Goal: Task Accomplishment & Management: Complete application form

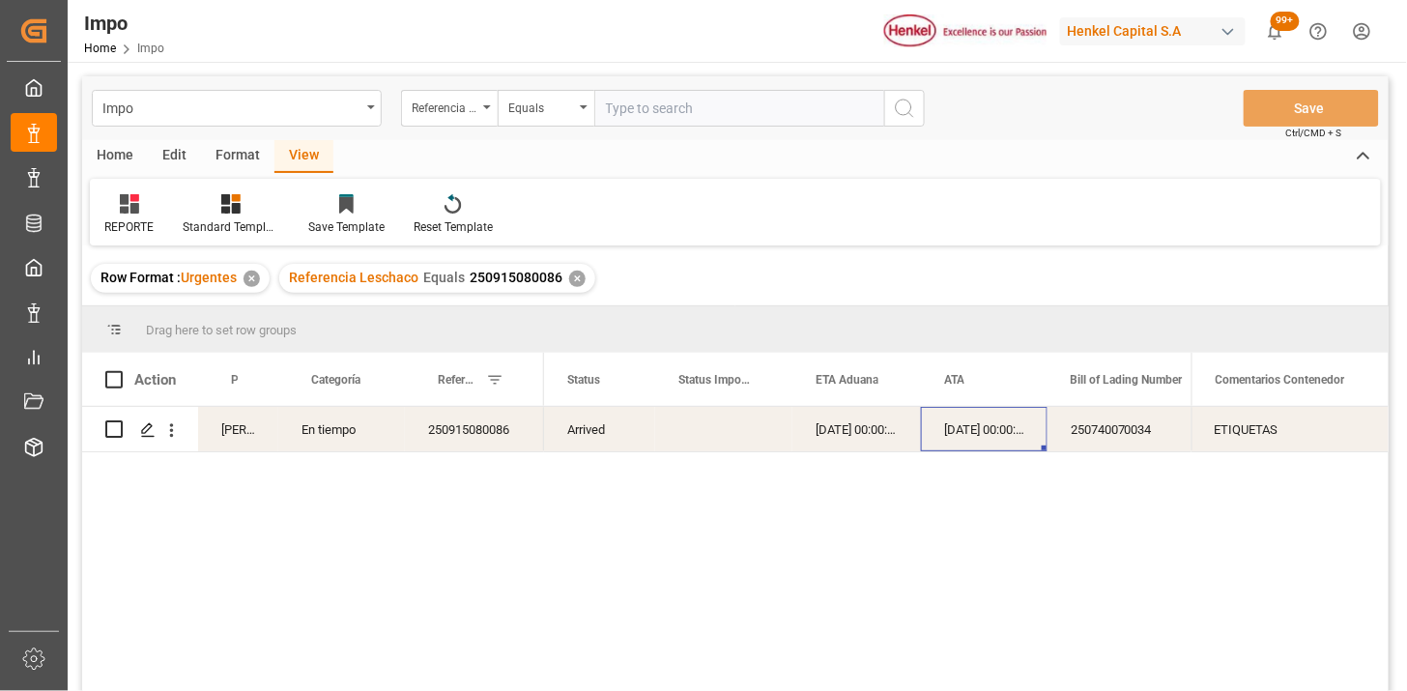
click at [572, 276] on div "✕" at bounding box center [577, 279] width 16 height 16
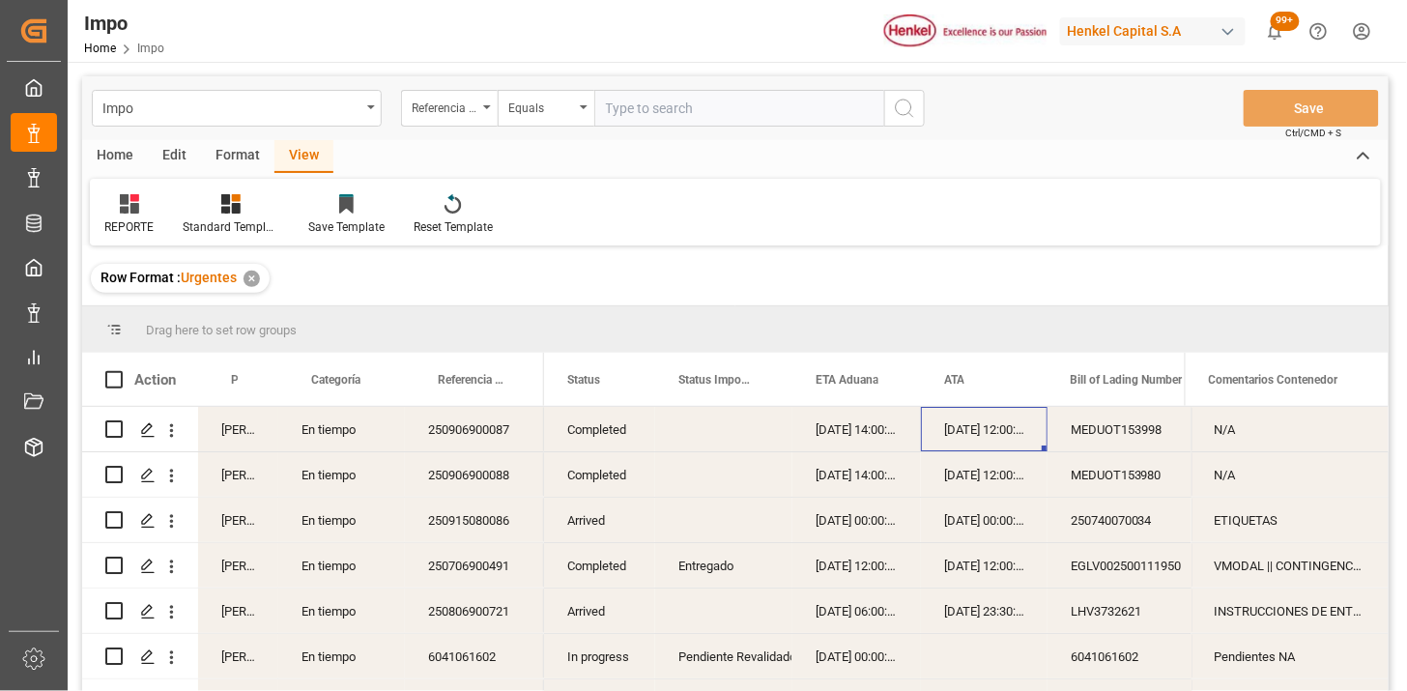
click at [240, 430] on div "[PERSON_NAME]" at bounding box center [238, 429] width 80 height 44
click at [251, 378] on span at bounding box center [246, 379] width 17 height 17
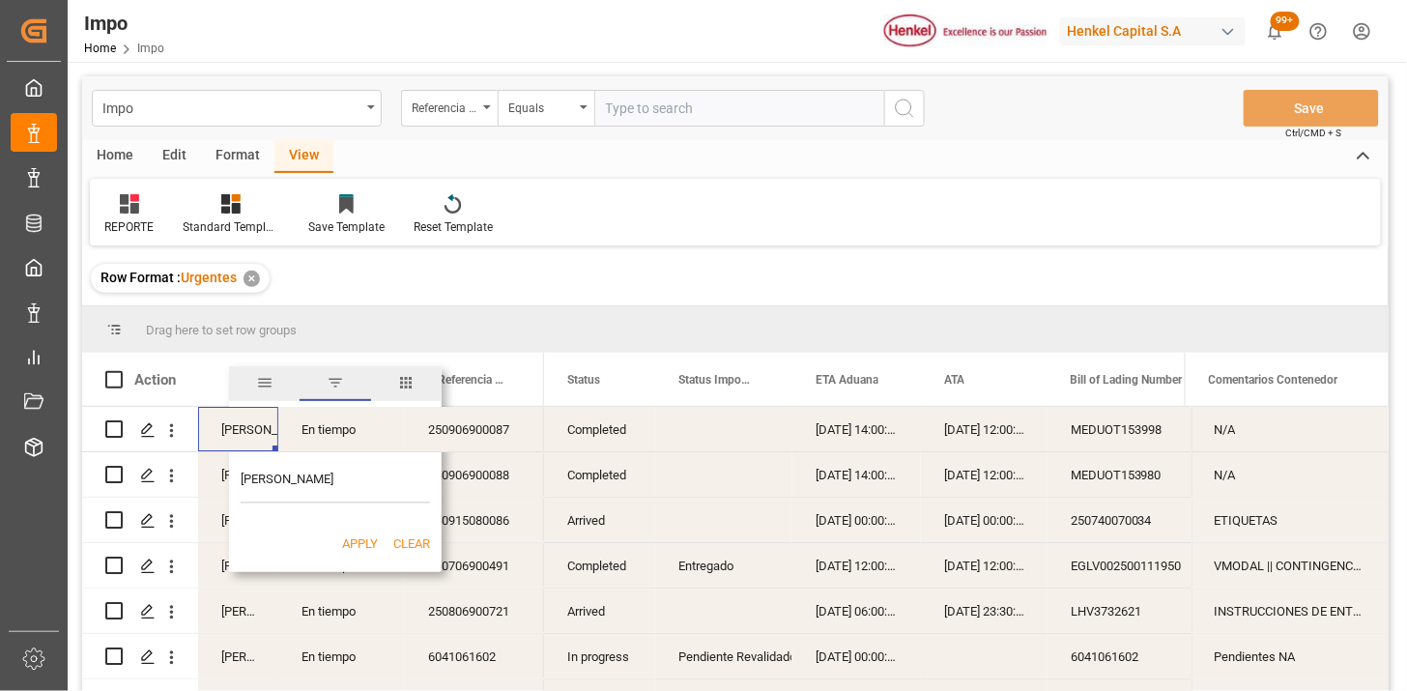
type input "[PERSON_NAME]"
click at [367, 548] on button "Apply" at bounding box center [360, 544] width 36 height 19
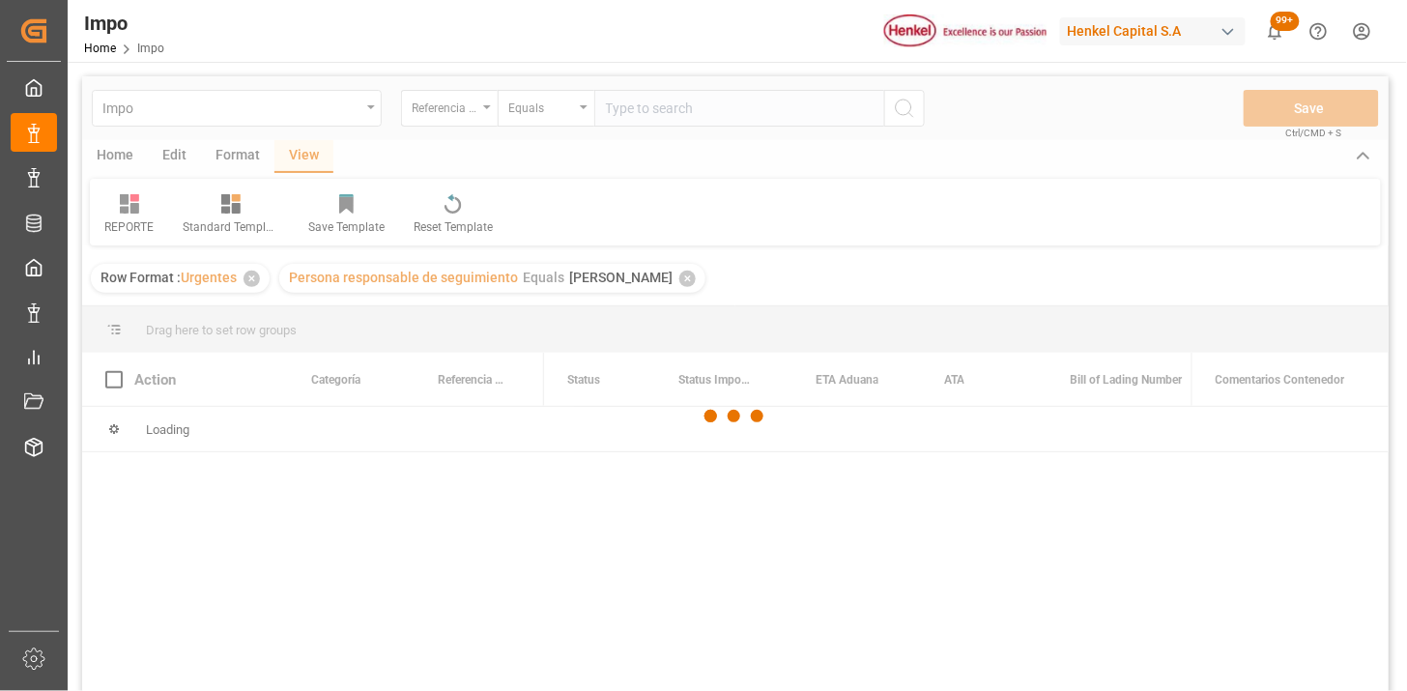
scroll to position [107, 0]
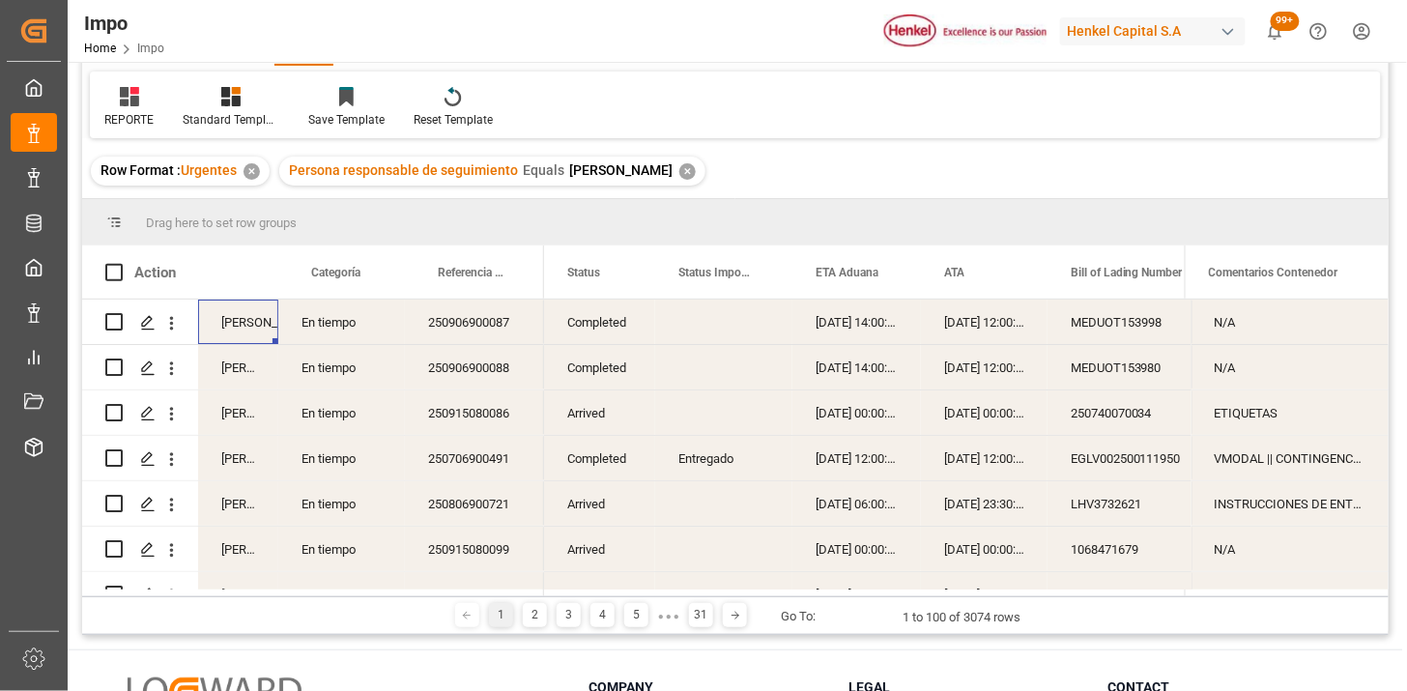
click at [591, 414] on div "Arrived" at bounding box center [599, 413] width 111 height 44
click at [621, 273] on span at bounding box center [623, 272] width 17 height 17
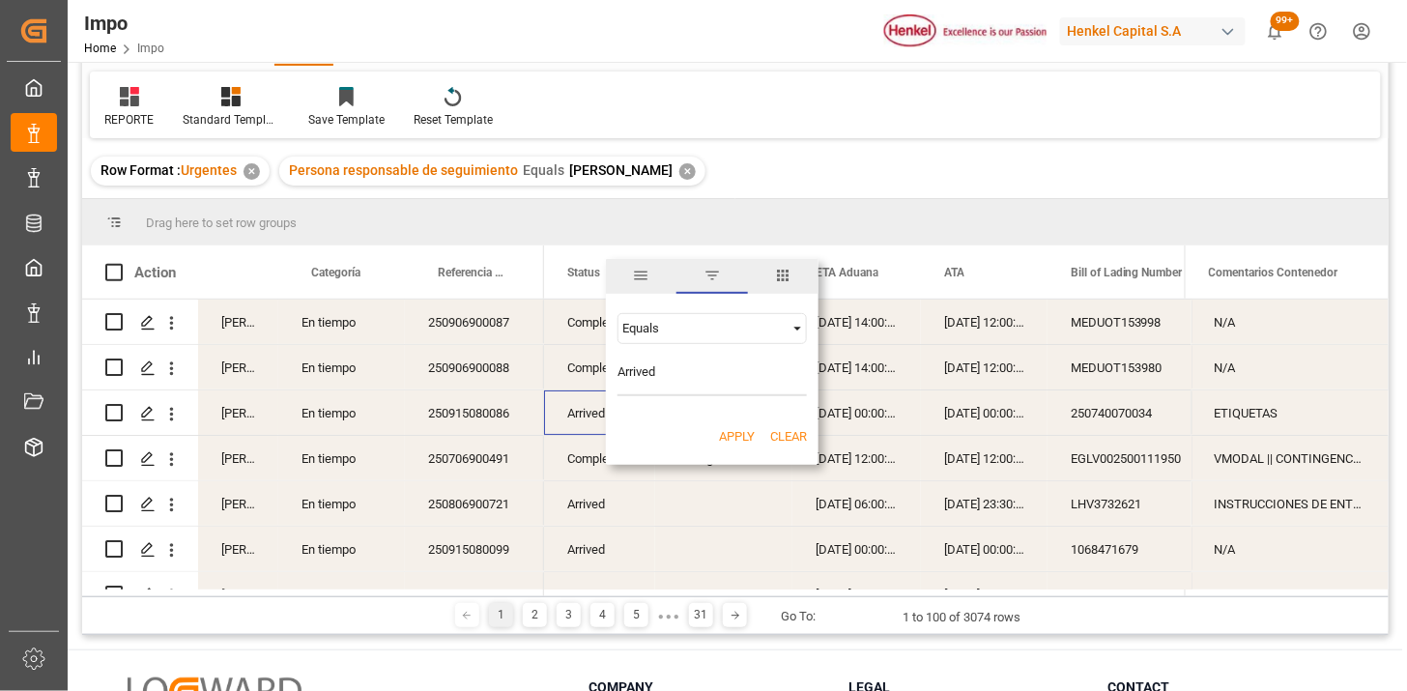
type input "Arrived"
click at [725, 432] on button "Apply" at bounding box center [737, 436] width 36 height 19
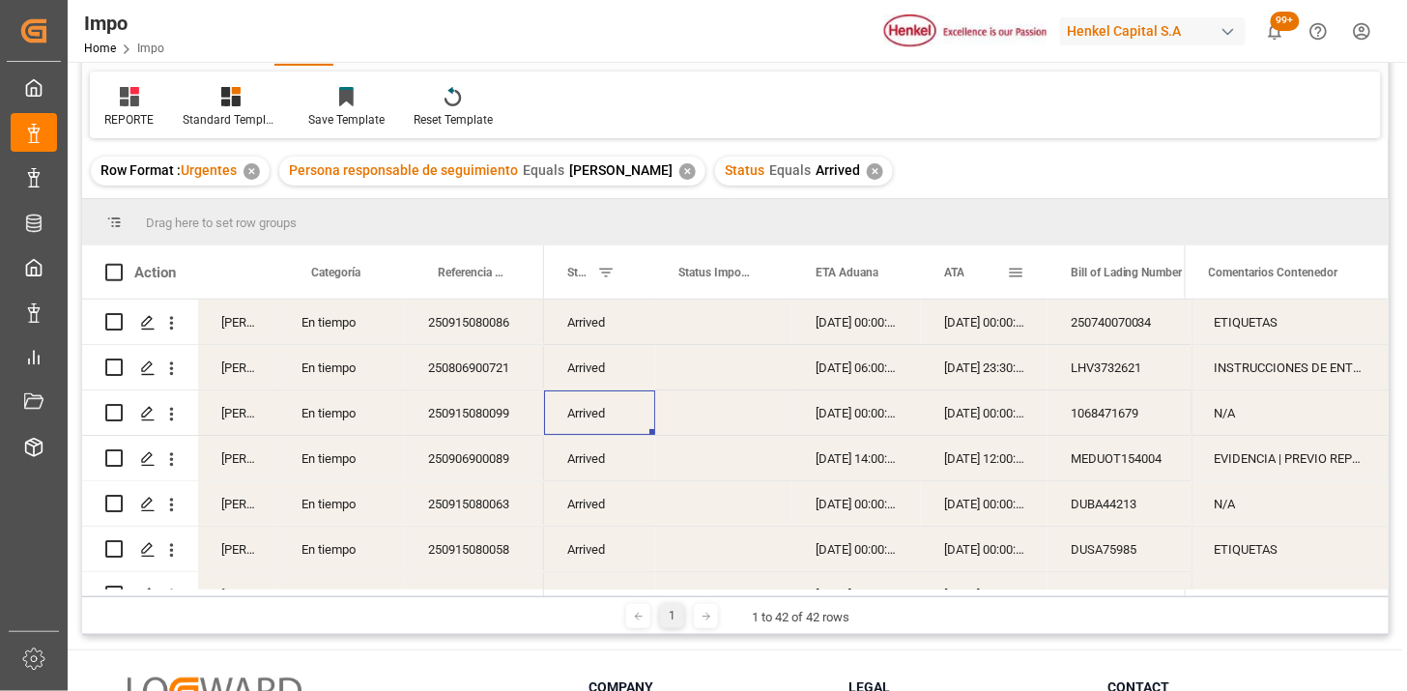
click at [953, 276] on span "ATA" at bounding box center [954, 273] width 20 height 14
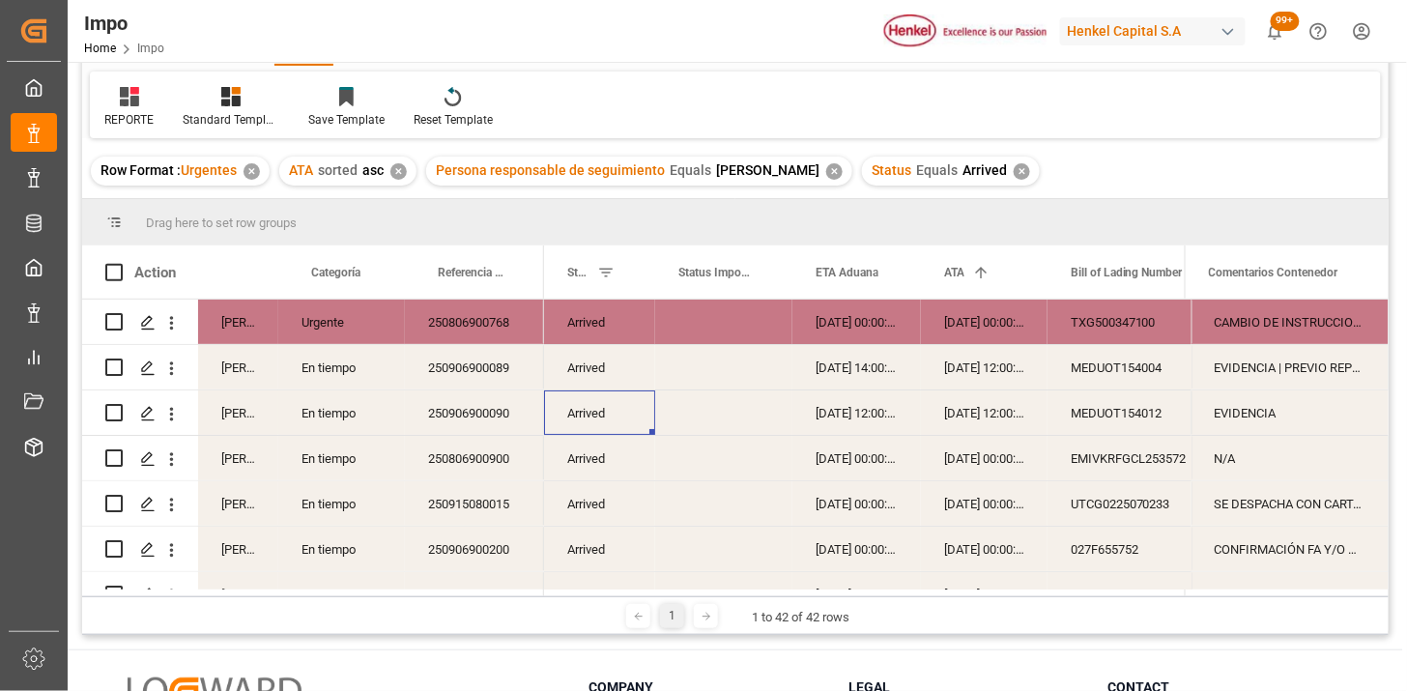
click at [486, 326] on div "250806900768" at bounding box center [474, 322] width 139 height 44
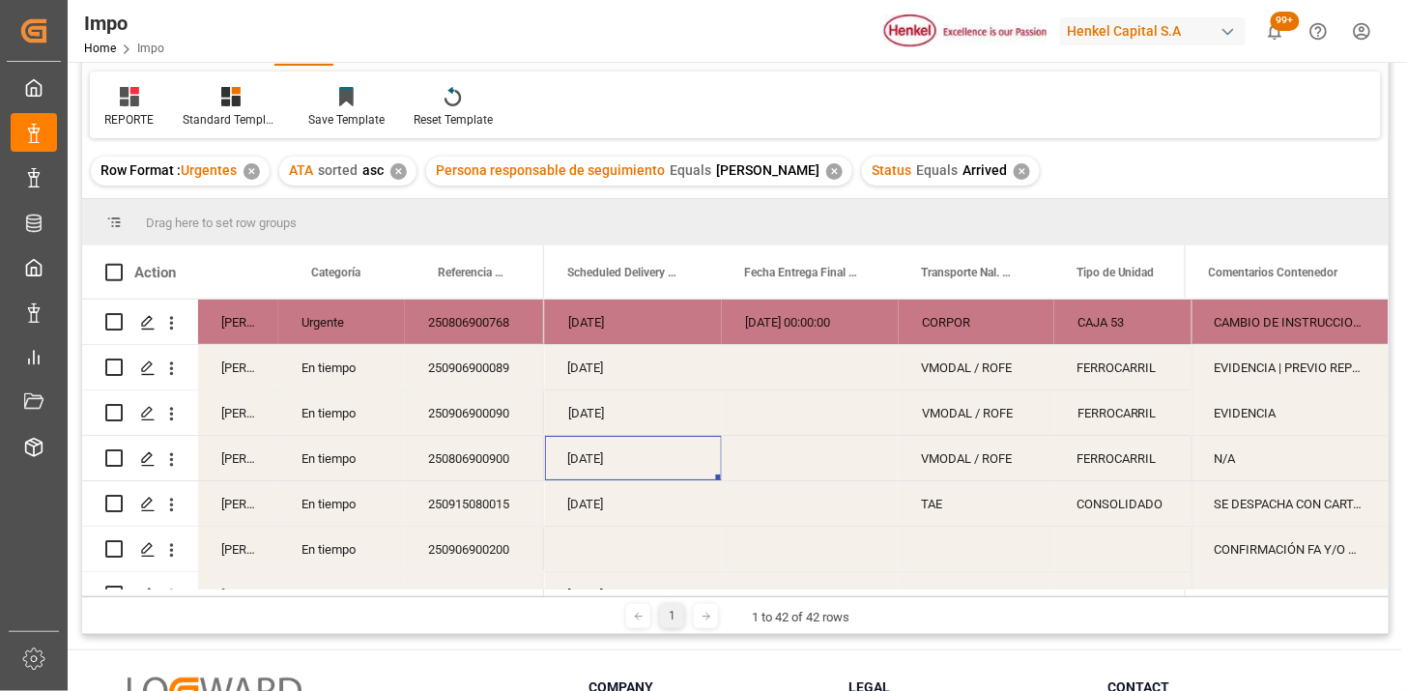
scroll to position [0, 3125]
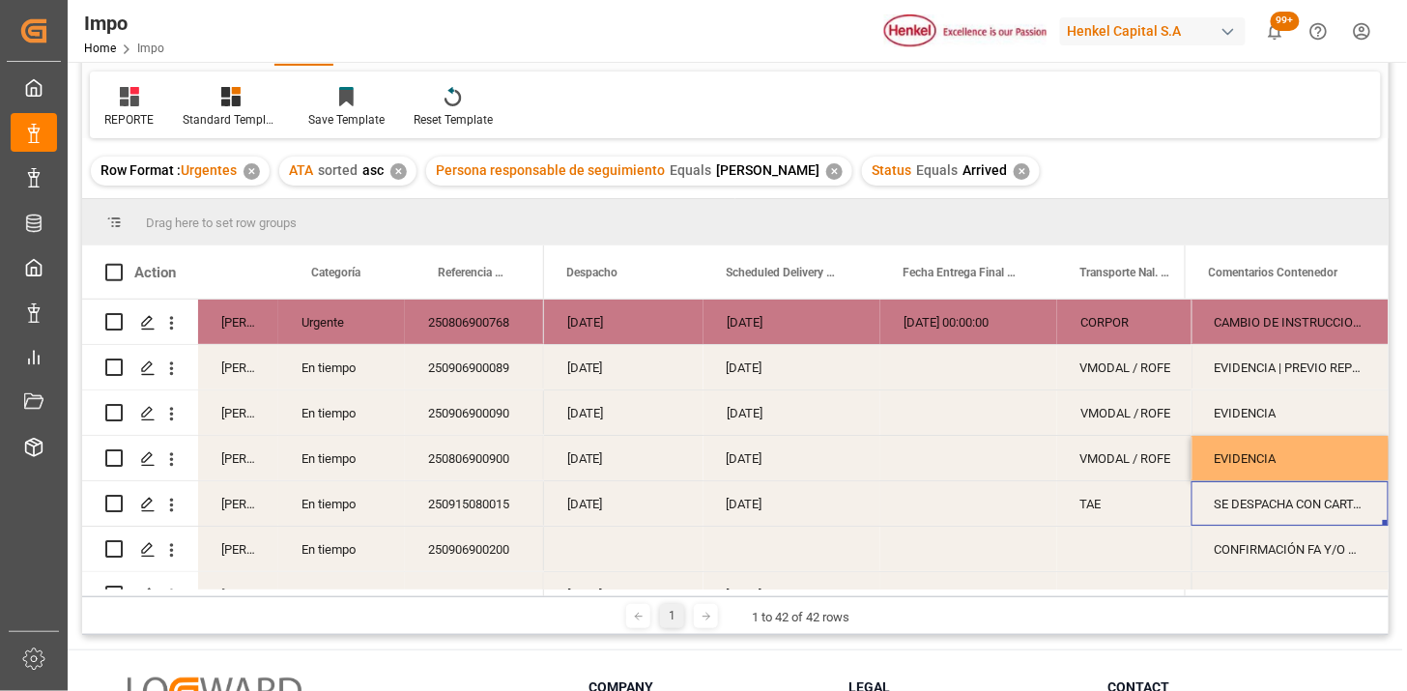
click at [1250, 508] on div "SE DESPACHA CON CARTA RESPONSIVA POR LLUVIA" at bounding box center [1290, 503] width 197 height 44
click at [1084, 508] on div "TAE" at bounding box center [1136, 503] width 156 height 44
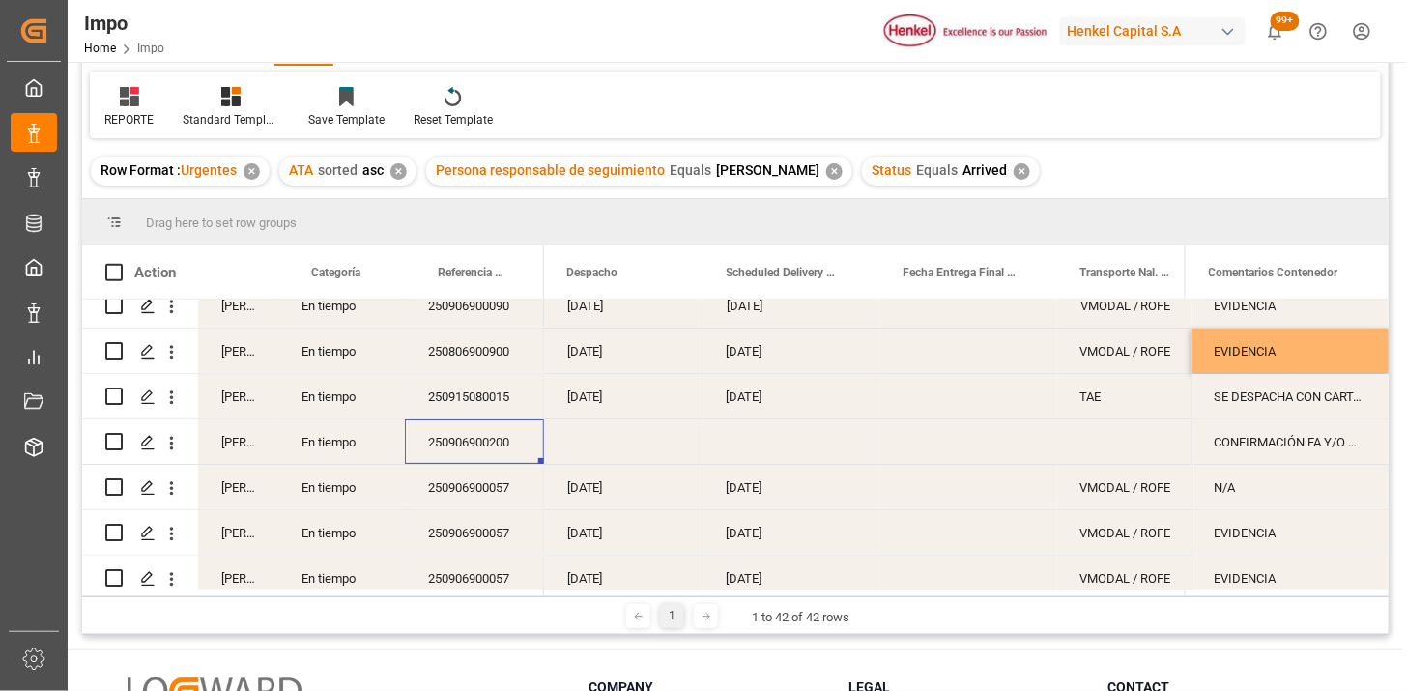
click at [1344, 440] on div "CONFIRMACIÓN FA Y/O DESCRIPCIÓN PEDIMENTO (SE MANTIENE FA Y DESCRPCIÓN COMO EN …" at bounding box center [1290, 442] width 197 height 44
drag, startPoint x: 1344, startPoint y: 440, endPoint x: 1329, endPoint y: 450, distance: 17.4
click at [1344, 439] on div "CONFIRMACIÓN FA Y/O DESCRIPCIÓN PEDIMENTO (SE MANTIENE FA Y DESCRPCIÓN COMO EN …" at bounding box center [1290, 442] width 197 height 44
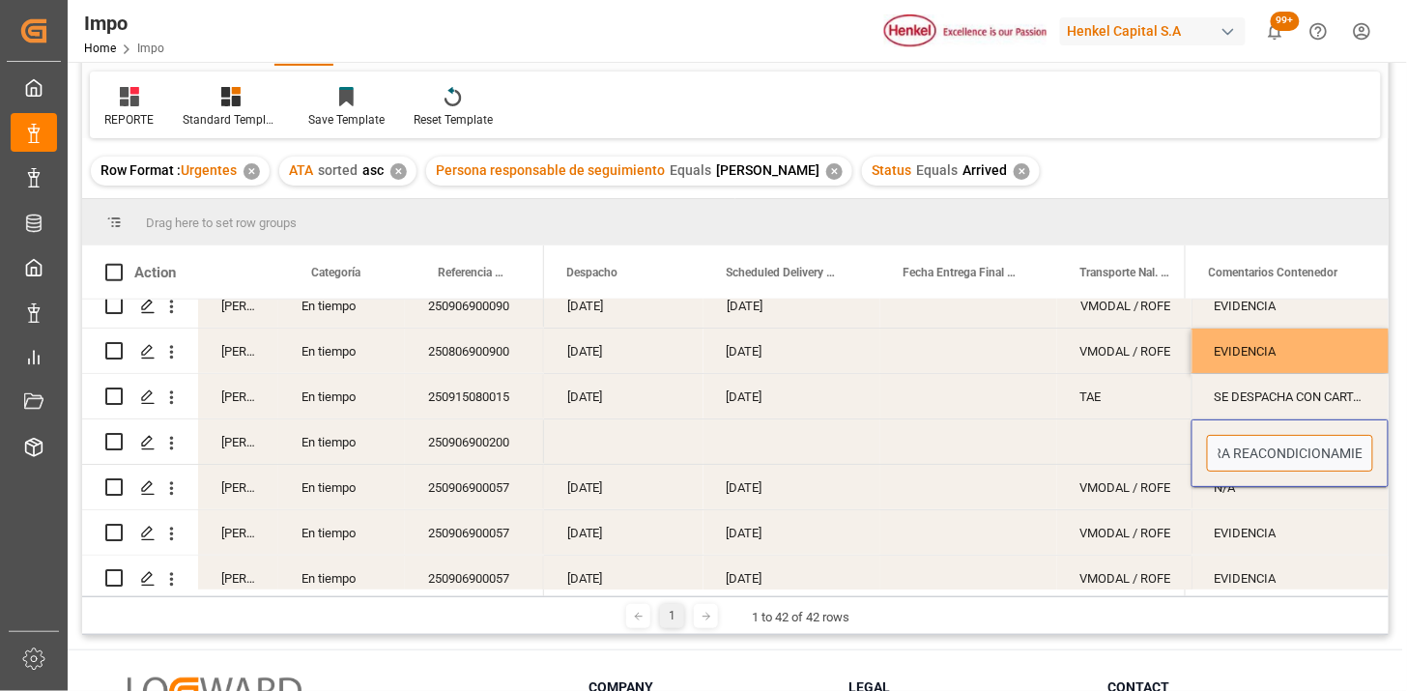
scroll to position [0, 1065]
drag, startPoint x: 1298, startPoint y: 450, endPoint x: 1349, endPoint y: 465, distance: 53.2
click at [1349, 465] on input "CONFIRMACIÓN FA Y/O DESCRIPCIÓN PEDIMENTO (SE MANTIENE FA Y DESCRPCIÓN COMO EN …" at bounding box center [1290, 453] width 166 height 37
type input "CONFIRMACIÓN FA Y/O DESCRIPCIÓN PEDIMENTO (AA RECHAZA PROCEDER COMO EN OPERACIO…"
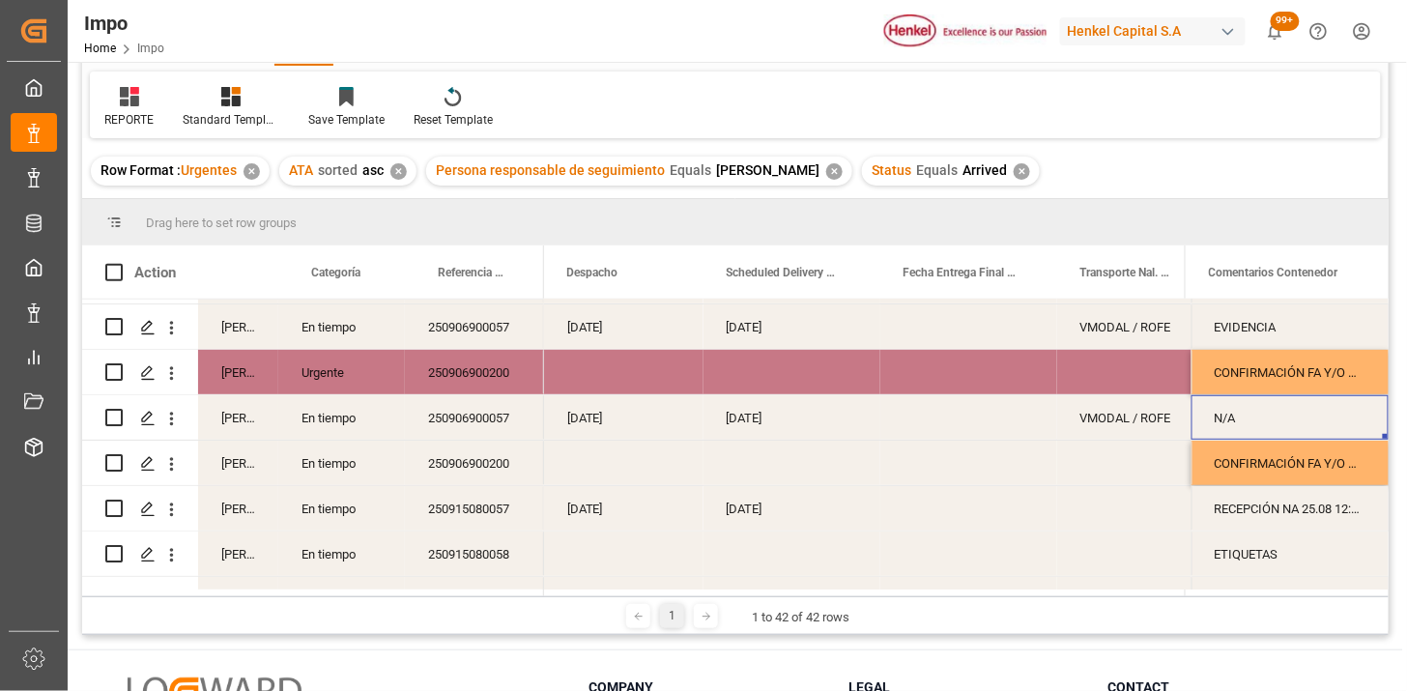
scroll to position [474, 0]
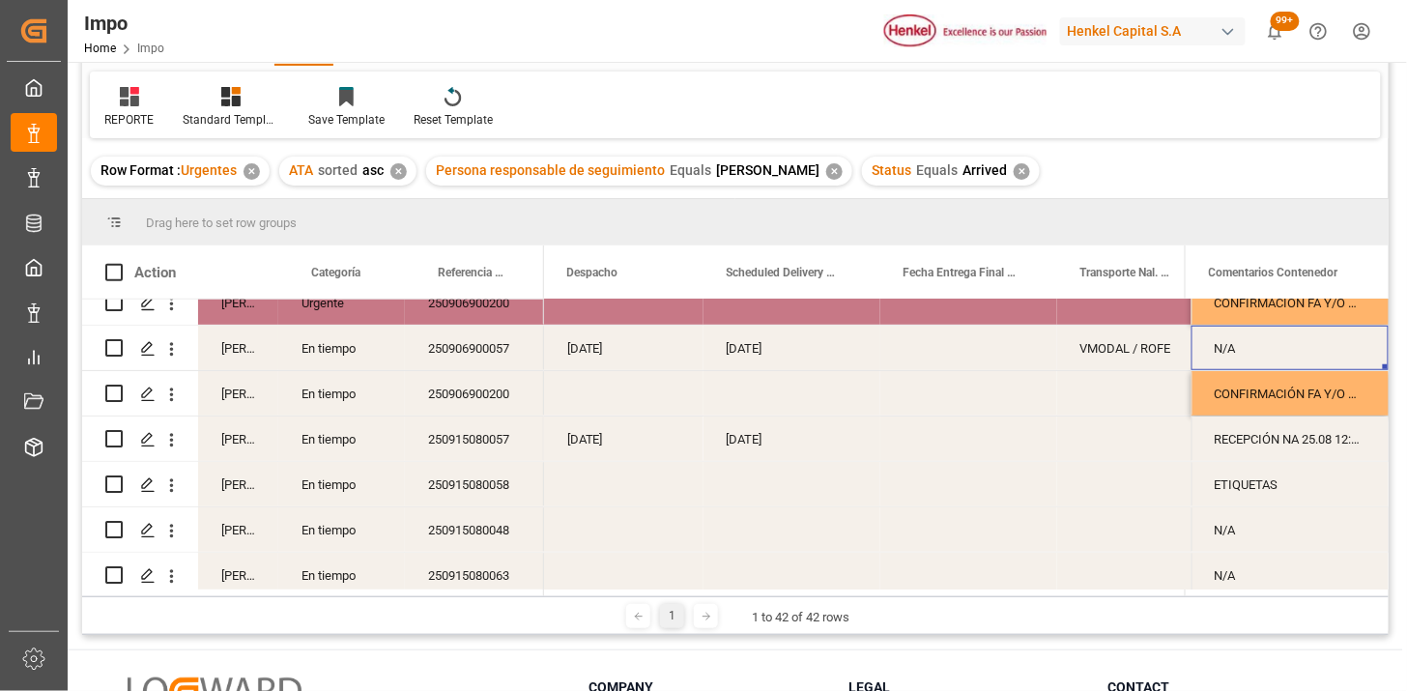
click at [1242, 353] on div "N/A" at bounding box center [1290, 348] width 197 height 44
click at [1242, 352] on input "N/A" at bounding box center [1290, 359] width 166 height 37
type input "EVIDENCIA"
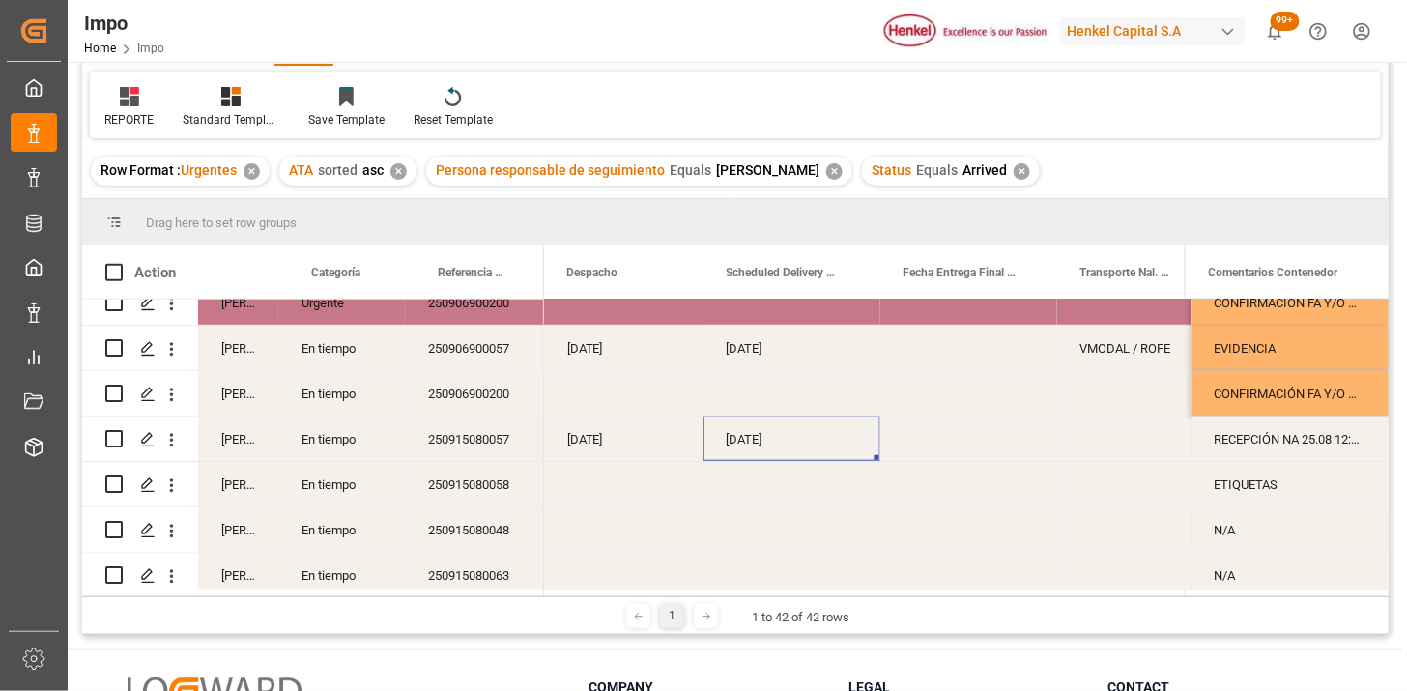
click at [769, 452] on div "[DATE]" at bounding box center [792, 439] width 177 height 44
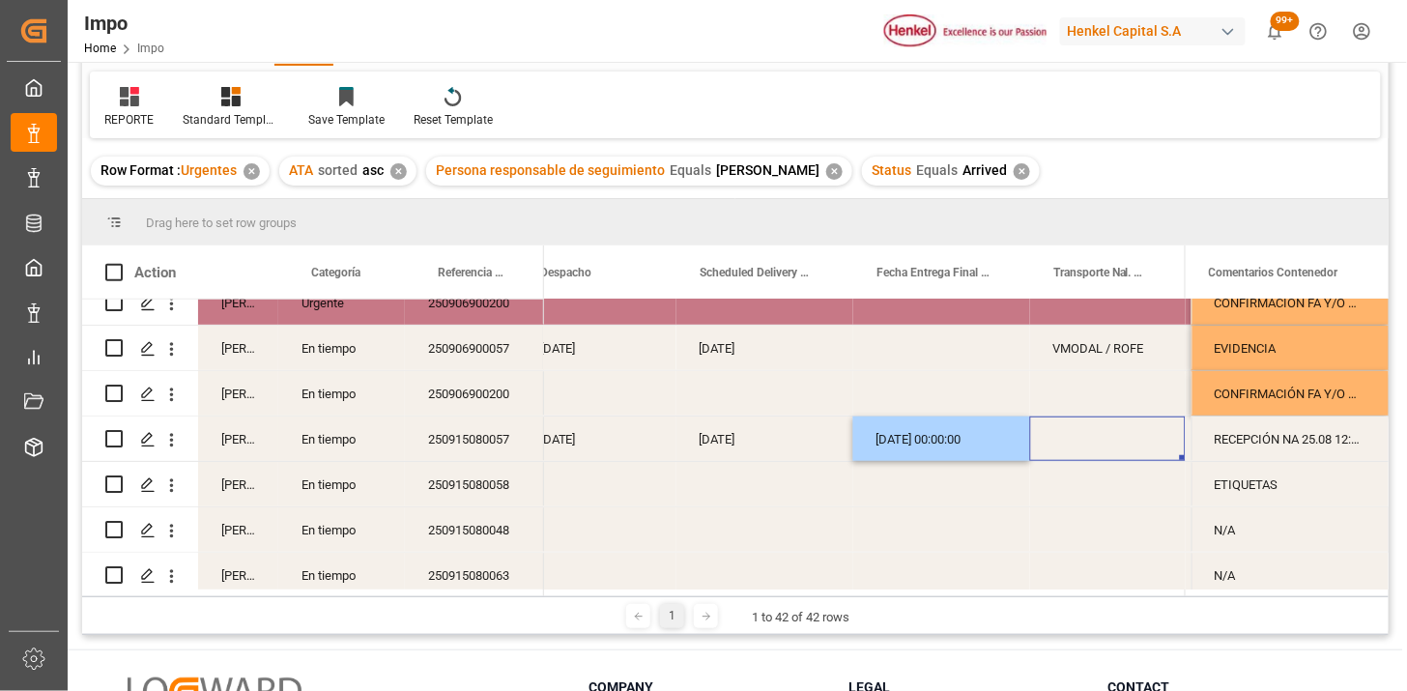
scroll to position [0, 3346]
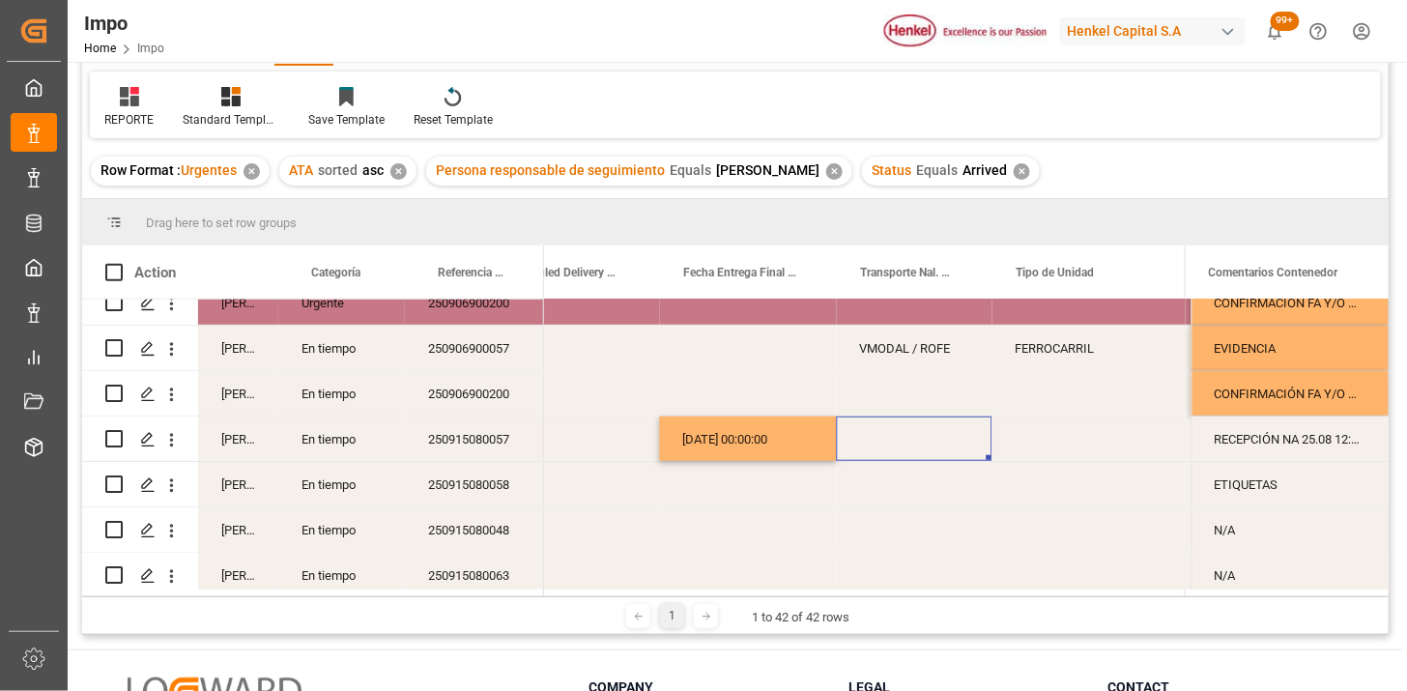
click at [902, 445] on div "Press SPACE to select this row." at bounding box center [915, 439] width 156 height 44
click at [902, 445] on input "Press SPACE to select this row." at bounding box center [915, 450] width 125 height 37
type input "DRAKKAR"
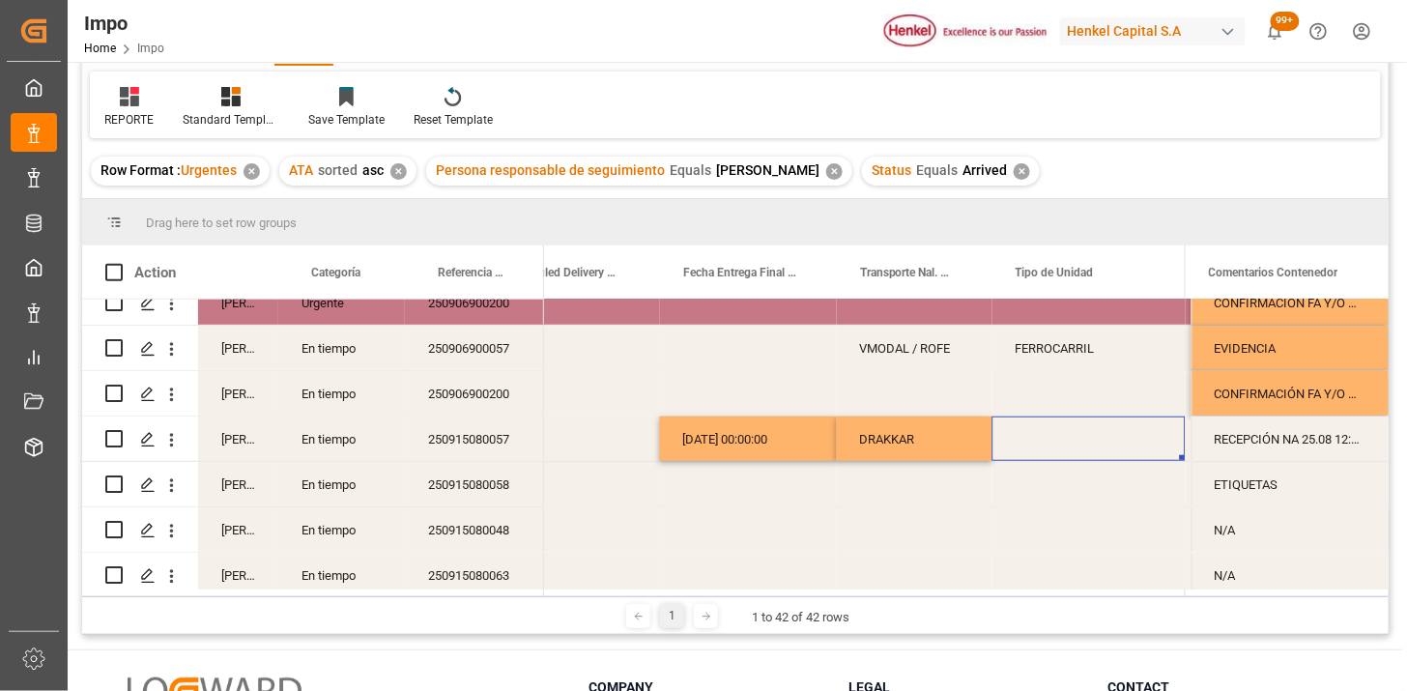
drag, startPoint x: 1031, startPoint y: 455, endPoint x: 1034, endPoint y: 445, distance: 11.0
click at [1034, 450] on div "Press SPACE to select this row." at bounding box center [1089, 439] width 193 height 44
click at [1034, 445] on div "Press SPACE to select this row." at bounding box center [1089, 439] width 193 height 44
click at [1034, 445] on input "Press SPACE to select this row." at bounding box center [1089, 450] width 162 height 37
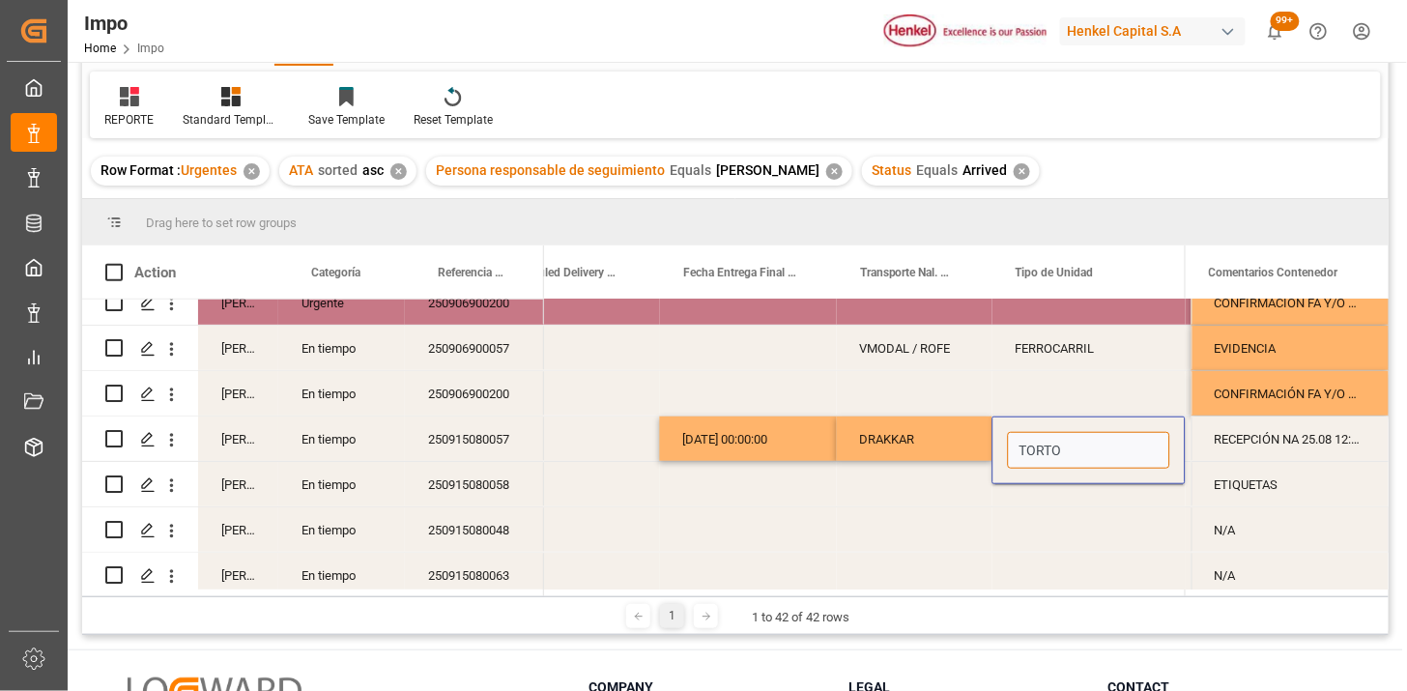
type input "TORTON"
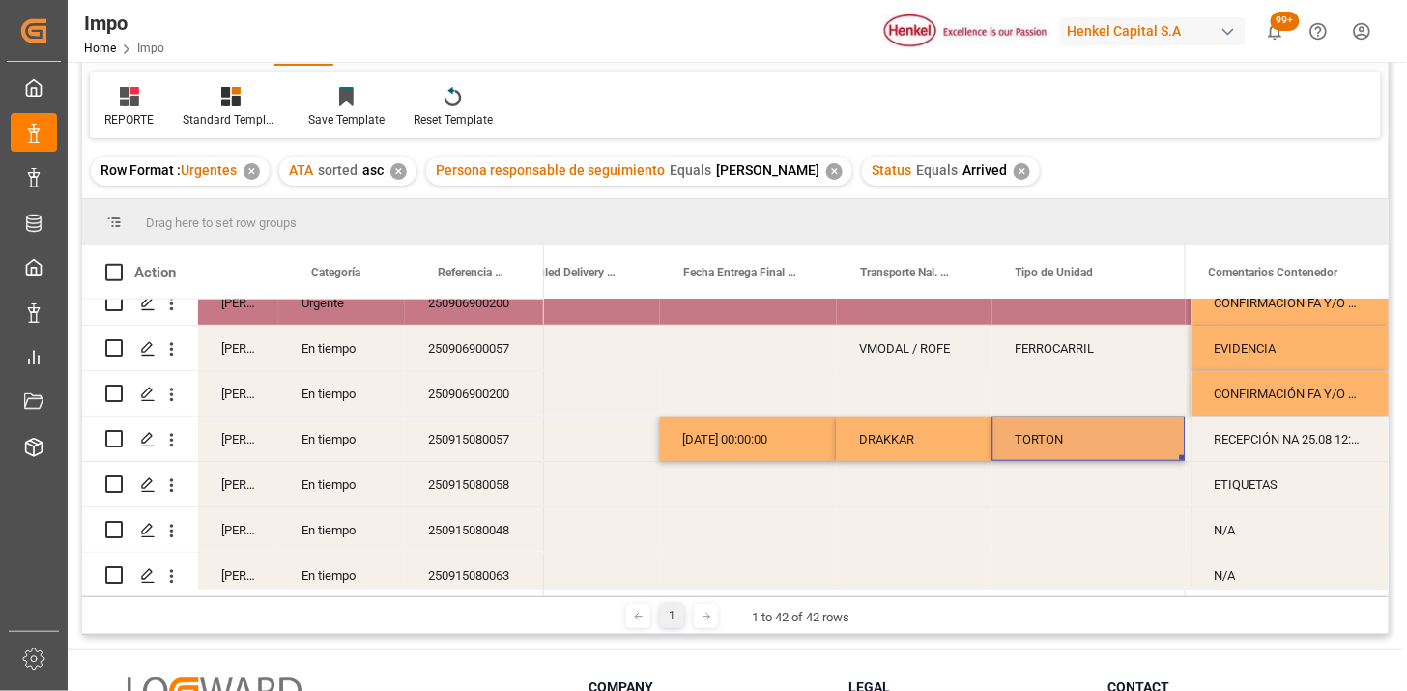
scroll to position [0, 3497]
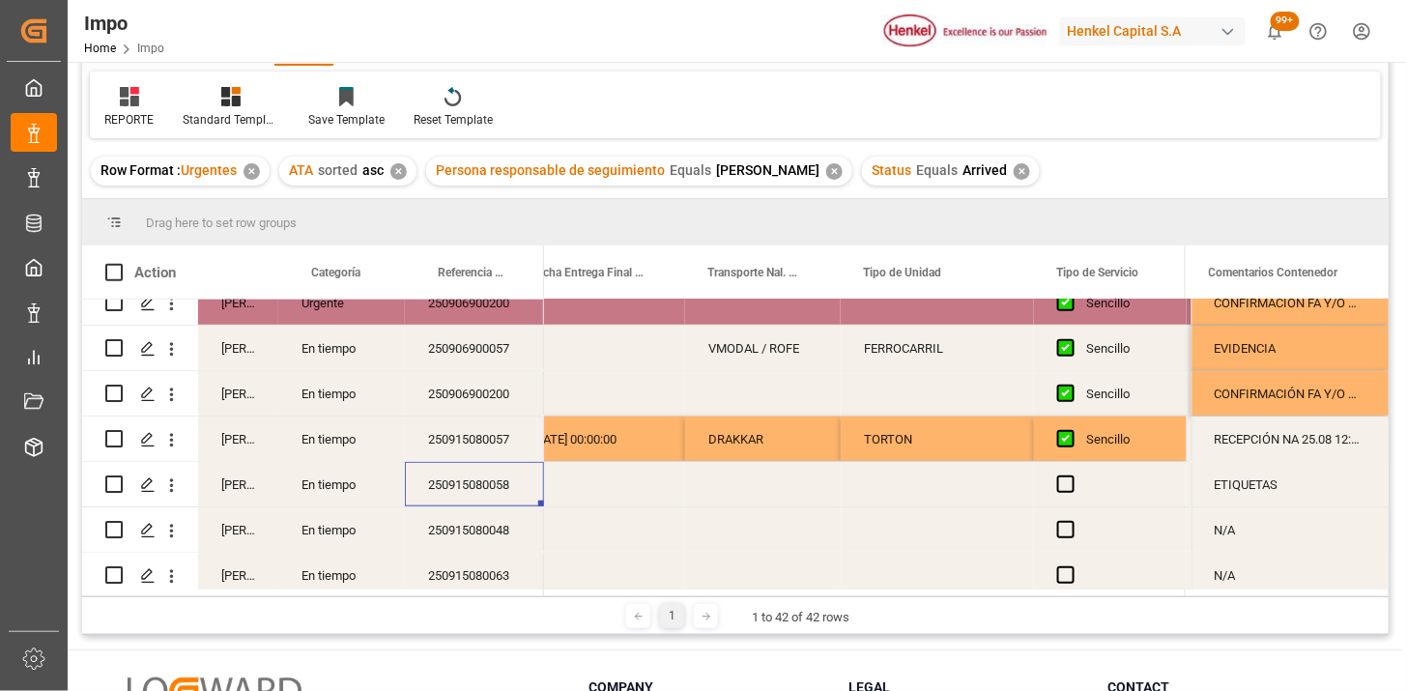
click at [622, 485] on div "Press SPACE to select this row." at bounding box center [596, 484] width 177 height 44
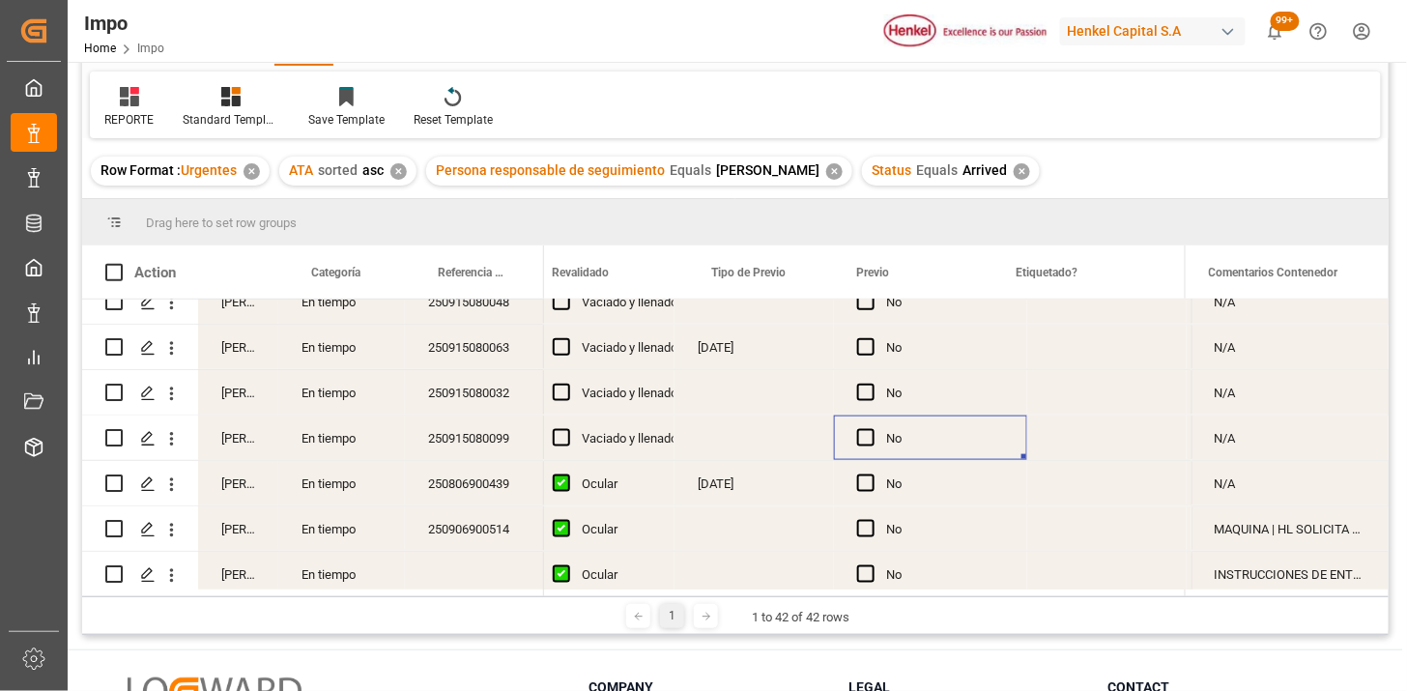
scroll to position [0, 2289]
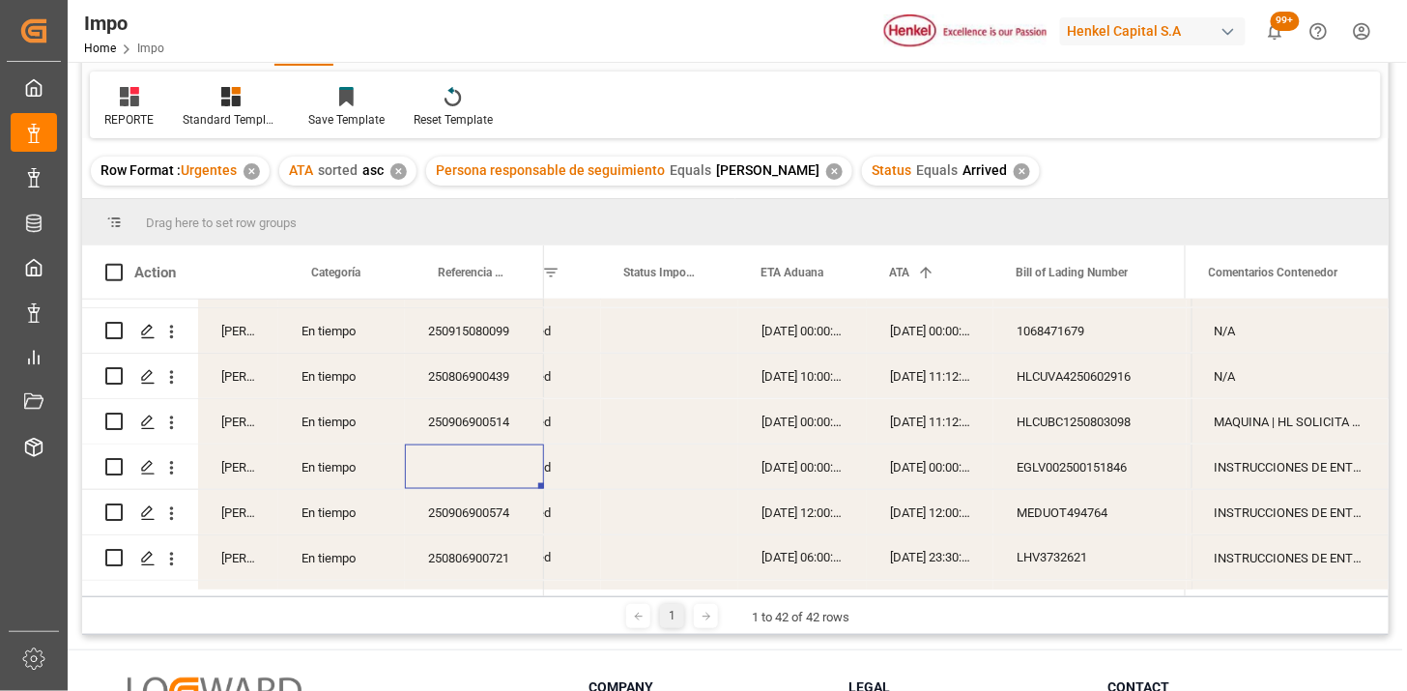
click at [1074, 472] on div "EGLV002500151846" at bounding box center [1090, 467] width 193 height 44
click at [490, 474] on div "Press SPACE to select this row." at bounding box center [474, 467] width 139 height 44
type input "250906900632"
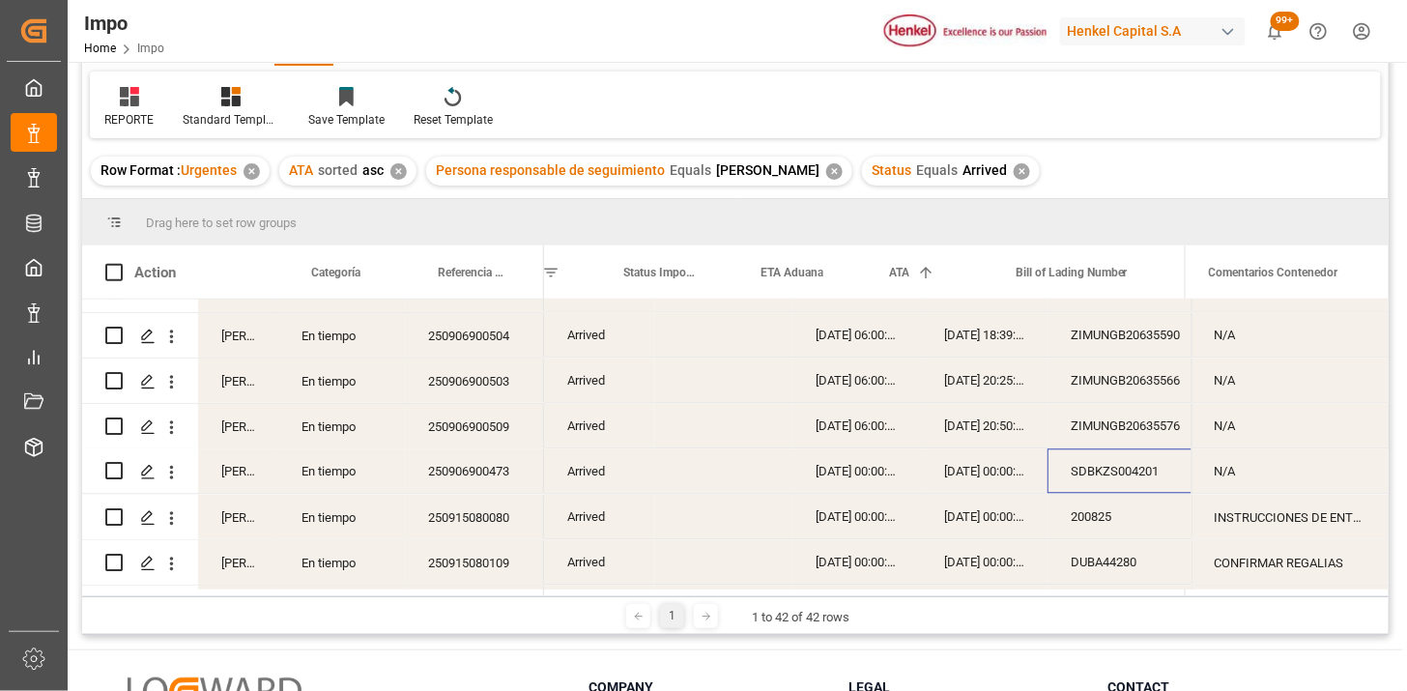
scroll to position [0, 54]
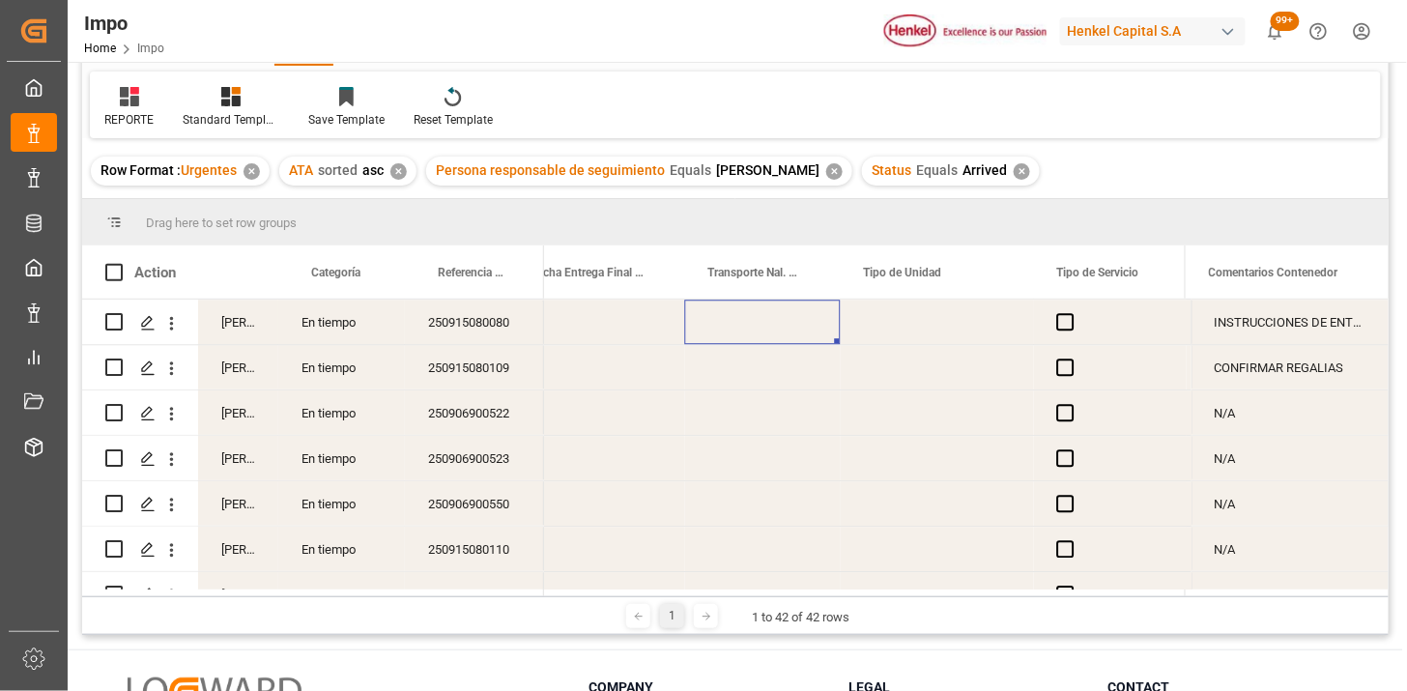
click at [912, 325] on div "Press SPACE to select this row." at bounding box center [937, 322] width 193 height 44
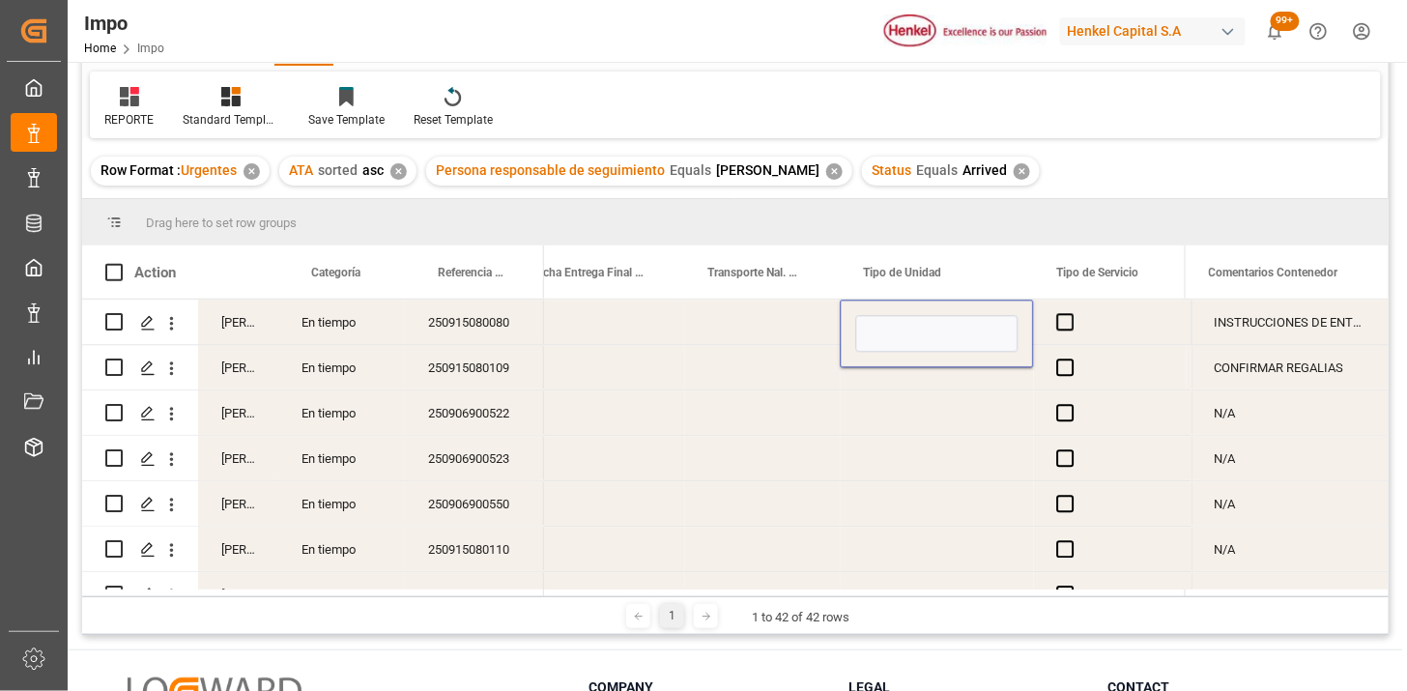
click at [912, 325] on input "Press SPACE to select this row." at bounding box center [937, 333] width 162 height 37
type input "CONSOLIDADO"
click at [1070, 329] on span "Press SPACE to select this row." at bounding box center [1066, 321] width 17 height 17
click at [1072, 313] on input "Press SPACE to select this row." at bounding box center [1072, 313] width 0 height 0
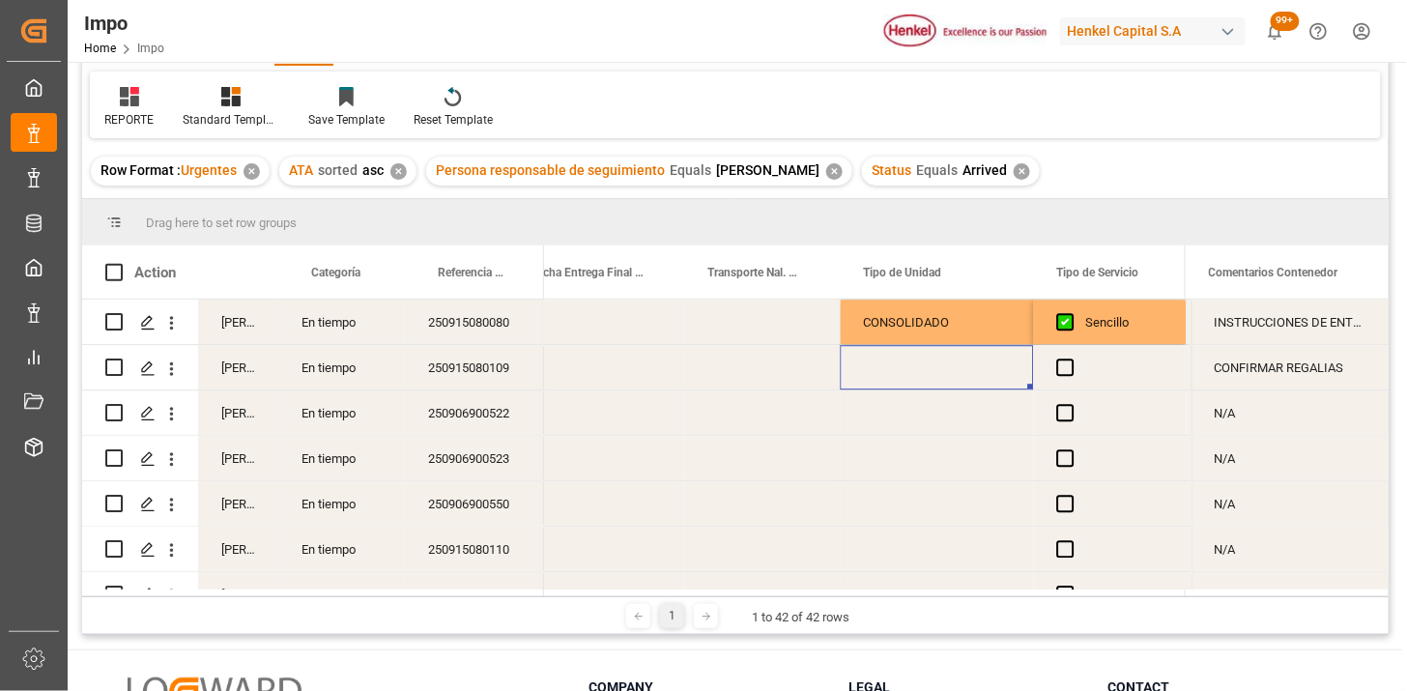
click at [922, 363] on div "Press SPACE to select this row." at bounding box center [937, 367] width 193 height 44
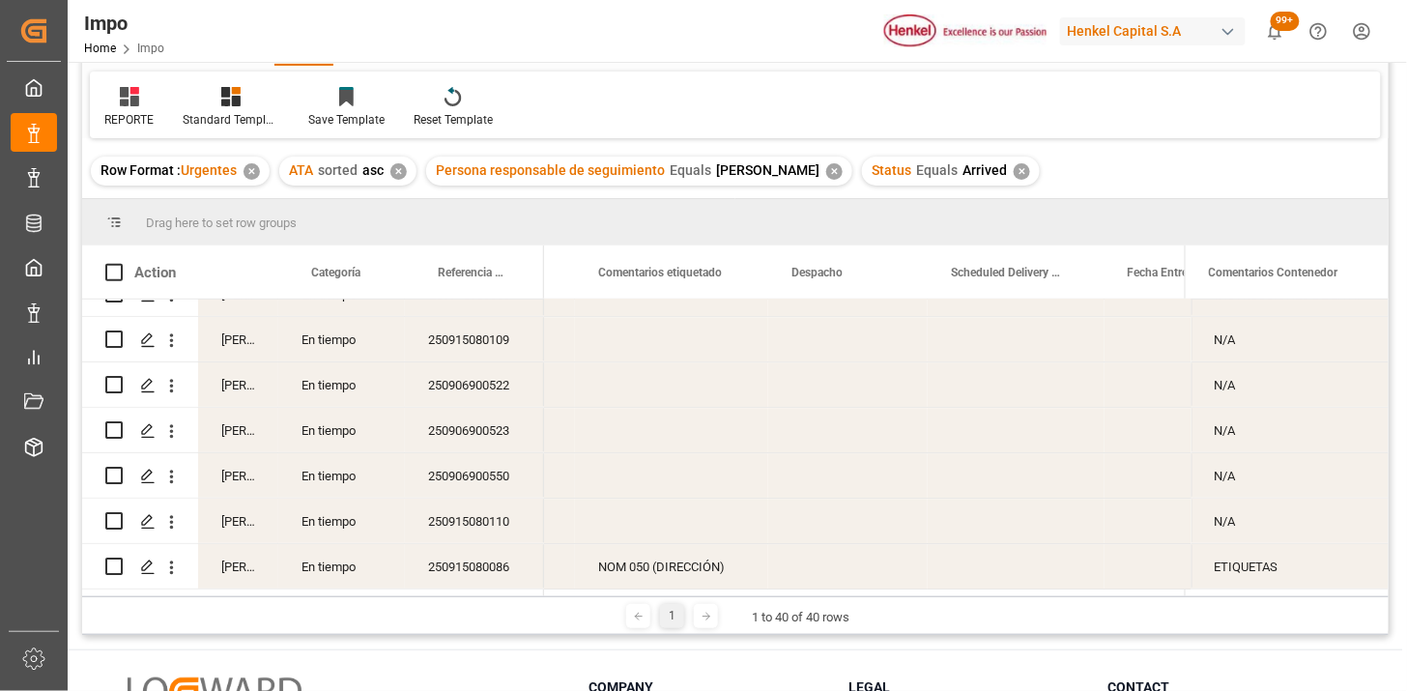
click at [1015, 168] on div "✕" at bounding box center [1022, 171] width 16 height 16
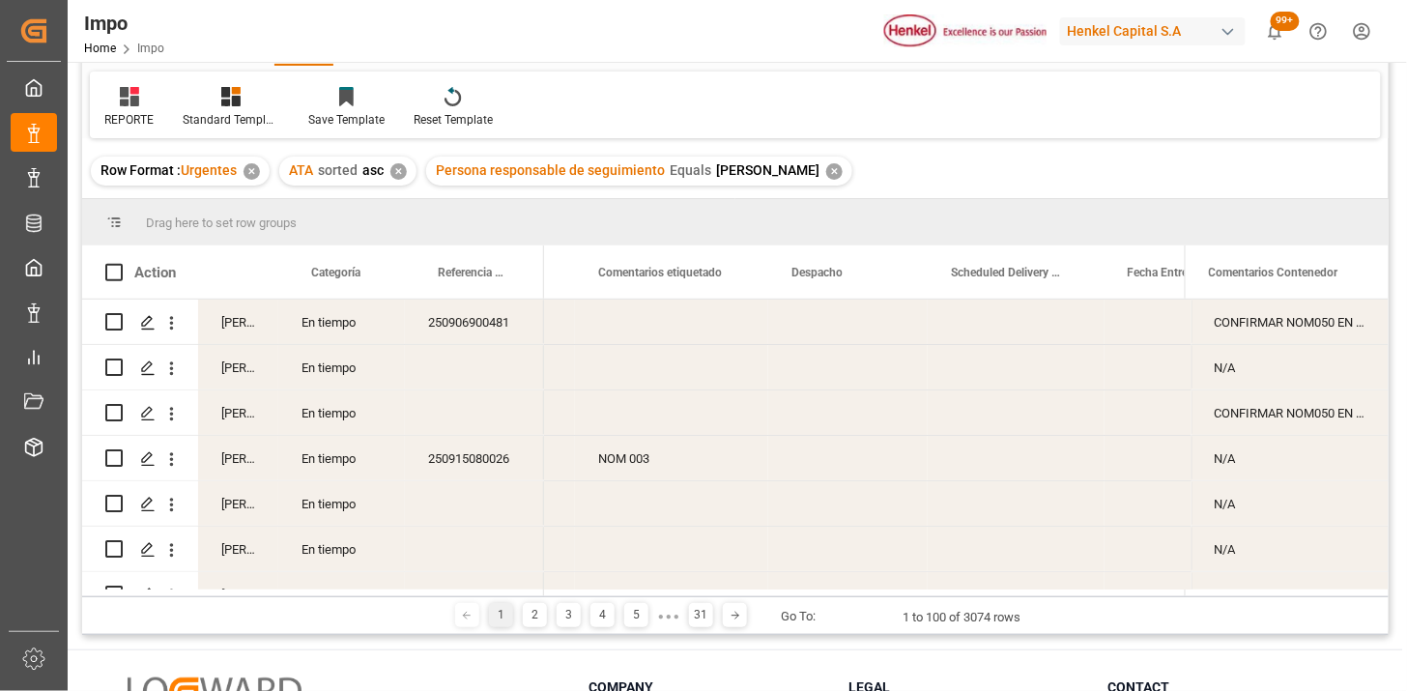
click at [333, 336] on div "En tiempo" at bounding box center [341, 322] width 127 height 44
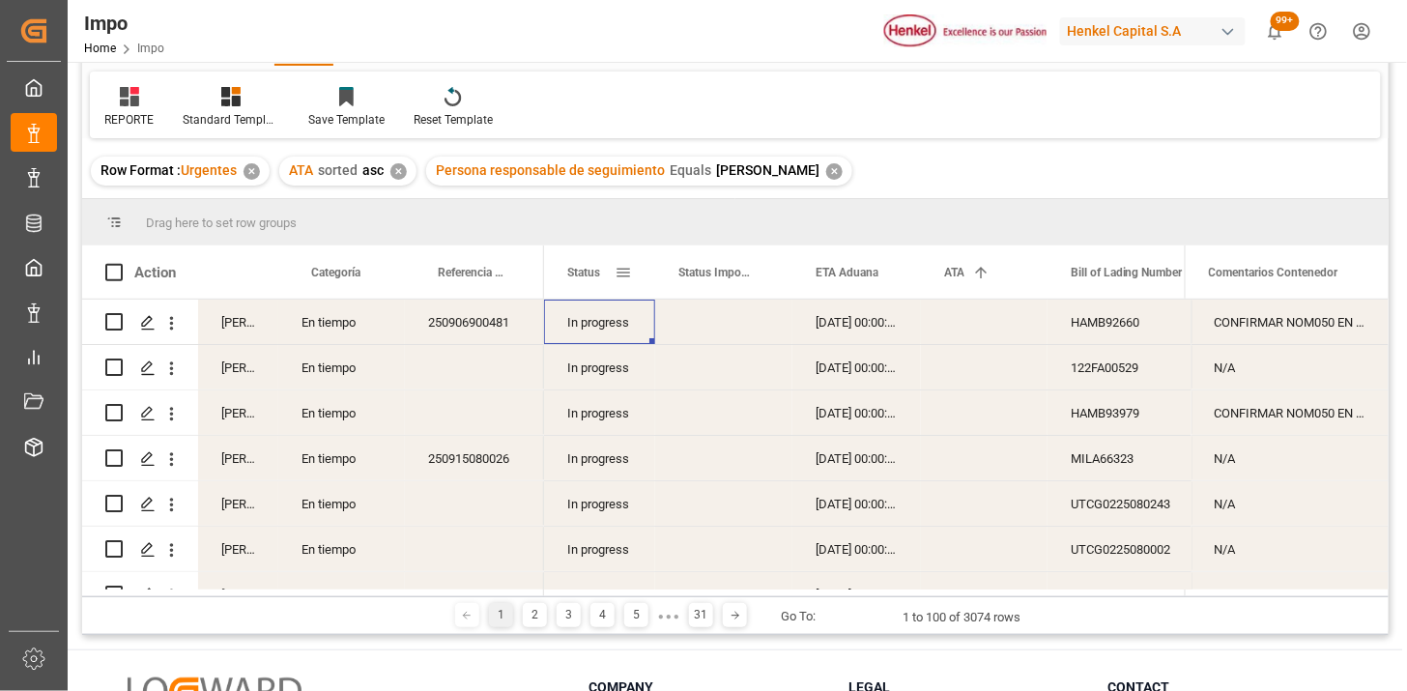
click at [625, 274] on span at bounding box center [623, 272] width 17 height 17
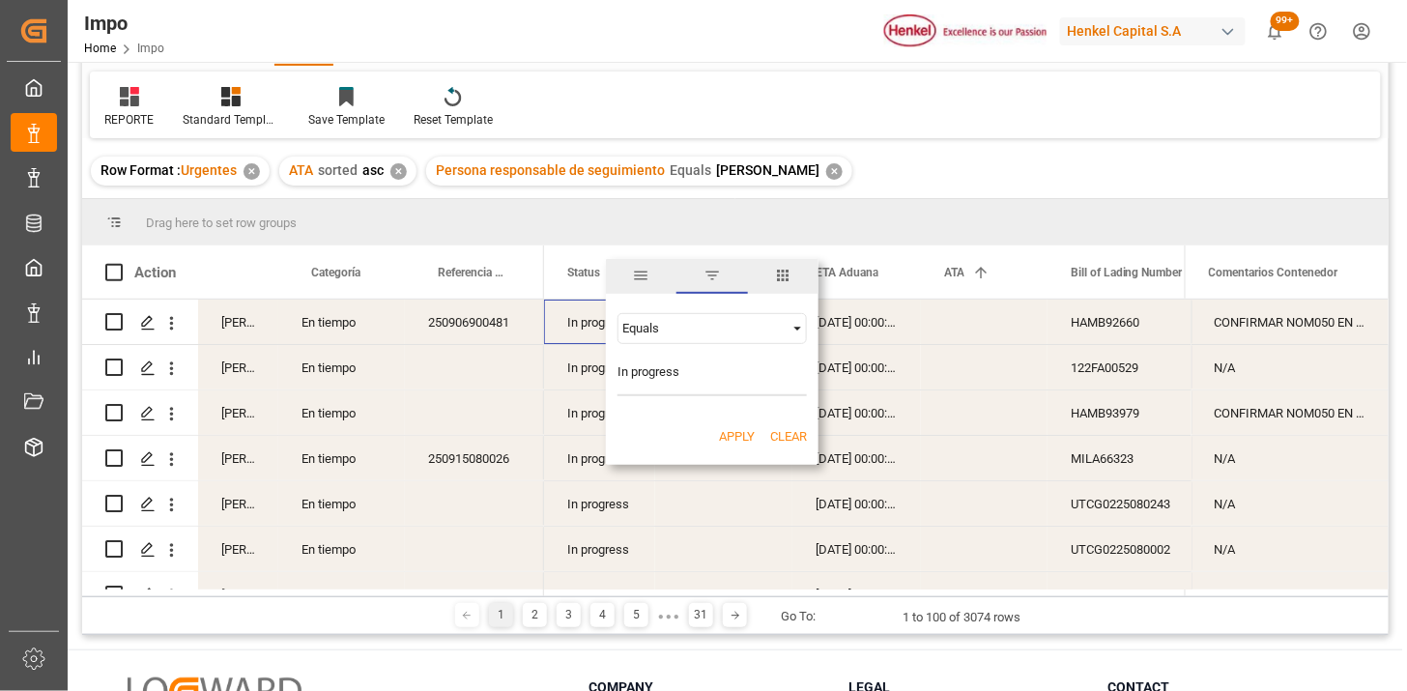
type input "In progress"
click at [733, 440] on button "Apply" at bounding box center [737, 436] width 36 height 19
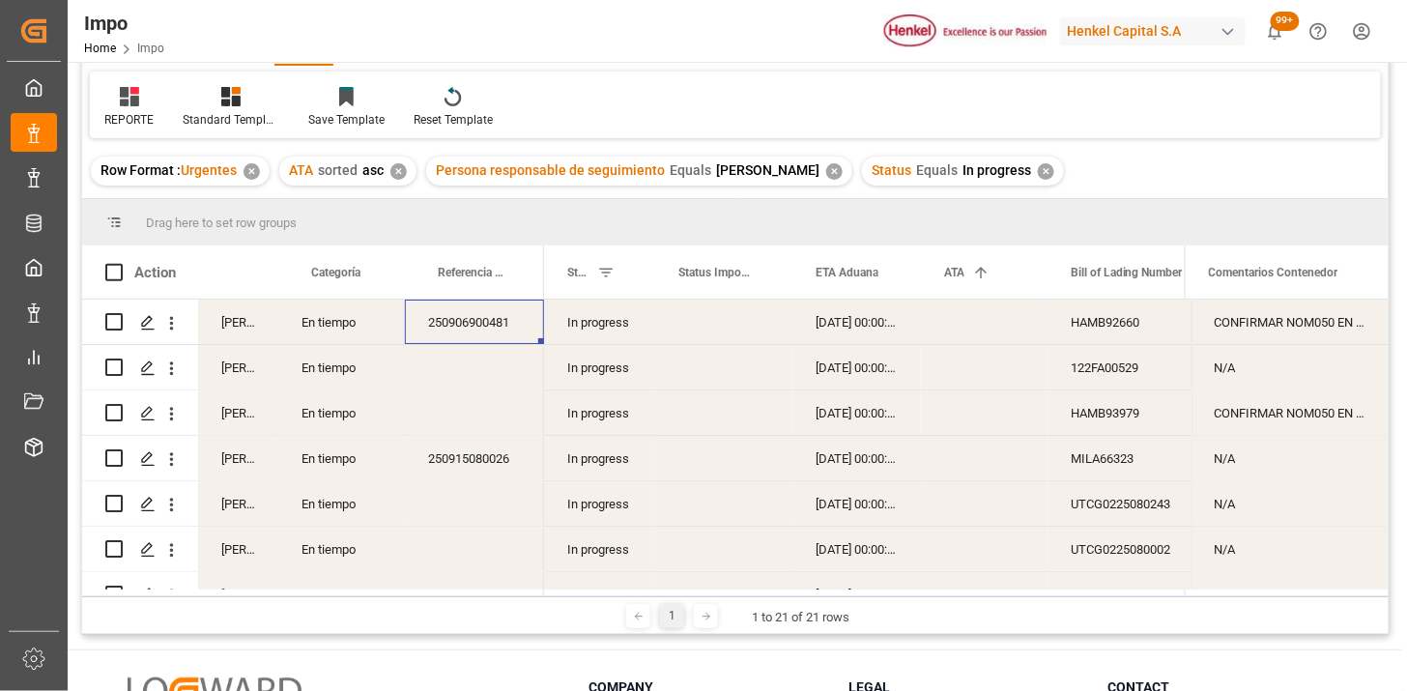
click at [487, 311] on div "250906900481" at bounding box center [474, 322] width 139 height 44
click at [135, 98] on icon at bounding box center [129, 96] width 19 height 19
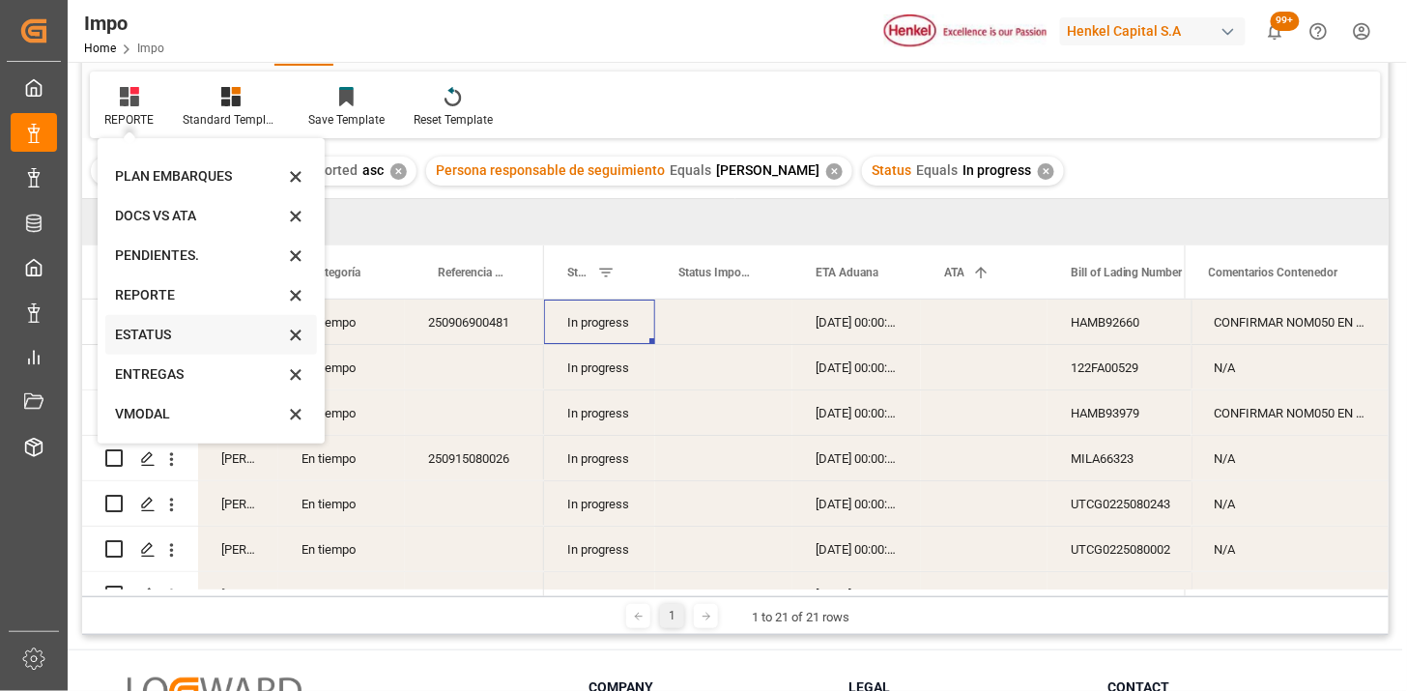
scroll to position [106, 0]
drag, startPoint x: 160, startPoint y: 292, endPoint x: 229, endPoint y: 294, distance: 69.6
click at [160, 291] on div "ESTATUS" at bounding box center [199, 297] width 169 height 20
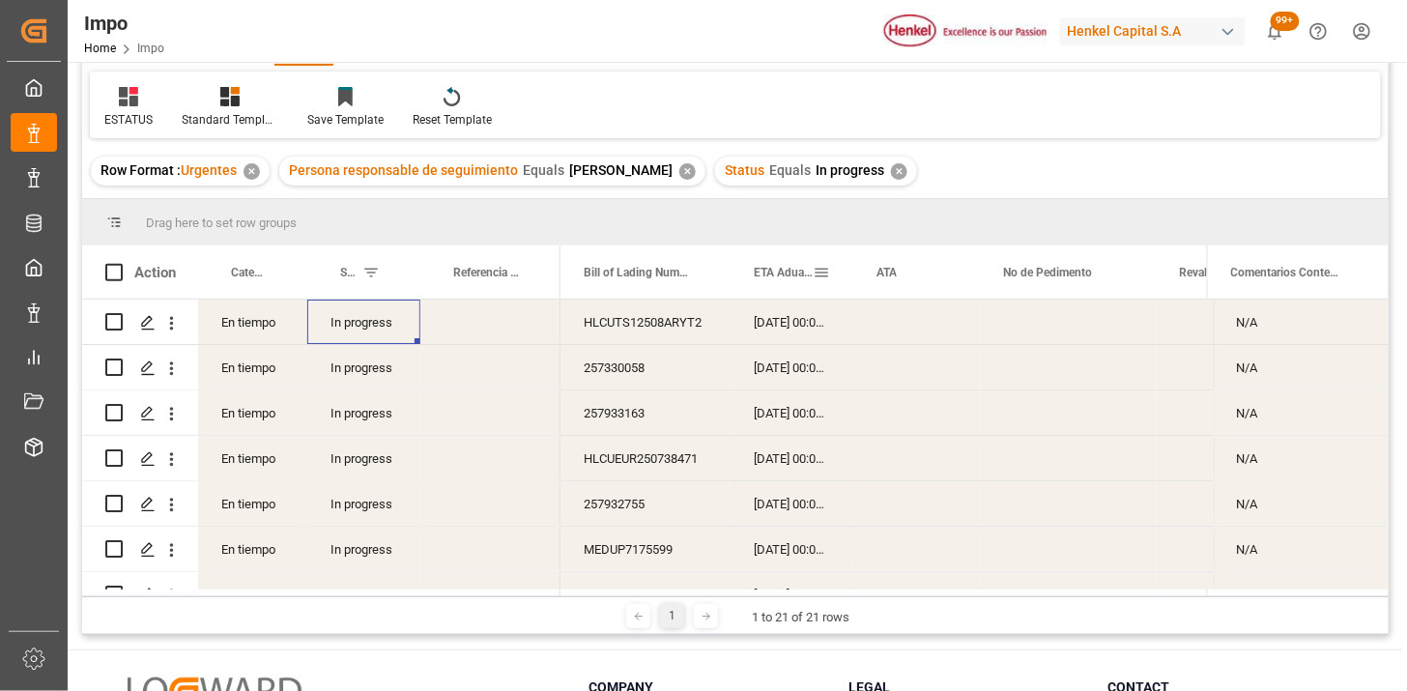
click at [759, 271] on span "ETA Aduana" at bounding box center [783, 273] width 59 height 14
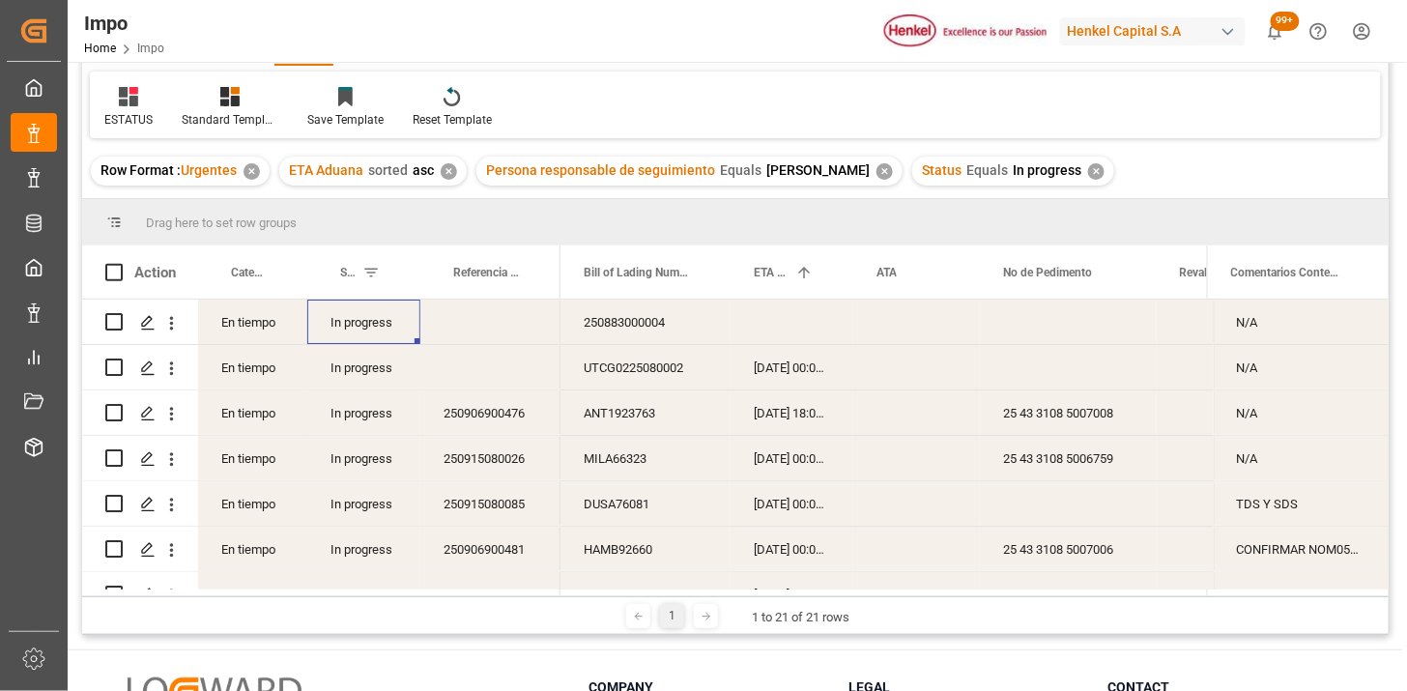
click at [354, 340] on div "In progress" at bounding box center [363, 322] width 113 height 44
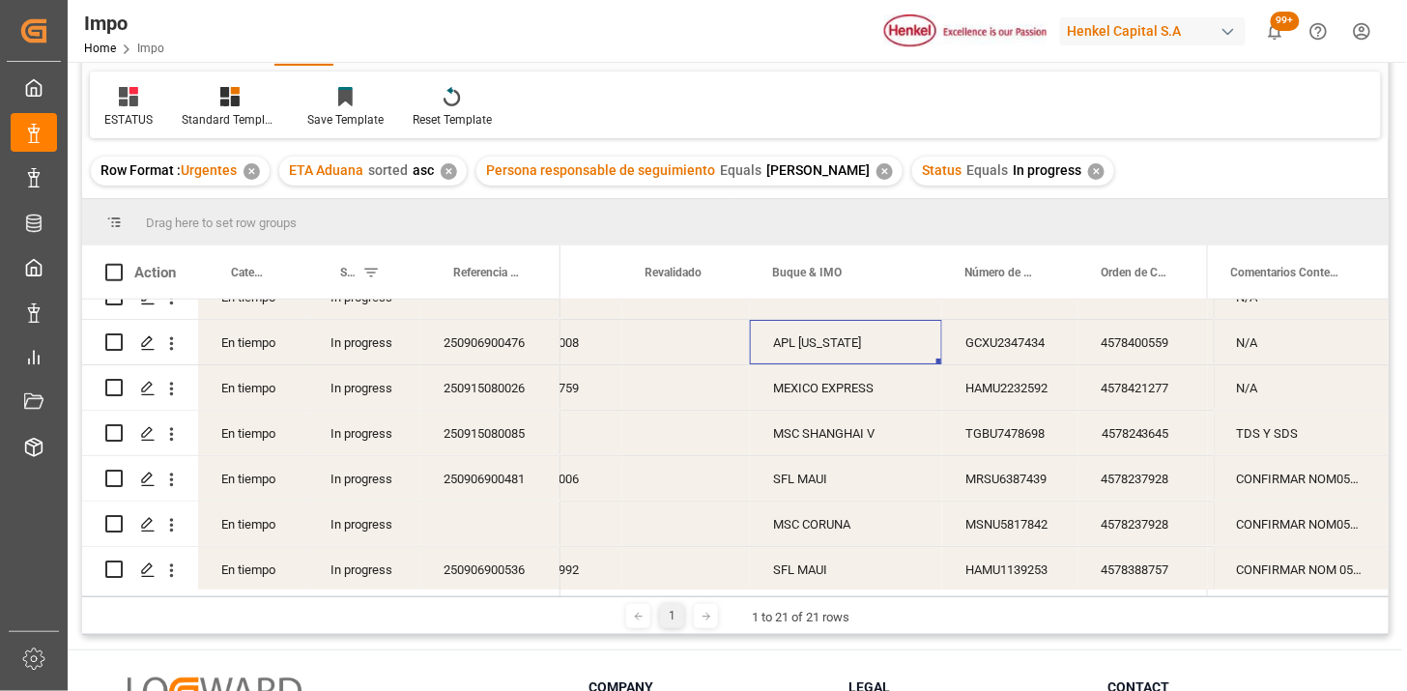
scroll to position [107, 0]
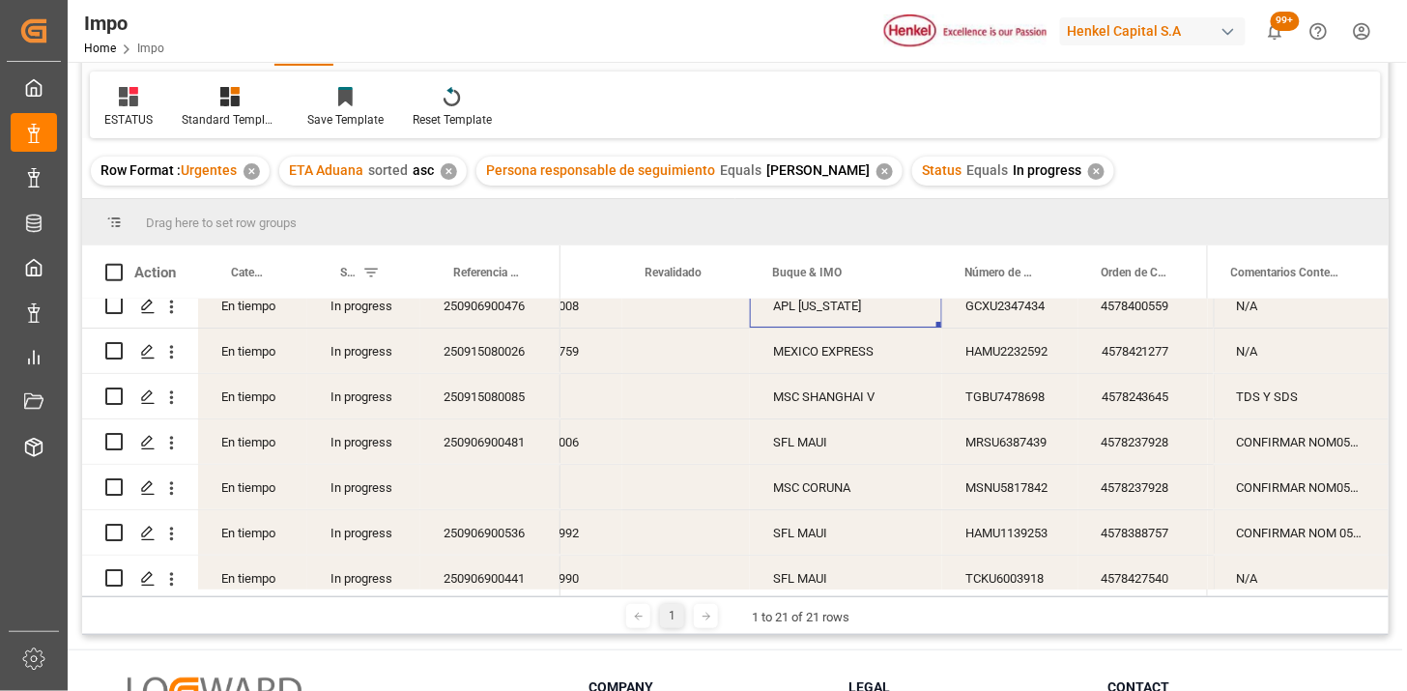
click at [518, 355] on div "250915080026" at bounding box center [491, 351] width 140 height 44
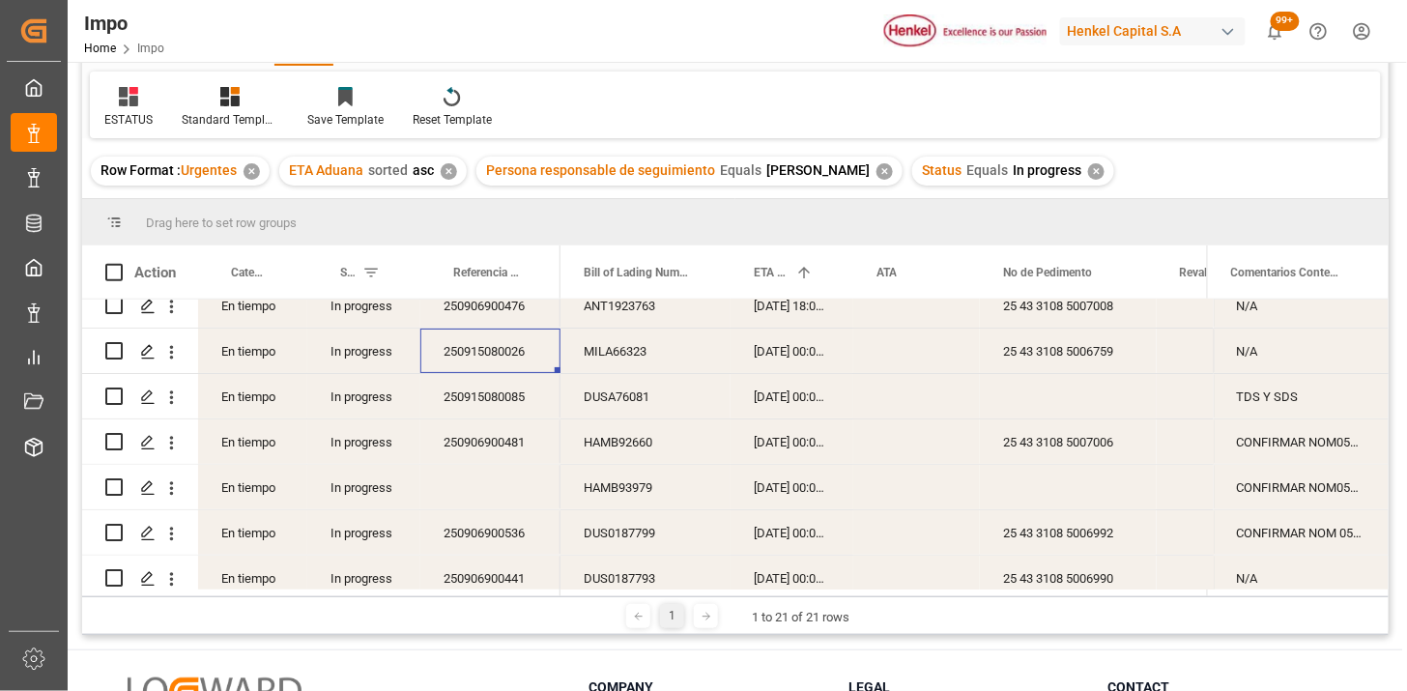
click at [527, 411] on div "250915080085" at bounding box center [491, 396] width 140 height 44
click at [1088, 164] on div "✕" at bounding box center [1096, 171] width 16 height 16
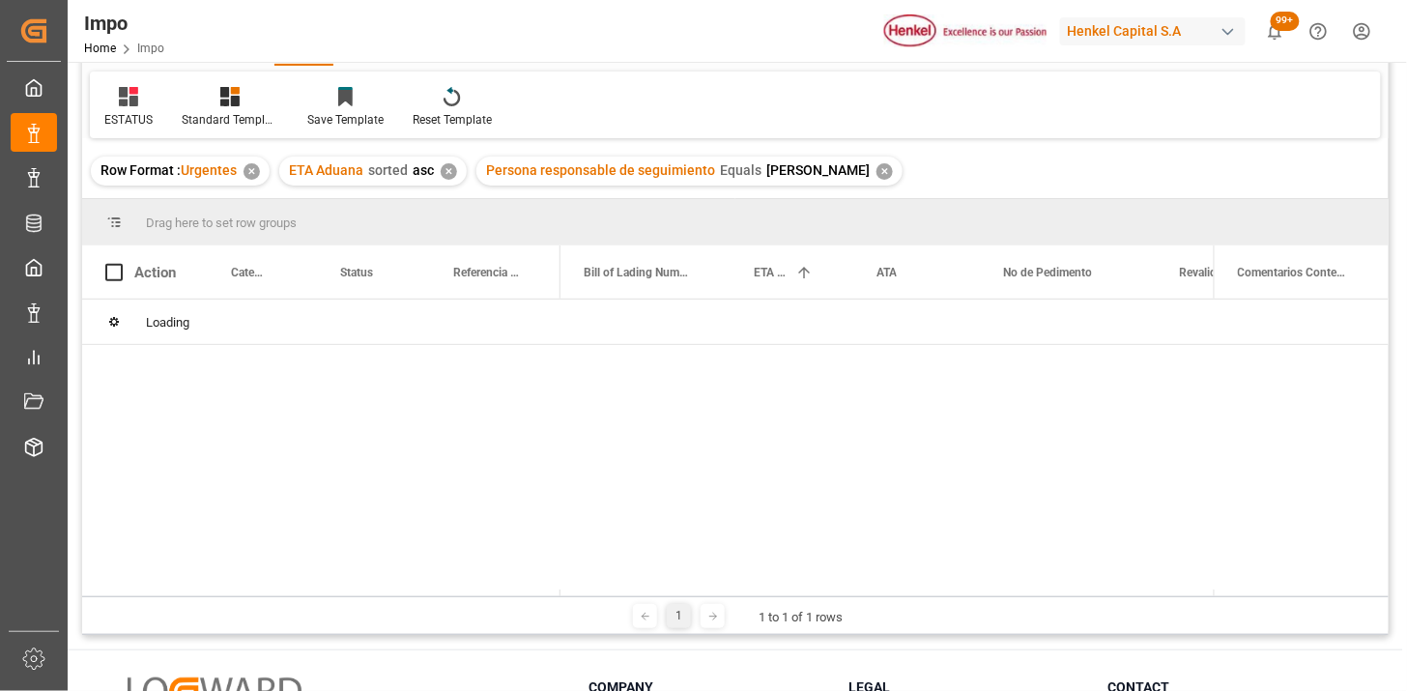
click at [882, 175] on div "✕" at bounding box center [885, 171] width 16 height 16
click at [449, 170] on div "✕" at bounding box center [449, 171] width 16 height 16
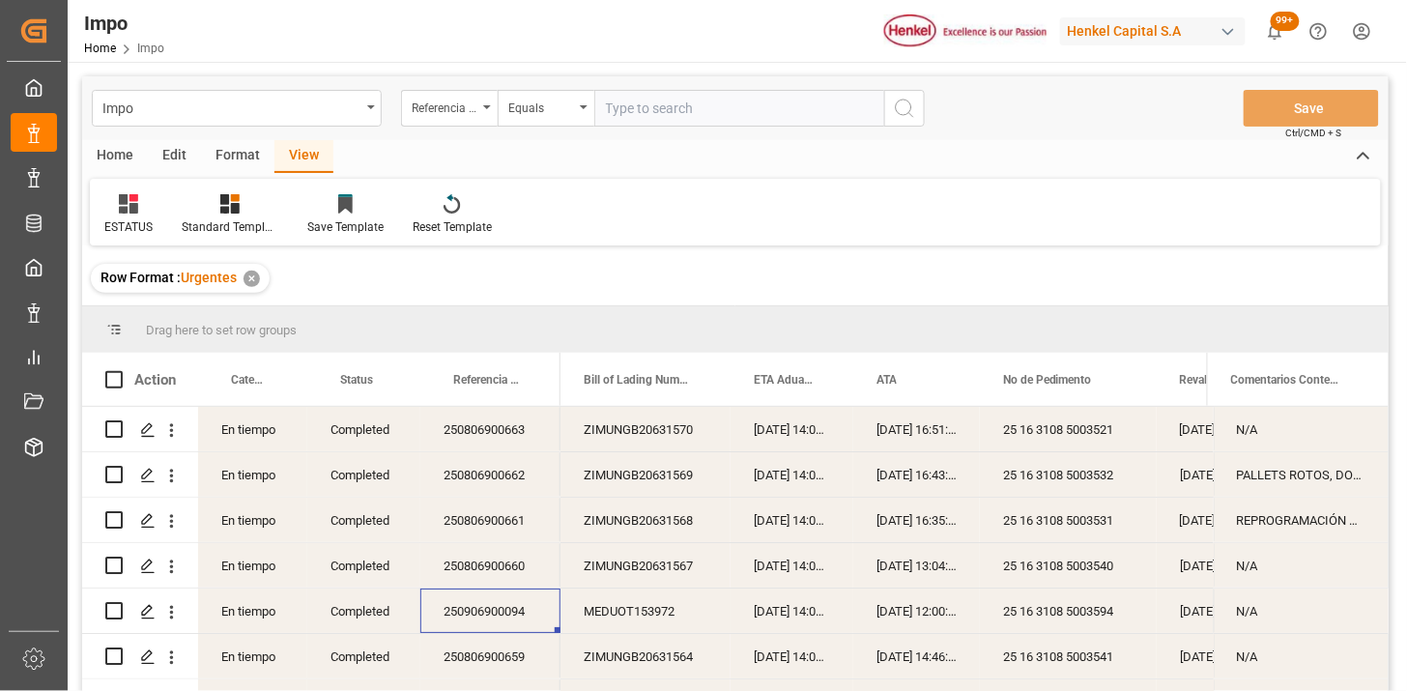
drag, startPoint x: 653, startPoint y: 117, endPoint x: 762, endPoint y: 138, distance: 110.3
click at [654, 117] on input "text" at bounding box center [740, 108] width 290 height 37
paste input "250906900473"
type input "250906900473"
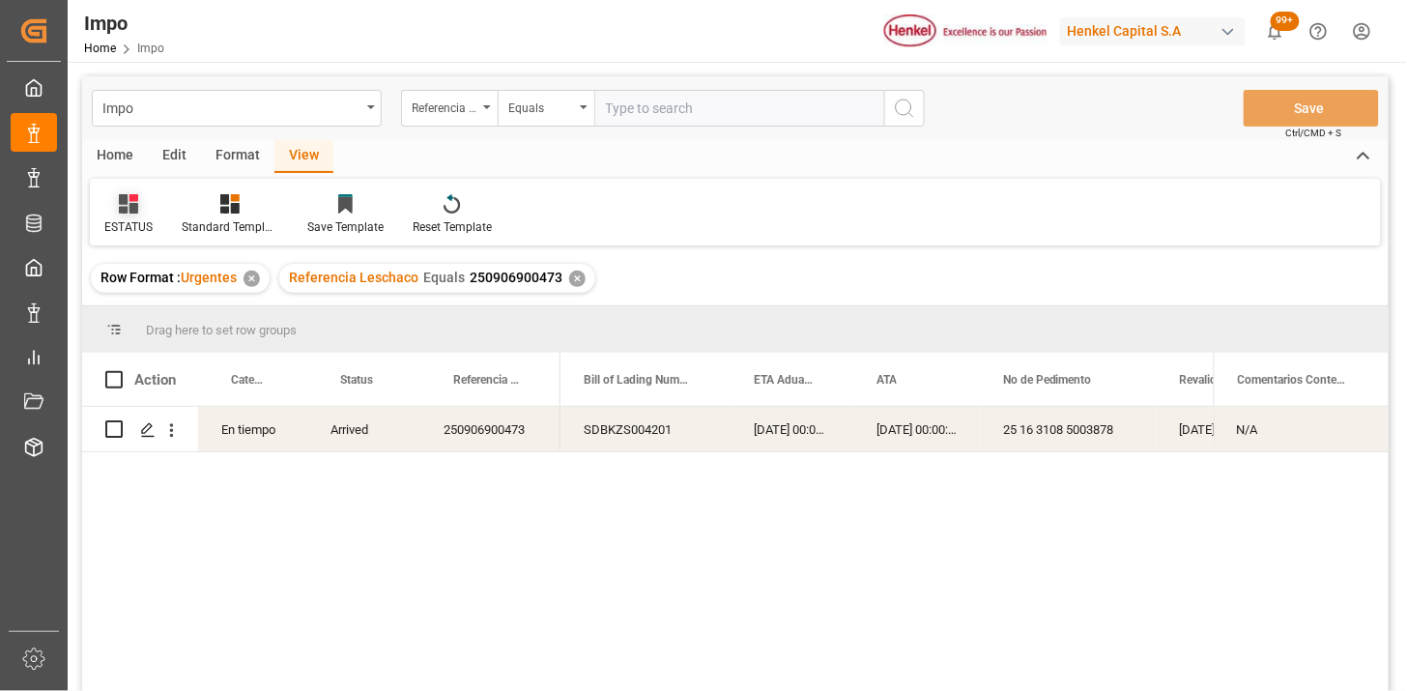
click at [121, 203] on icon at bounding box center [128, 203] width 19 height 19
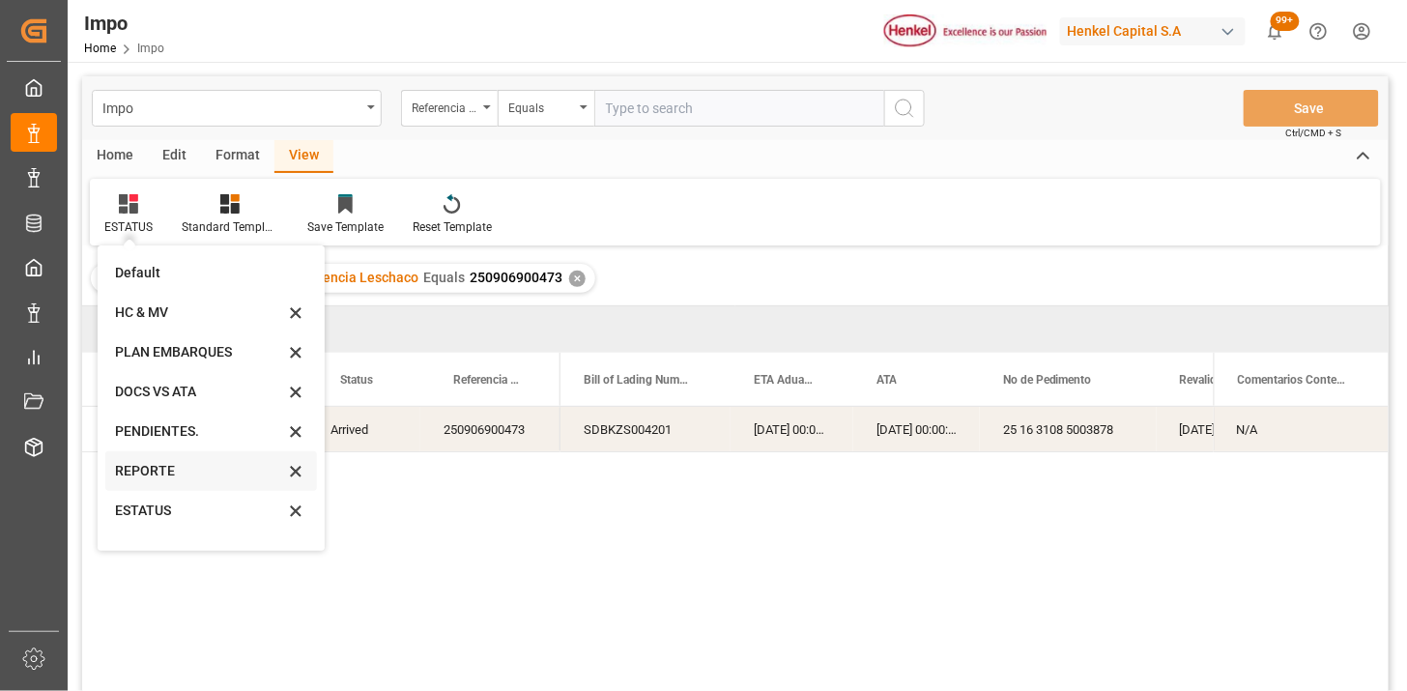
click at [164, 471] on div "REPORTE" at bounding box center [199, 471] width 169 height 20
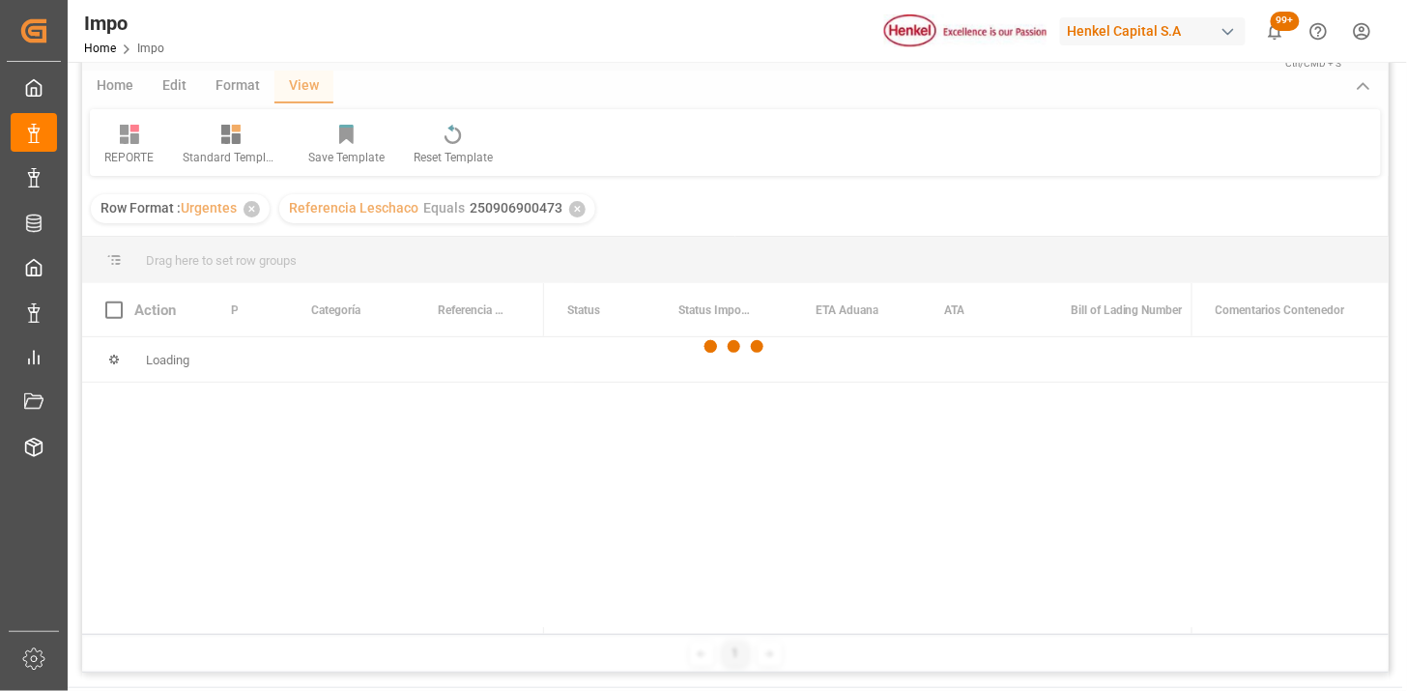
scroll to position [107, 0]
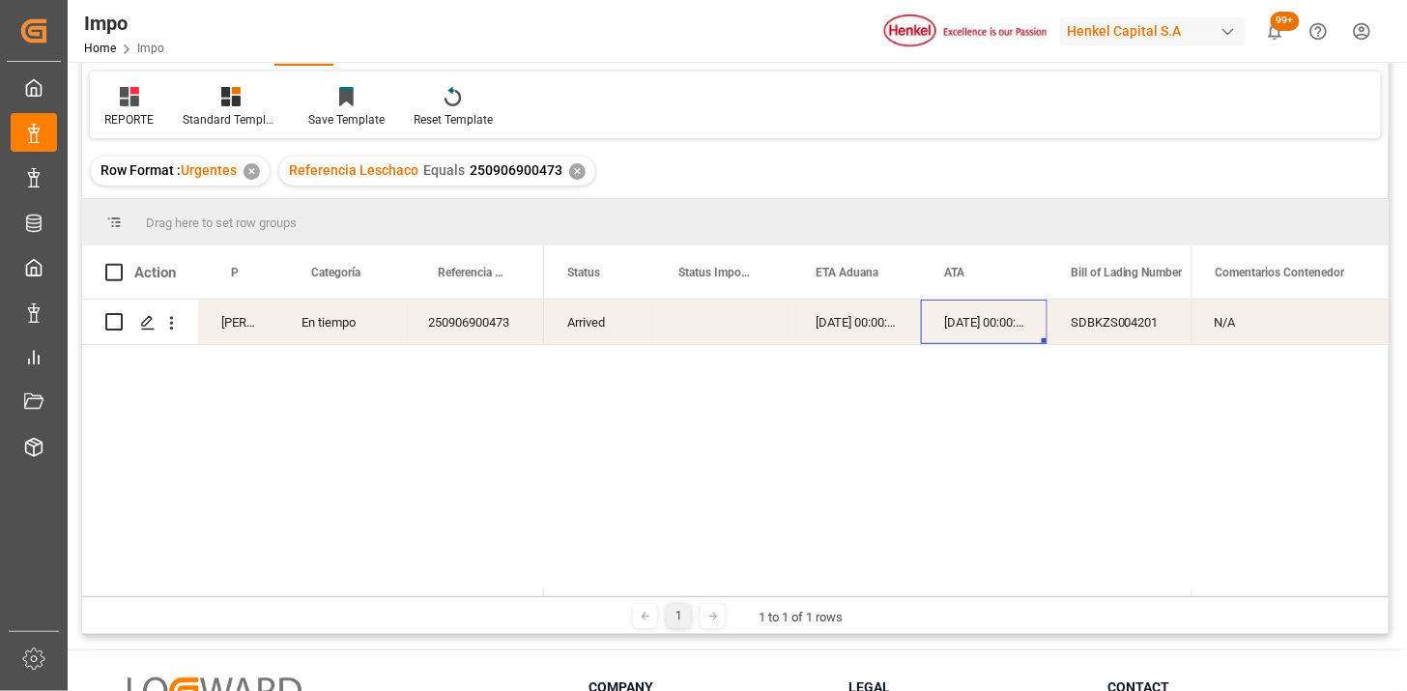
click at [957, 326] on div "[DATE] 00:00:00" at bounding box center [984, 322] width 127 height 44
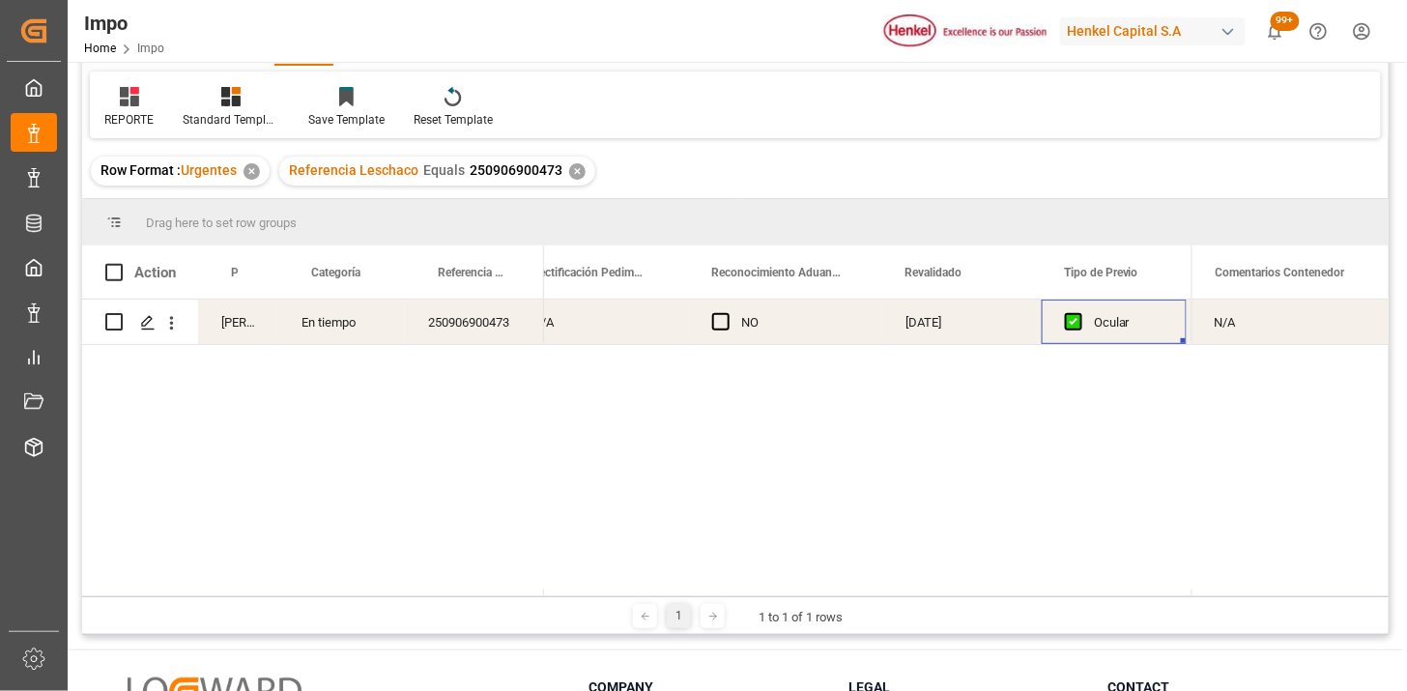
scroll to position [0, 1937]
click at [1087, 327] on div "Press SPACE to select this row." at bounding box center [1107, 322] width 160 height 44
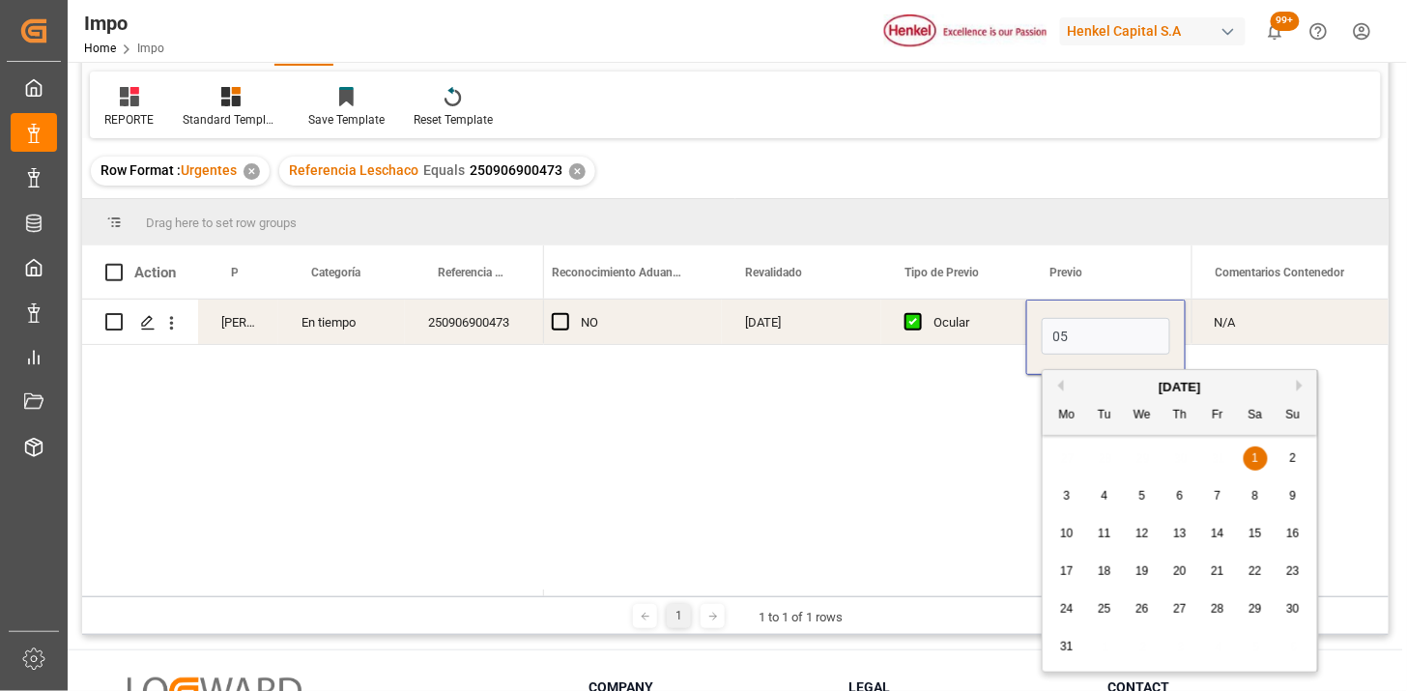
type input "[DATE]"
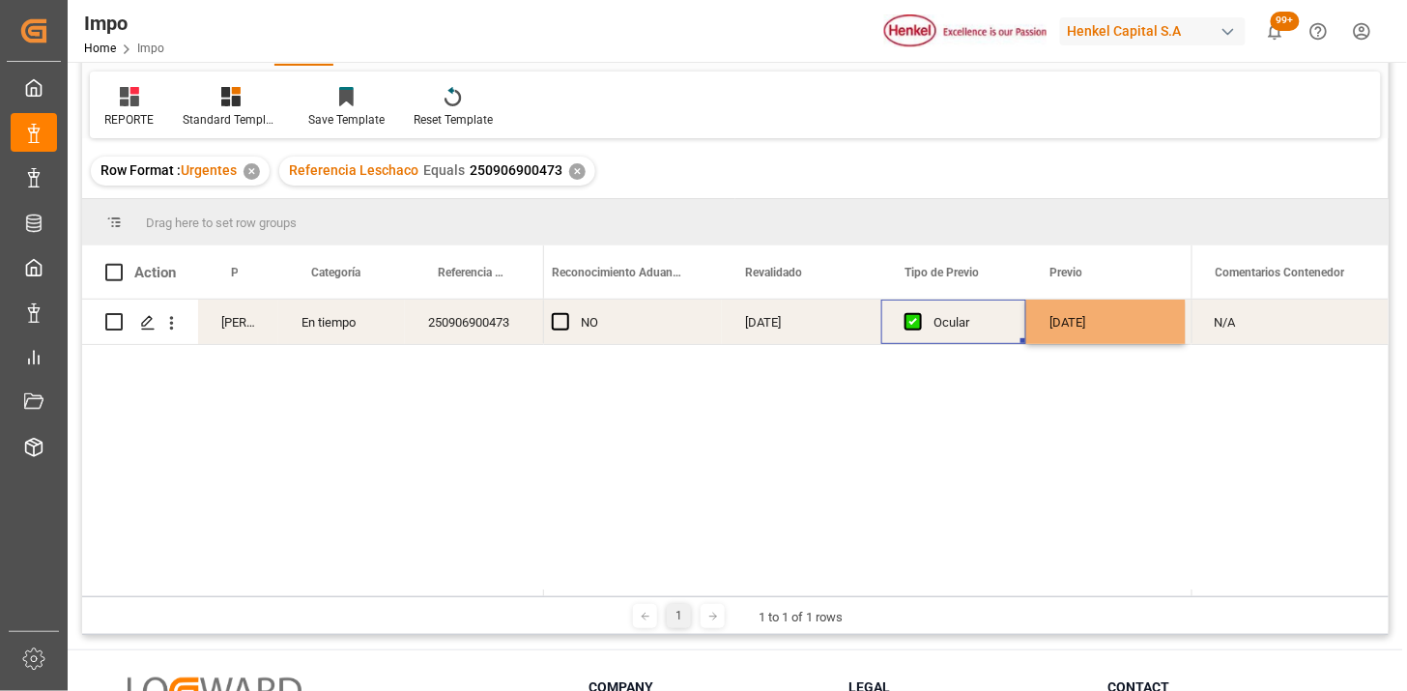
click at [991, 333] on div "Ocular" at bounding box center [969, 323] width 70 height 44
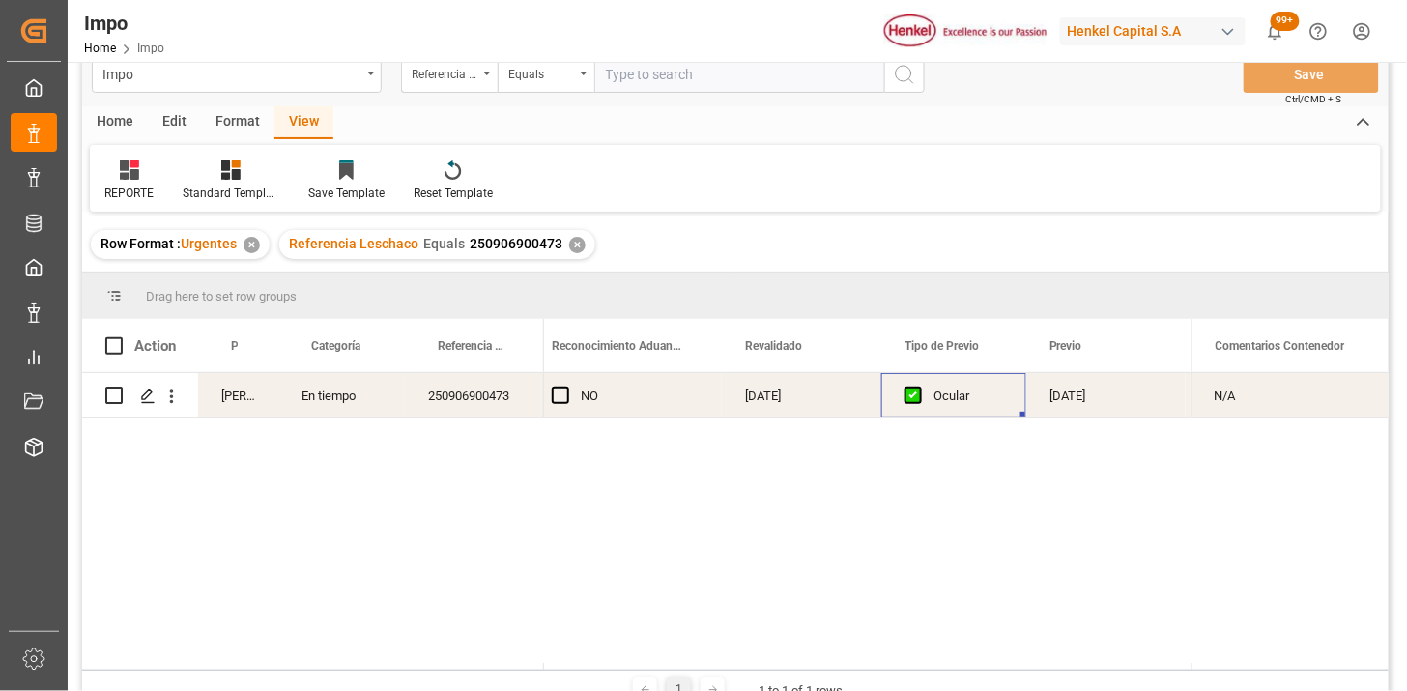
scroll to position [0, 0]
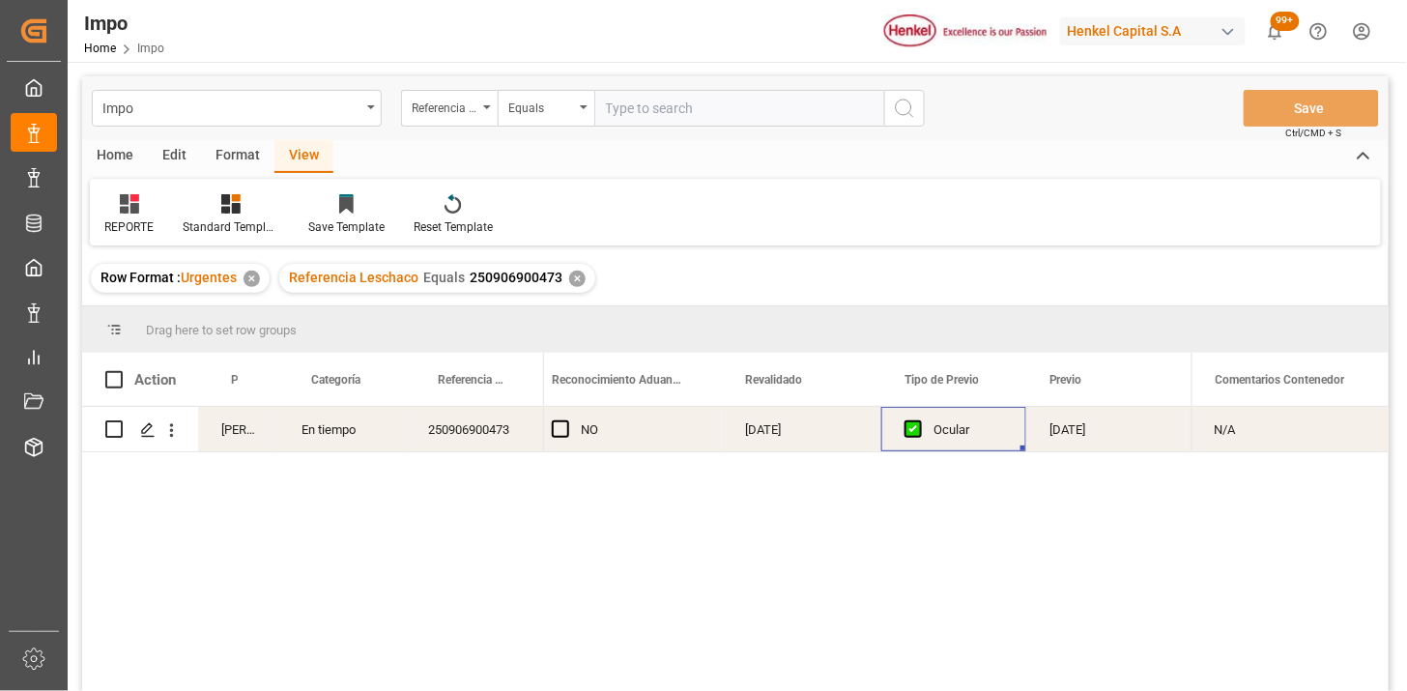
drag, startPoint x: 677, startPoint y: 112, endPoint x: 689, endPoint y: 123, distance: 16.5
click at [680, 112] on input "text" at bounding box center [740, 108] width 290 height 37
paste input "250915080080"
type input "250915080080"
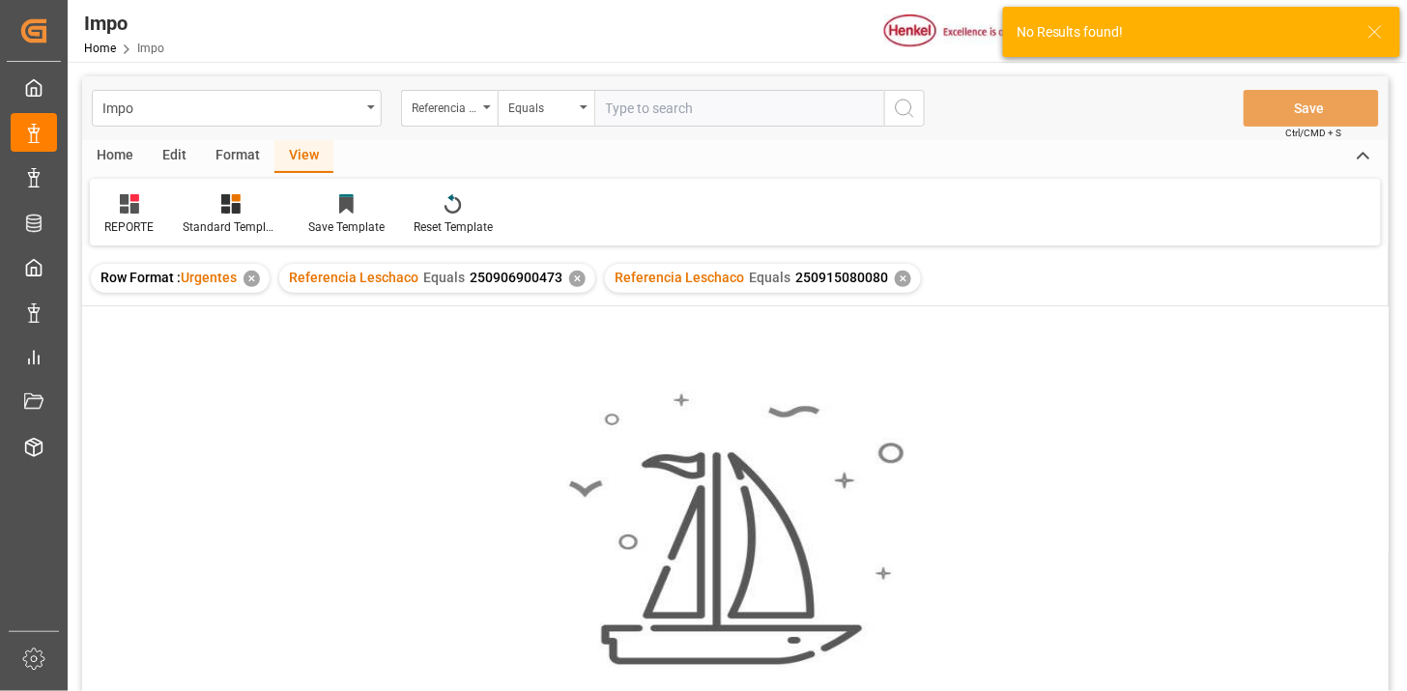
click at [575, 281] on div "✕" at bounding box center [577, 279] width 16 height 16
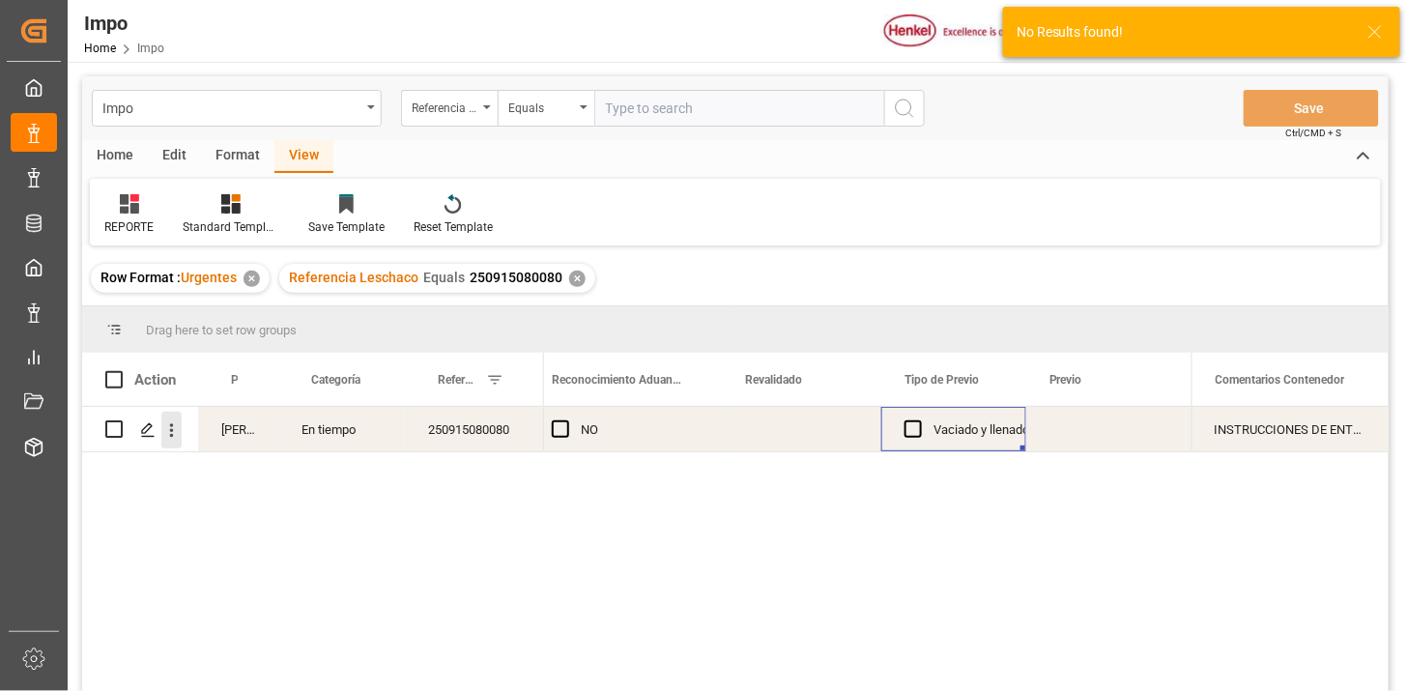
click at [177, 438] on icon "open menu" at bounding box center [171, 431] width 20 height 20
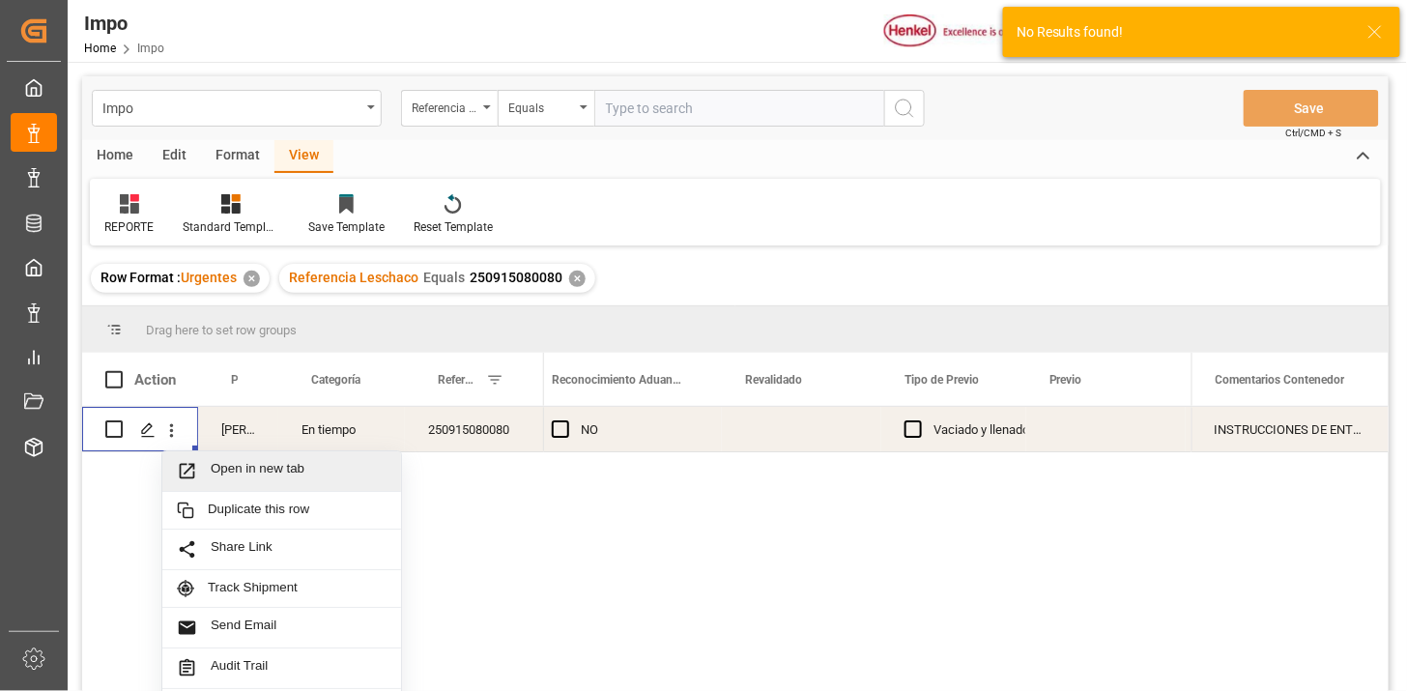
click at [223, 477] on span "Open in new tab" at bounding box center [299, 471] width 176 height 20
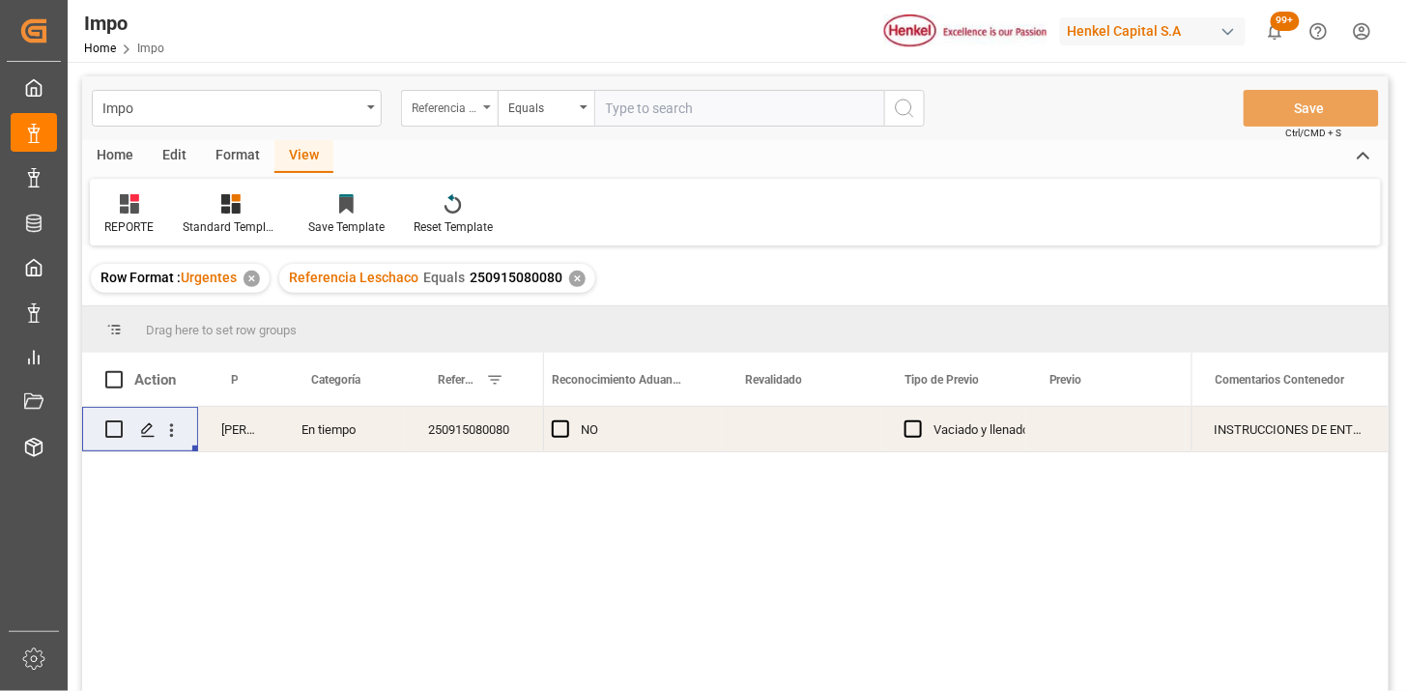
click at [437, 113] on div "Referencia Leschaco" at bounding box center [445, 106] width 66 height 22
type input "bil"
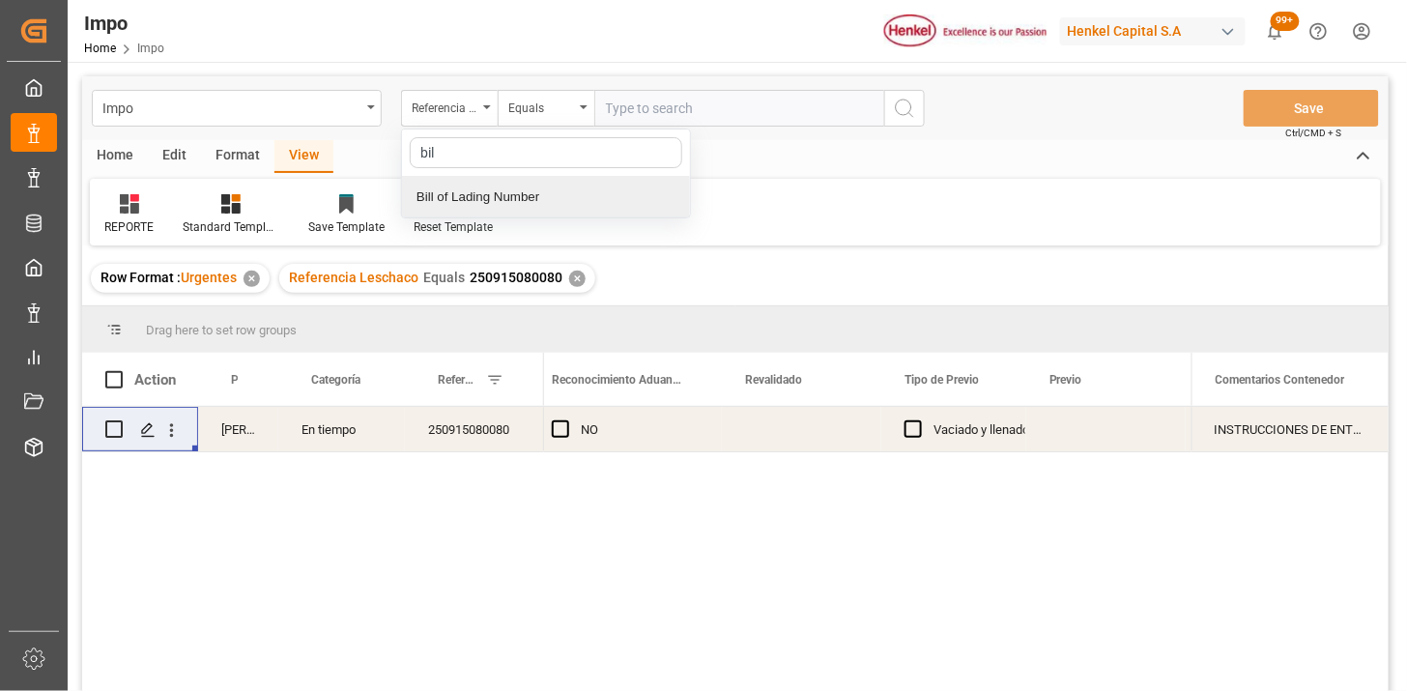
drag, startPoint x: 474, startPoint y: 185, endPoint x: 621, endPoint y: 142, distance: 153.0
click at [479, 184] on div "Bill of Lading Number" at bounding box center [546, 197] width 288 height 41
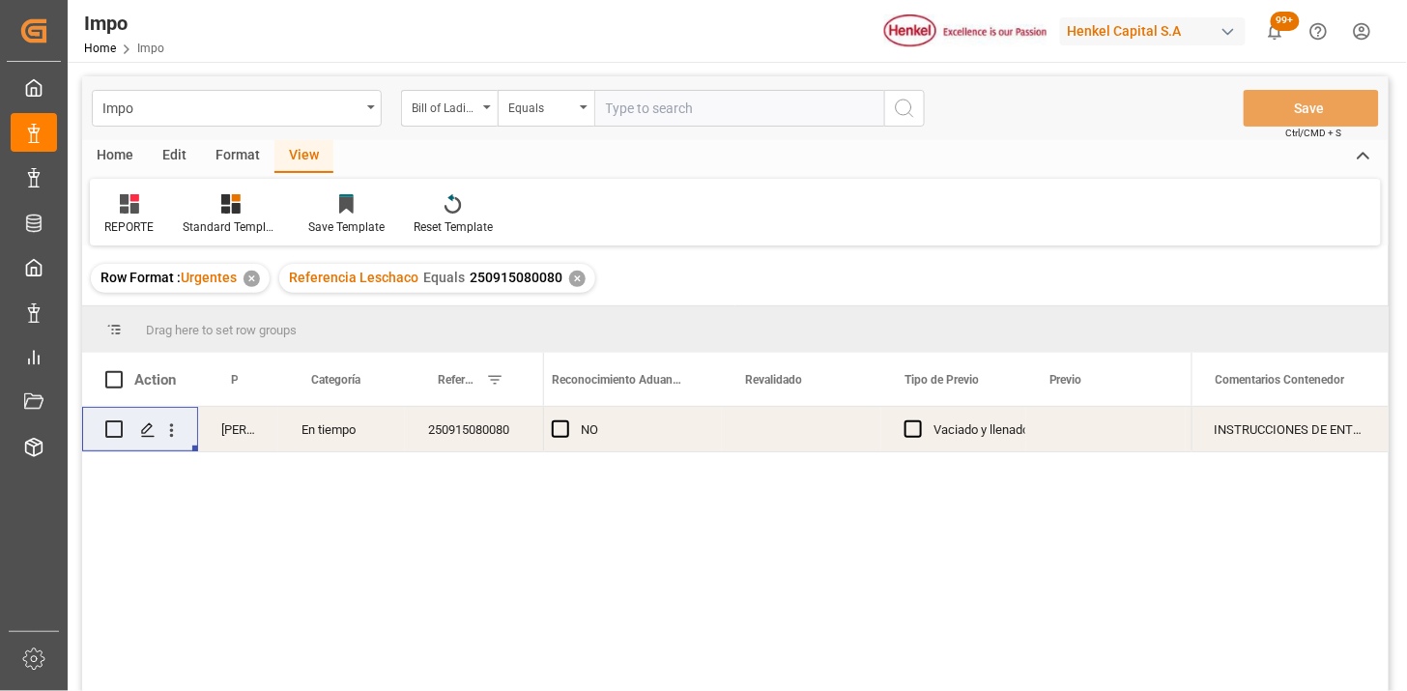
click at [638, 127] on div "Impo Bill of Lading Number Equals Save Ctrl/CMD + S" at bounding box center [735, 108] width 1307 height 64
click at [648, 117] on input "text" at bounding box center [740, 108] width 290 height 37
paste input "UTCG0225080002"
type input "UTCG0225080002"
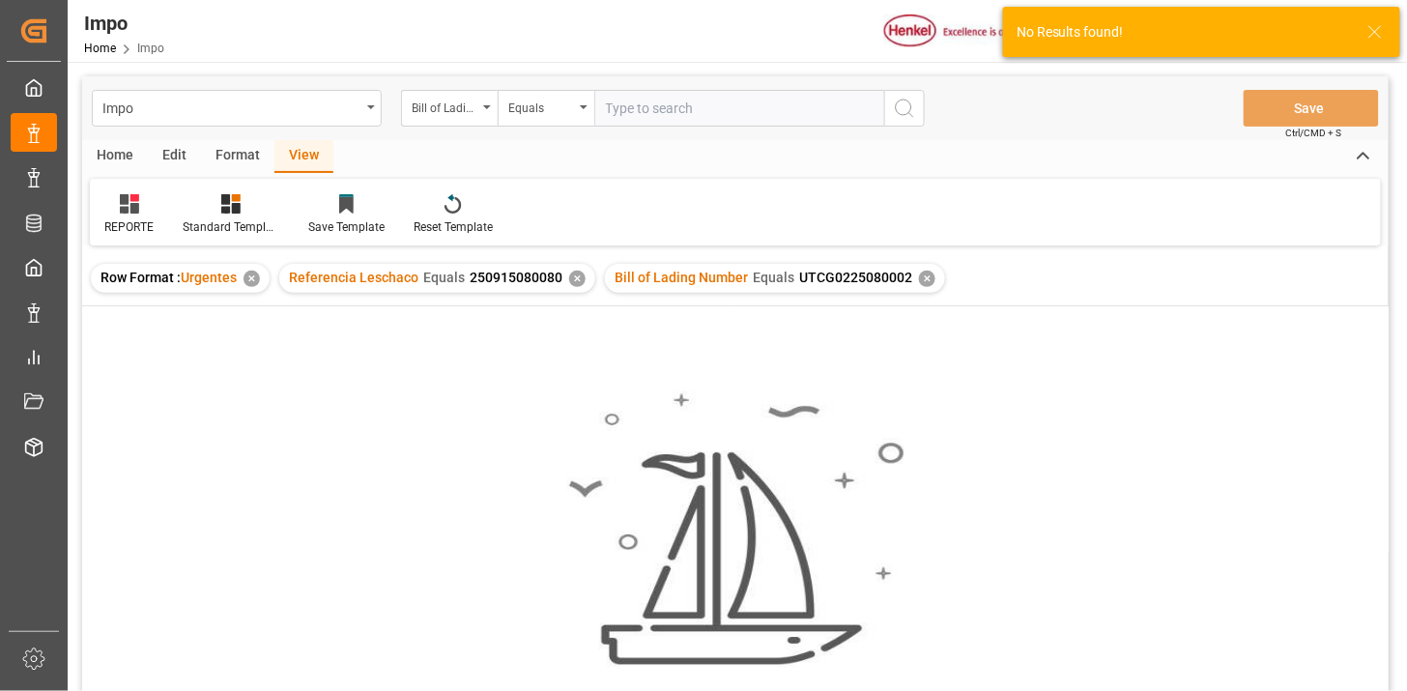
click at [573, 284] on div "✕" at bounding box center [577, 279] width 16 height 16
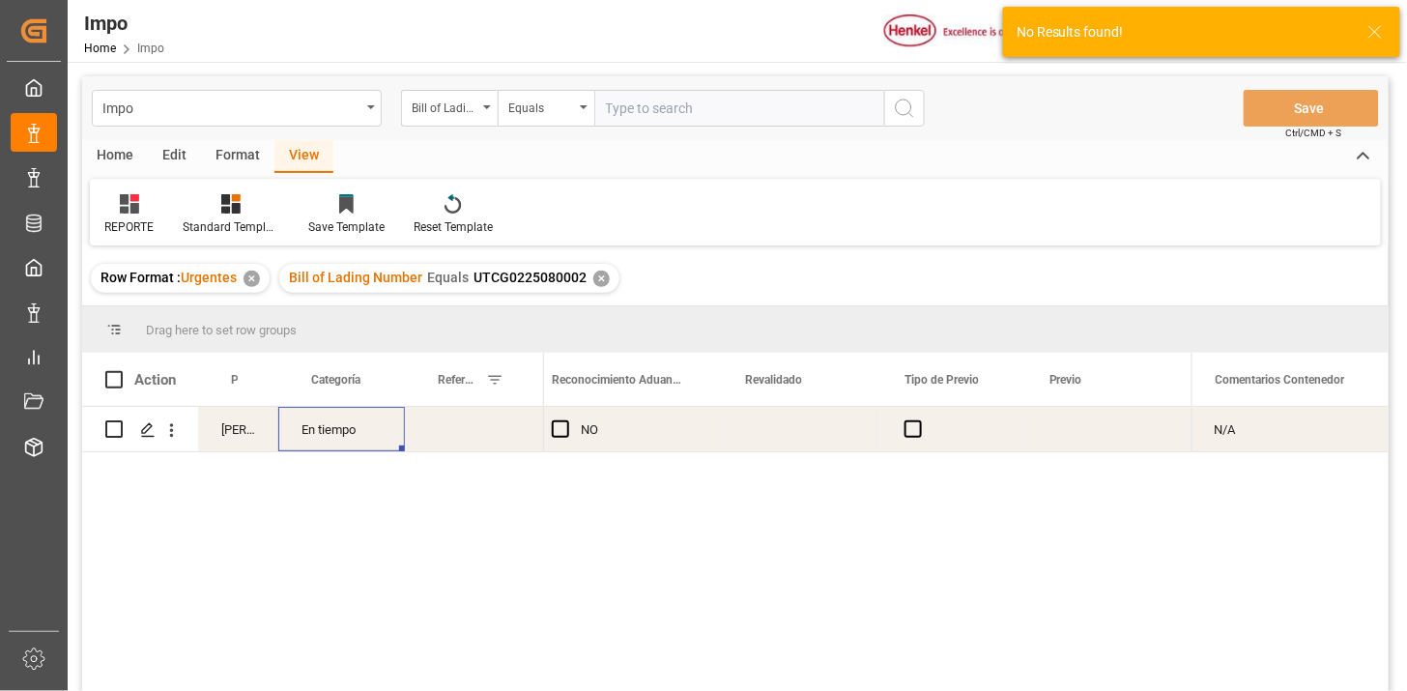
click at [313, 433] on div "En tiempo" at bounding box center [341, 429] width 127 height 44
click at [254, 437] on div "[PERSON_NAME]" at bounding box center [238, 429] width 80 height 44
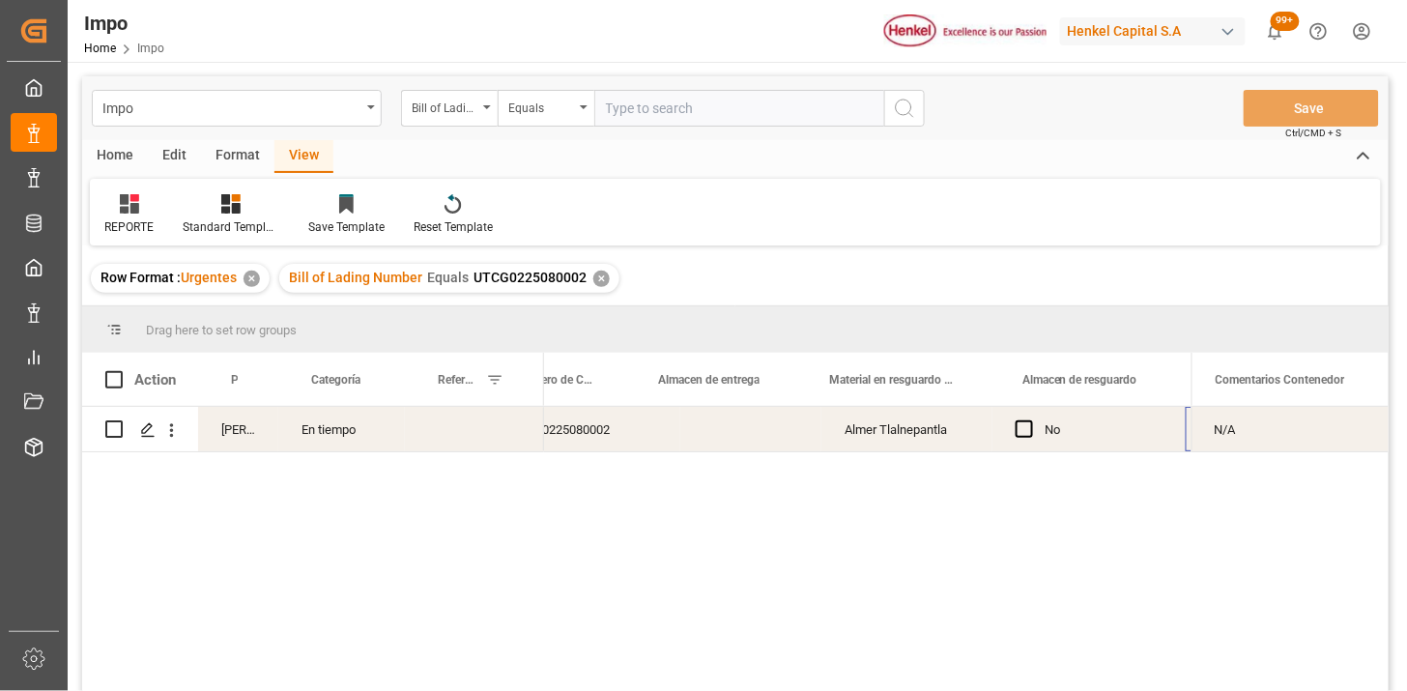
scroll to position [0, 747]
click at [177, 441] on button "open menu" at bounding box center [171, 430] width 20 height 37
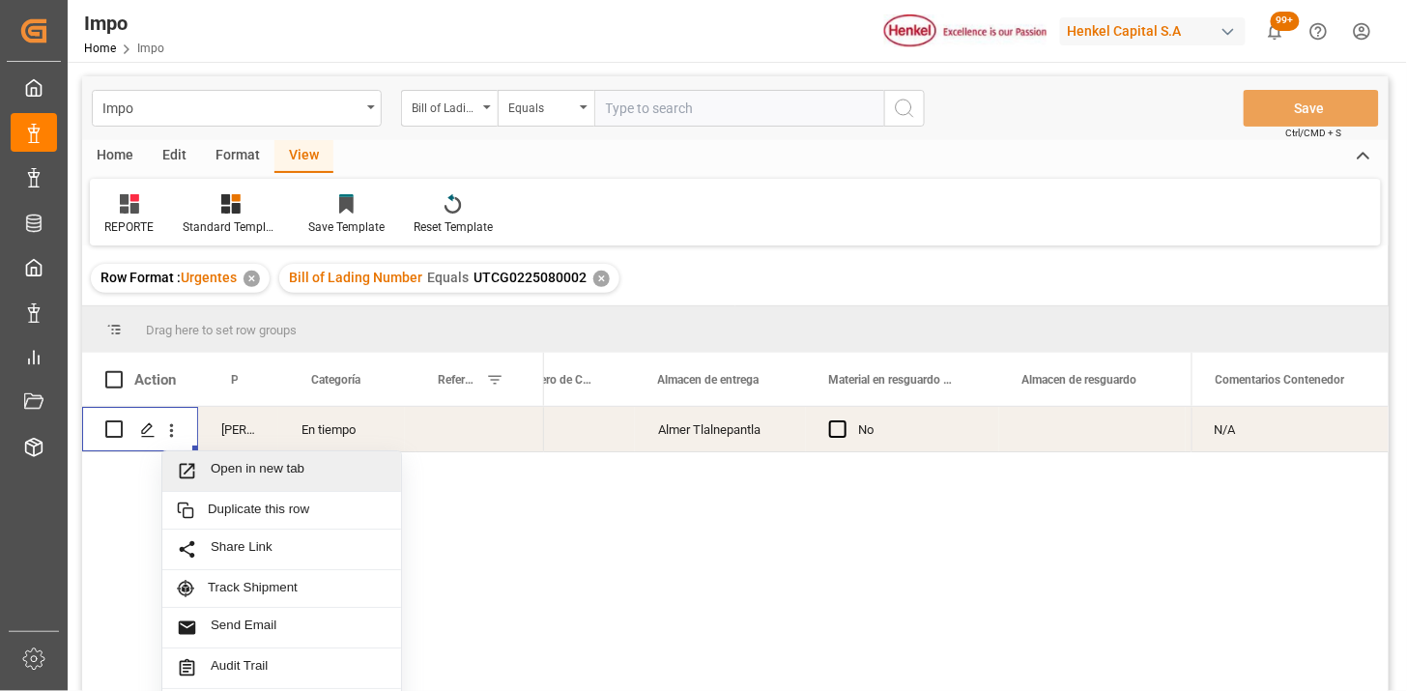
drag, startPoint x: 201, startPoint y: 468, endPoint x: 218, endPoint y: 471, distance: 16.7
click at [205, 469] on span "Press SPACE to select this row." at bounding box center [194, 471] width 34 height 20
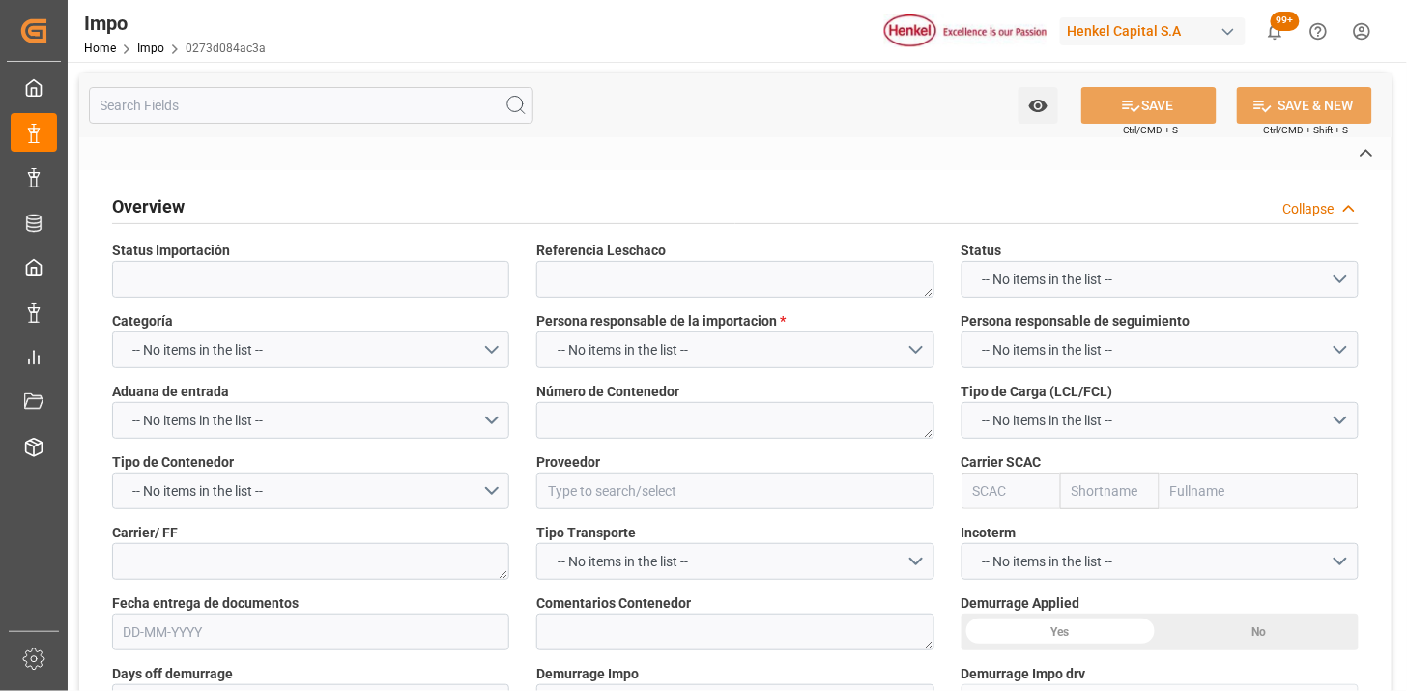
type textarea "250915080080"
type textarea "MSMU8131847"
type input "INNOSPEC LEUNA GMBH"
type input "MSCU"
type textarea "LESCHACO"
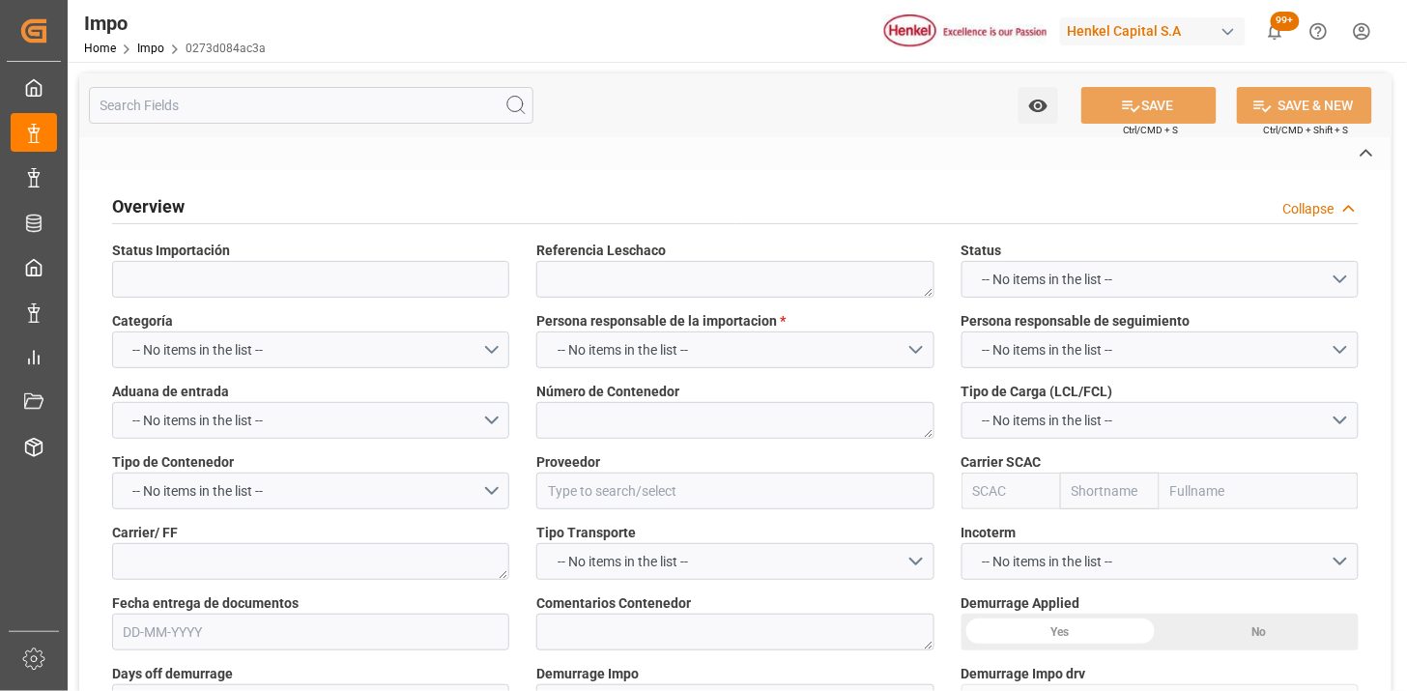
type textarea "INSTRUCCIONES DE ENTREGA"
type input "AA"
type textarea "AA"
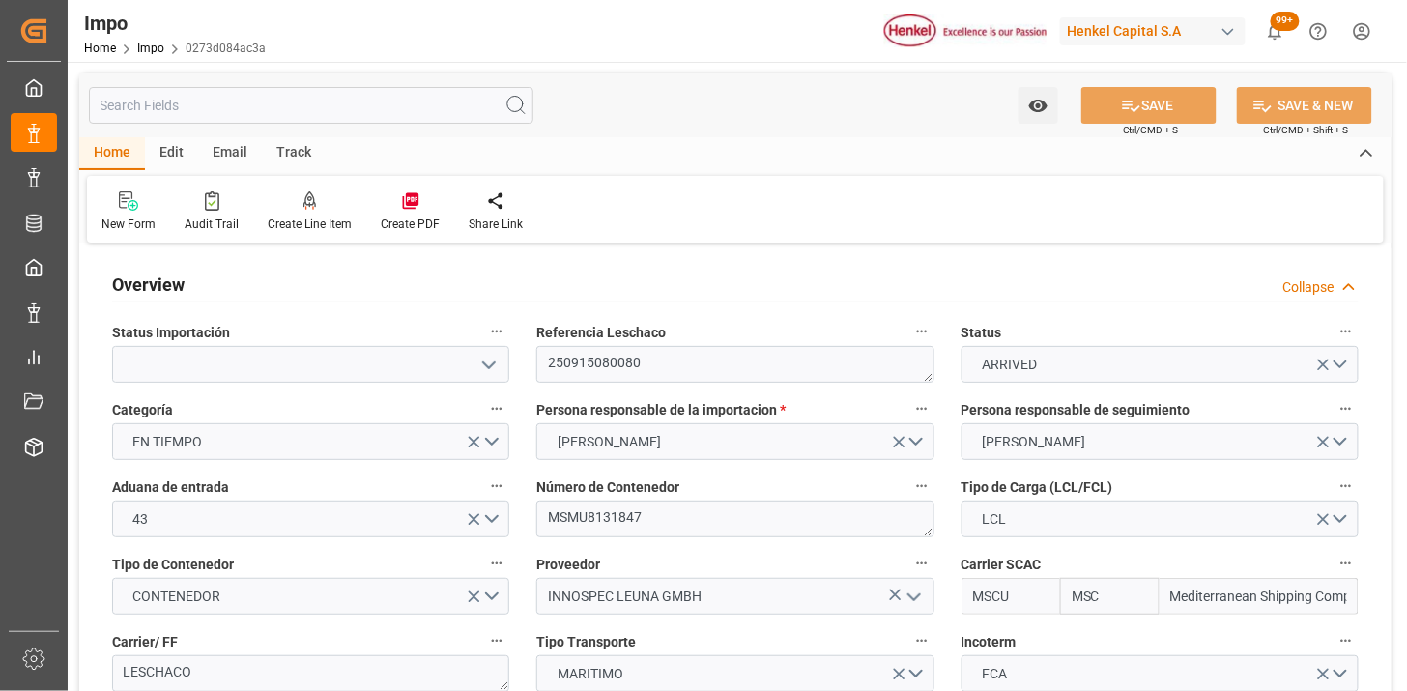
type input "MSC"
type input "Mediterranean Shipping Company"
type input "1"
type input "3.506"
type input "2"
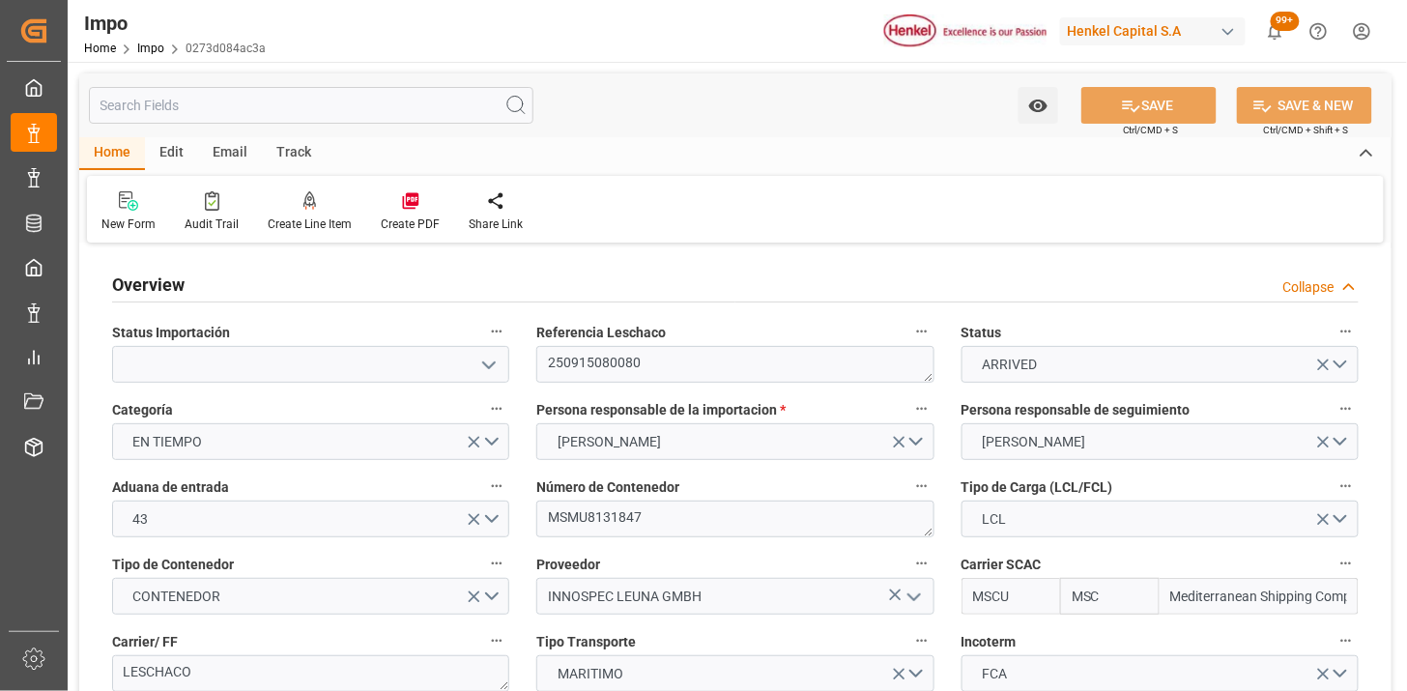
type input "[DATE]"
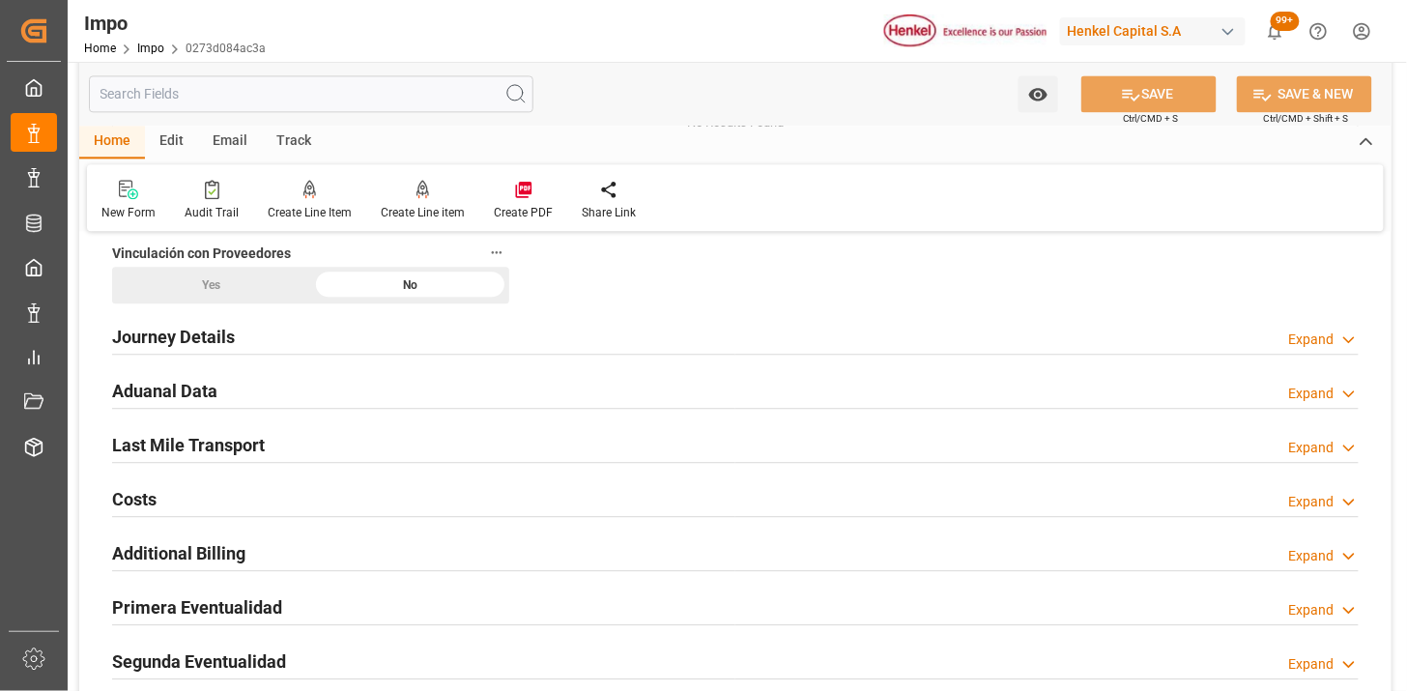
scroll to position [1289, 0]
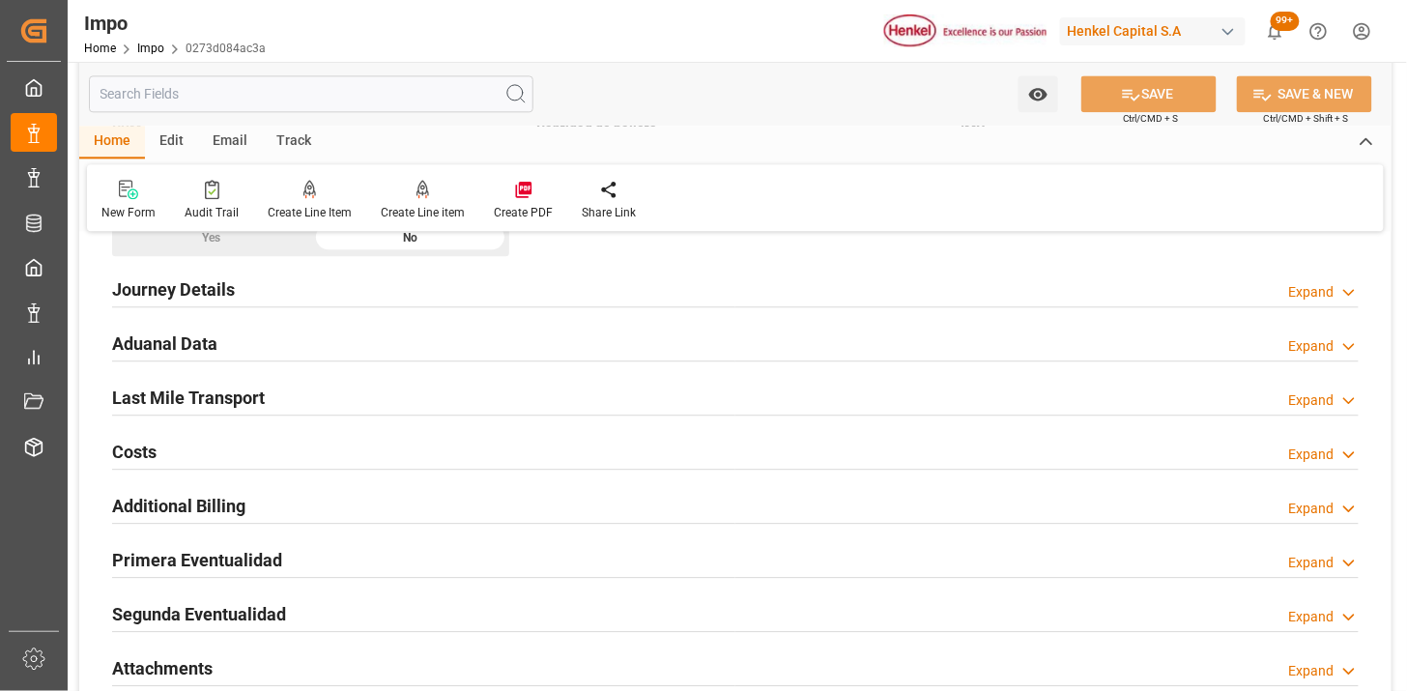
click at [239, 281] on div "Journey Details Expand" at bounding box center [735, 288] width 1247 height 37
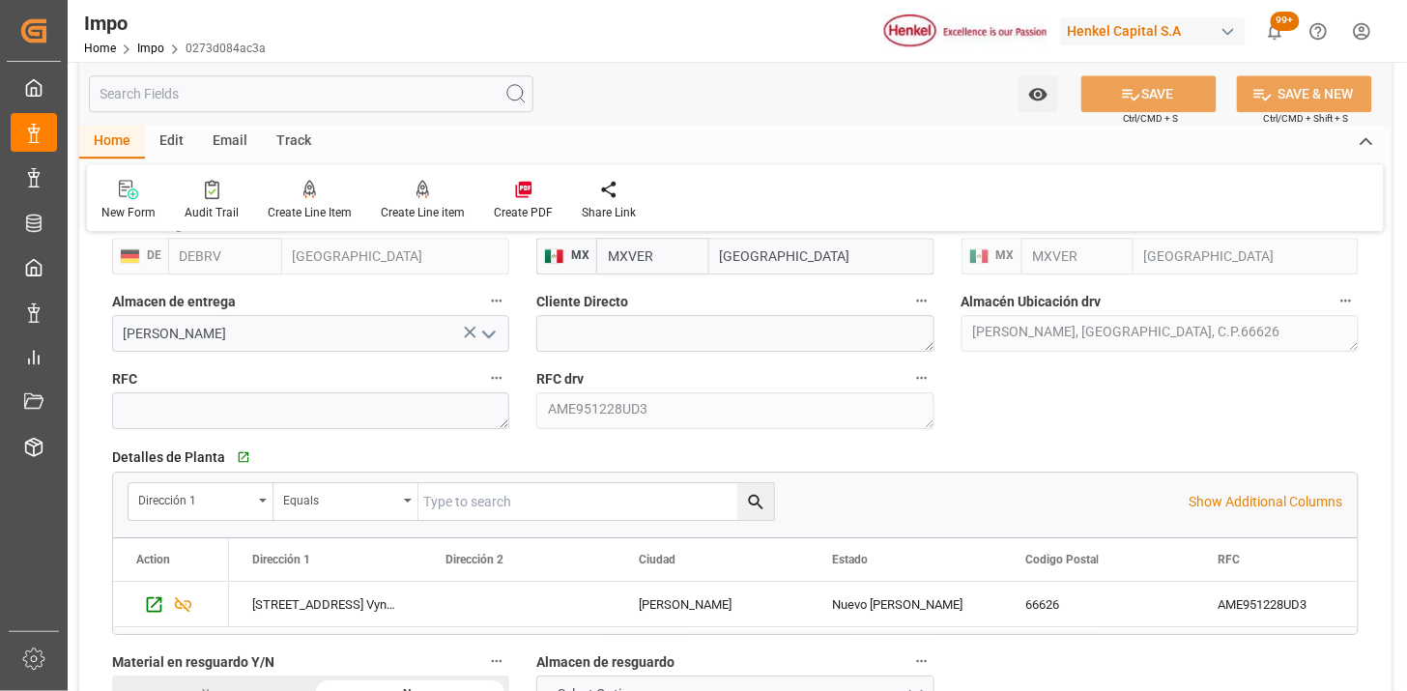
scroll to position [1610, 0]
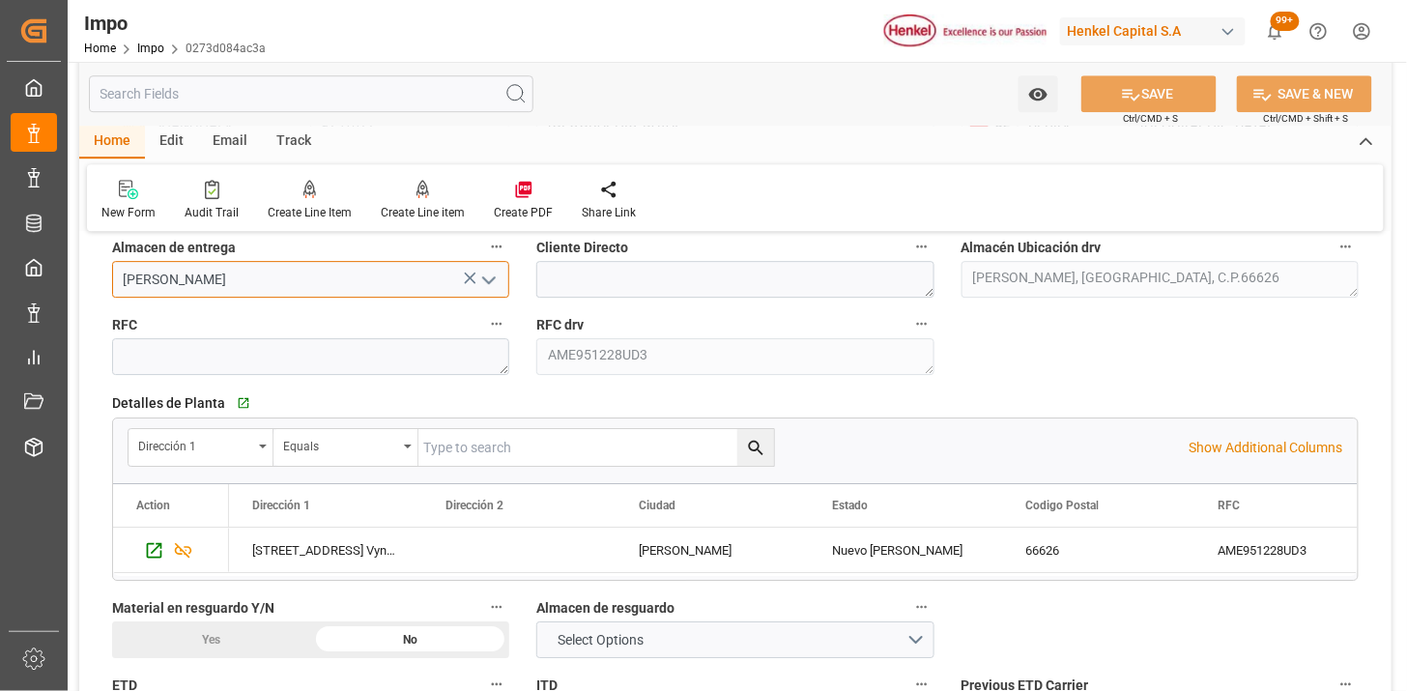
click at [387, 276] on input "[PERSON_NAME]" at bounding box center [310, 279] width 397 height 37
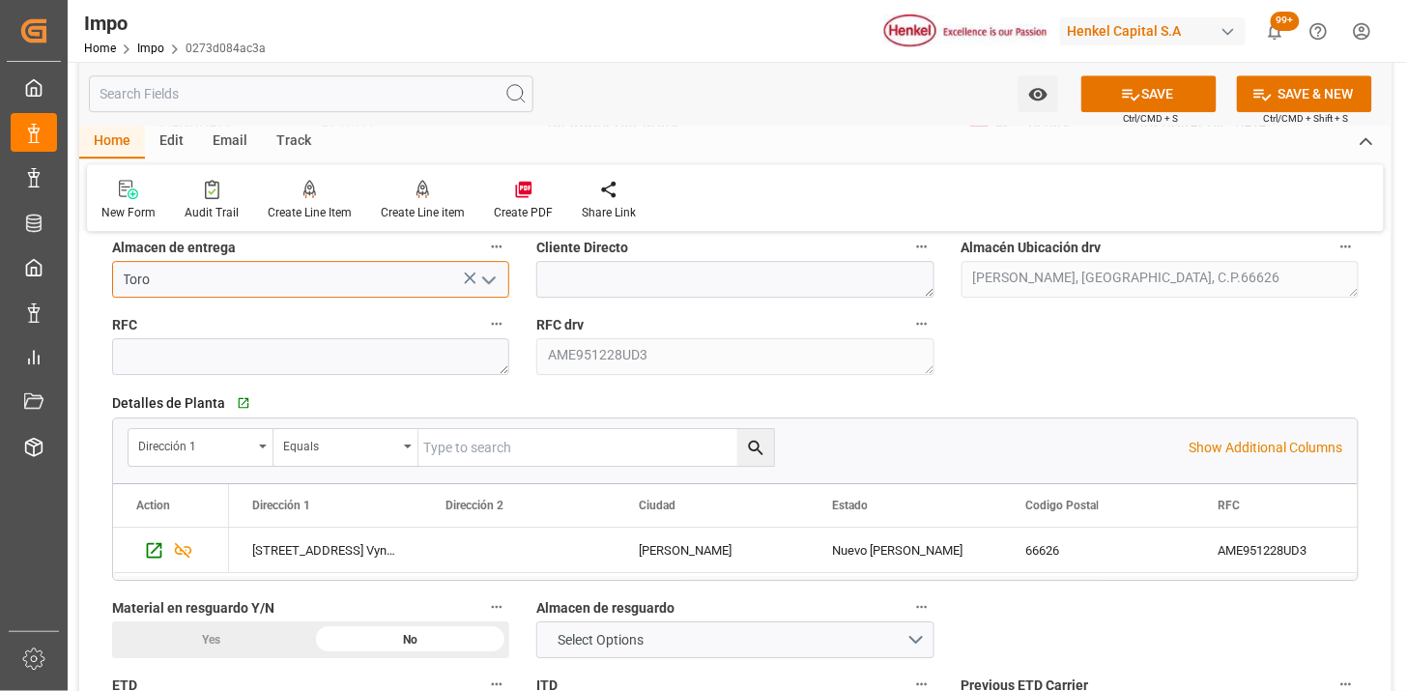
type input "Toro"
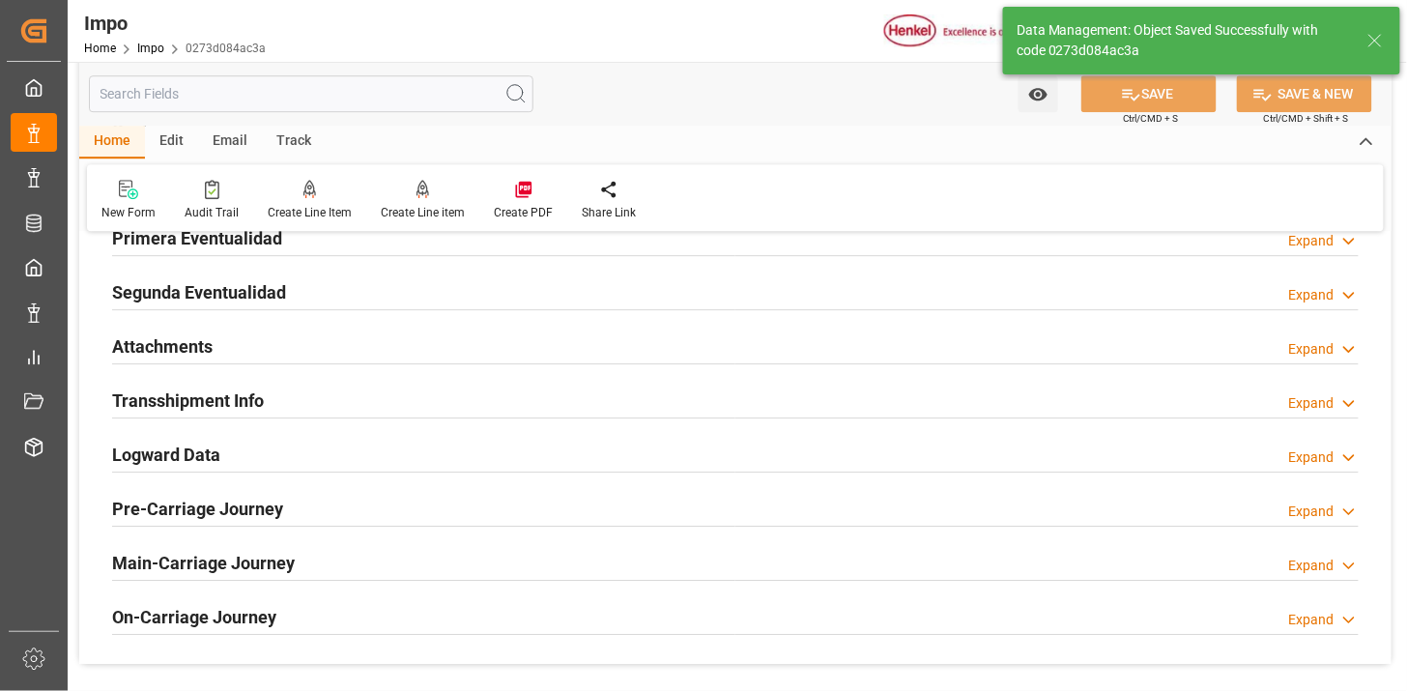
click at [262, 349] on div "Attachments Expand" at bounding box center [735, 345] width 1247 height 37
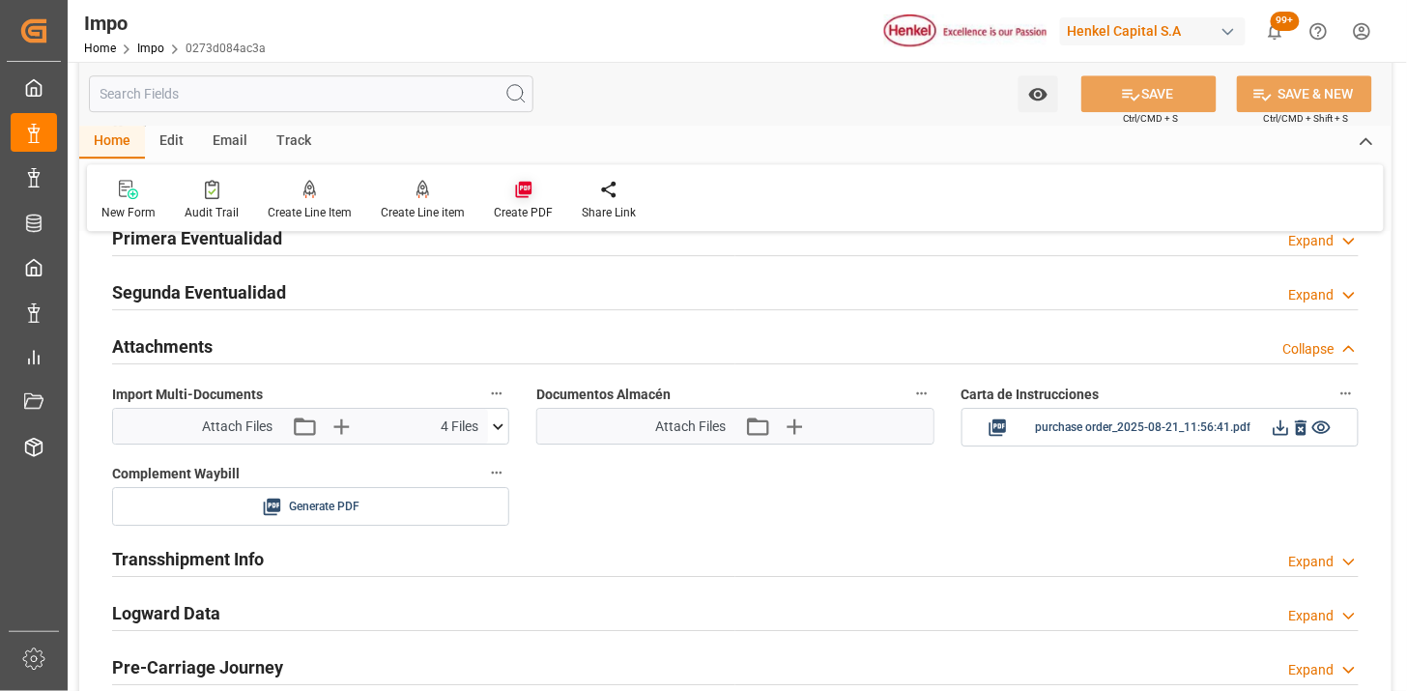
click at [520, 184] on icon at bounding box center [523, 190] width 16 height 16
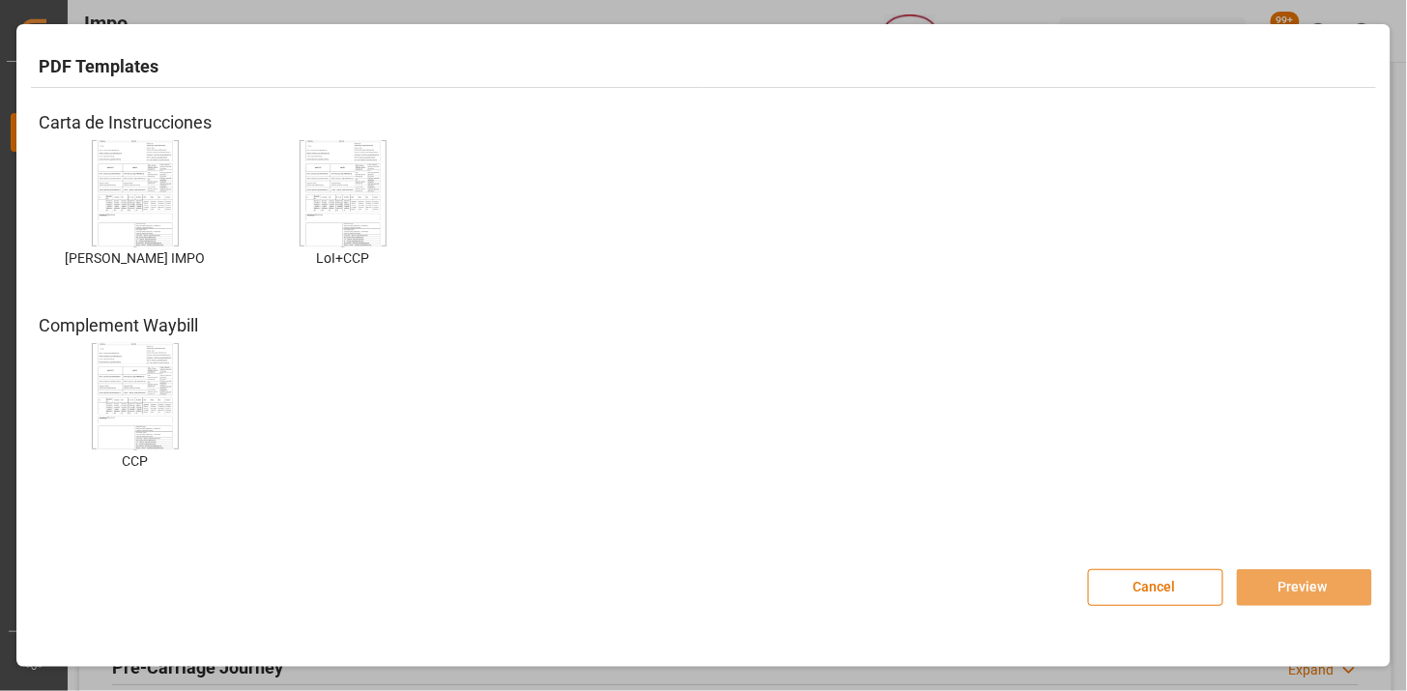
click at [118, 206] on img at bounding box center [135, 193] width 77 height 109
click at [1305, 584] on button "Preview" at bounding box center [1304, 587] width 135 height 37
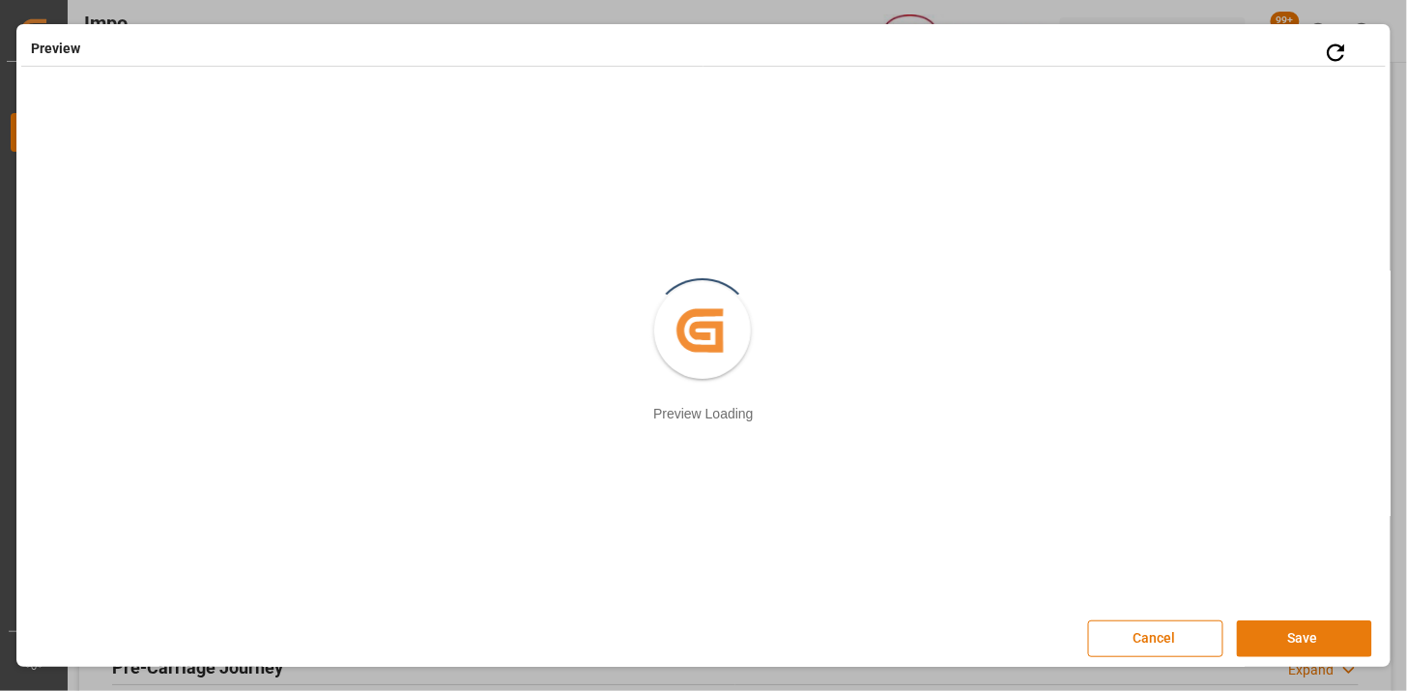
click at [1330, 646] on button "Save" at bounding box center [1304, 639] width 135 height 37
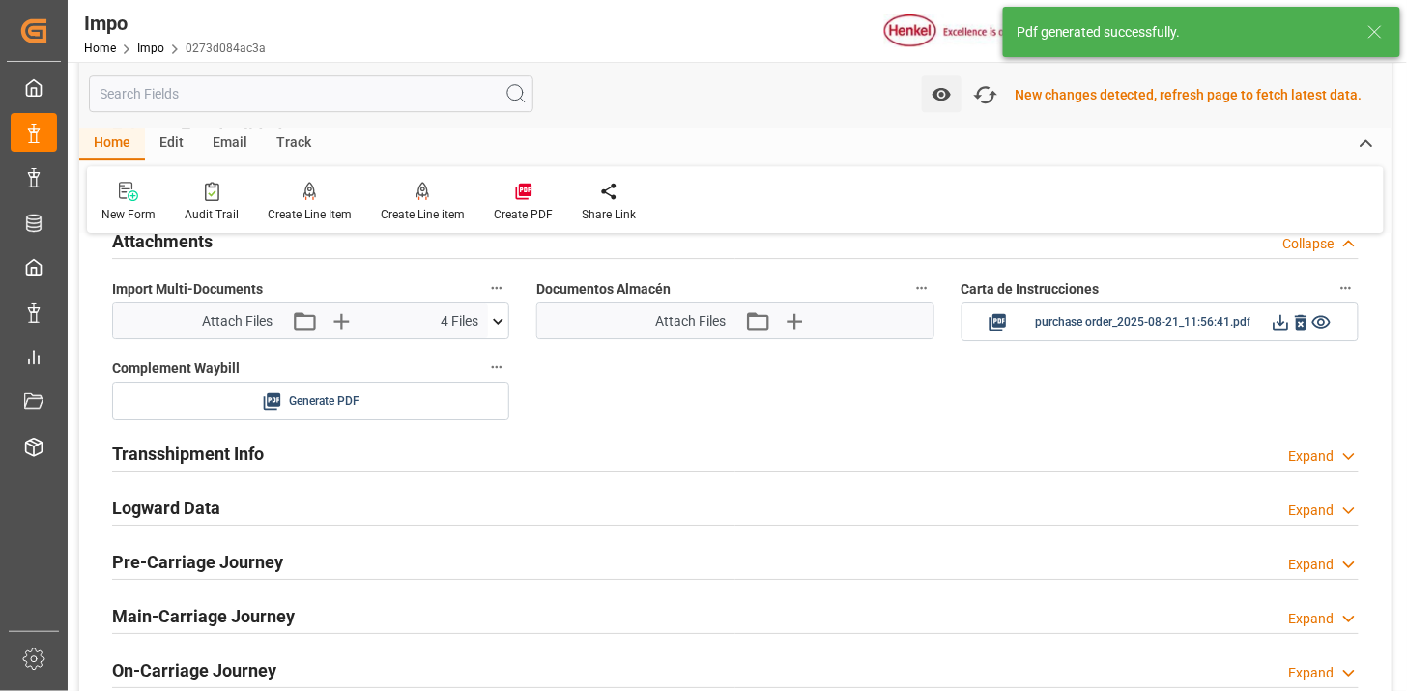
scroll to position [1721, 0]
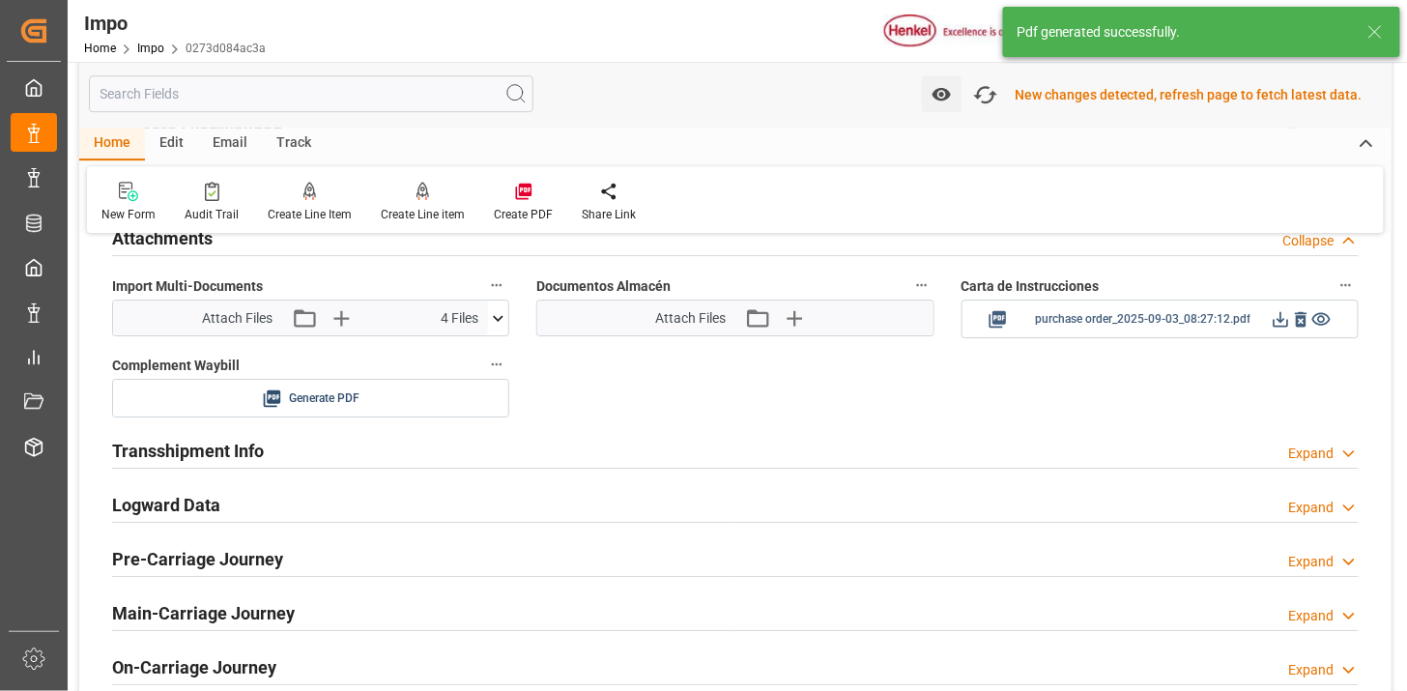
click at [1278, 329] on icon at bounding box center [1281, 319] width 20 height 20
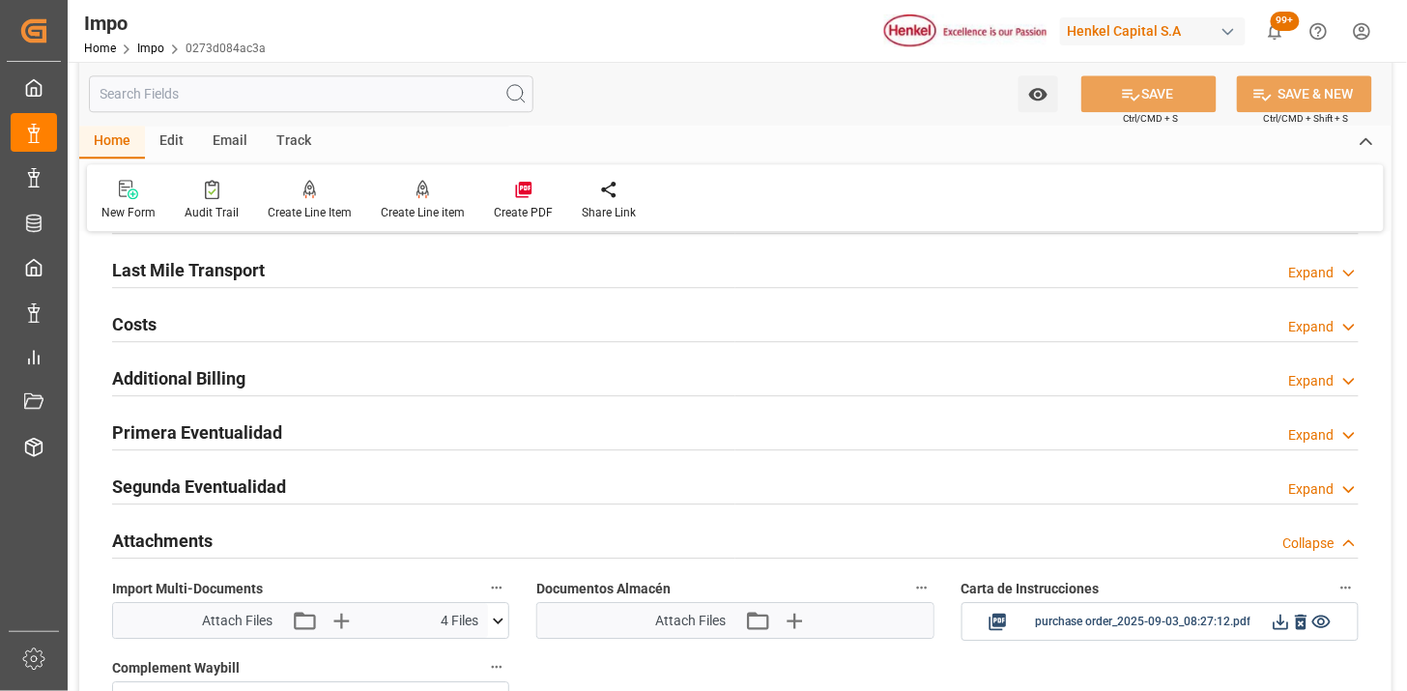
scroll to position [1074, 0]
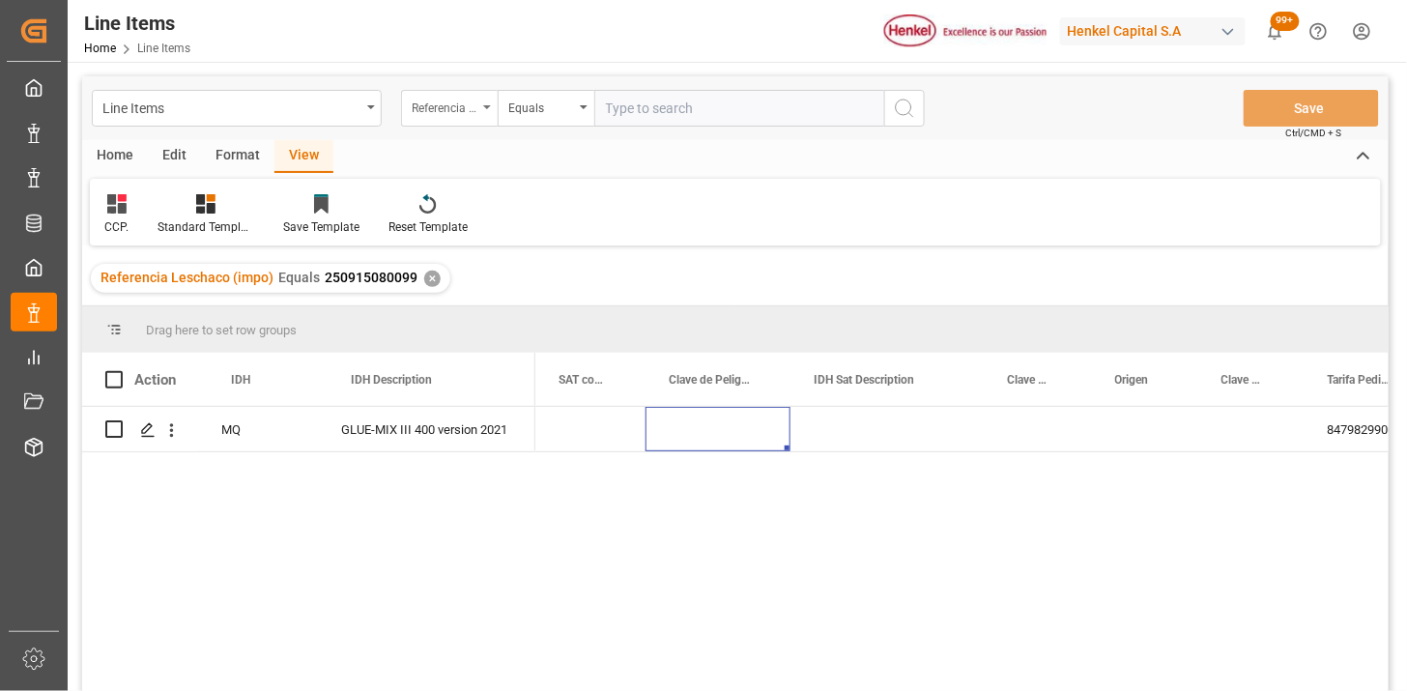
click at [470, 121] on div "Referencia Leschaco (impo)" at bounding box center [449, 108] width 97 height 37
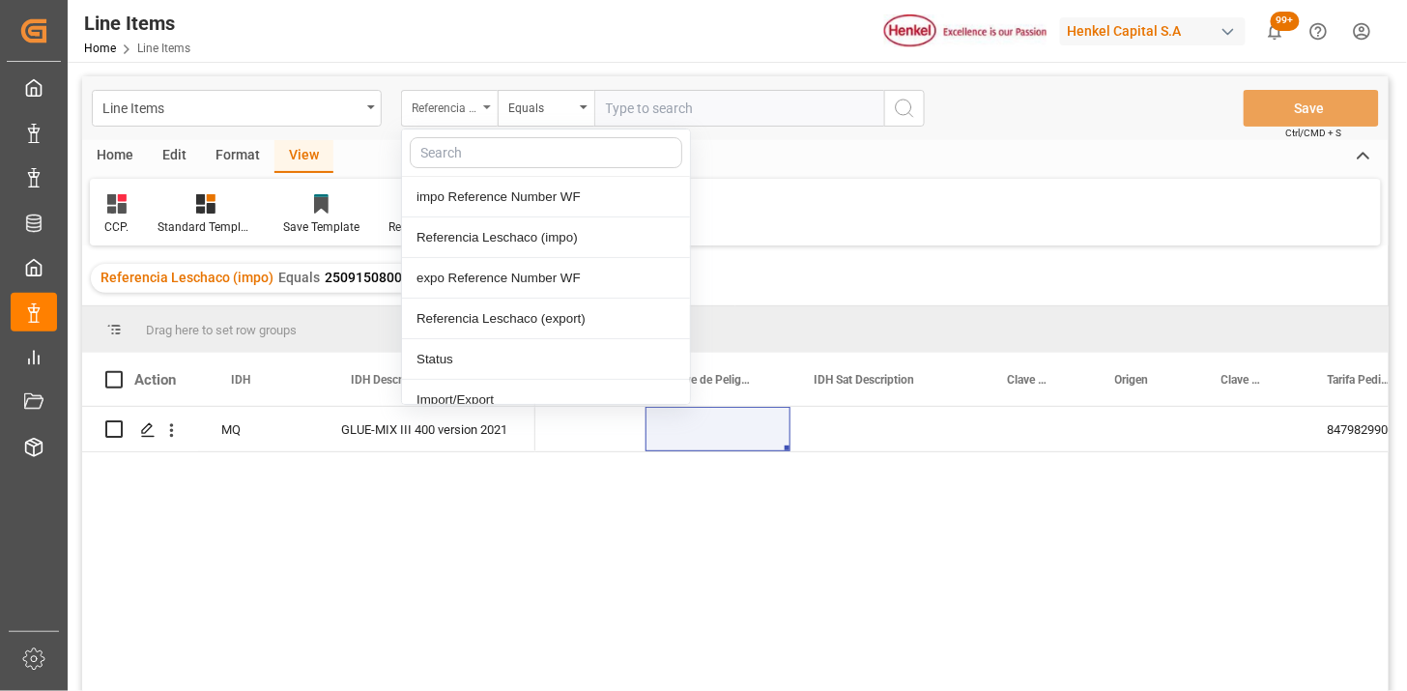
type input "a"
type input "fac"
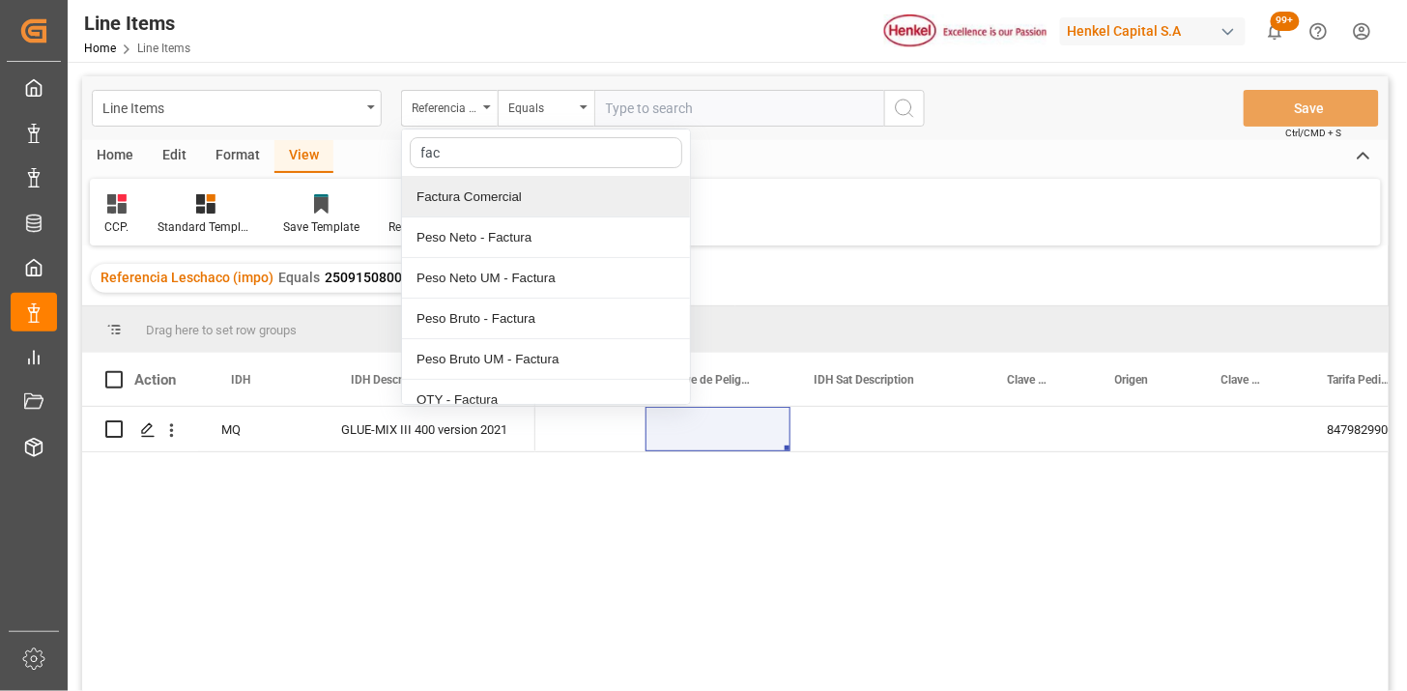
drag, startPoint x: 498, startPoint y: 195, endPoint x: 613, endPoint y: 119, distance: 138.1
click at [505, 190] on div "Factura Comercial" at bounding box center [546, 197] width 288 height 41
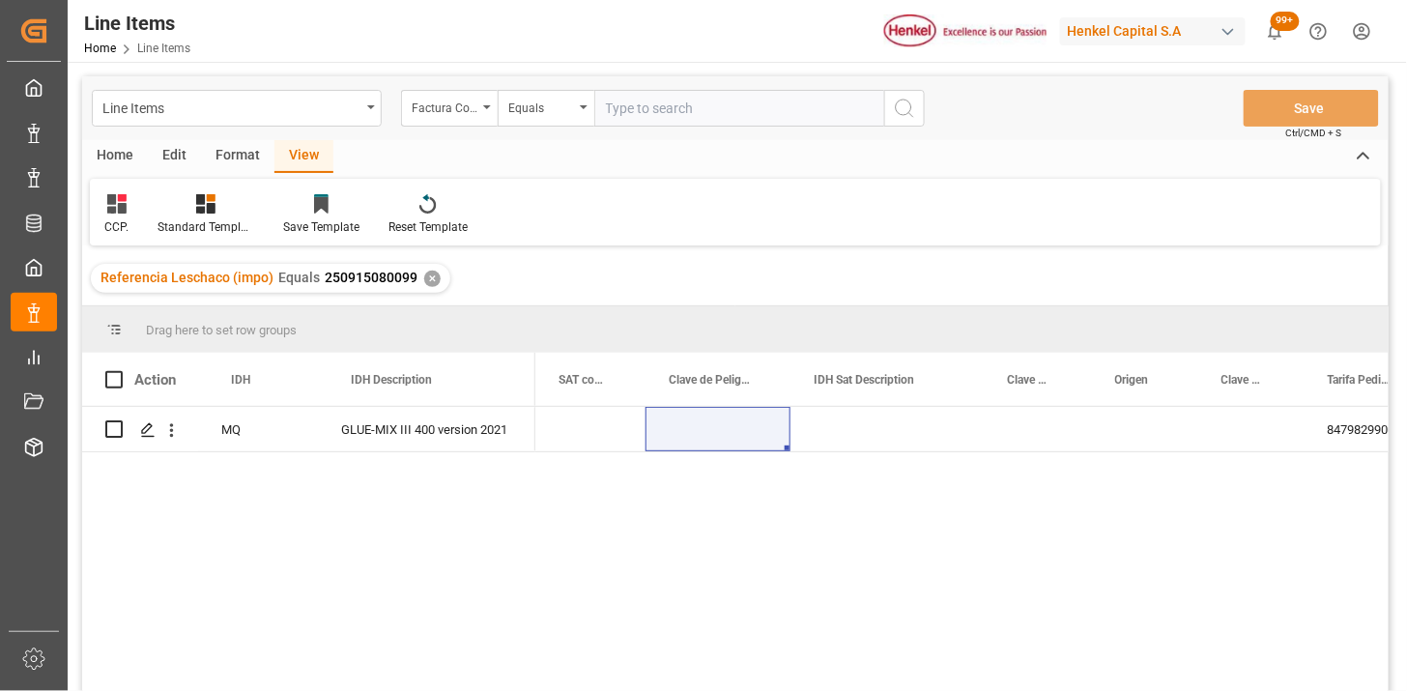
click at [636, 102] on input "text" at bounding box center [740, 108] width 290 height 37
paste input "116693704"
type input "116693704"
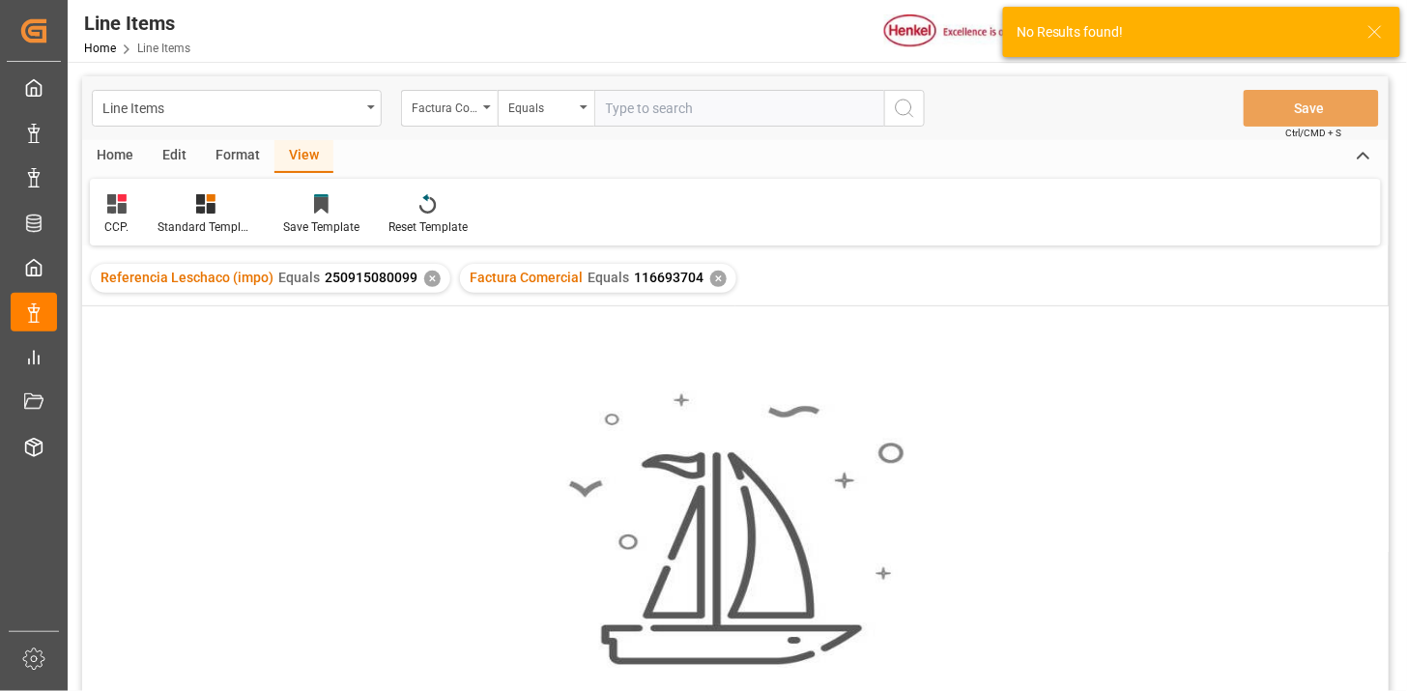
click at [429, 280] on div "✕" at bounding box center [432, 279] width 16 height 16
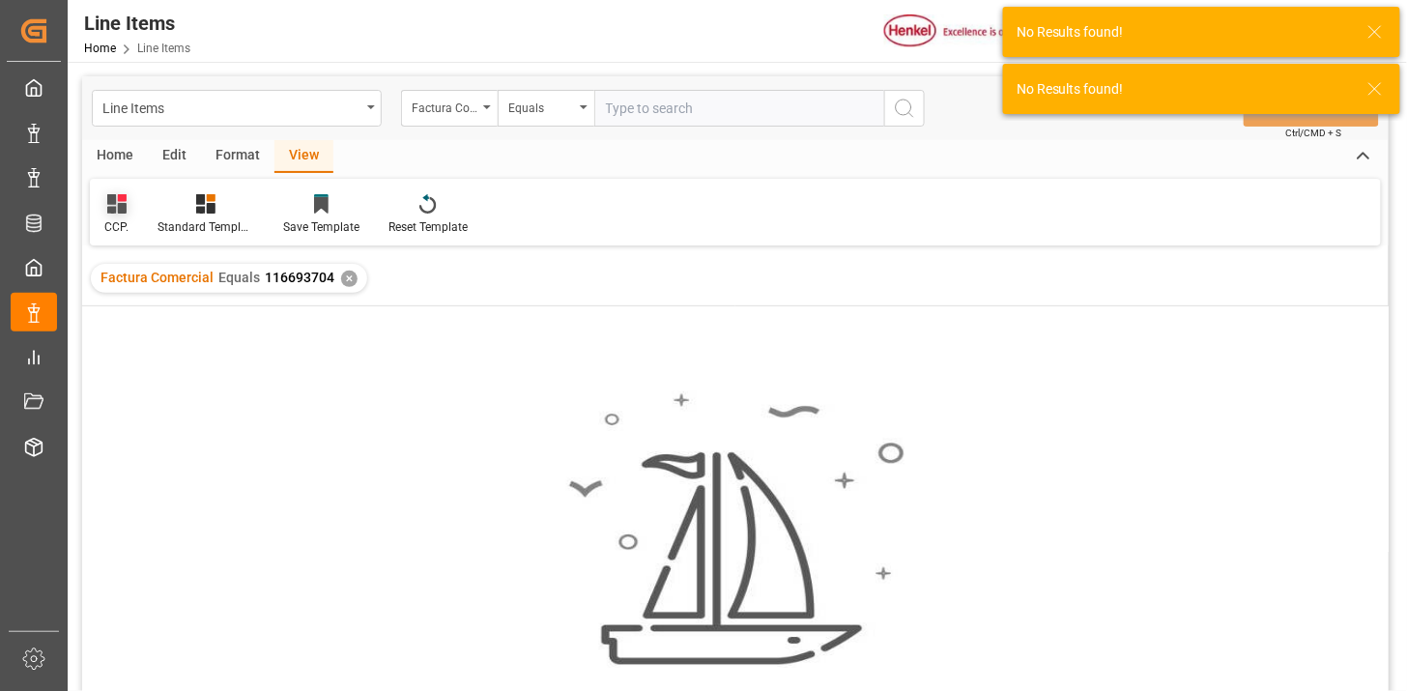
click at [130, 206] on div "CCP." at bounding box center [116, 214] width 53 height 43
click at [166, 351] on div "REPORTE." at bounding box center [197, 352] width 169 height 20
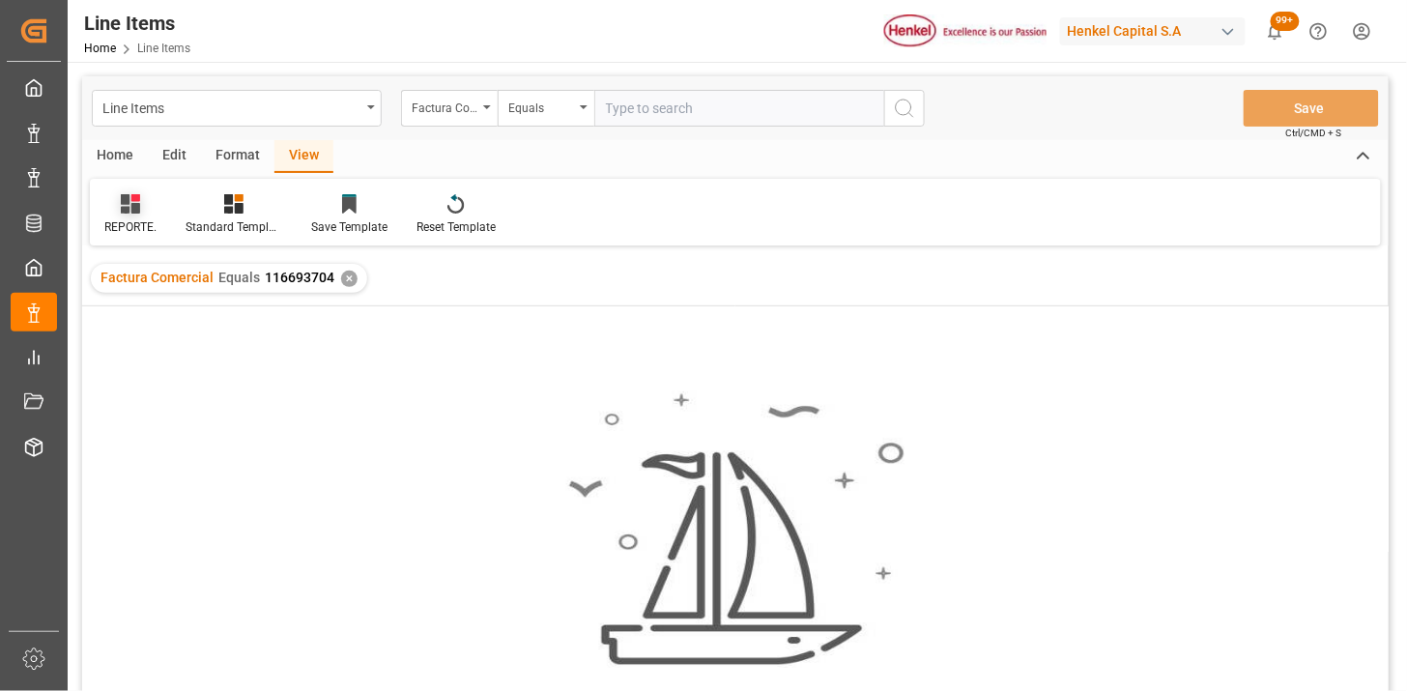
click at [141, 207] on div at bounding box center [130, 203] width 52 height 20
click at [806, 412] on img at bounding box center [735, 530] width 338 height 276
click at [661, 108] on input "text" at bounding box center [740, 108] width 290 height 37
paste input "4578352716"
type input "4578352716"
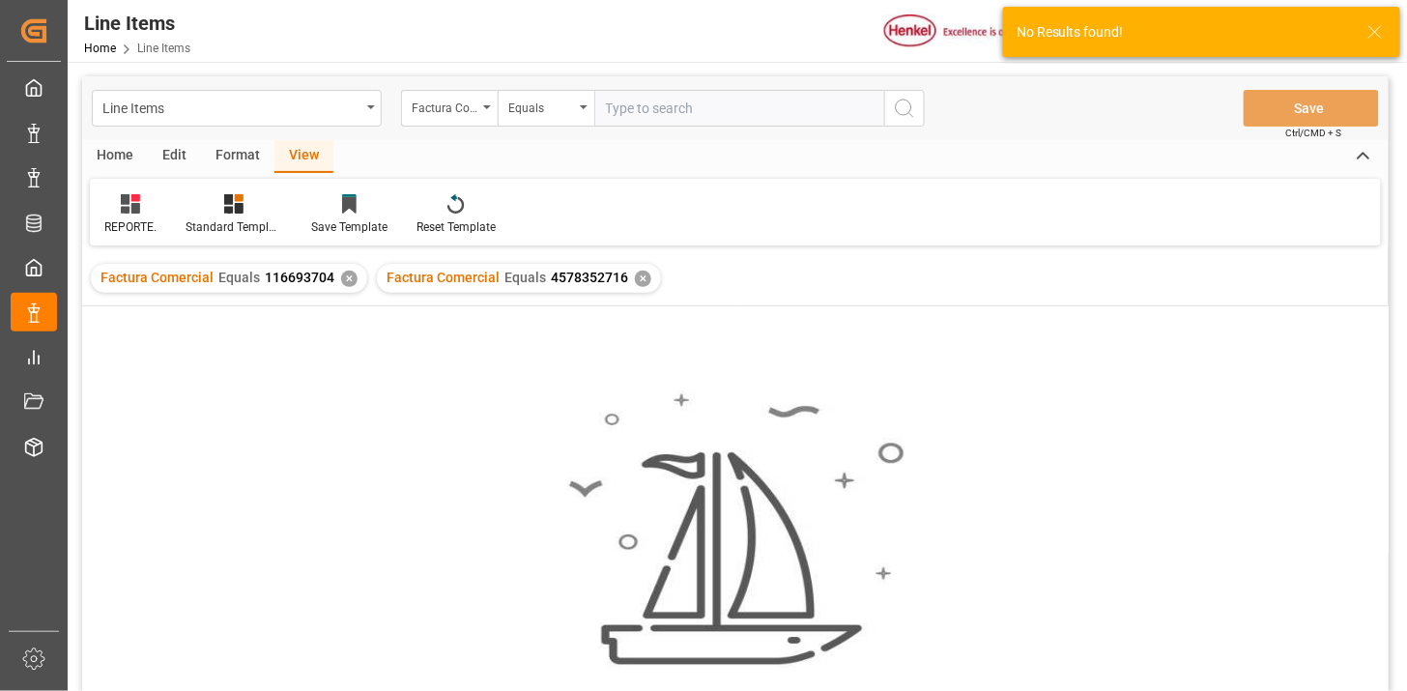
click at [349, 277] on div "✕" at bounding box center [349, 279] width 16 height 16
click at [456, 122] on div "Factura Comercial" at bounding box center [449, 108] width 97 height 37
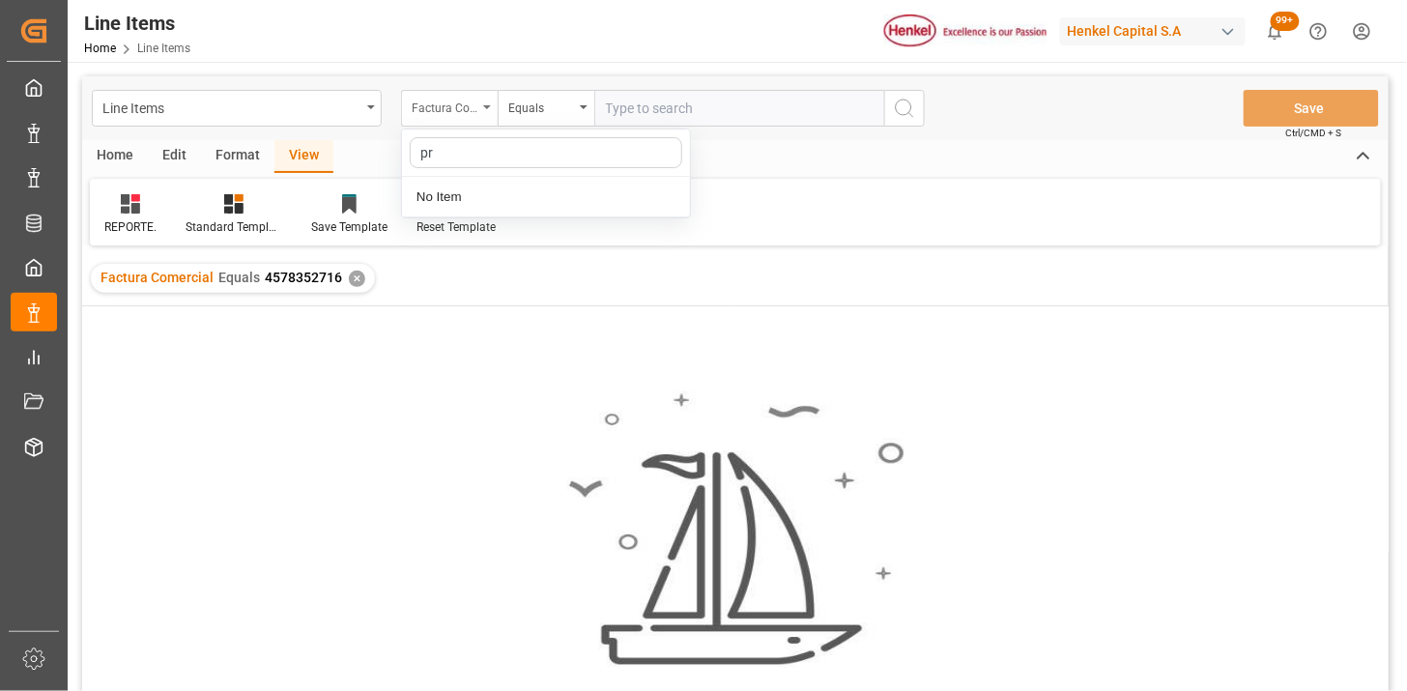
type input "p"
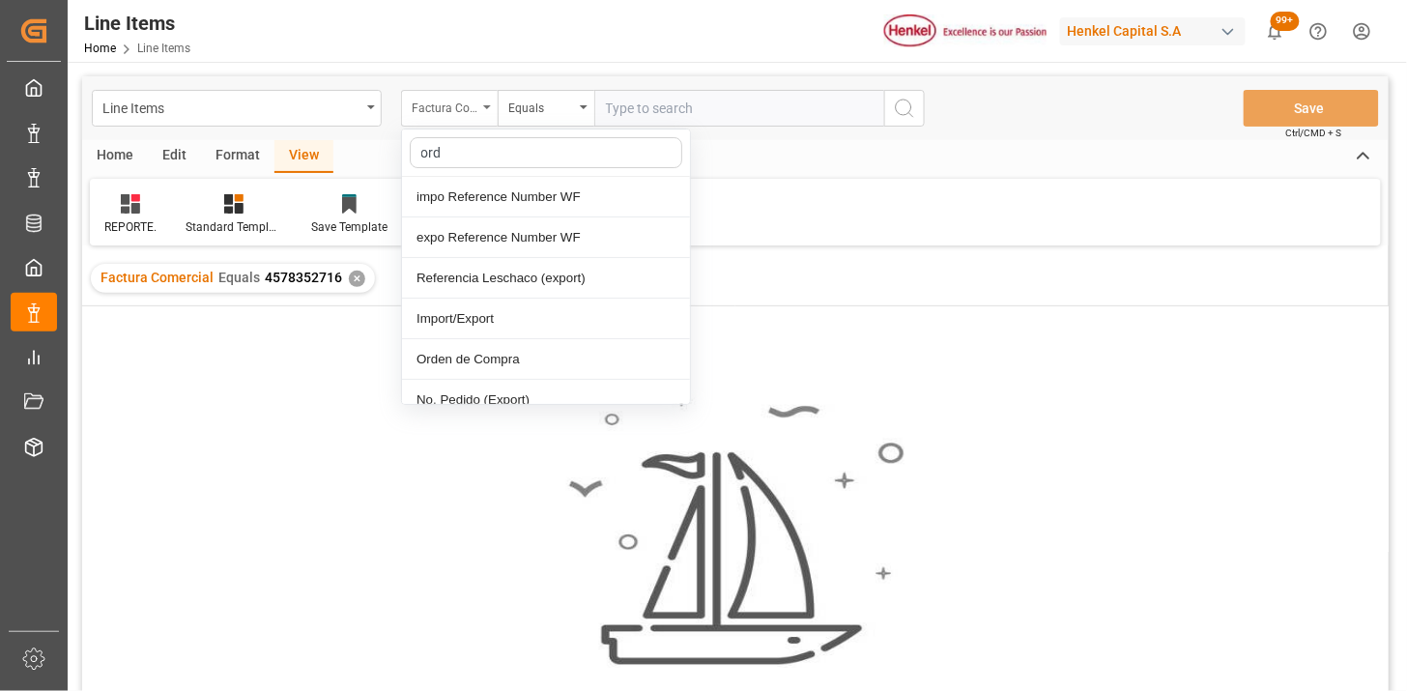
type input "orde"
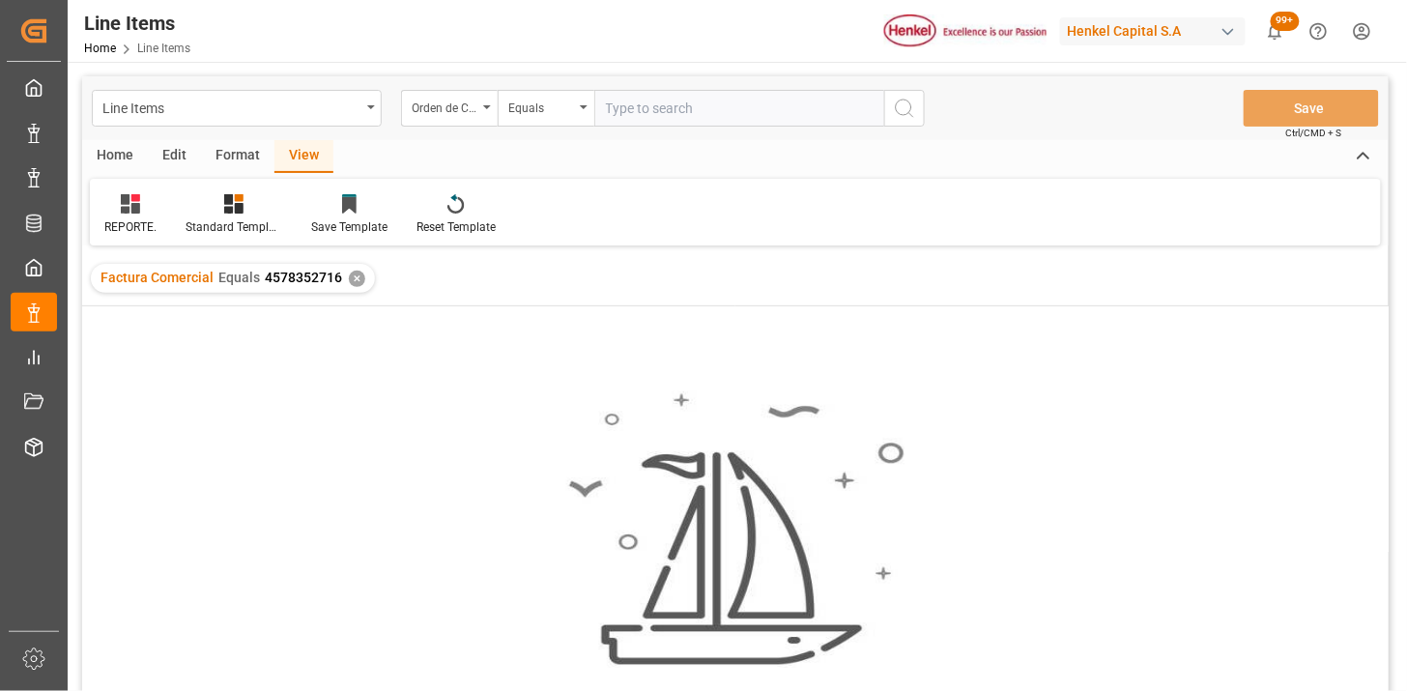
click at [611, 112] on input "text" at bounding box center [740, 108] width 290 height 37
paste input "4578352716"
type input "4578352716"
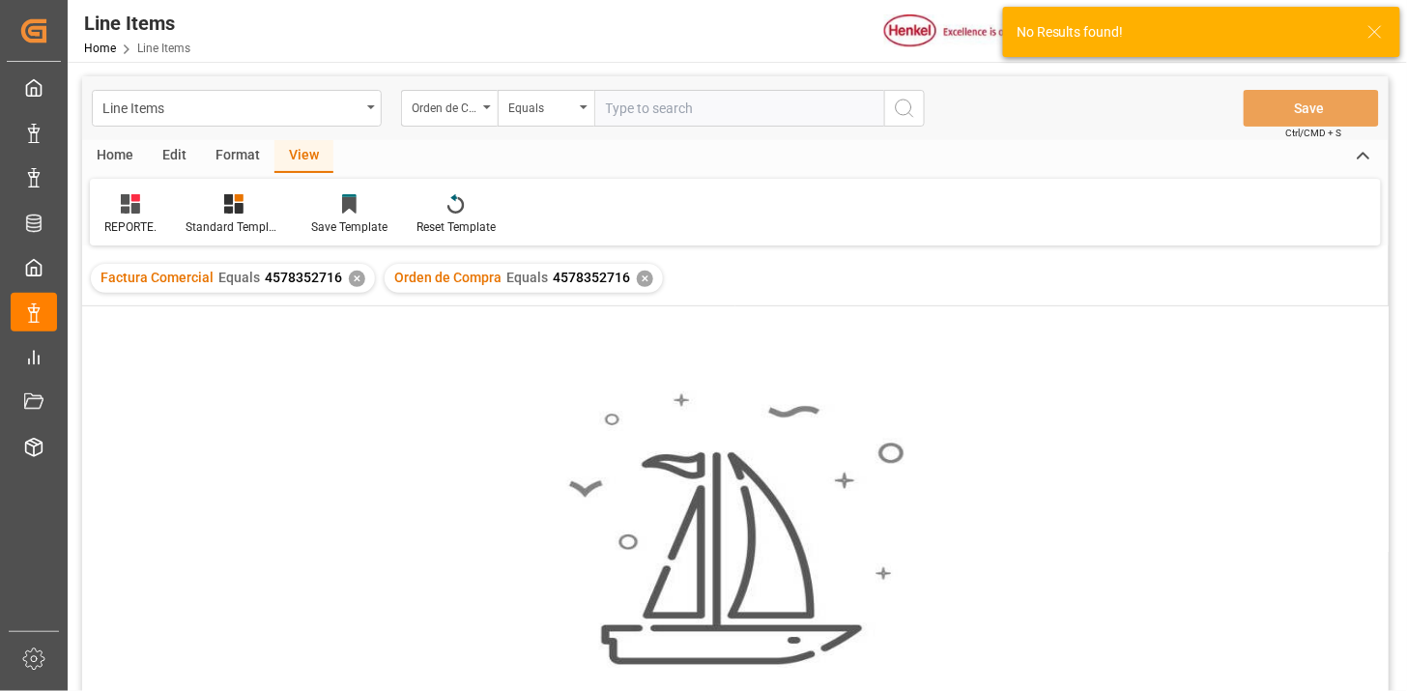
click at [352, 278] on div "✕" at bounding box center [357, 279] width 16 height 16
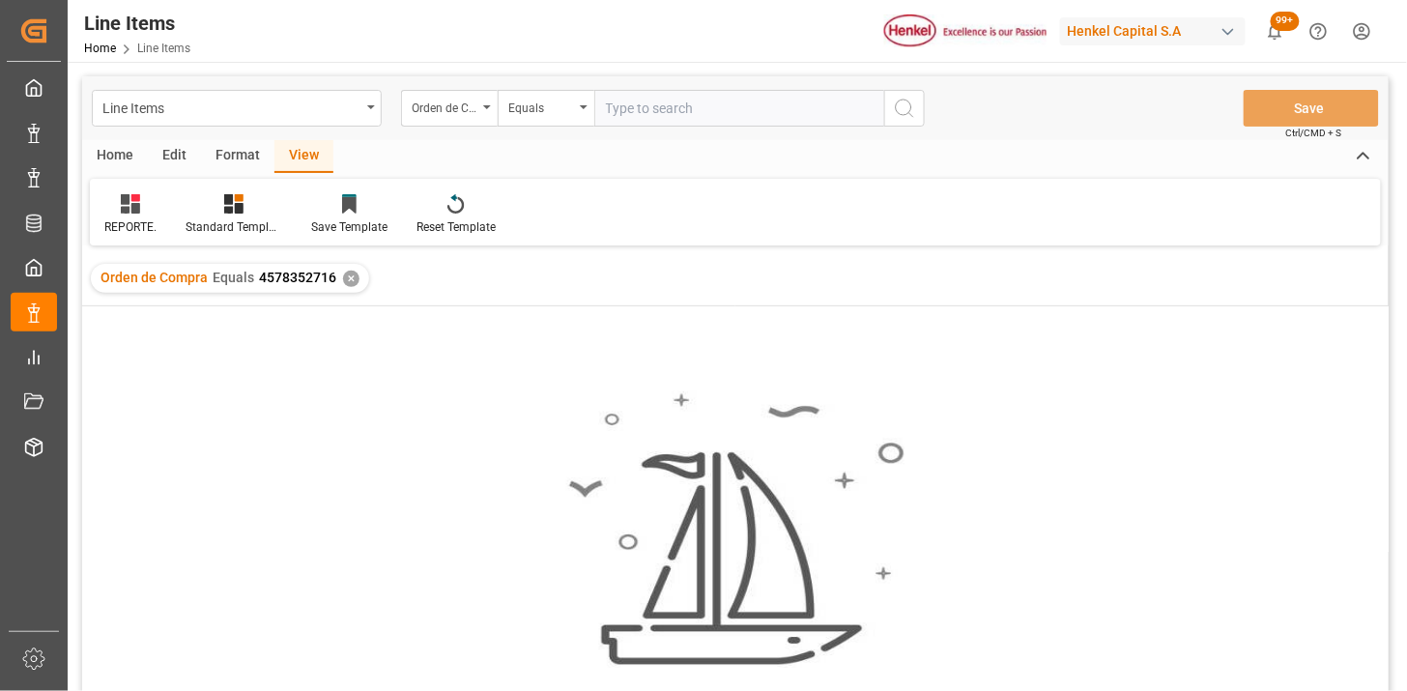
click at [348, 274] on div "✕" at bounding box center [351, 279] width 16 height 16
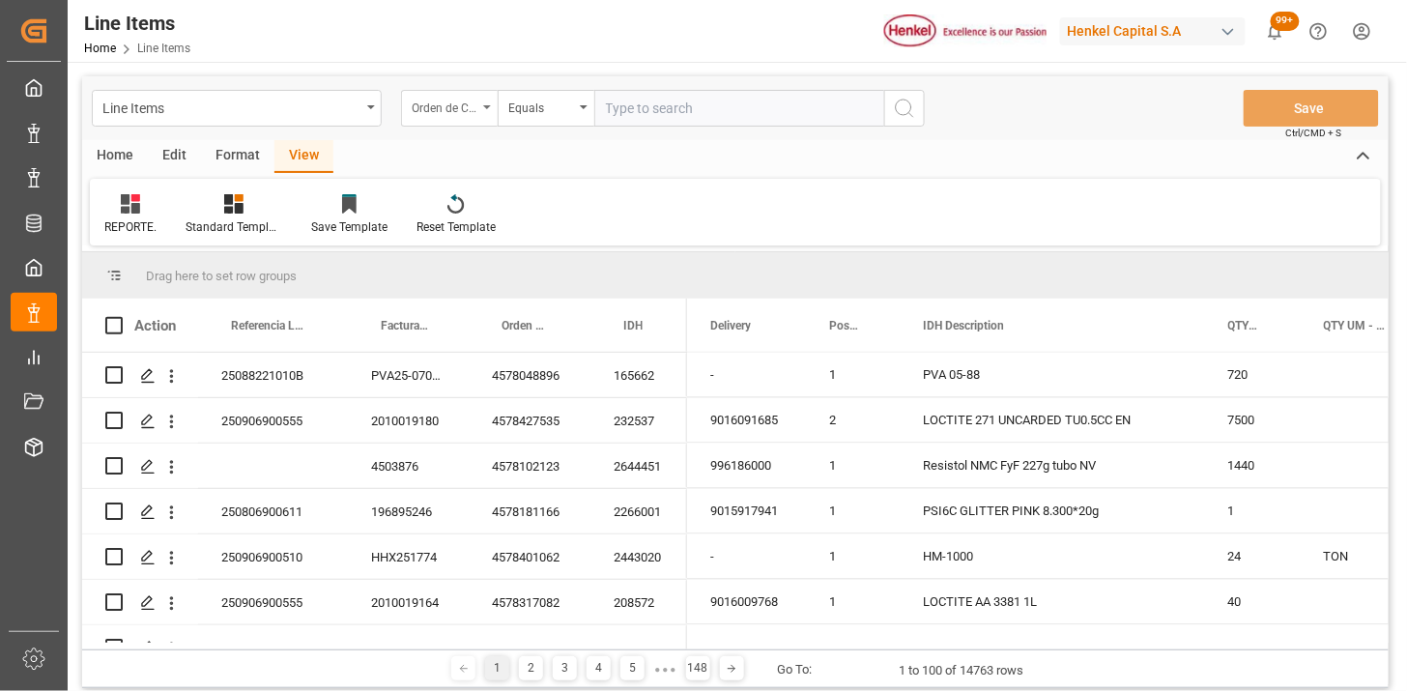
click at [442, 113] on div "Orden de Compra" at bounding box center [445, 106] width 66 height 22
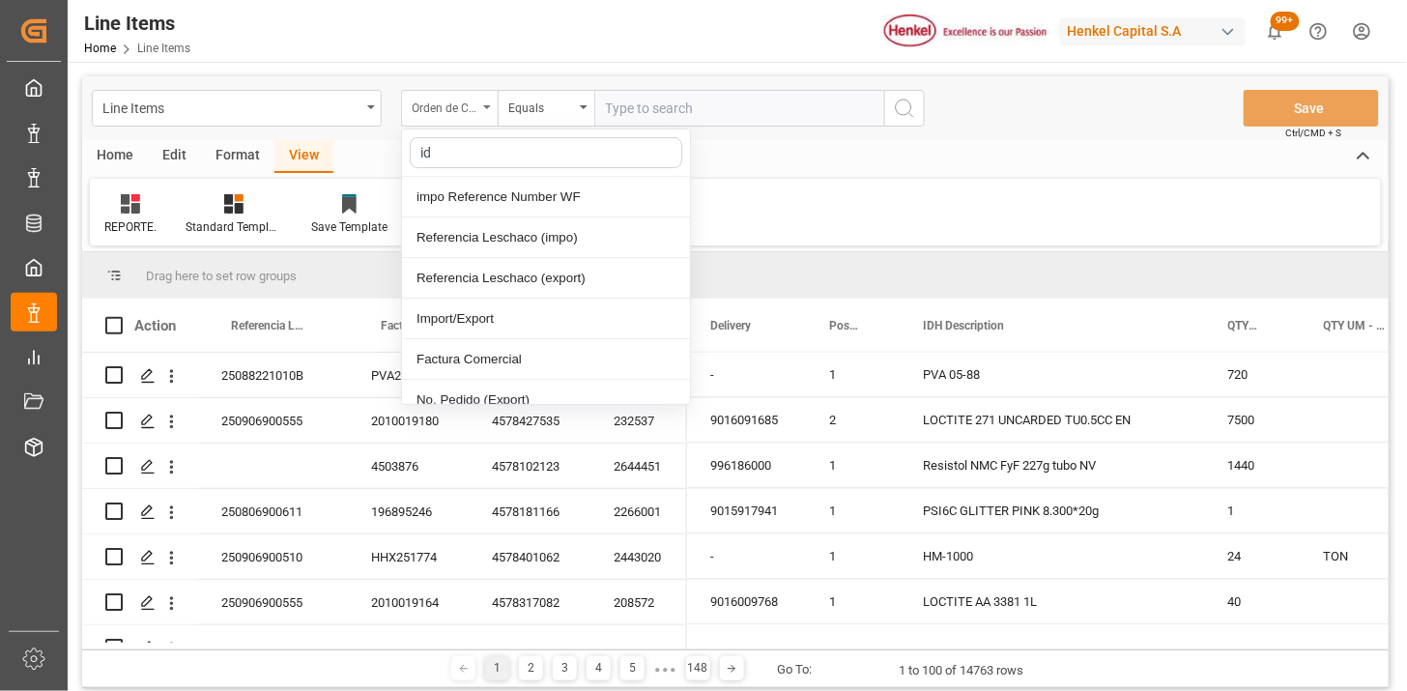
type input "idh"
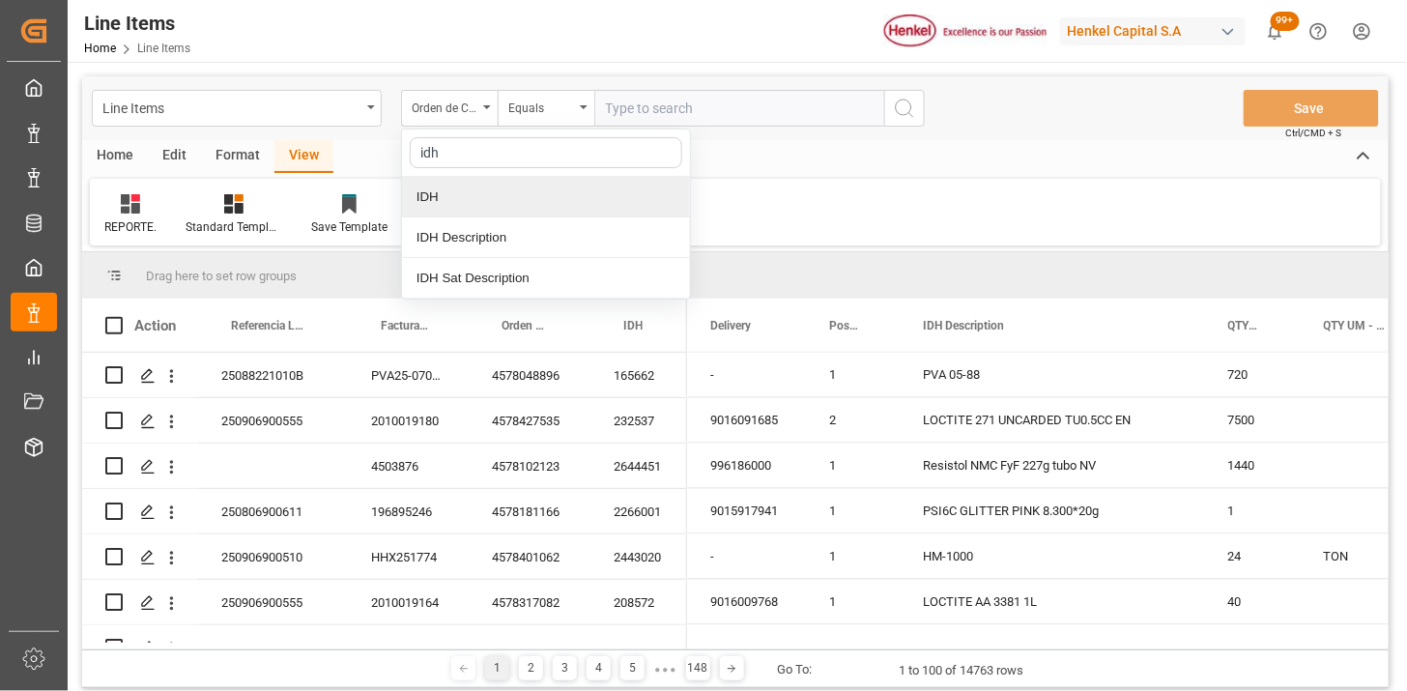
click at [476, 193] on div "IDH" at bounding box center [546, 197] width 288 height 41
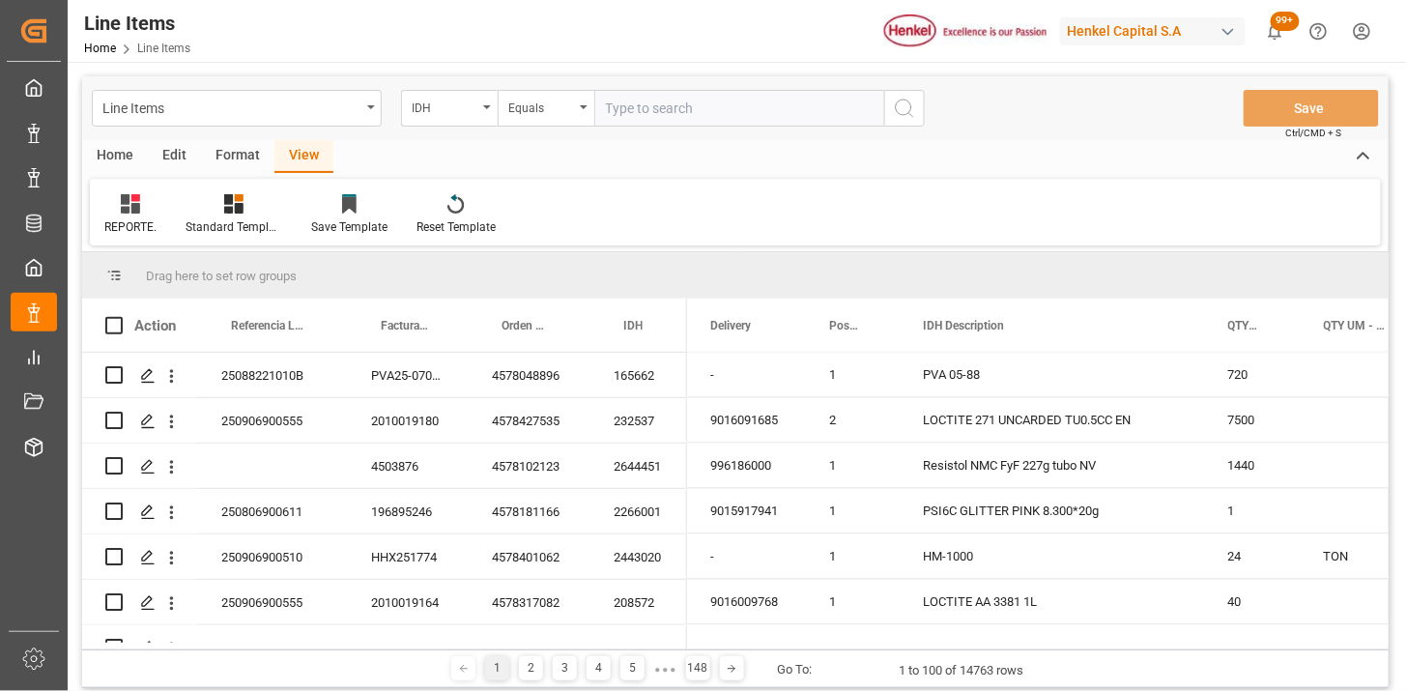
click at [617, 124] on input "text" at bounding box center [740, 108] width 290 height 37
paste input "2780694"
type input "2780694"
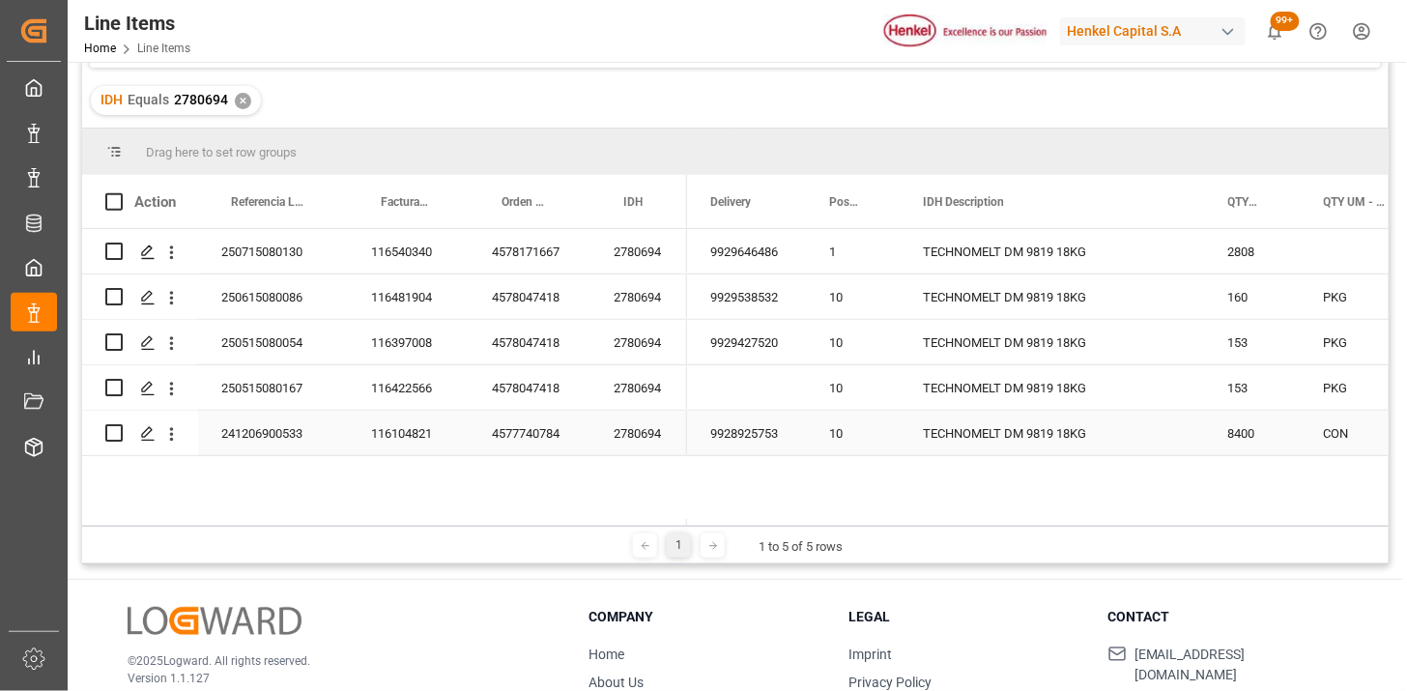
scroll to position [71, 0]
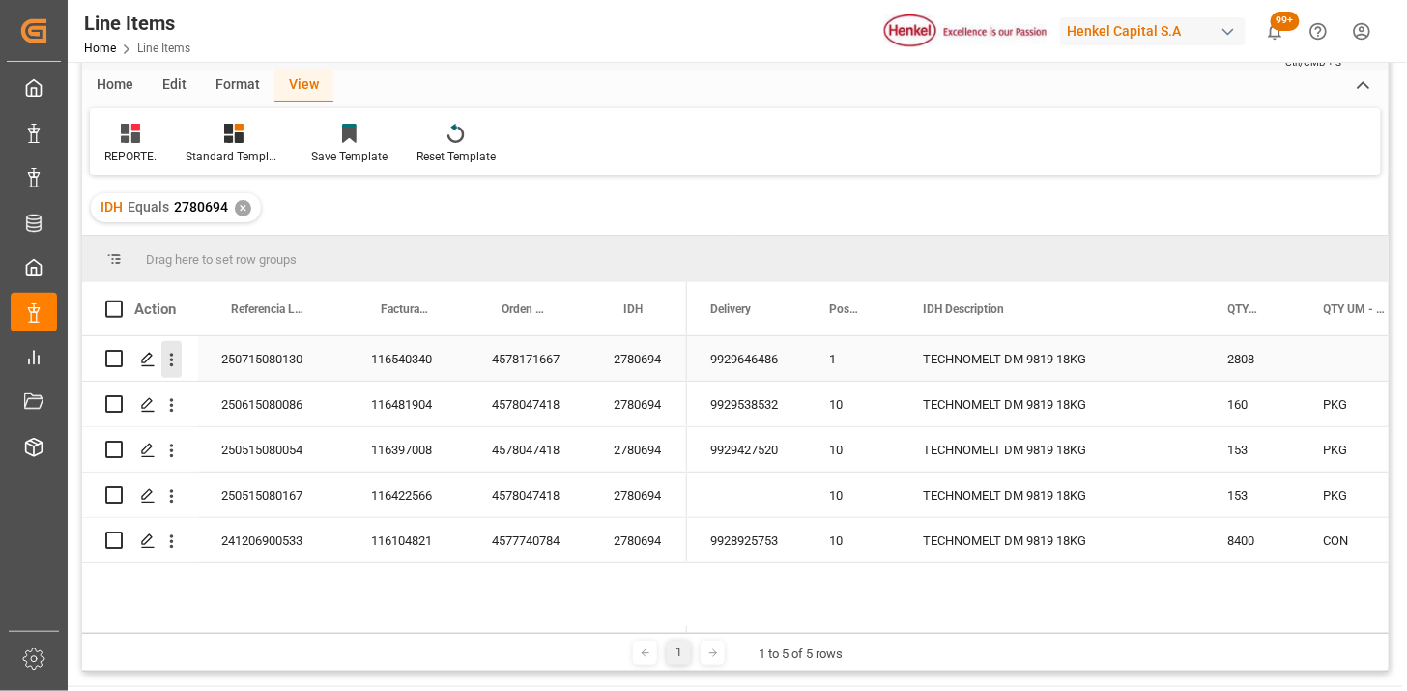
click at [180, 358] on icon "open menu" at bounding box center [171, 360] width 20 height 20
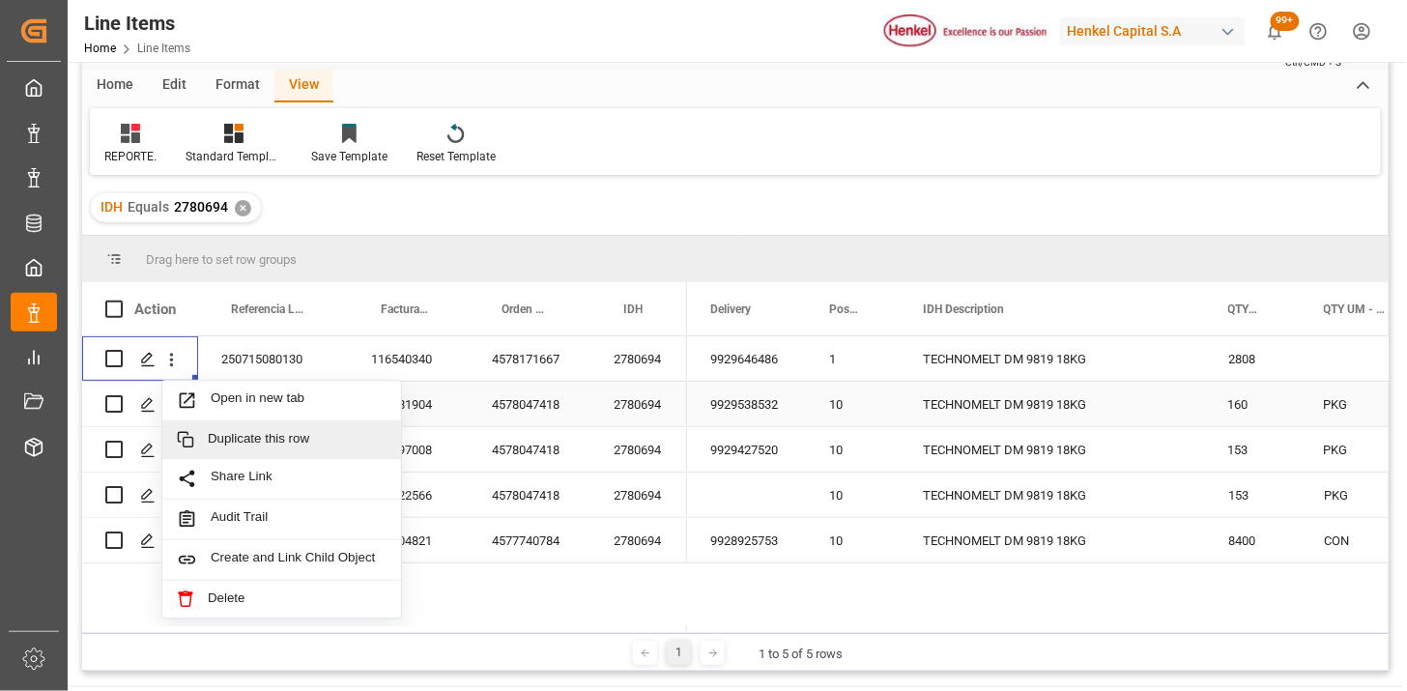
click at [749, 412] on div "9929538532" at bounding box center [746, 404] width 119 height 44
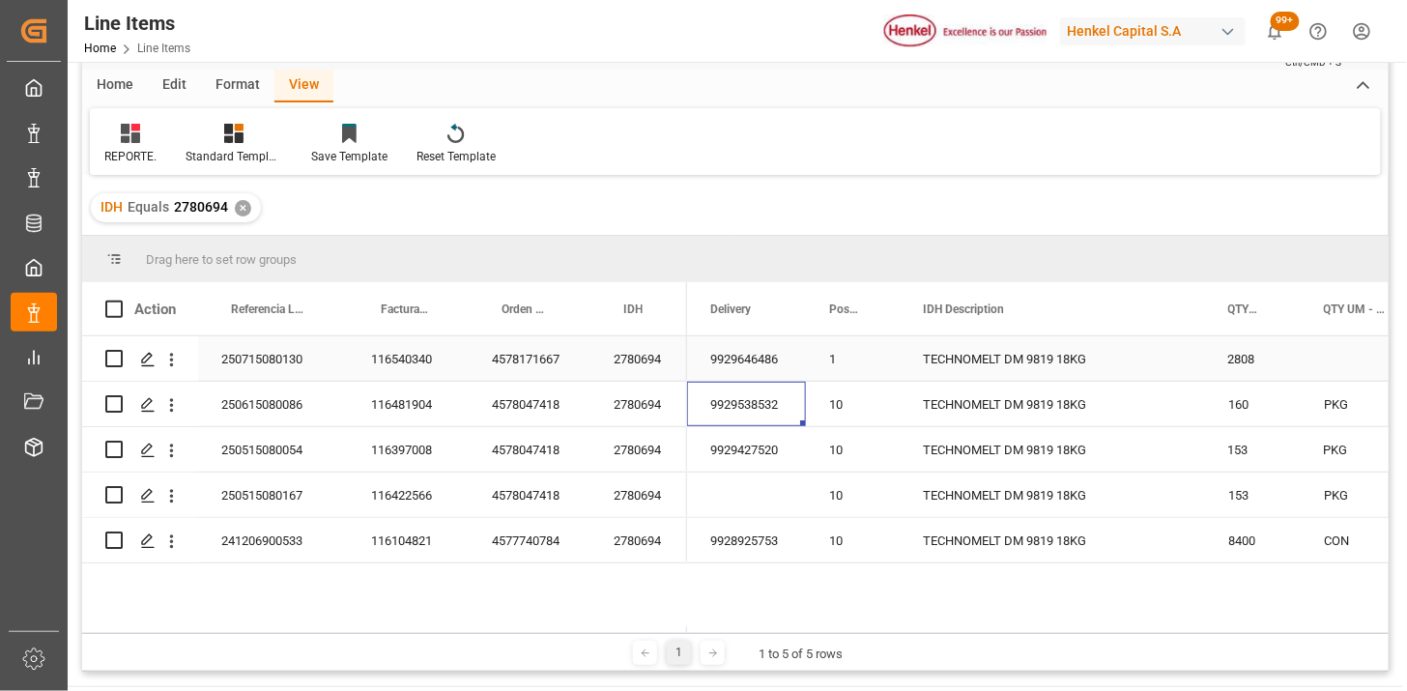
click at [184, 363] on div "Press SPACE to select this row." at bounding box center [171, 359] width 49 height 37
click at [176, 359] on icon "open menu" at bounding box center [171, 360] width 20 height 20
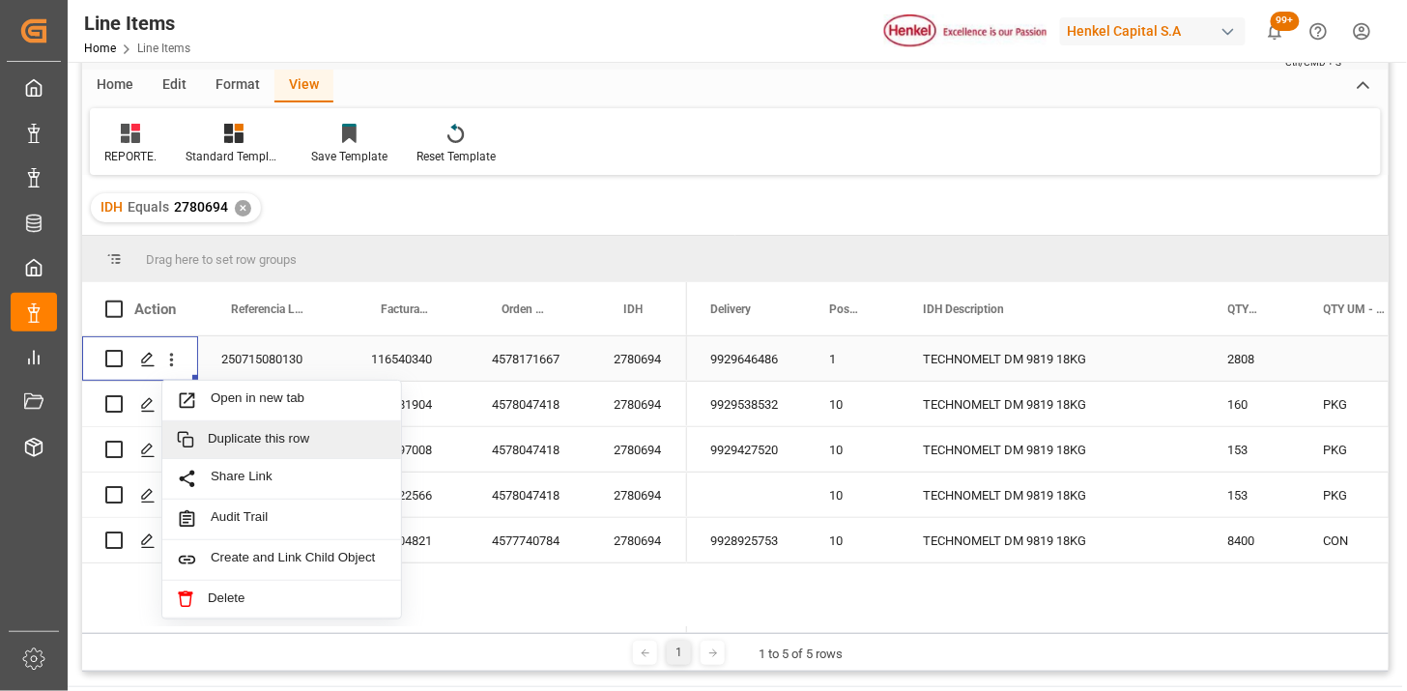
click at [248, 446] on span "Duplicate this row" at bounding box center [297, 439] width 179 height 17
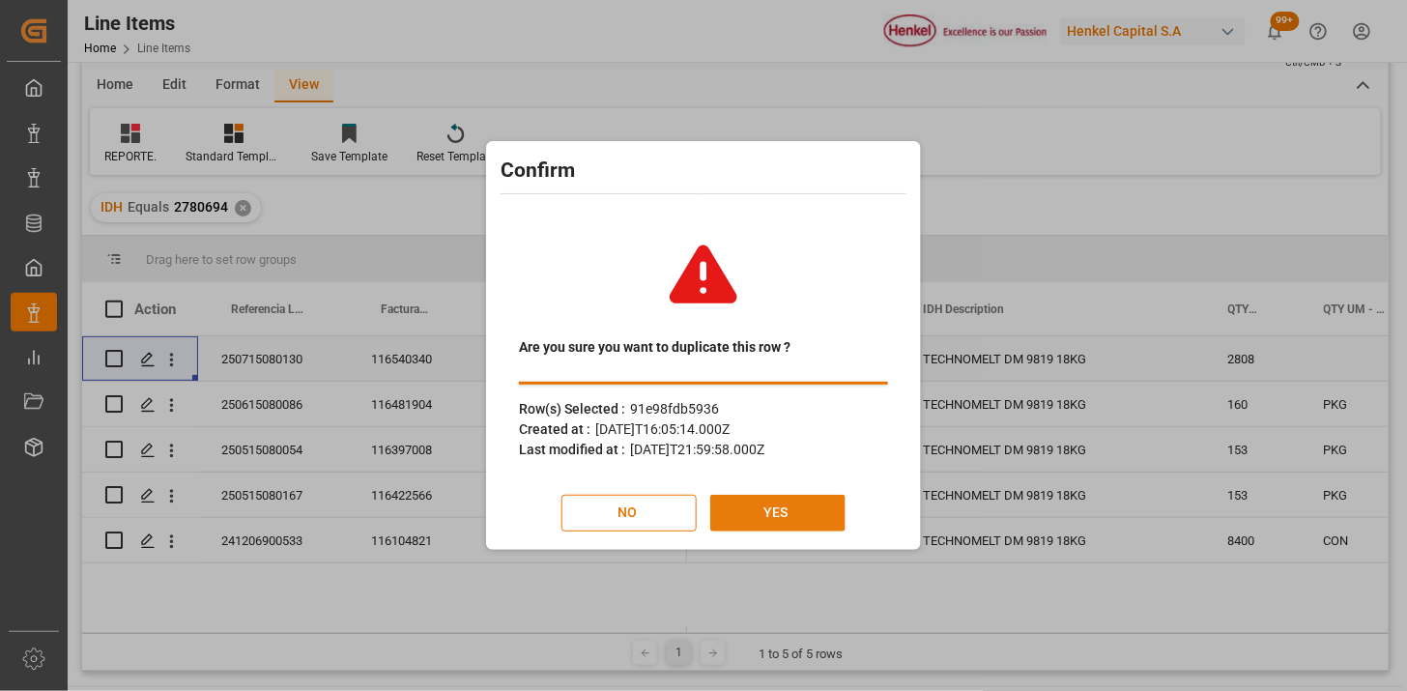
drag, startPoint x: 746, startPoint y: 503, endPoint x: 719, endPoint y: 500, distance: 27.2
click at [747, 503] on button "YES" at bounding box center [778, 513] width 135 height 37
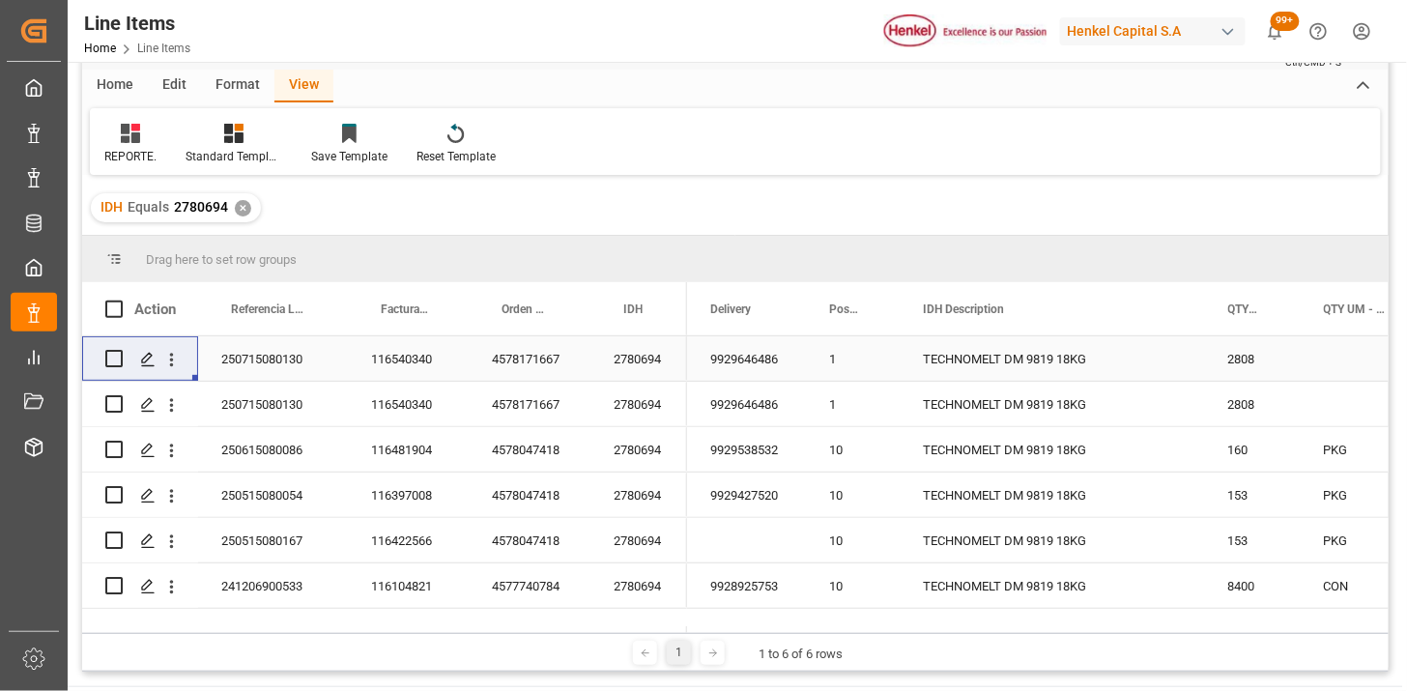
click at [293, 368] on div "250715080130" at bounding box center [273, 358] width 150 height 44
click at [397, 370] on div "116540340" at bounding box center [408, 358] width 121 height 44
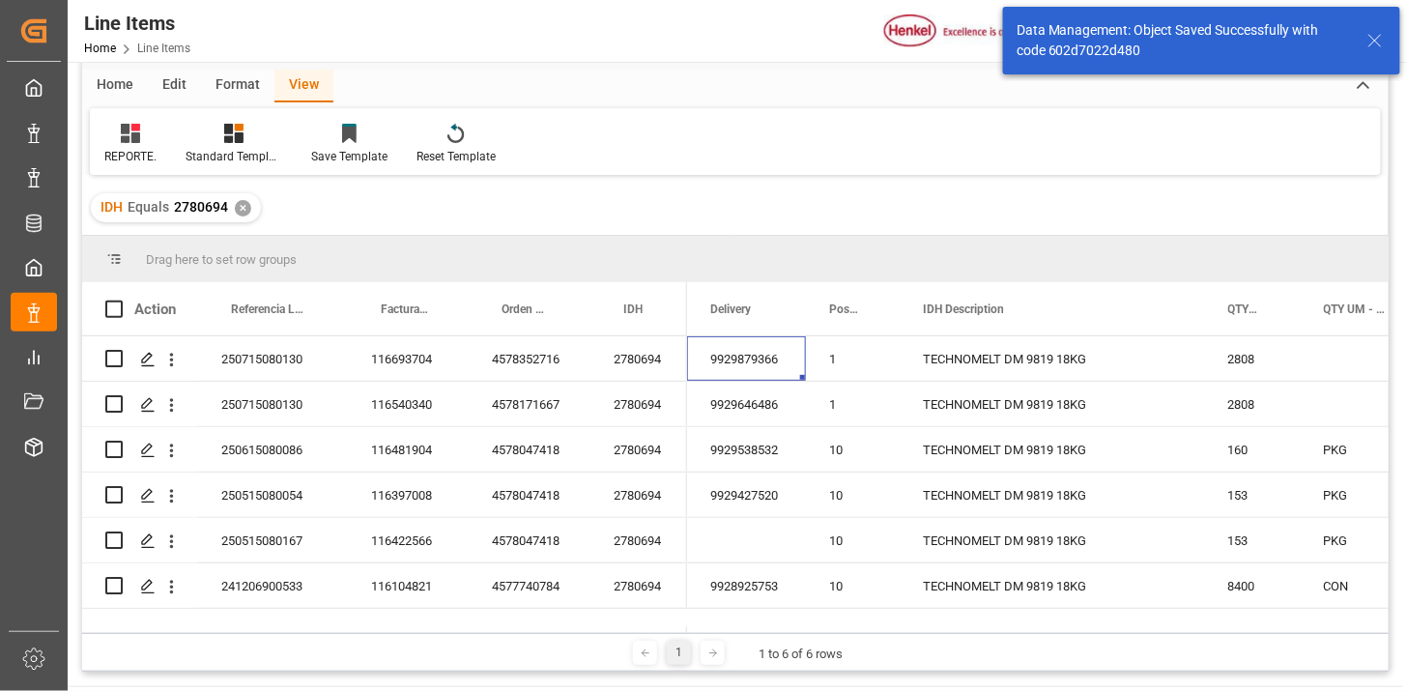
scroll to position [0, 0]
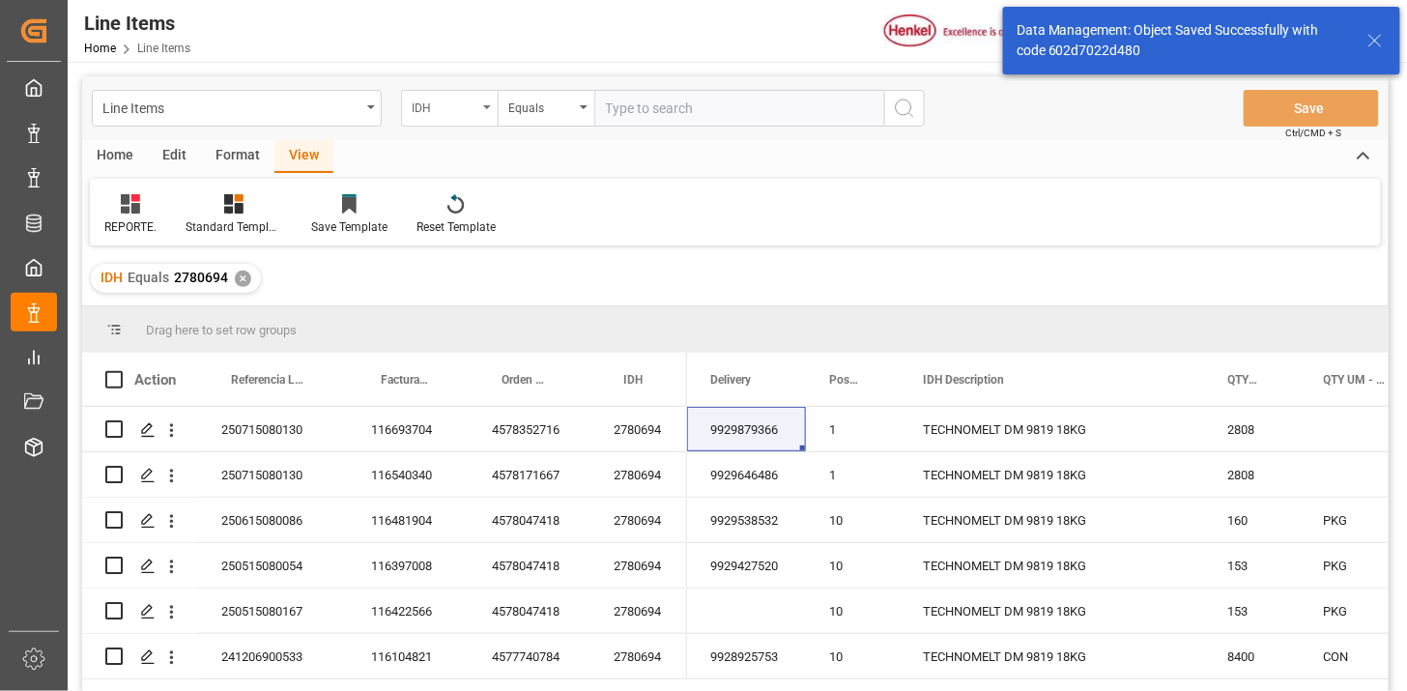
click at [469, 107] on div "IDH" at bounding box center [445, 106] width 66 height 22
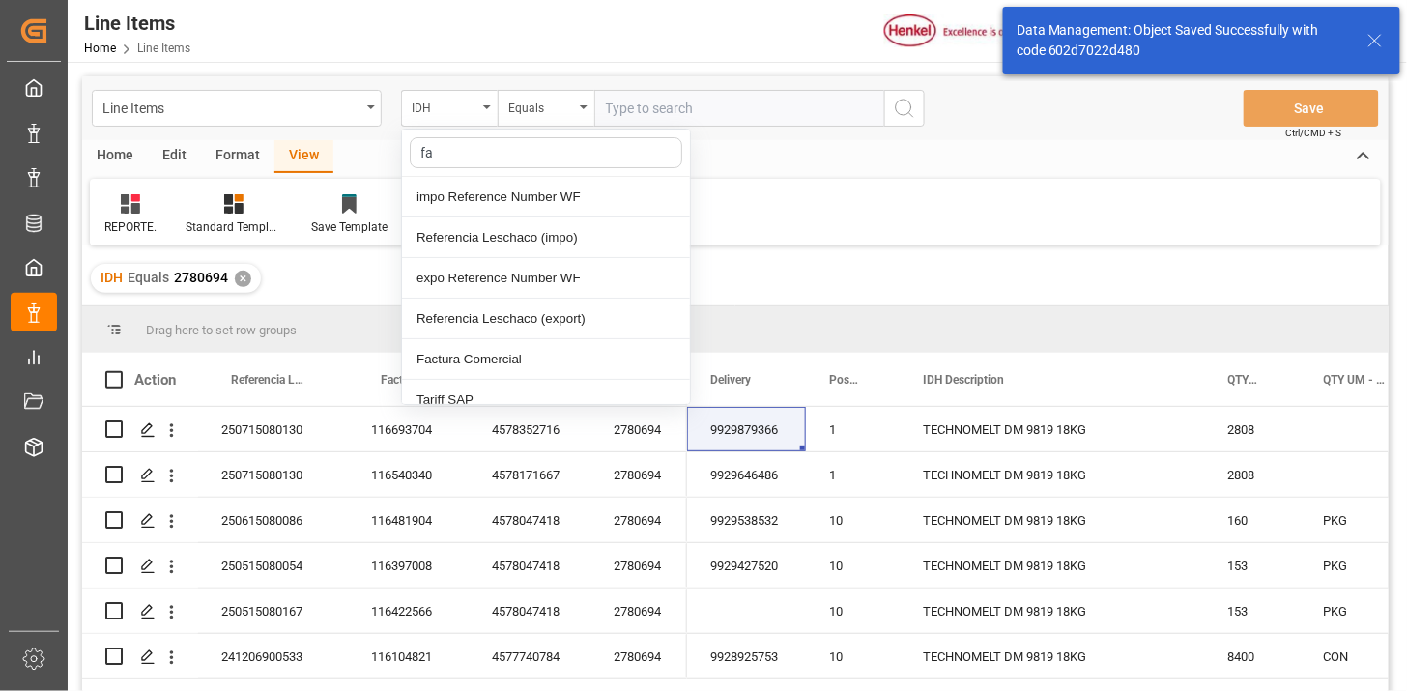
type input "fac"
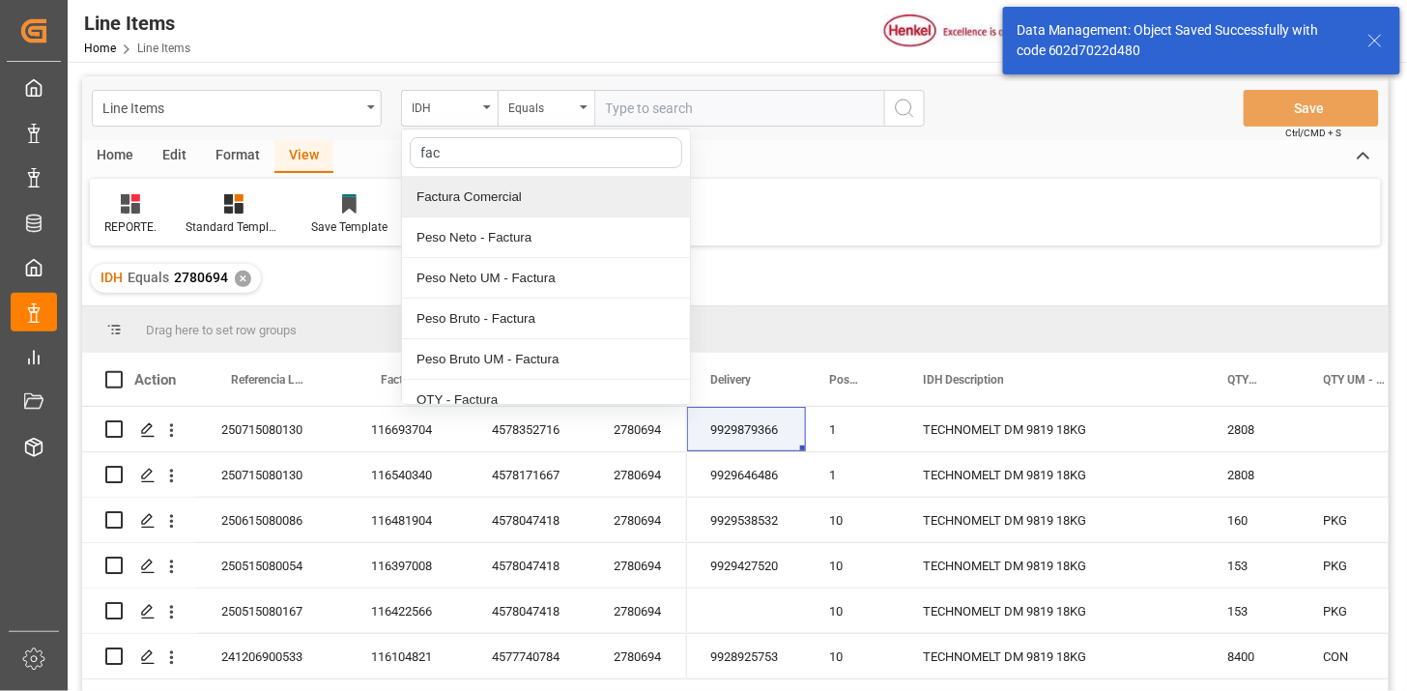
drag, startPoint x: 477, startPoint y: 178, endPoint x: 625, endPoint y: 151, distance: 151.3
click at [478, 178] on div "Factura Comercial" at bounding box center [546, 197] width 288 height 41
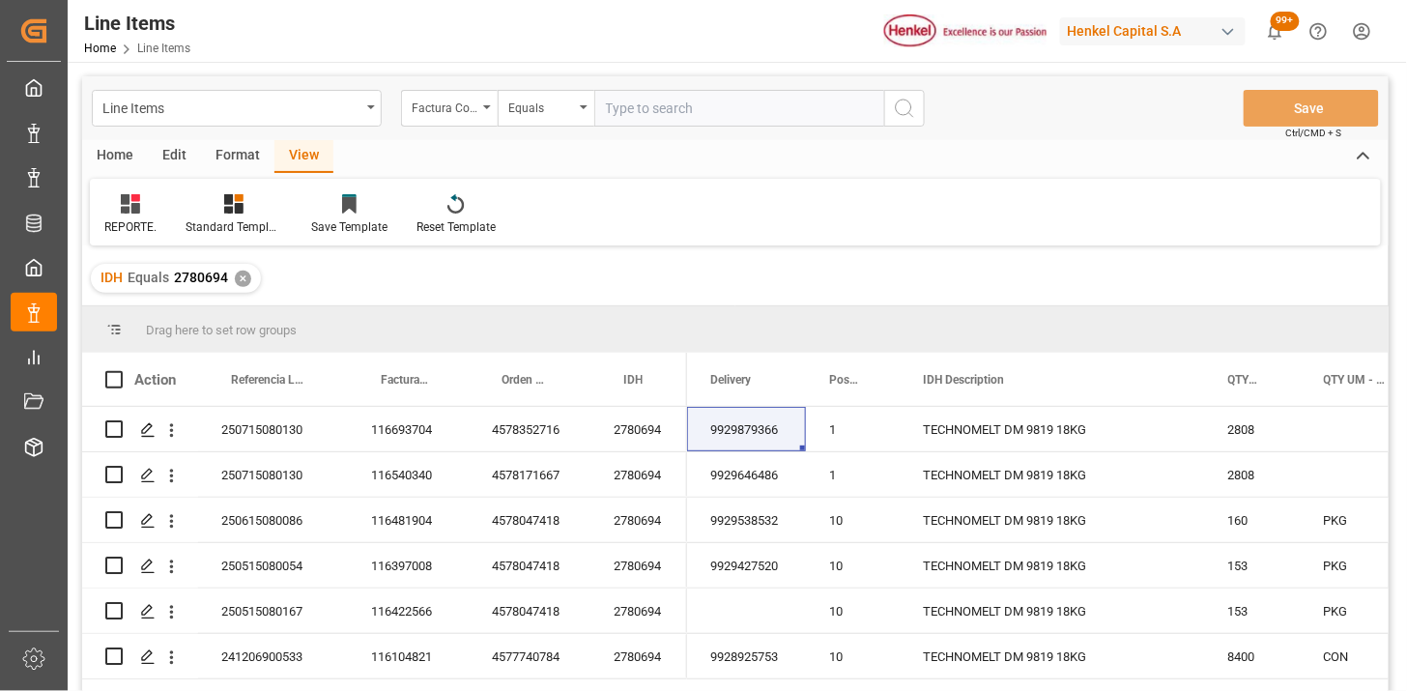
click at [669, 118] on input "text" at bounding box center [740, 108] width 290 height 37
paste input "116693704"
type input "116693704"
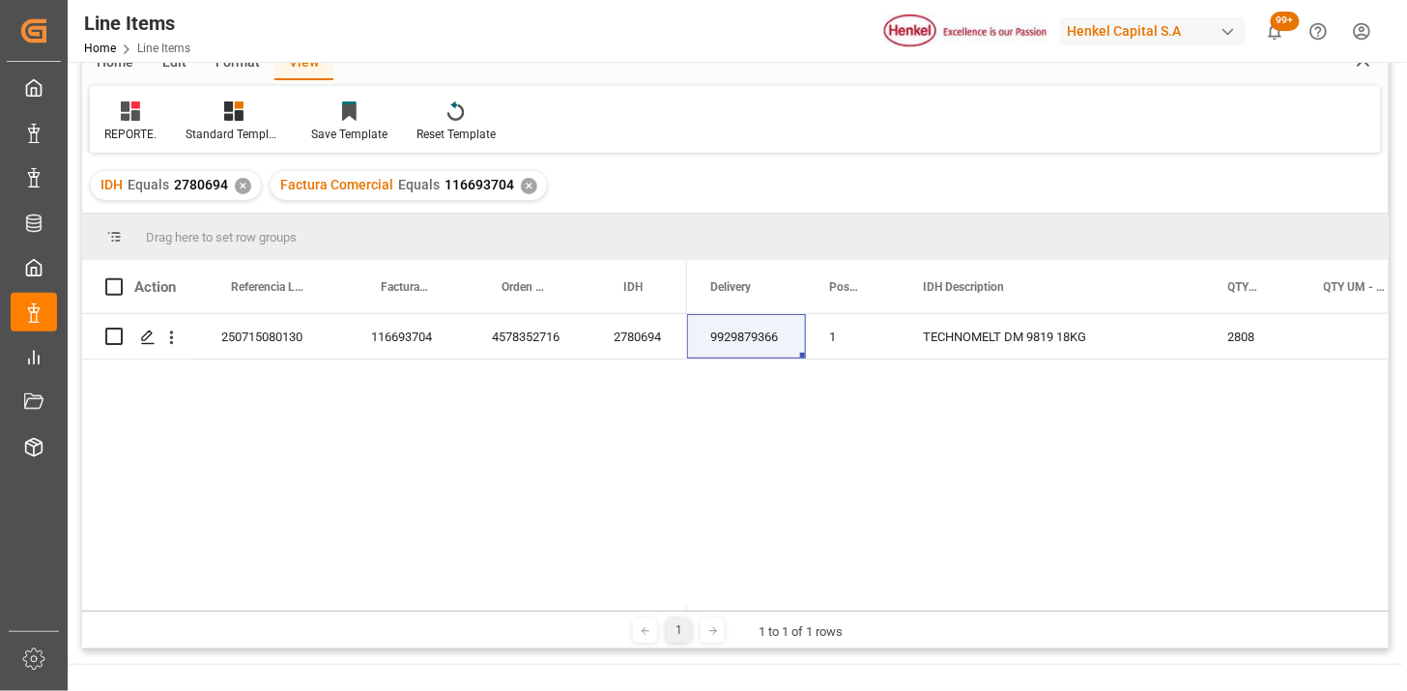
scroll to position [107, 0]
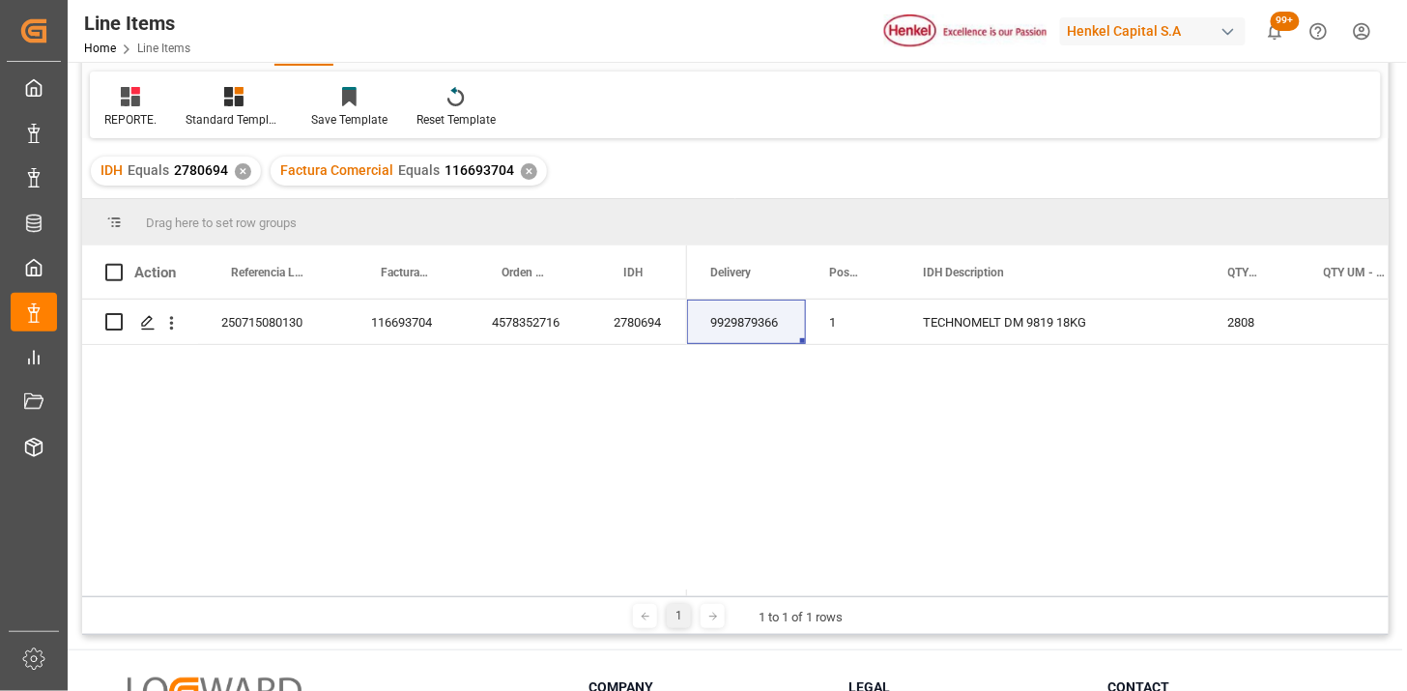
click at [240, 170] on div "✕" at bounding box center [243, 171] width 16 height 16
click at [123, 109] on div "REPORTE." at bounding box center [130, 107] width 81 height 43
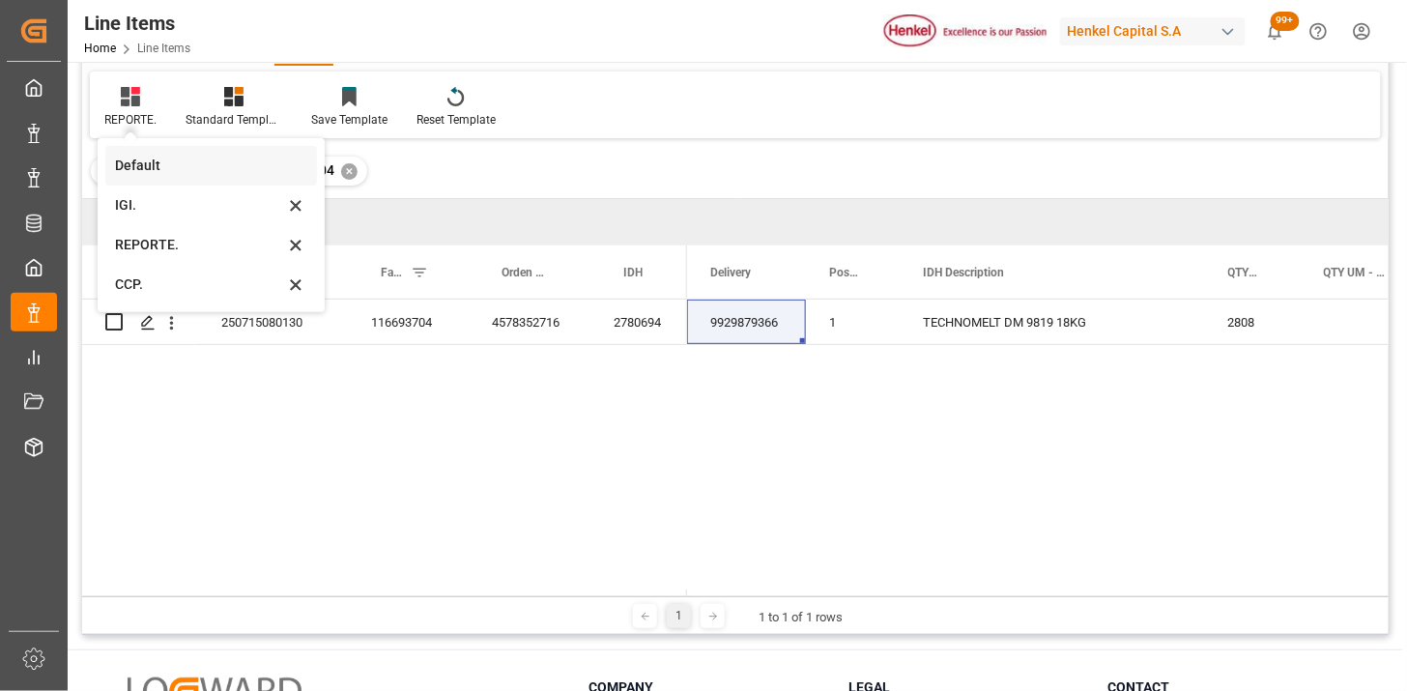
click at [135, 166] on div "Default" at bounding box center [199, 166] width 169 height 20
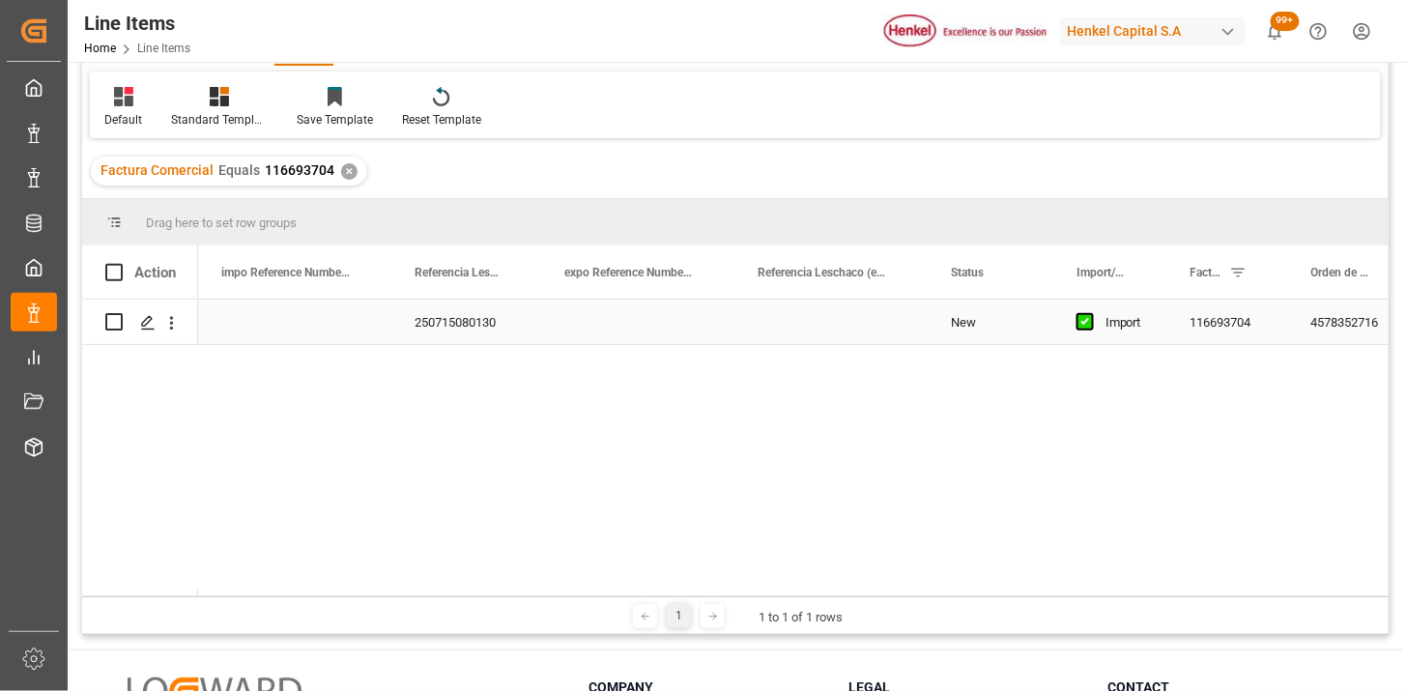
click at [661, 320] on div "Press SPACE to select this row." at bounding box center [637, 322] width 193 height 44
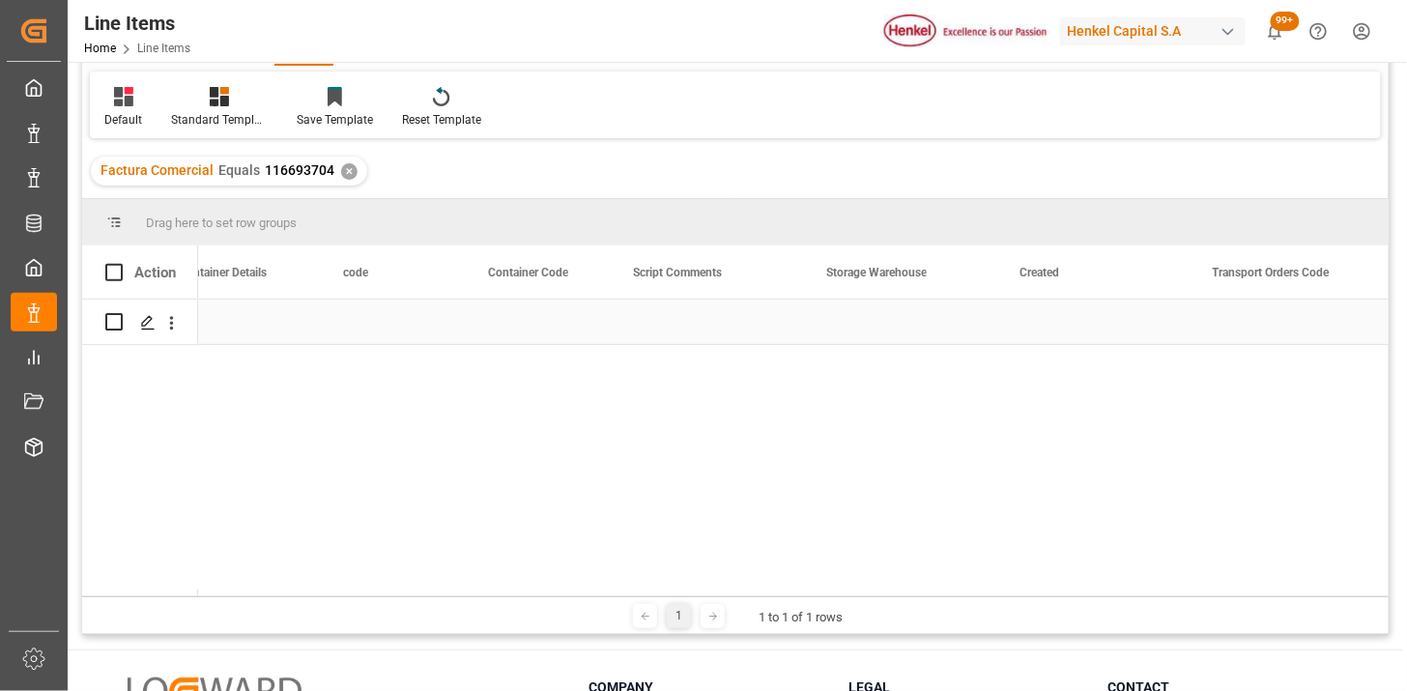
scroll to position [0, 7439]
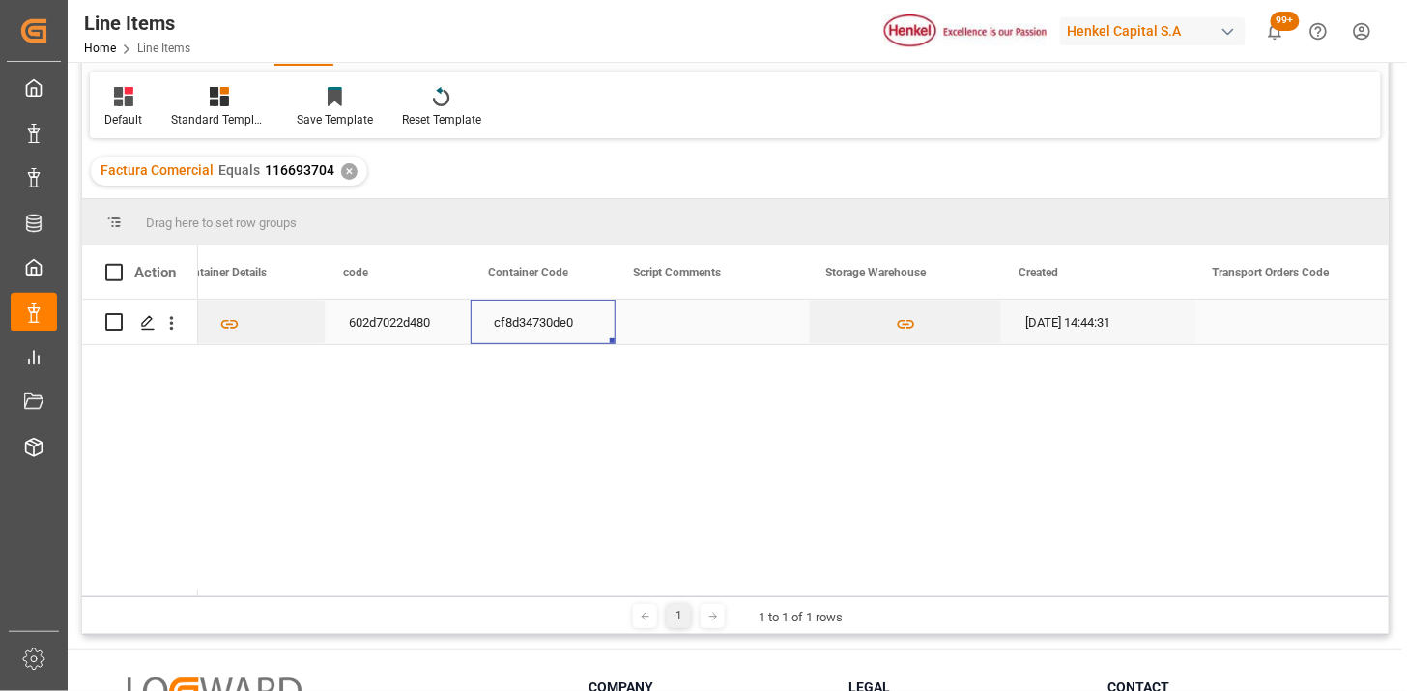
click at [524, 323] on div "cf8d34730de0" at bounding box center [543, 322] width 145 height 44
click at [524, 323] on input "cf8d34730de0" at bounding box center [543, 333] width 114 height 37
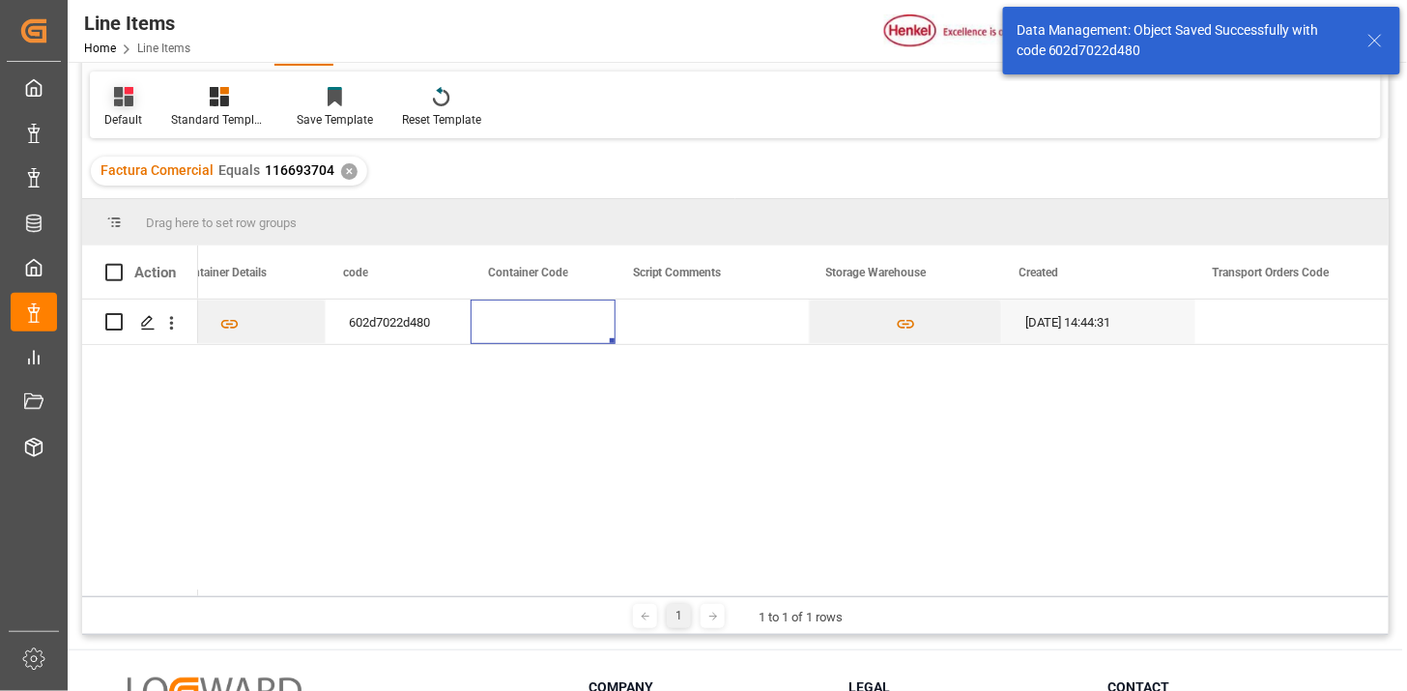
click at [110, 106] on div "Default" at bounding box center [123, 107] width 67 height 43
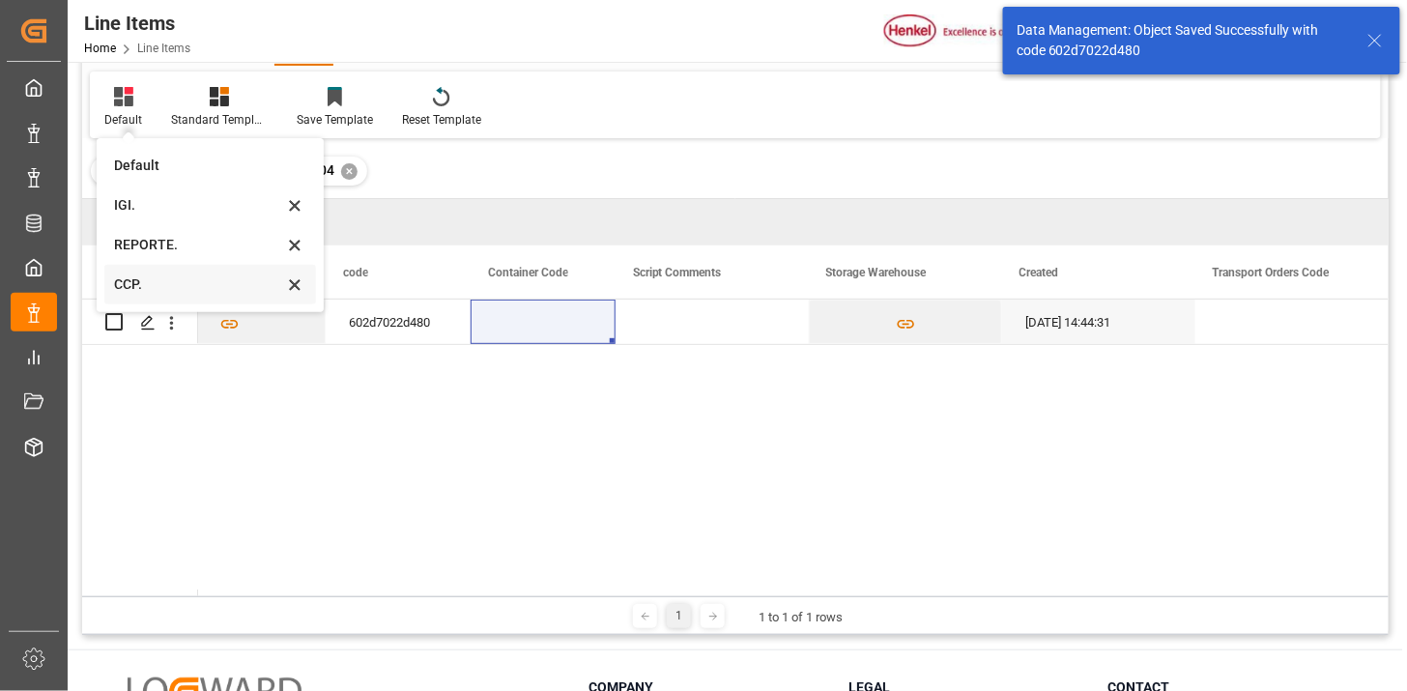
click at [175, 265] on div "CCP." at bounding box center [210, 285] width 212 height 40
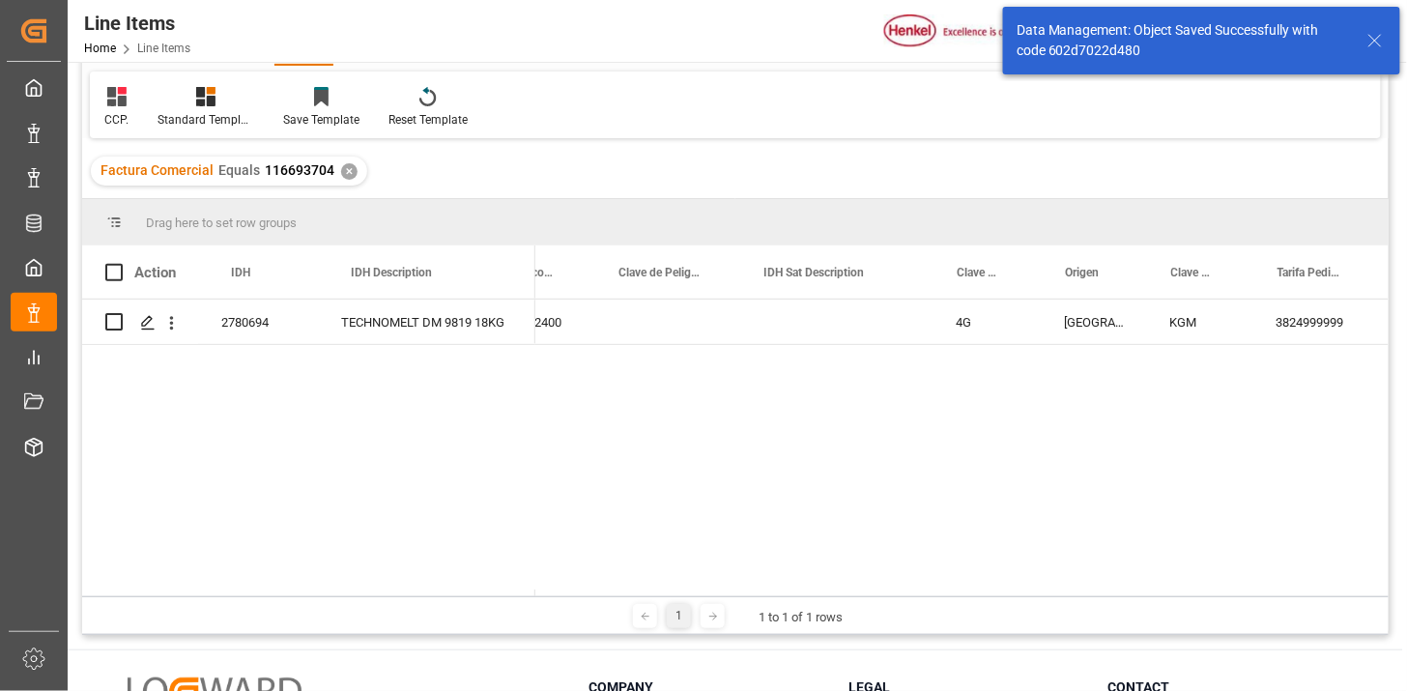
scroll to position [0, 50]
click at [109, 99] on icon at bounding box center [116, 96] width 19 height 19
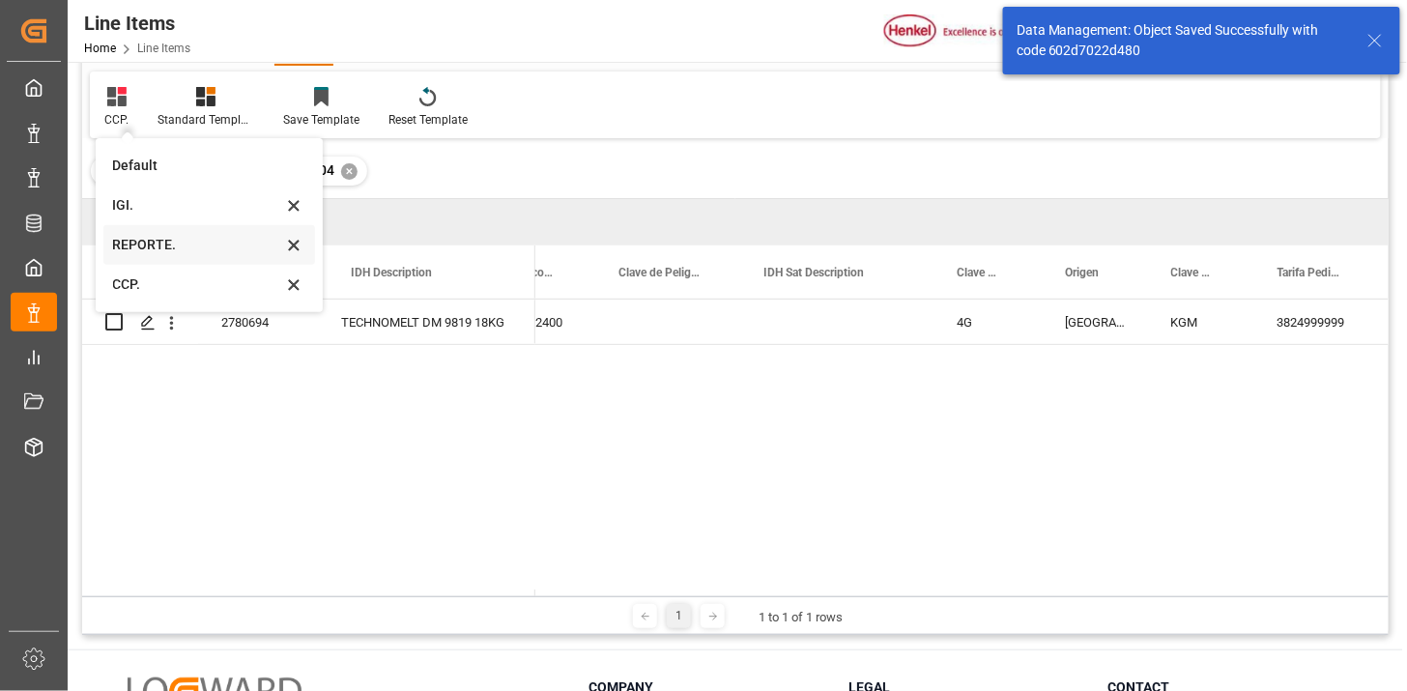
click at [167, 253] on div "REPORTE." at bounding box center [197, 245] width 169 height 20
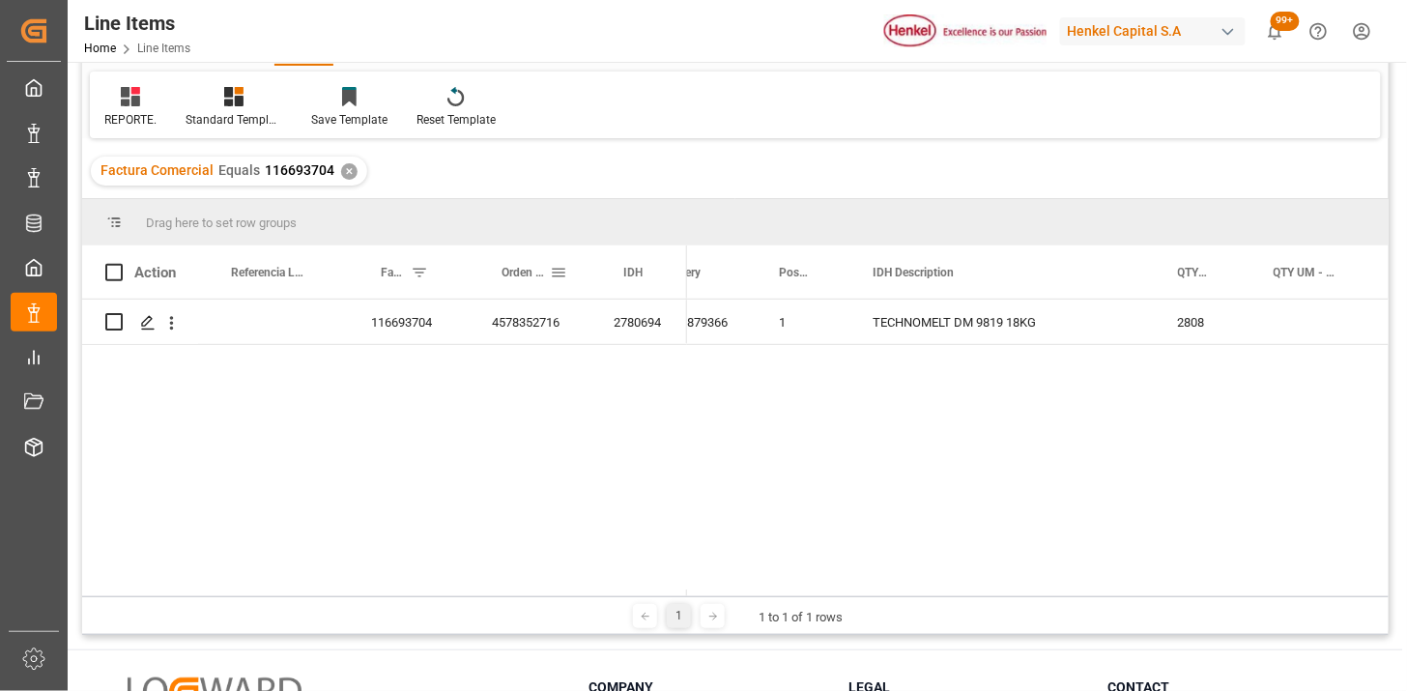
click at [554, 274] on span at bounding box center [558, 272] width 17 height 17
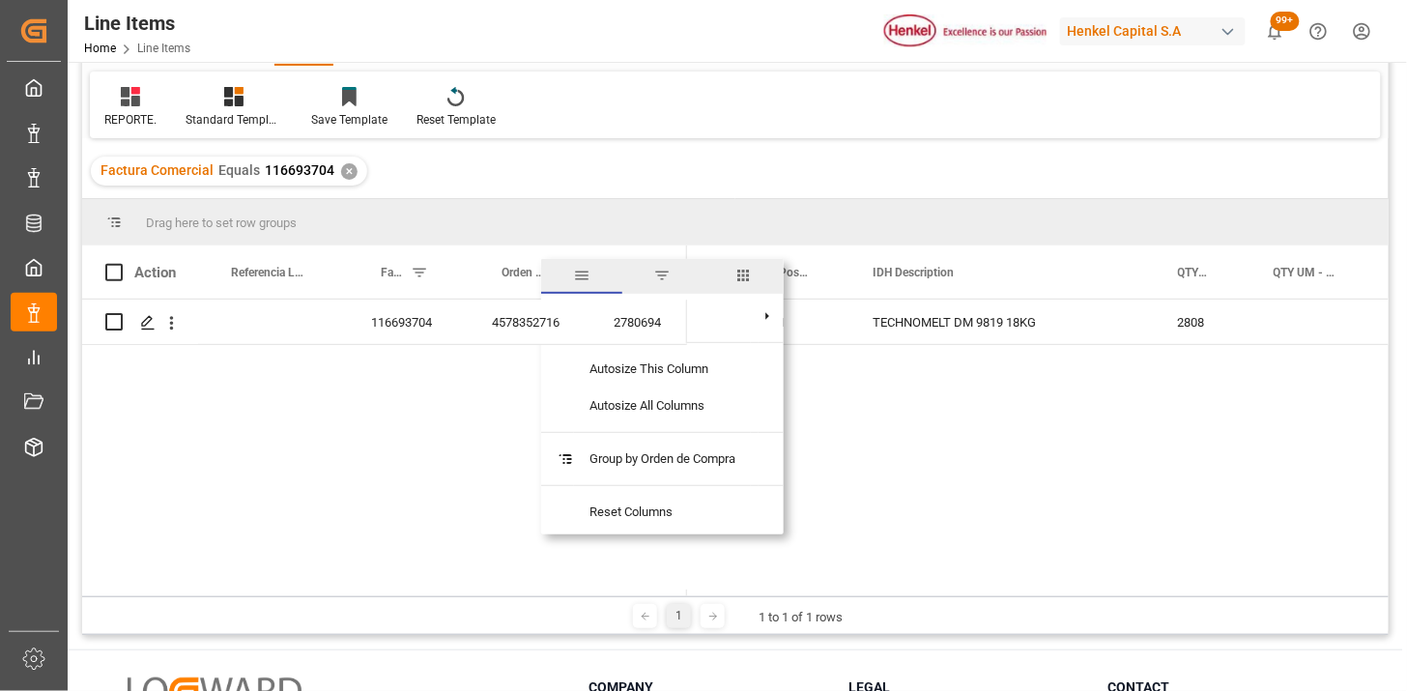
click at [748, 278] on span "columns" at bounding box center [743, 275] width 17 height 17
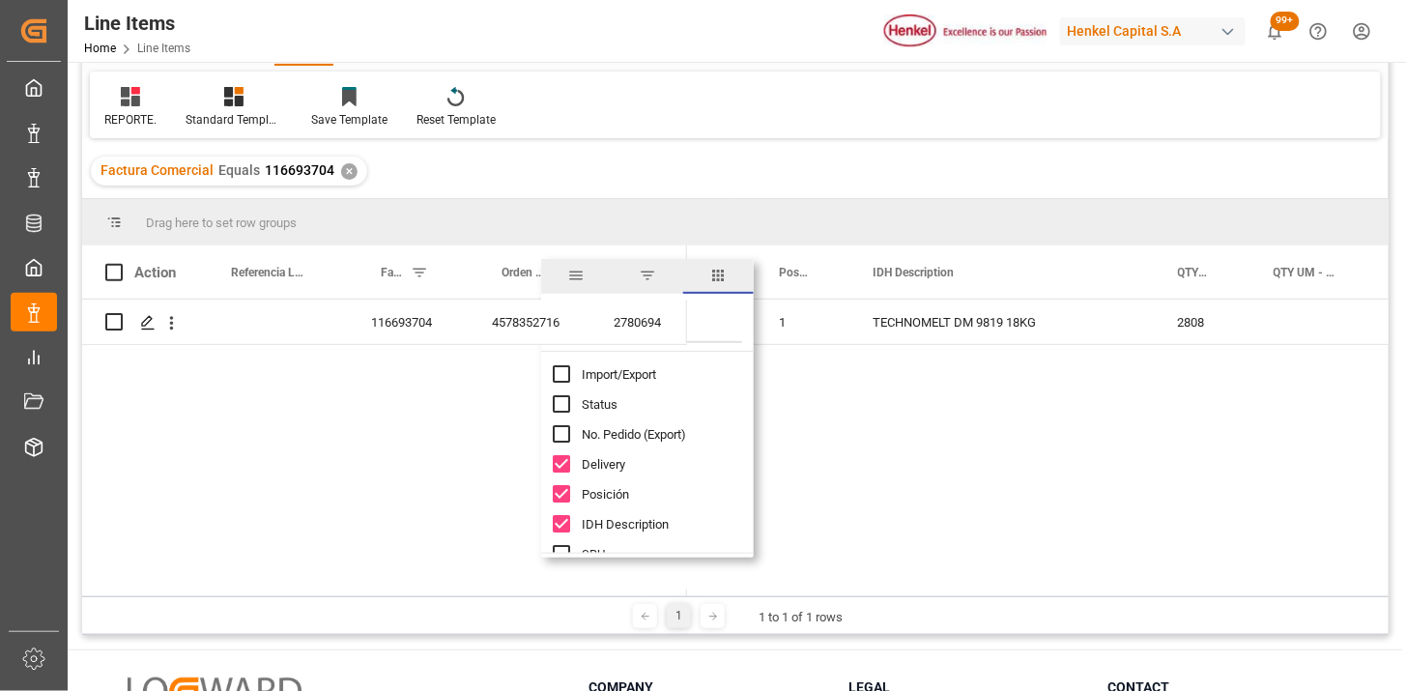
click at [721, 327] on input "Filter Columns Input" at bounding box center [662, 324] width 160 height 39
type input "um"
click at [653, 428] on span "Peso Neto UM - Factura" at bounding box center [647, 434] width 130 height 15
checkbox input "true"
click at [654, 458] on span "Peso Bruto UM - Factura" at bounding box center [648, 464] width 132 height 15
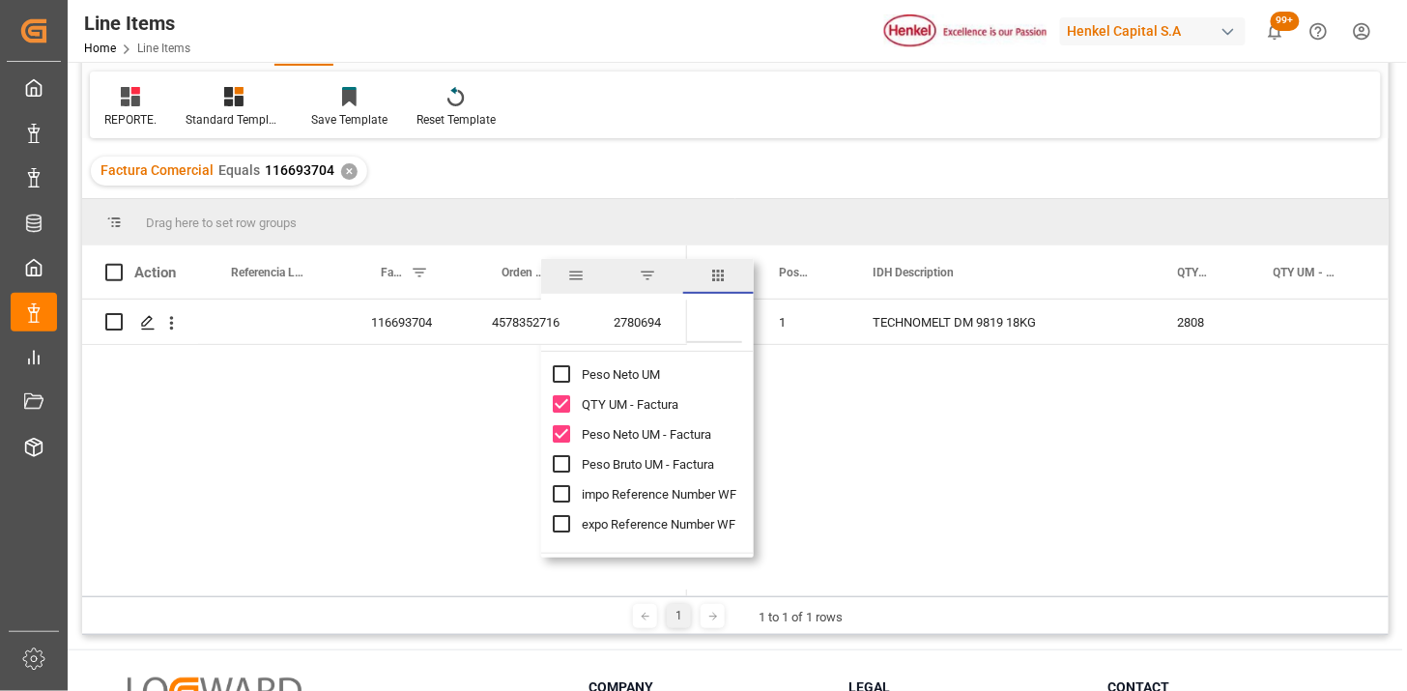
checkbox input "true"
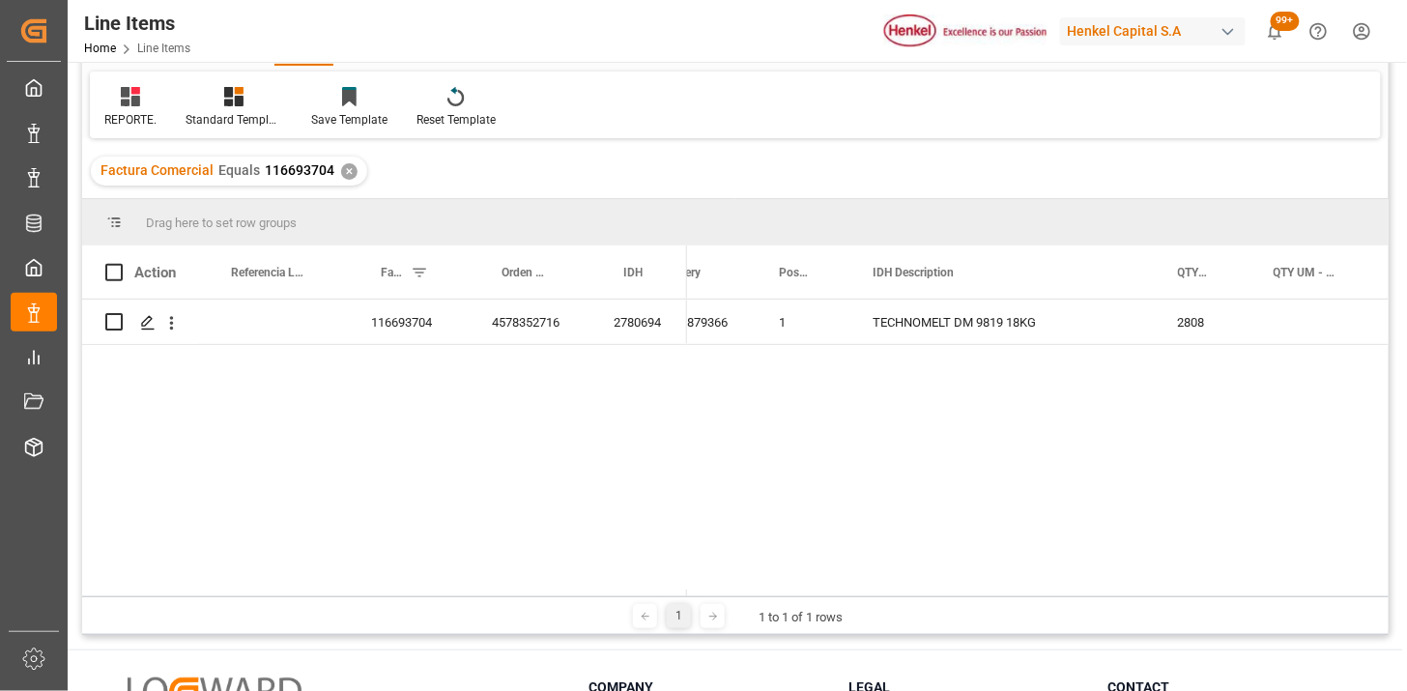
click at [432, 472] on div "2780694 116693704 4578352716 9929879366 1 TECHNOMELT DM 9819 18KG 2808 2808" at bounding box center [735, 445] width 1307 height 290
click at [365, 327] on div "116693704" at bounding box center [408, 322] width 121 height 44
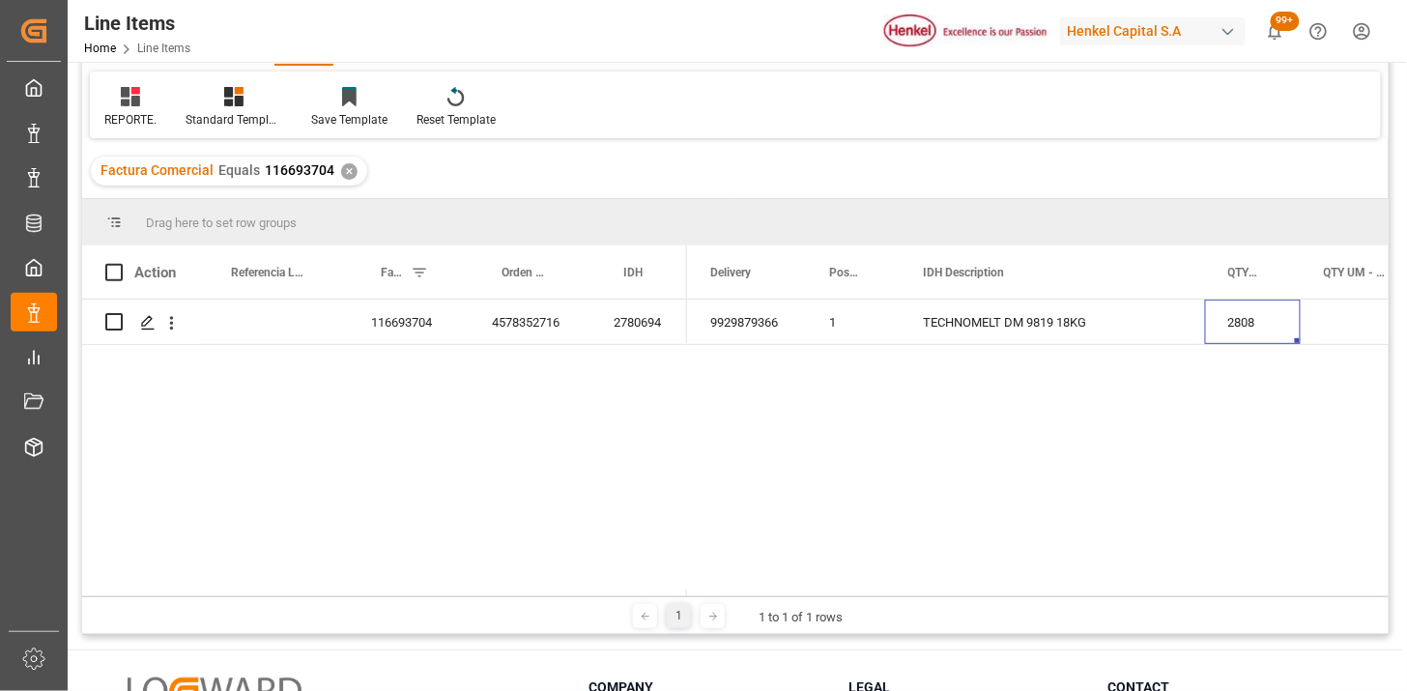
scroll to position [0, 44]
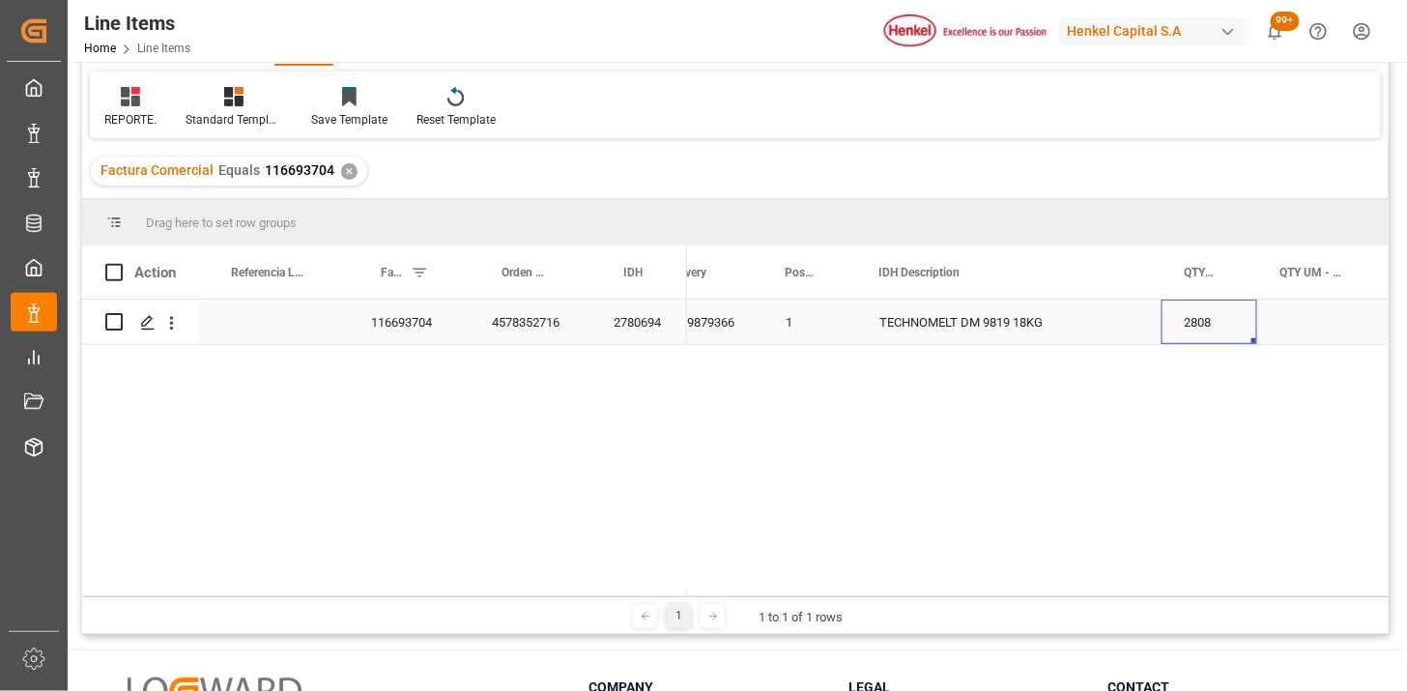
click at [1191, 319] on div "2808" at bounding box center [1210, 322] width 96 height 44
click at [1192, 319] on div "2808" at bounding box center [1210, 322] width 96 height 44
click at [1197, 319] on input "2808" at bounding box center [1209, 333] width 65 height 37
click at [1204, 329] on input "2808" at bounding box center [1209, 333] width 65 height 37
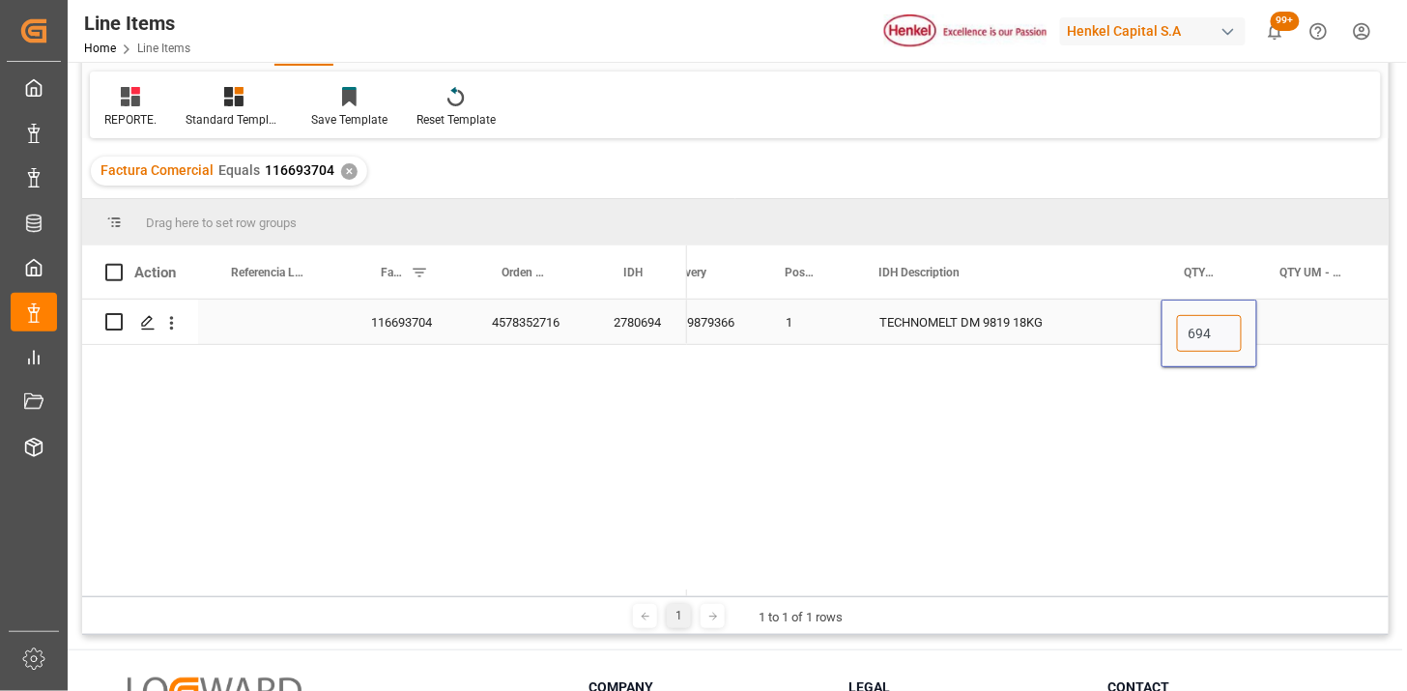
type input "6948"
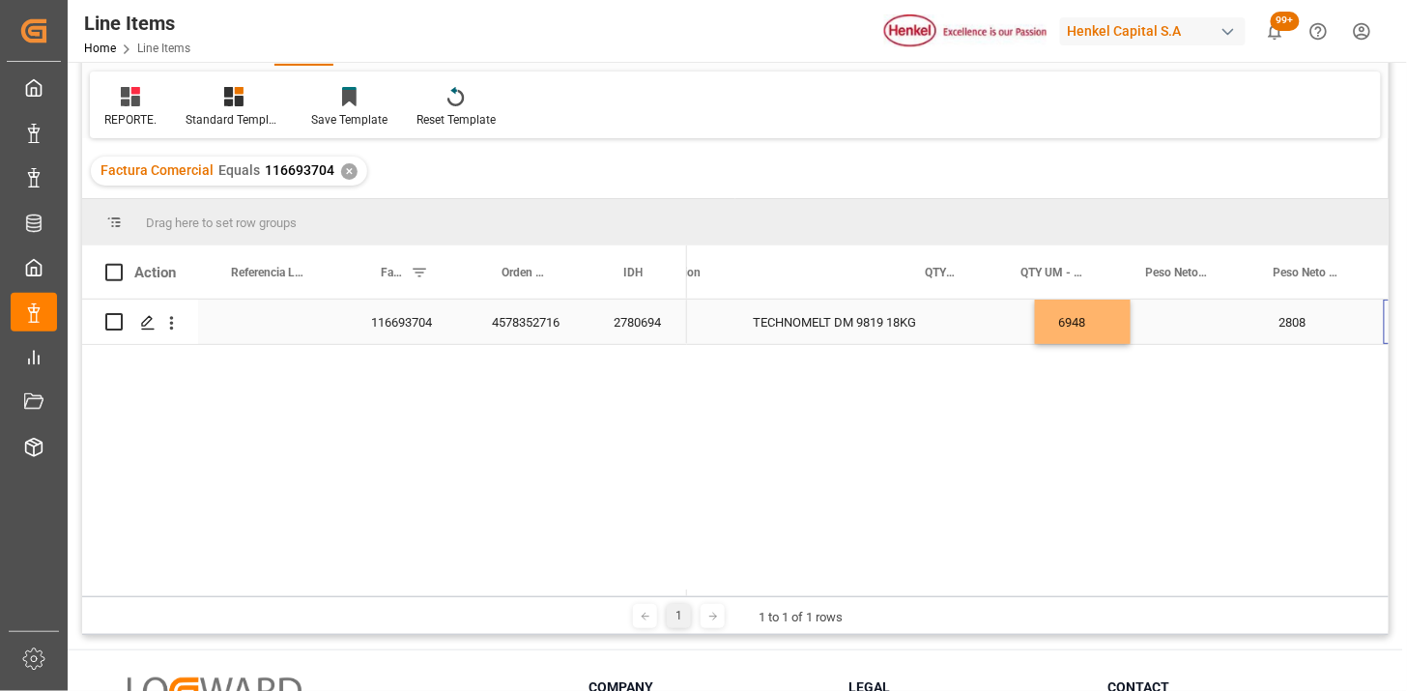
scroll to position [0, 437]
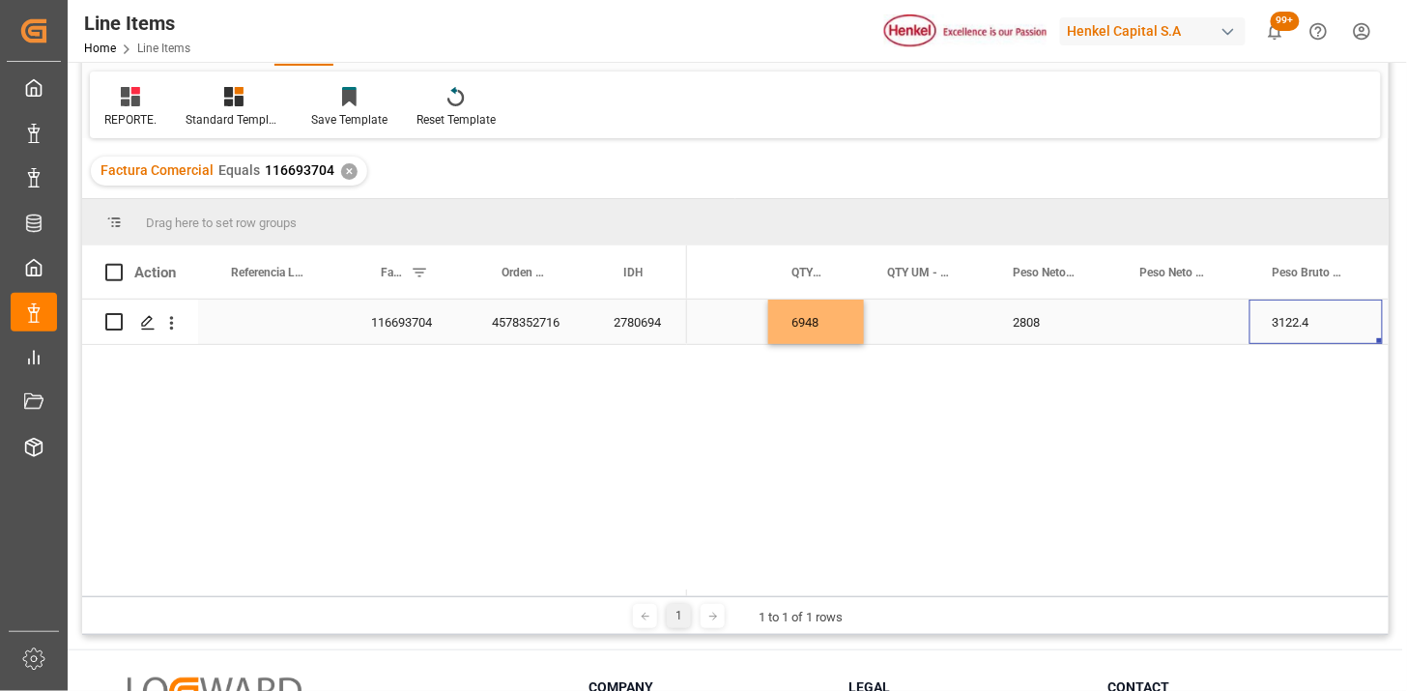
click at [924, 333] on div "Press SPACE to select this row." at bounding box center [927, 322] width 126 height 44
click at [924, 333] on input "Press SPACE to select this row." at bounding box center [927, 333] width 95 height 37
type input "KG"
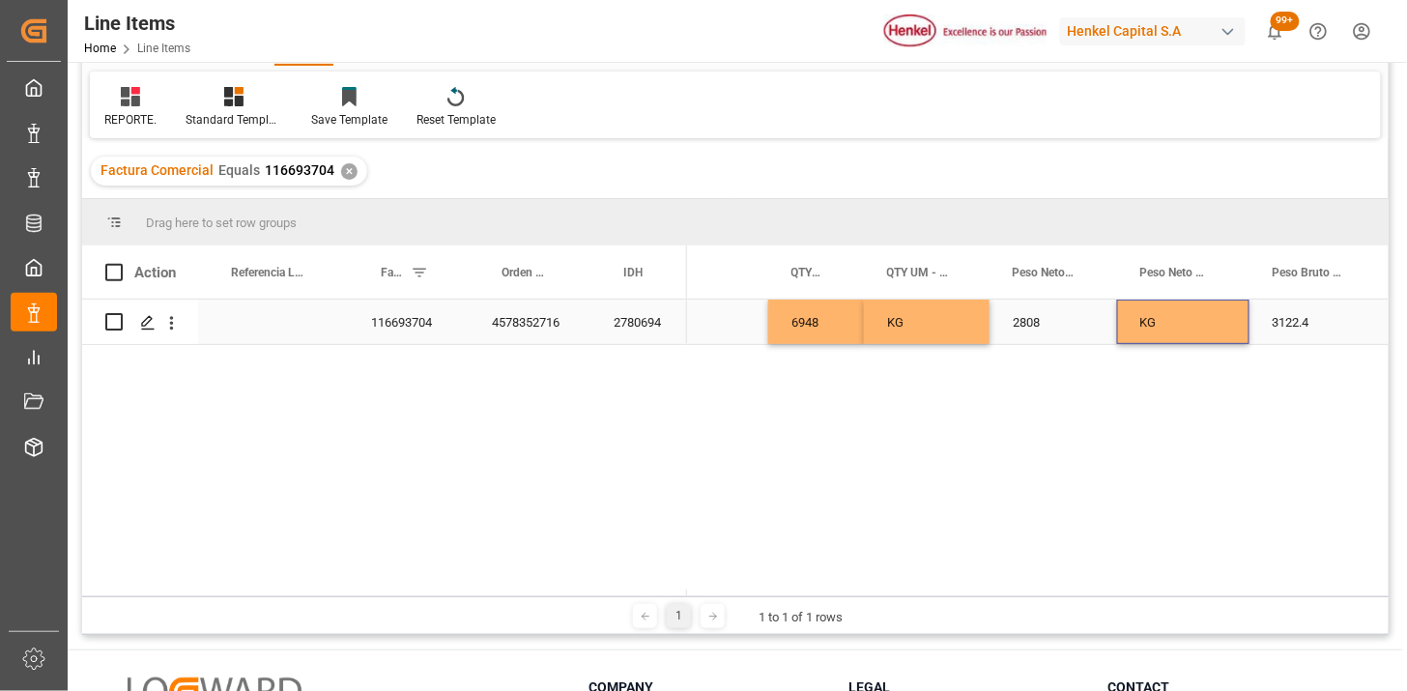
click at [1022, 330] on div "2808" at bounding box center [1054, 322] width 128 height 44
click at [1022, 329] on input "2808" at bounding box center [1053, 333] width 97 height 37
type input "7534.72"
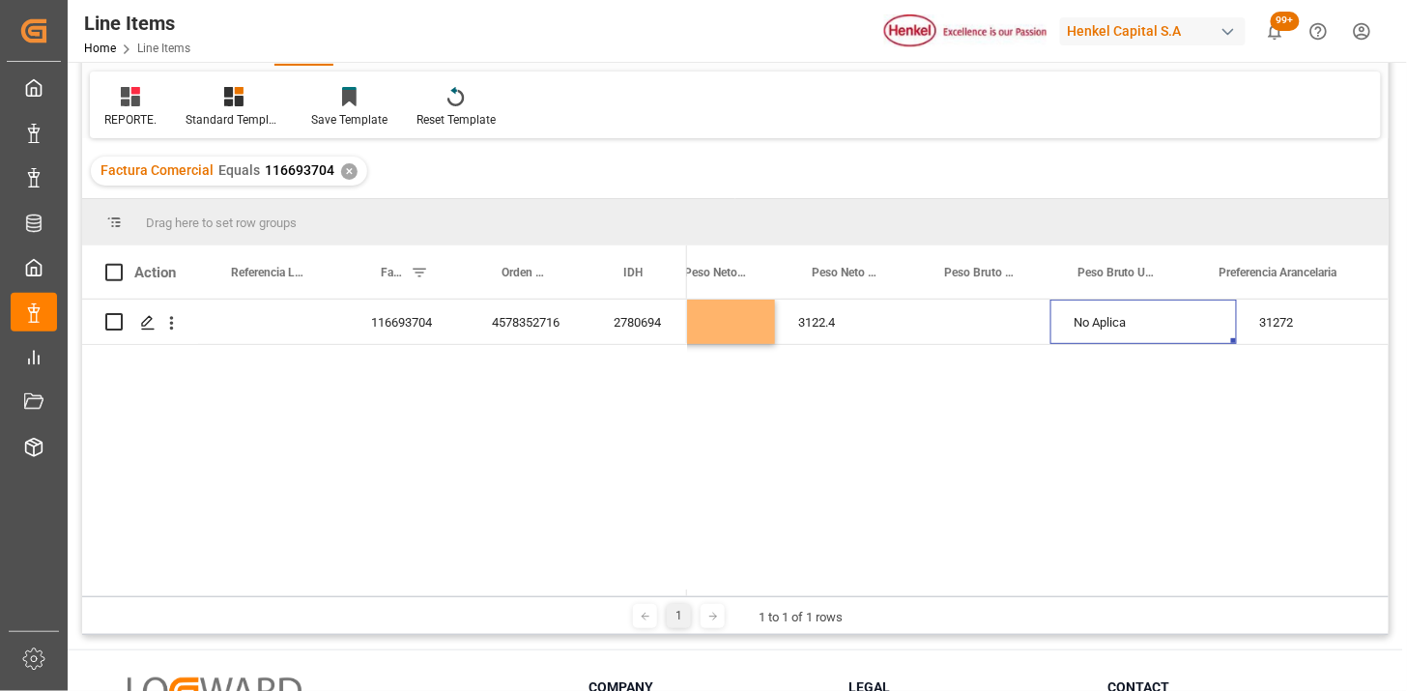
scroll to position [0, 912]
click at [865, 330] on div "3122.4" at bounding box center [841, 322] width 133 height 44
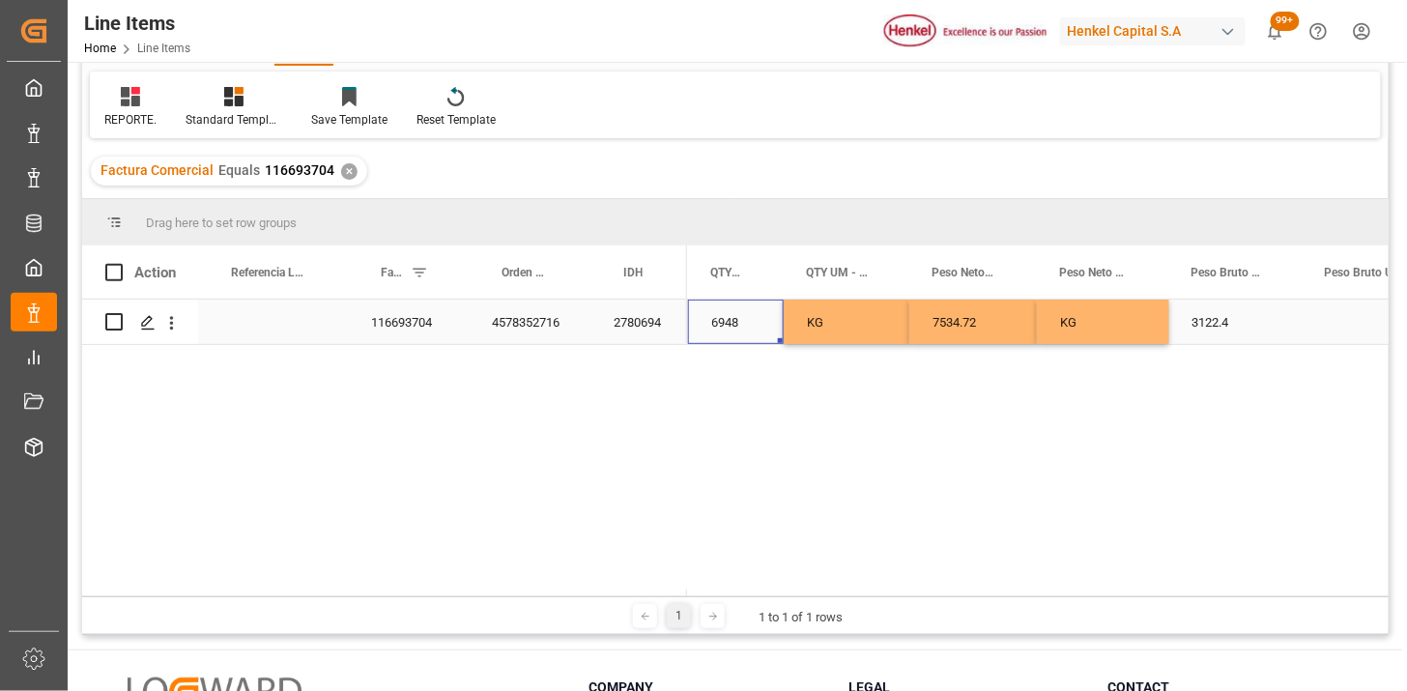
scroll to position [0, 517]
click at [740, 329] on div "6948" at bounding box center [736, 322] width 96 height 44
click at [740, 329] on input "6948" at bounding box center [736, 333] width 65 height 37
type input "386"
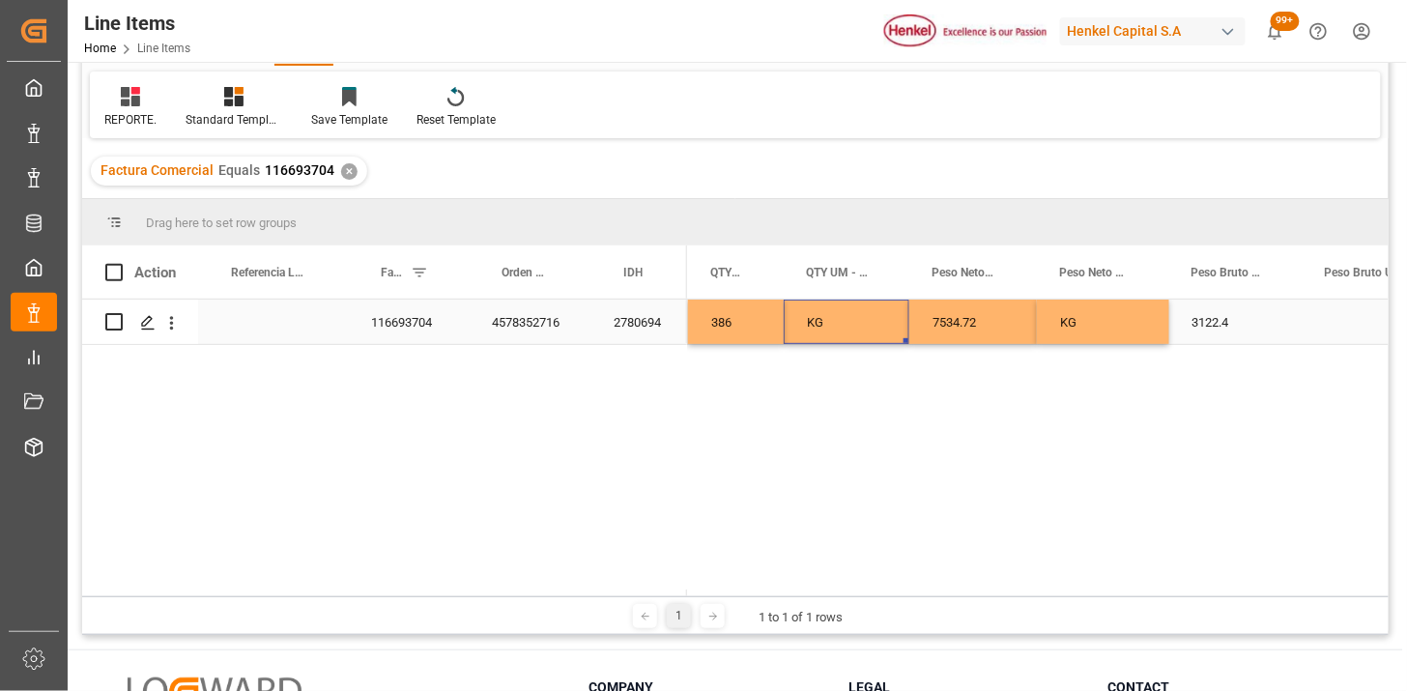
click at [842, 323] on div "KG" at bounding box center [847, 322] width 126 height 44
click at [843, 324] on input "KG" at bounding box center [846, 333] width 95 height 37
type input "PKG"
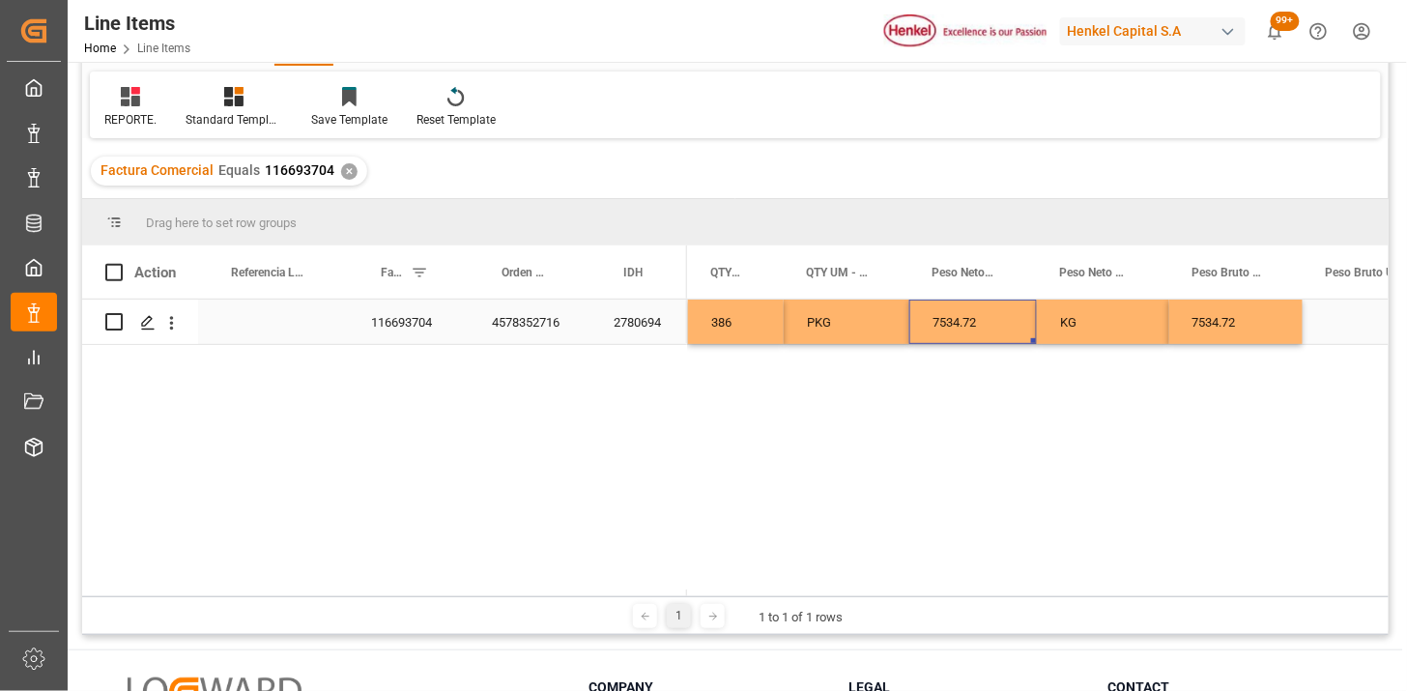
click at [974, 323] on div "7534.72" at bounding box center [974, 322] width 128 height 44
click at [974, 323] on input "7534.72" at bounding box center [973, 333] width 97 height 37
type input "6948"
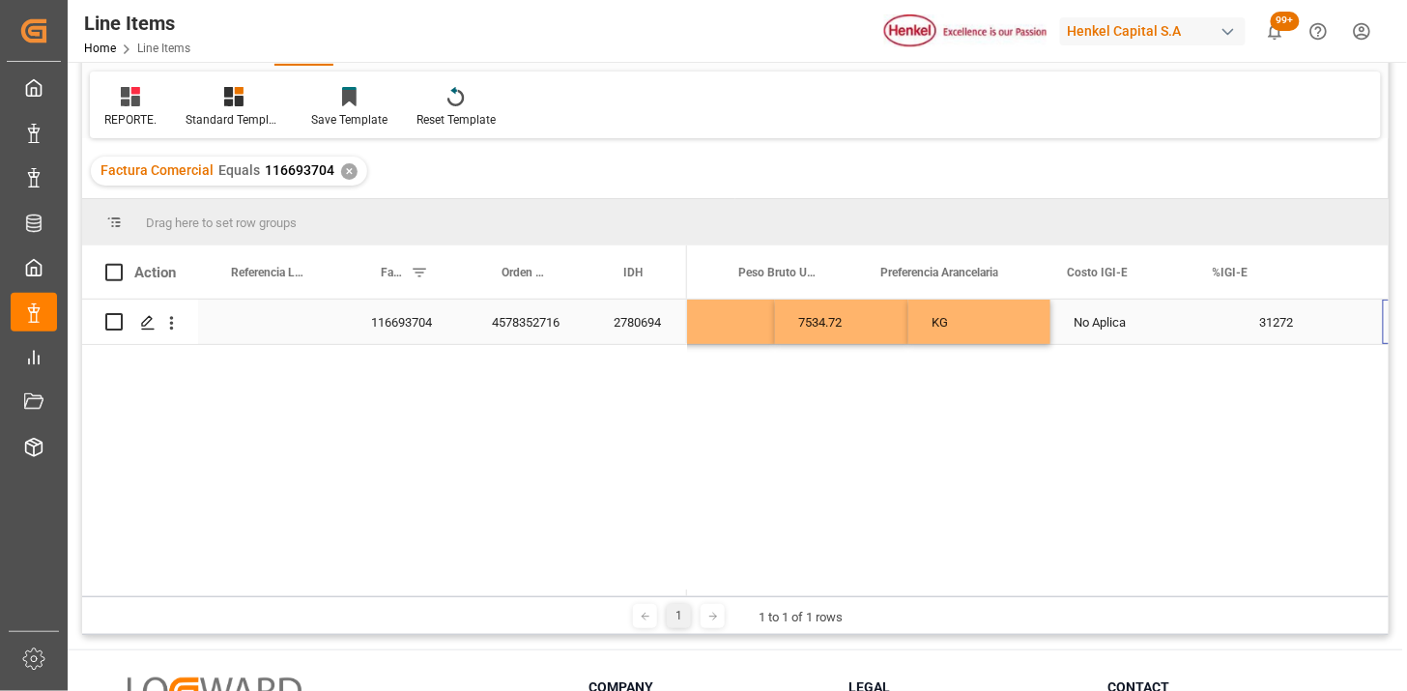
scroll to position [0, 1105]
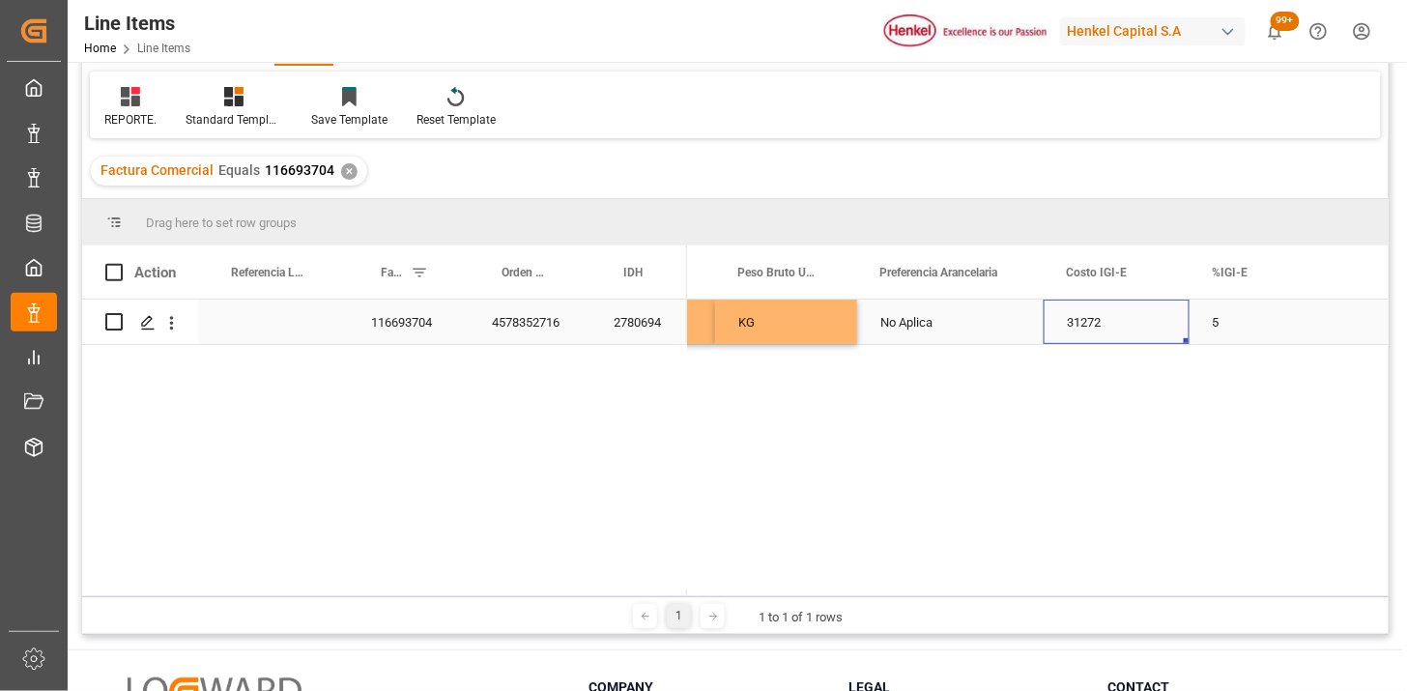
click at [1092, 325] on div "31272" at bounding box center [1117, 322] width 146 height 44
click at [1092, 325] on input "31272" at bounding box center [1116, 333] width 115 height 37
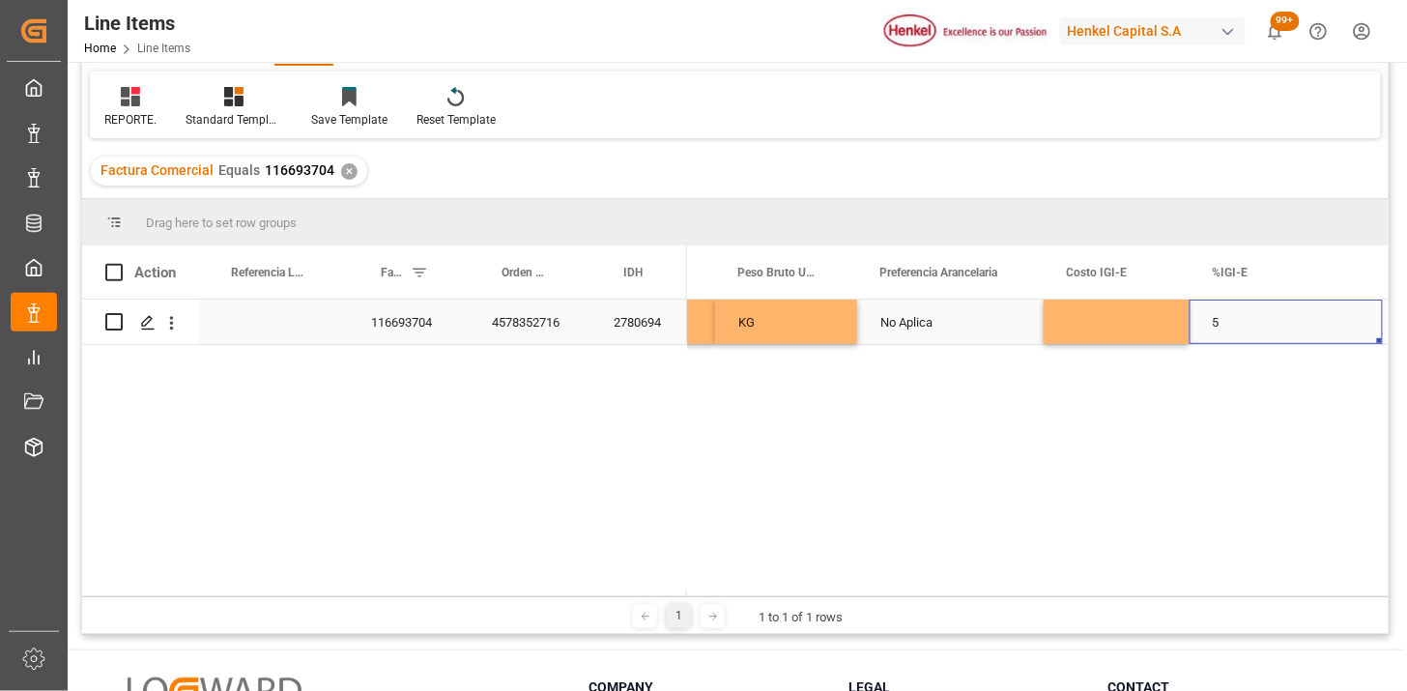
click at [1296, 331] on div "5" at bounding box center [1286, 322] width 193 height 44
click at [1296, 331] on input "5" at bounding box center [1286, 333] width 162 height 37
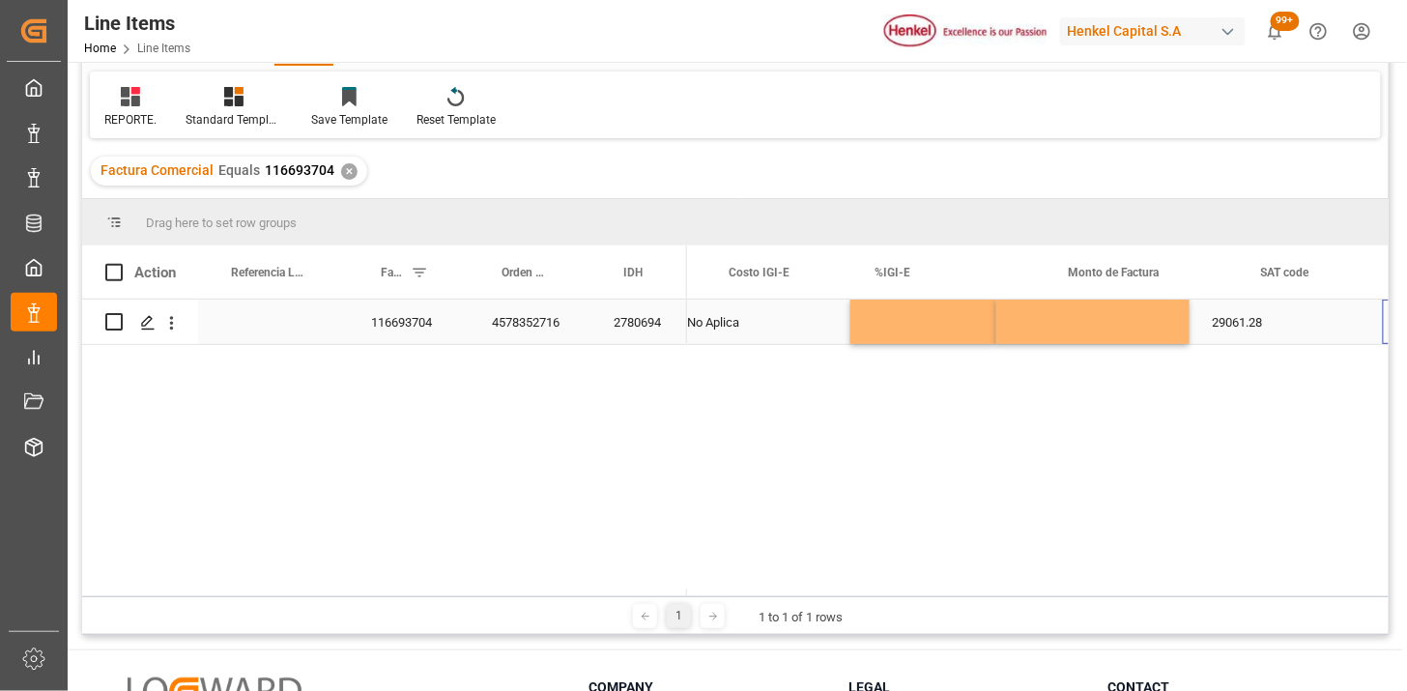
scroll to position [0, 1443]
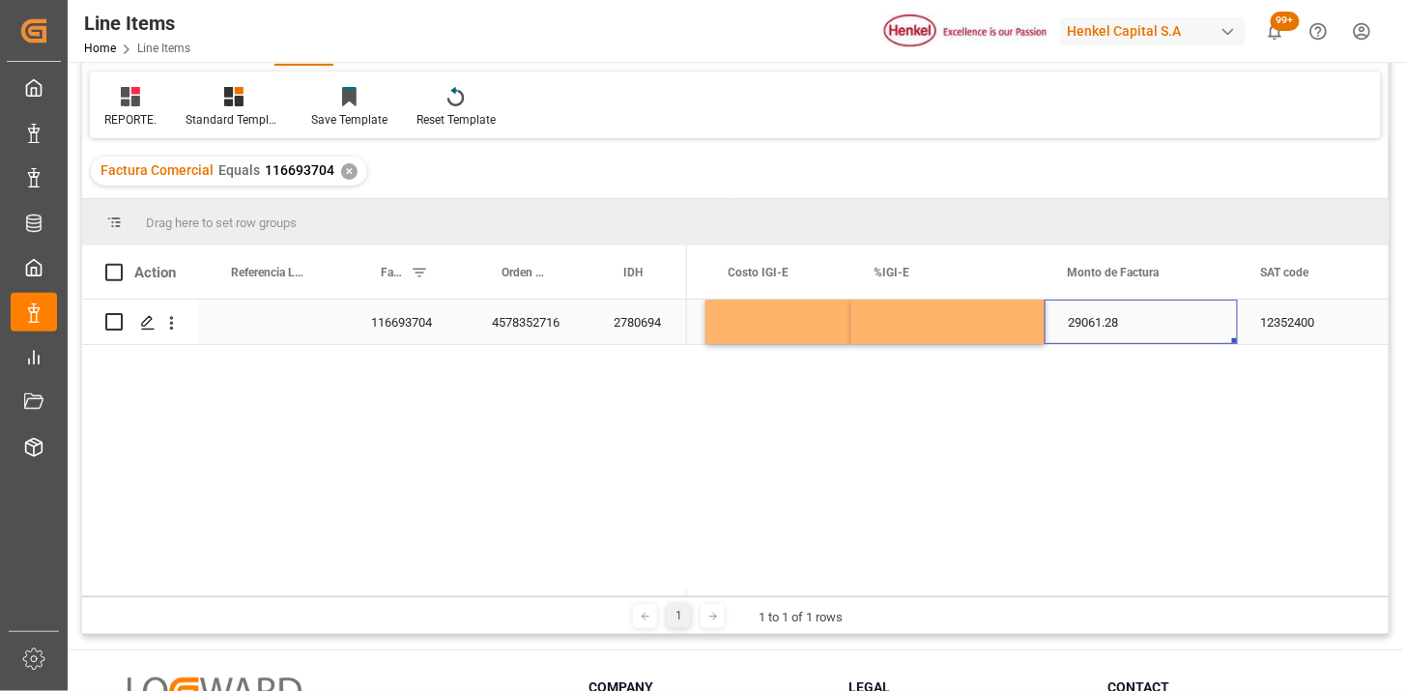
click at [1151, 322] on div "29061.28" at bounding box center [1141, 322] width 193 height 44
click at [1117, 331] on div "29061.28" at bounding box center [1141, 322] width 193 height 44
click at [1117, 331] on input "29061.28" at bounding box center [1141, 333] width 162 height 37
type input "60505.55"
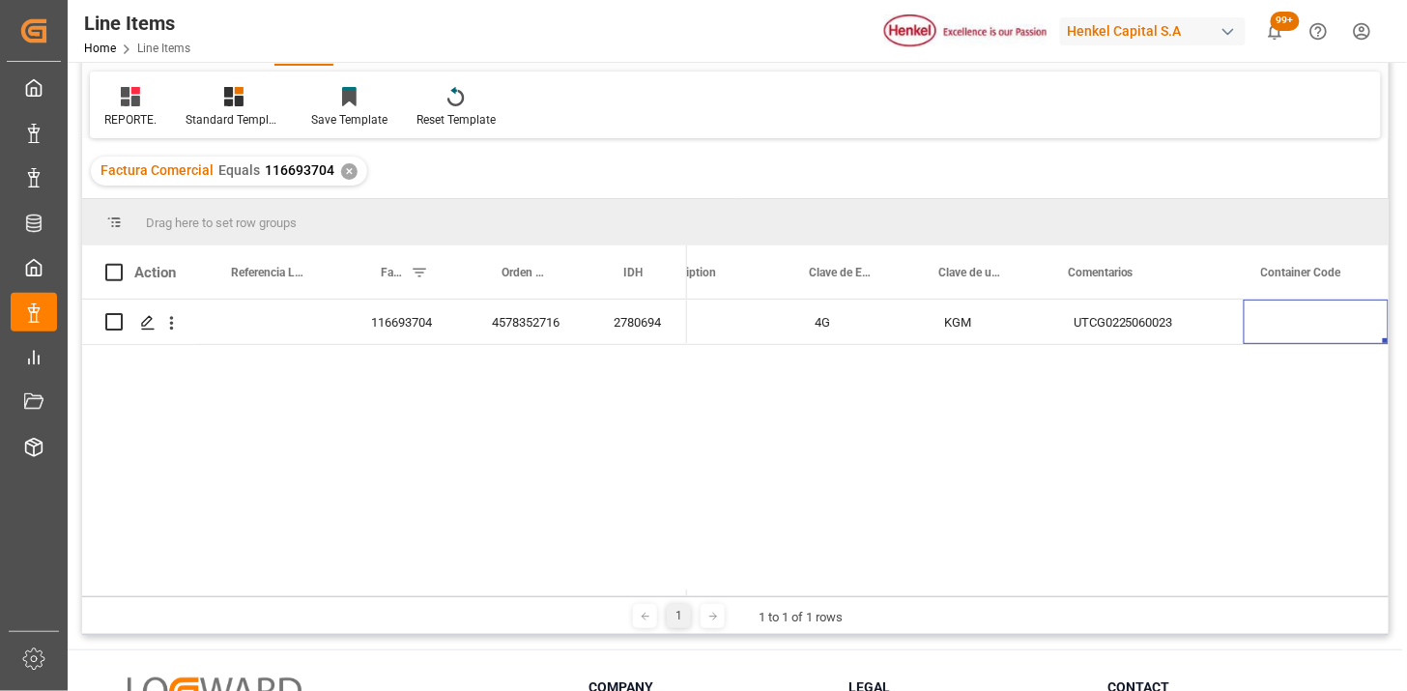
scroll to position [0, 2227]
click at [1117, 331] on div "UTCG0225060023" at bounding box center [1147, 322] width 193 height 44
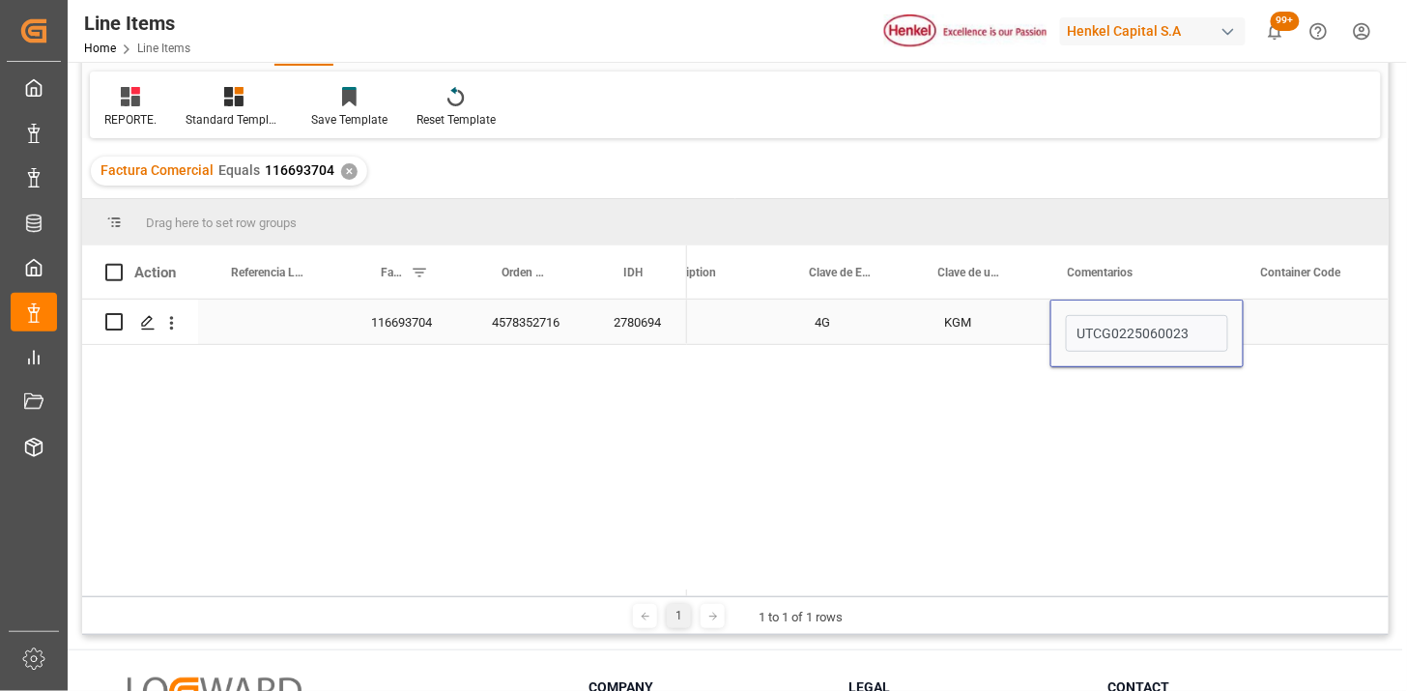
click at [1117, 331] on input "UTCG0225060023" at bounding box center [1147, 333] width 162 height 37
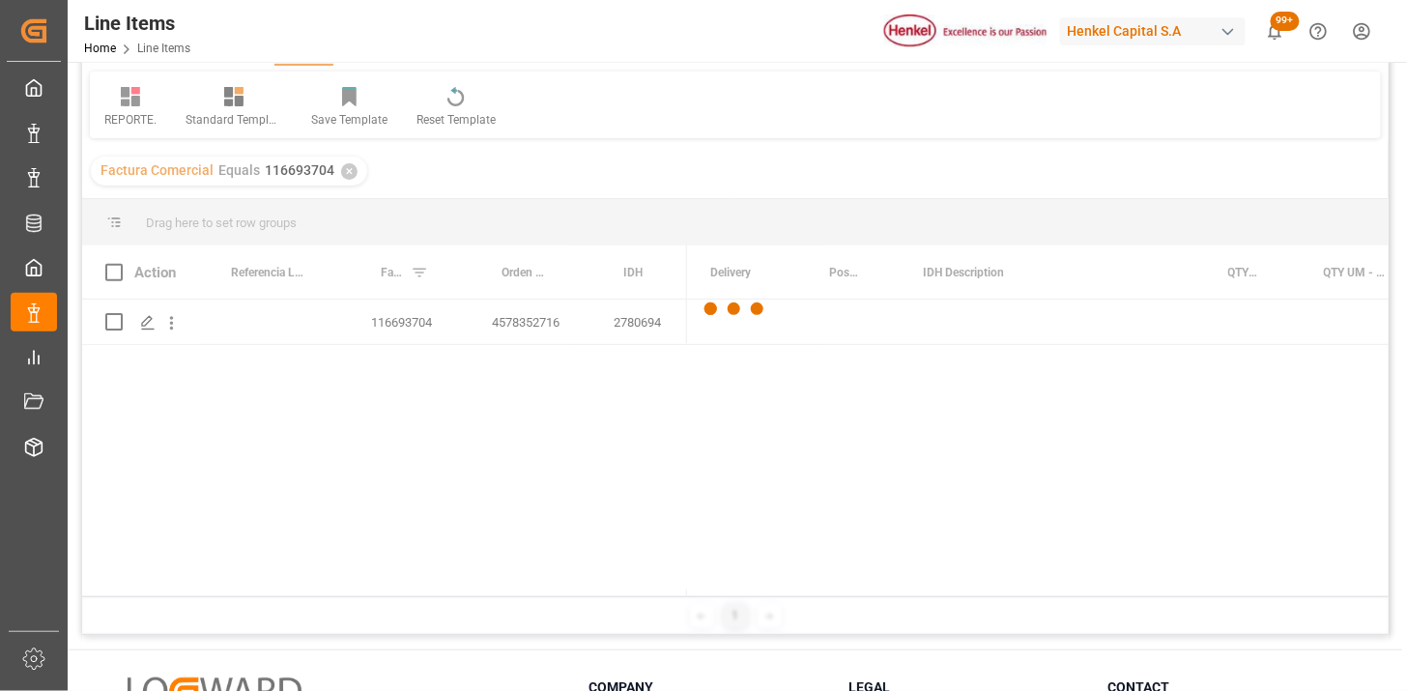
scroll to position [0, 0]
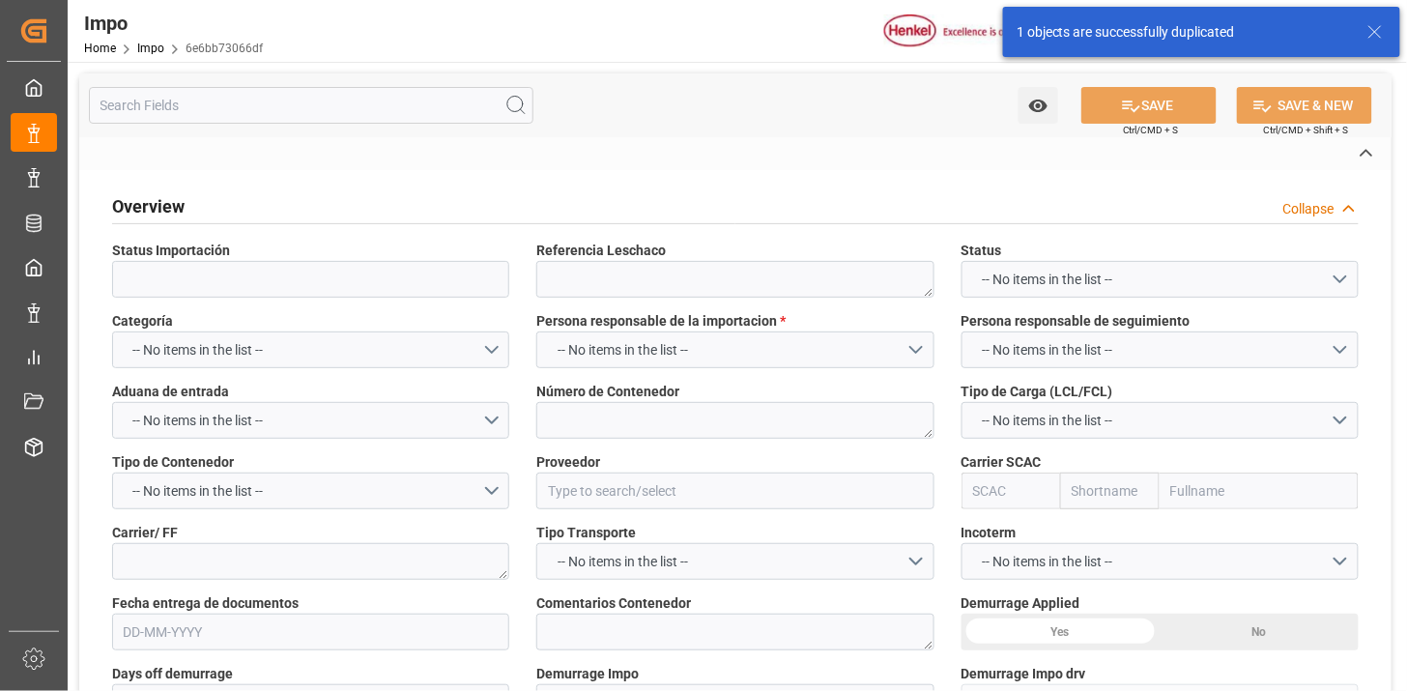
type textarea "N/A"
type input "AA"
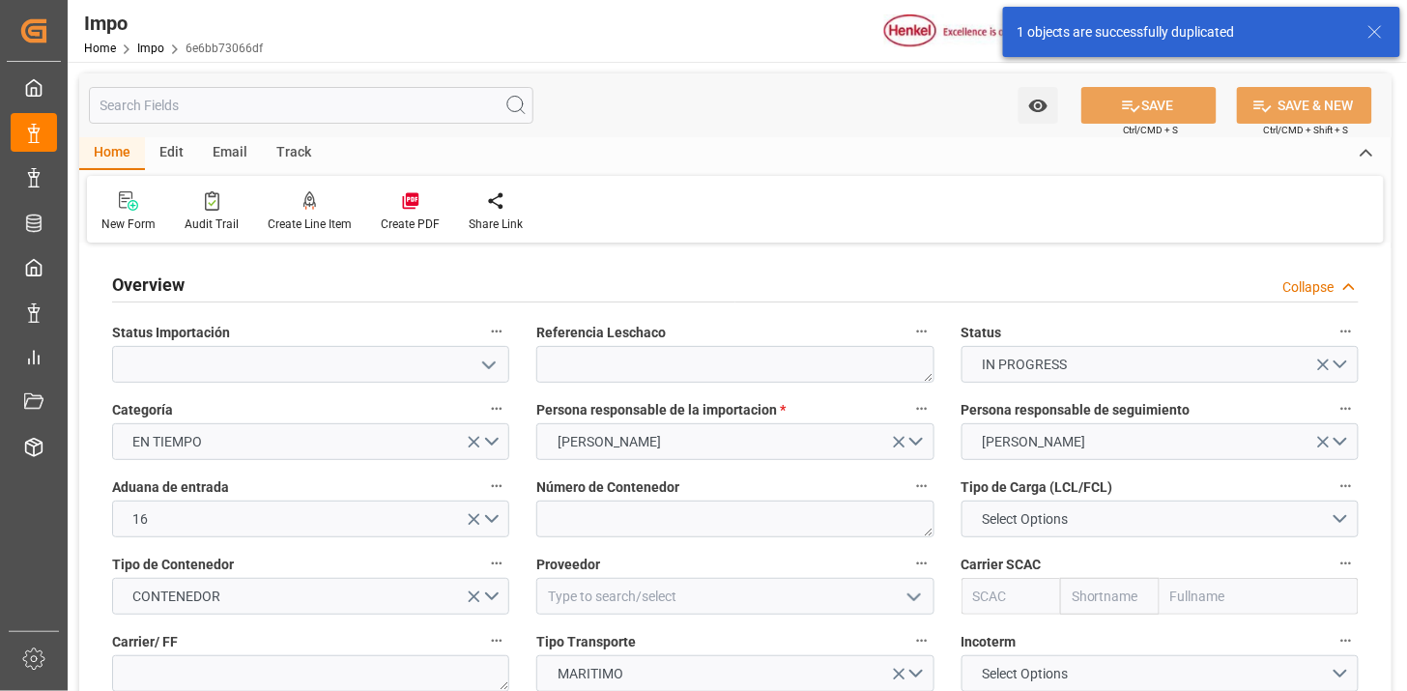
type input "02-09-2025"
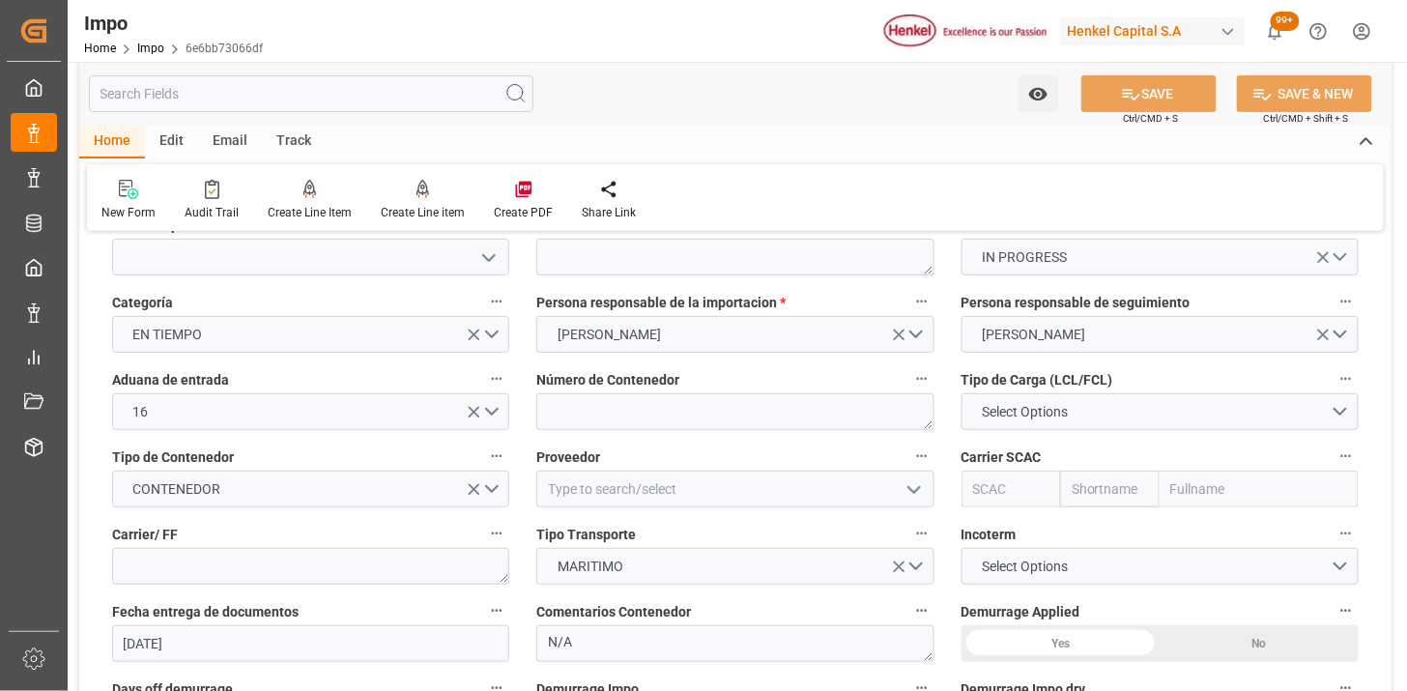
scroll to position [215, 0]
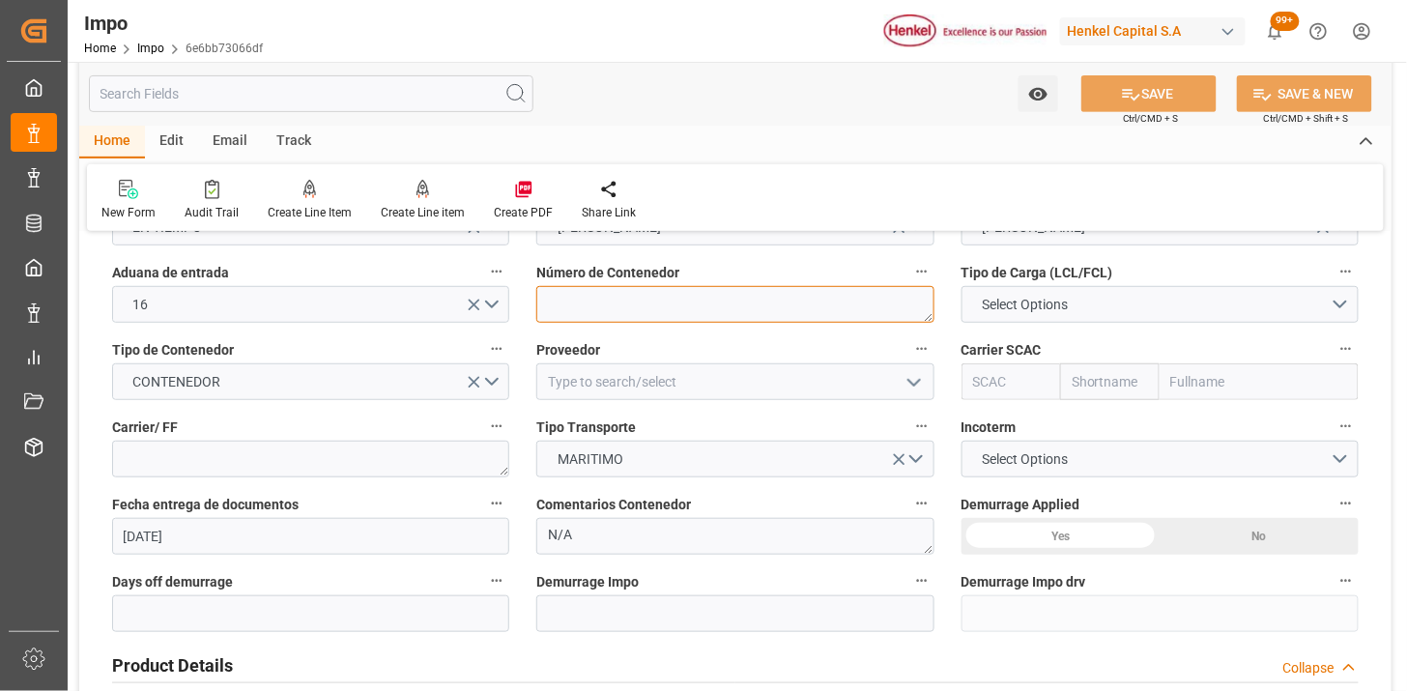
click at [566, 310] on textarea at bounding box center [735, 304] width 397 height 37
paste textarea "TCLU3330257"
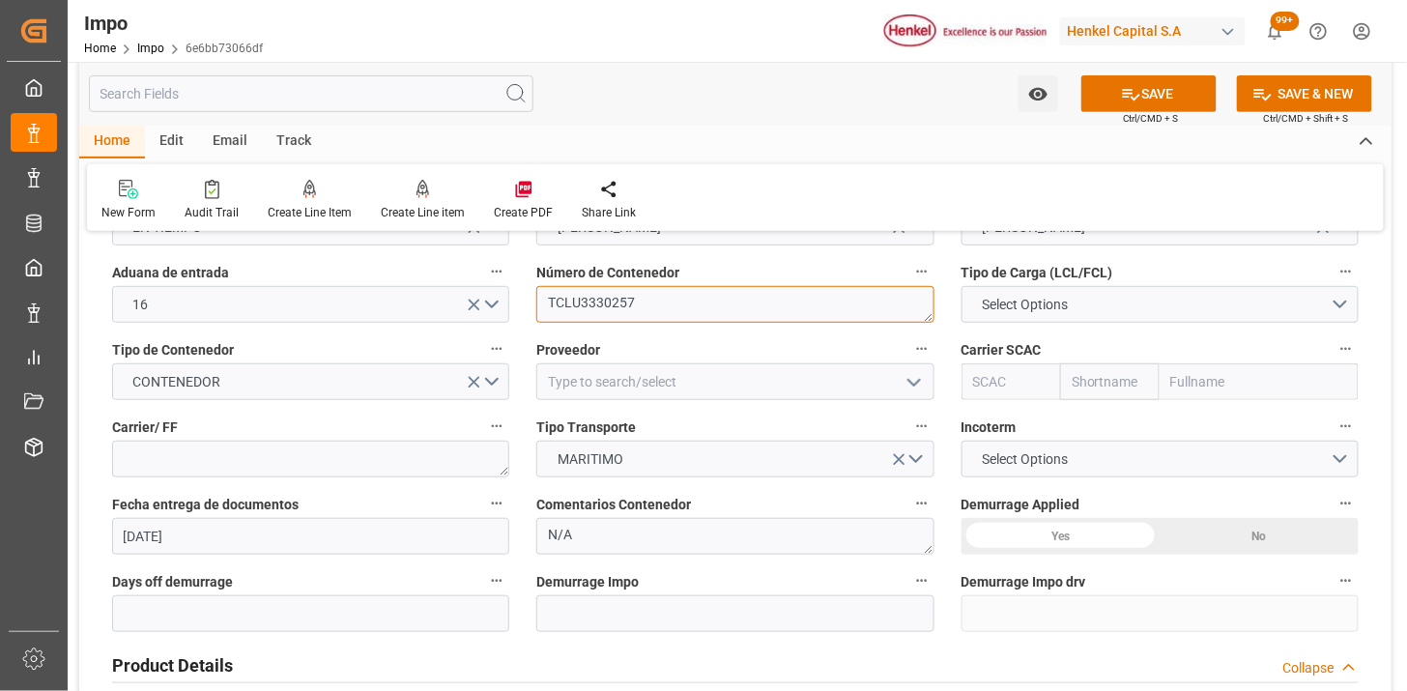
type textarea "TCLU3330257"
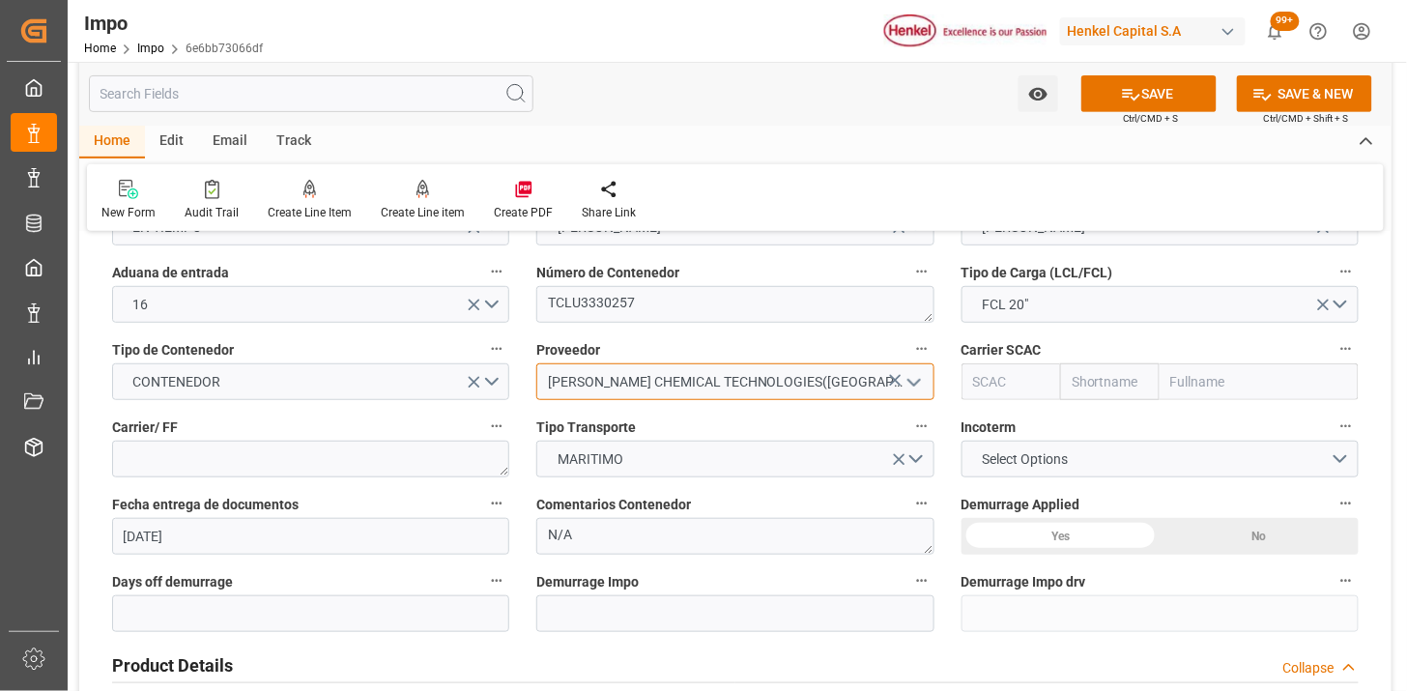
type input "HENKEL CHEMICAL TECHNOLOGIES(SHANGHAI) LIMITED"
type input "MSCU"
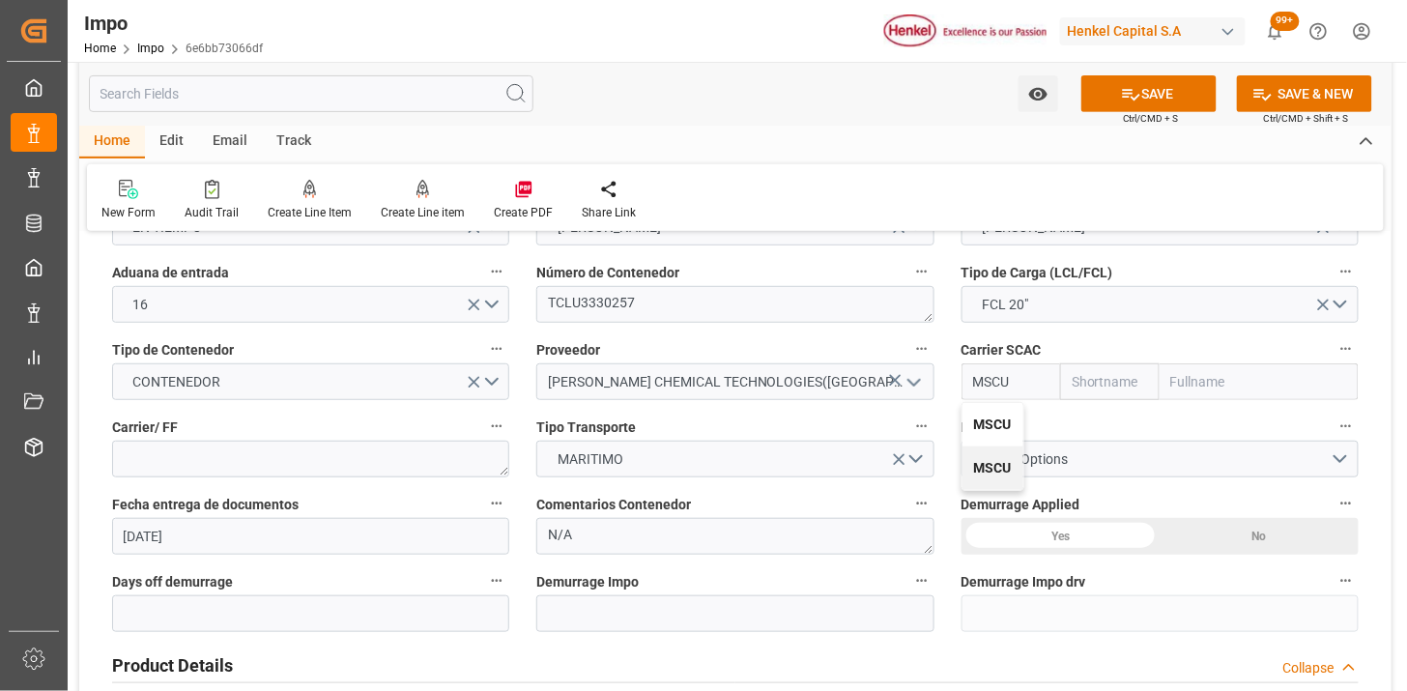
type input "MSC"
type input "Mediterranean Shipping Company"
type input "MSCU"
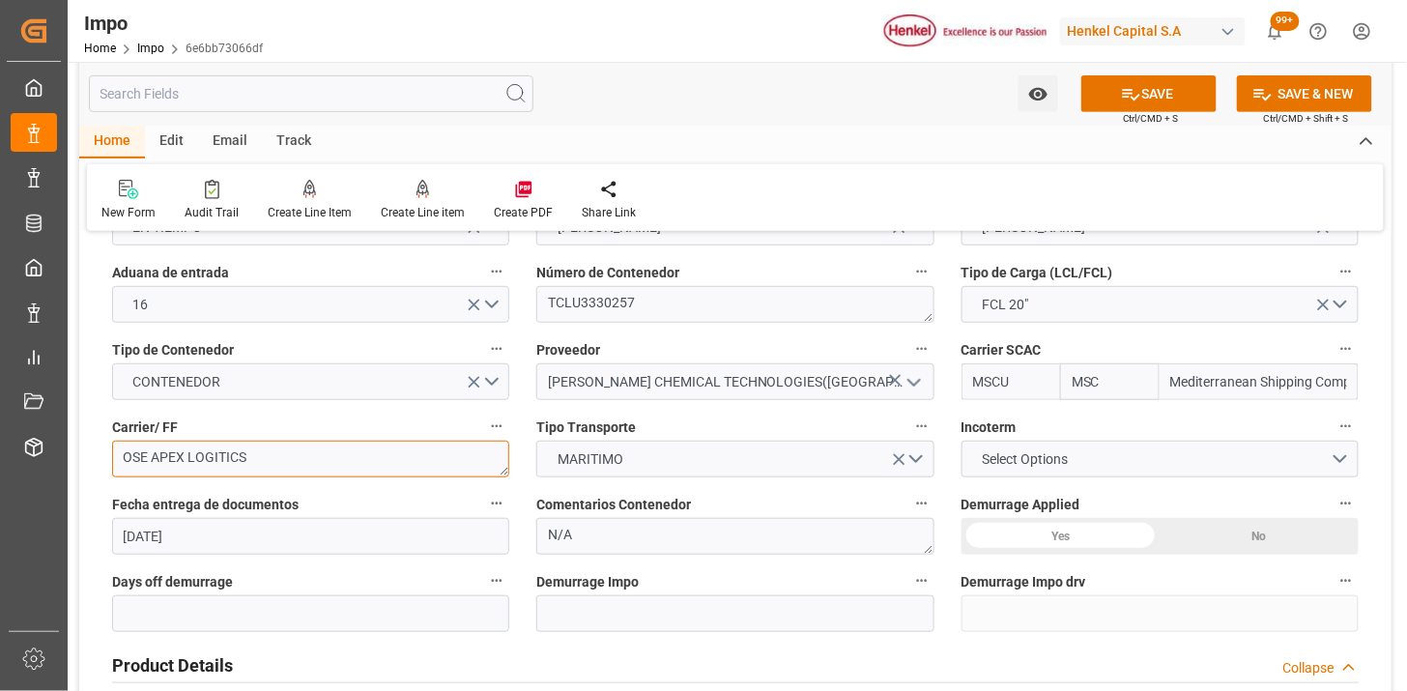
type textarea "OSE APEX LOGITICS"
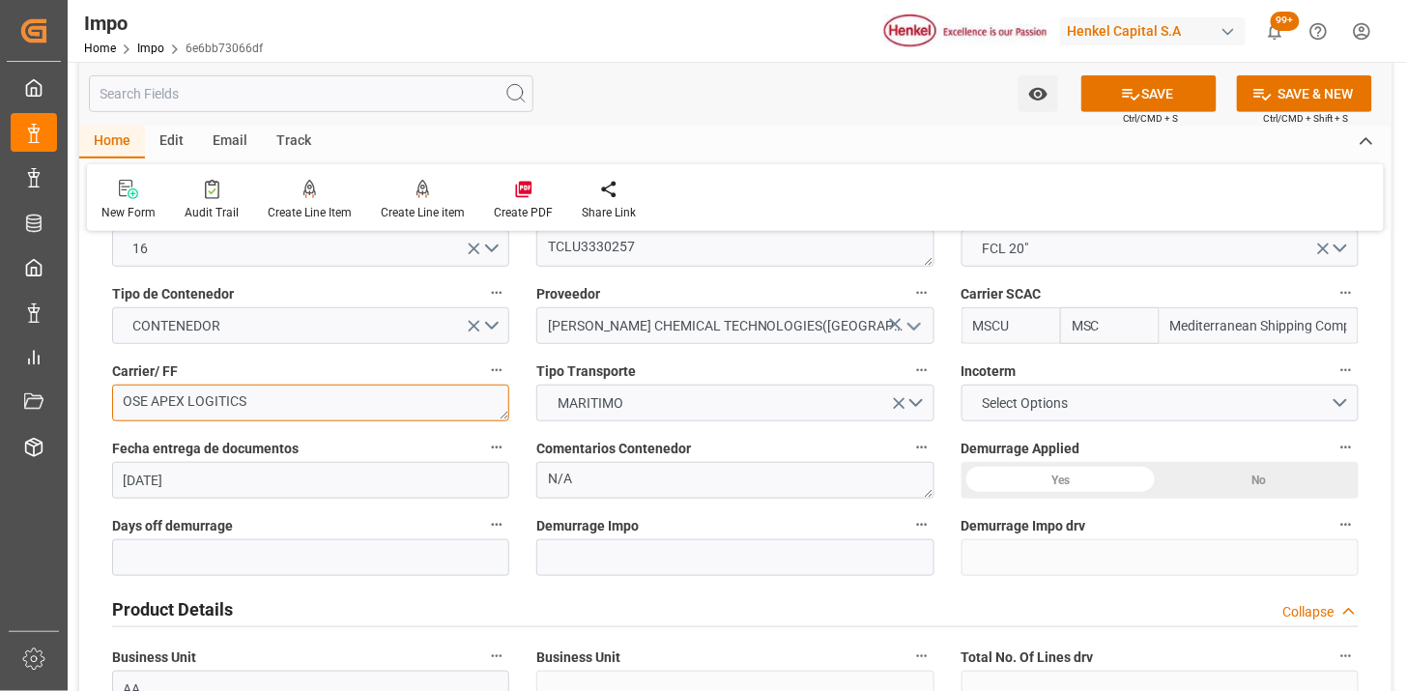
scroll to position [322, 0]
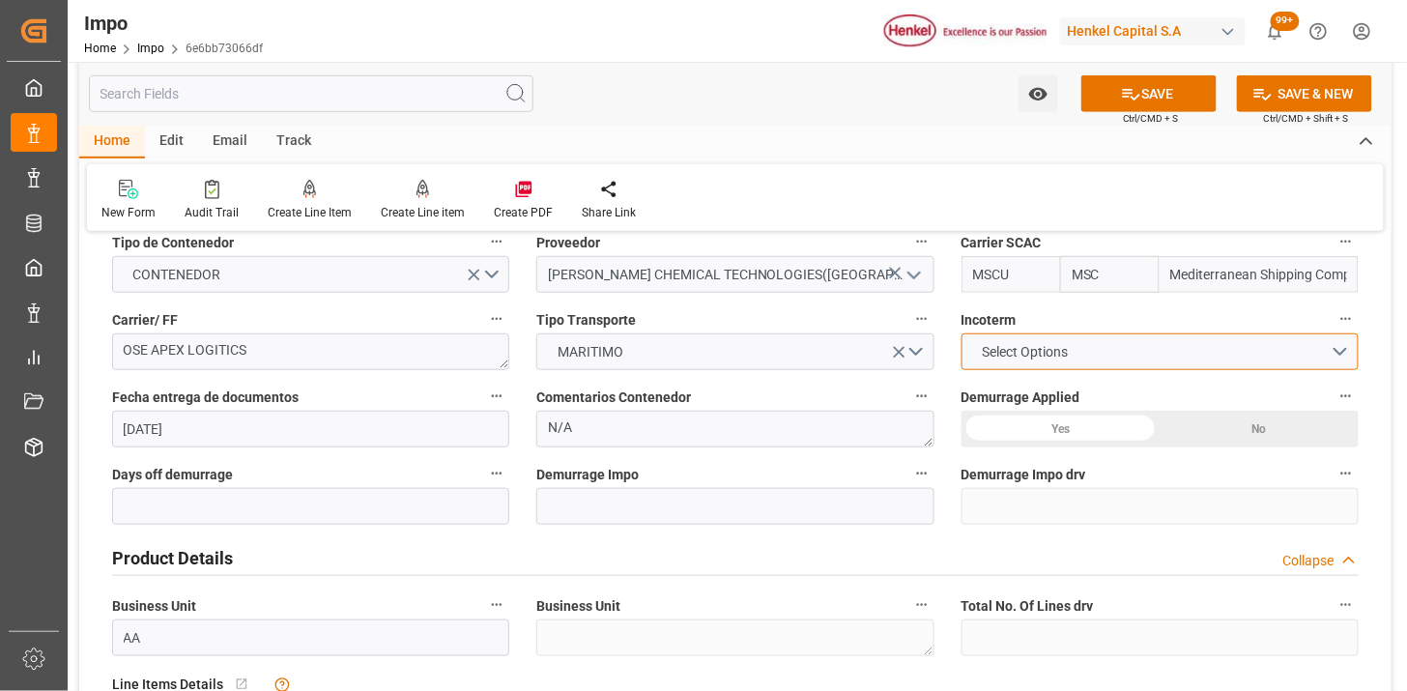
drag, startPoint x: 998, startPoint y: 361, endPoint x: 1015, endPoint y: 433, distance: 74.6
click at [999, 362] on button "Select Options" at bounding box center [1160, 352] width 397 height 37
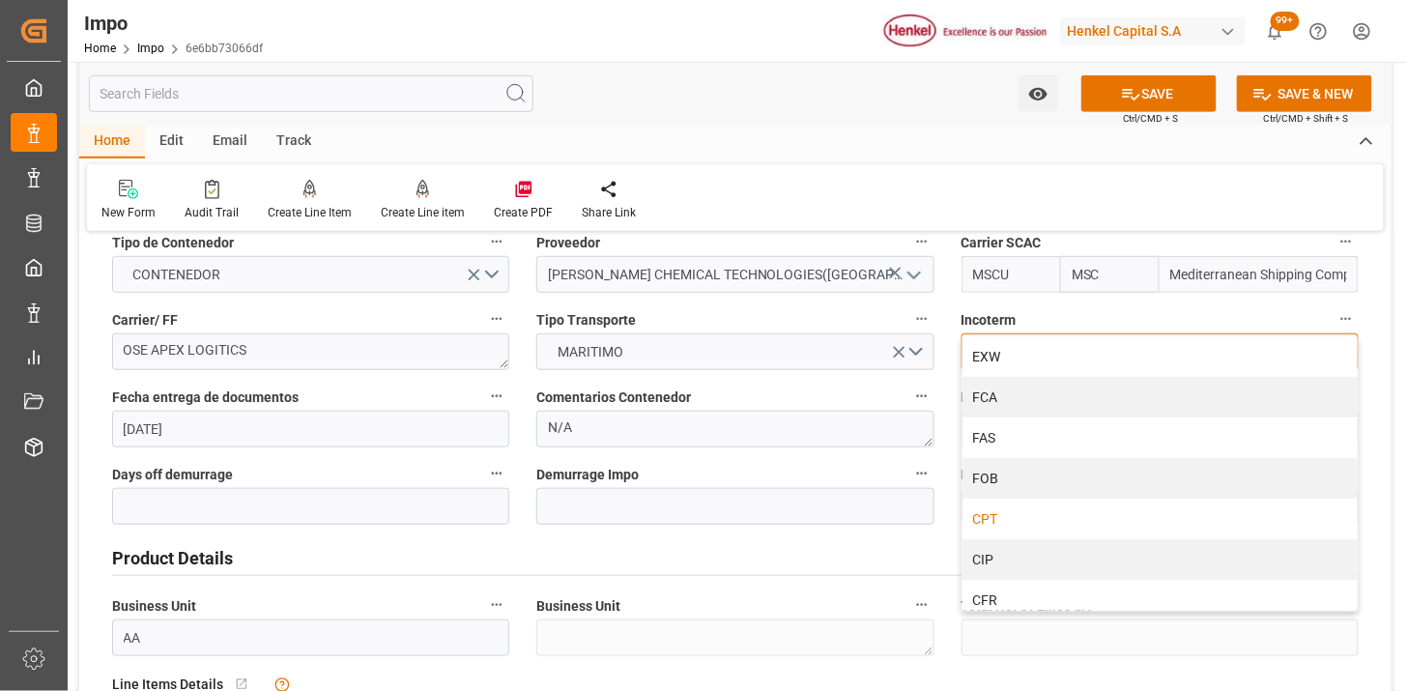
drag, startPoint x: 1028, startPoint y: 513, endPoint x: 747, endPoint y: 456, distance: 286.1
click at [1028, 514] on div "CPT" at bounding box center [1160, 519] width 395 height 41
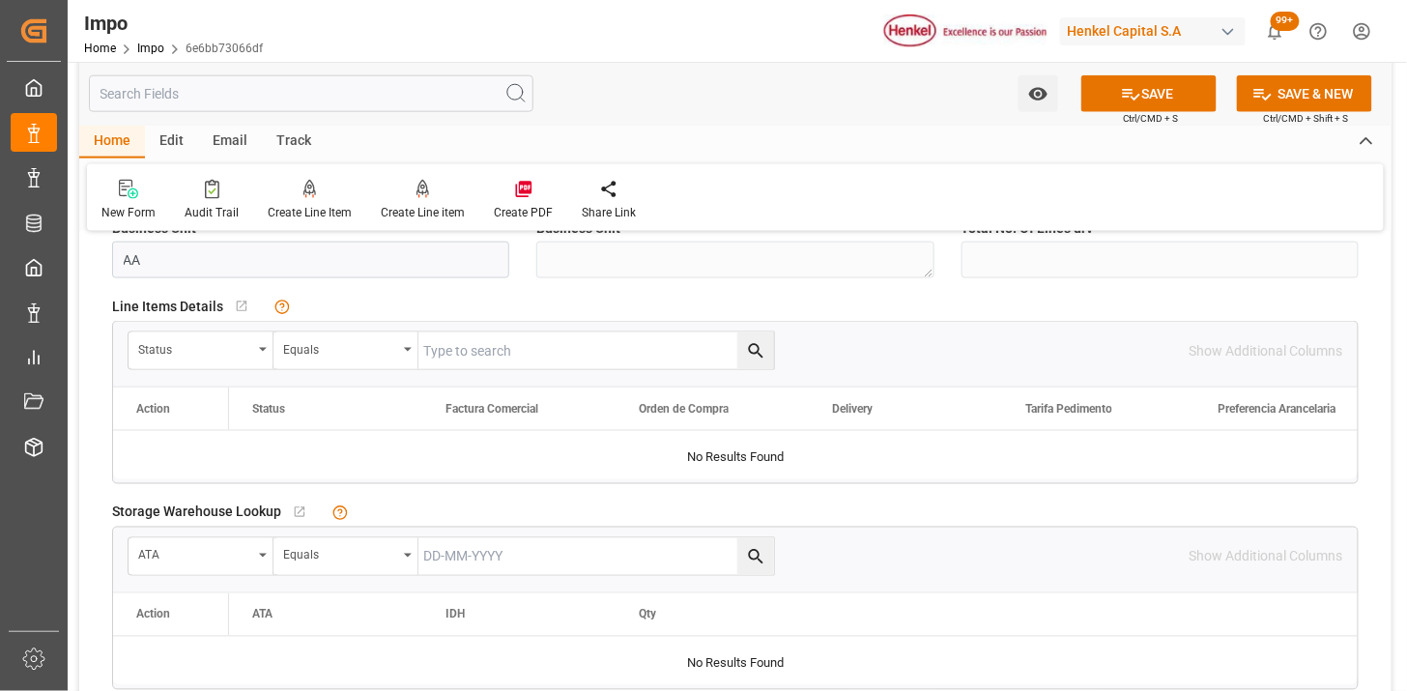
scroll to position [751, 0]
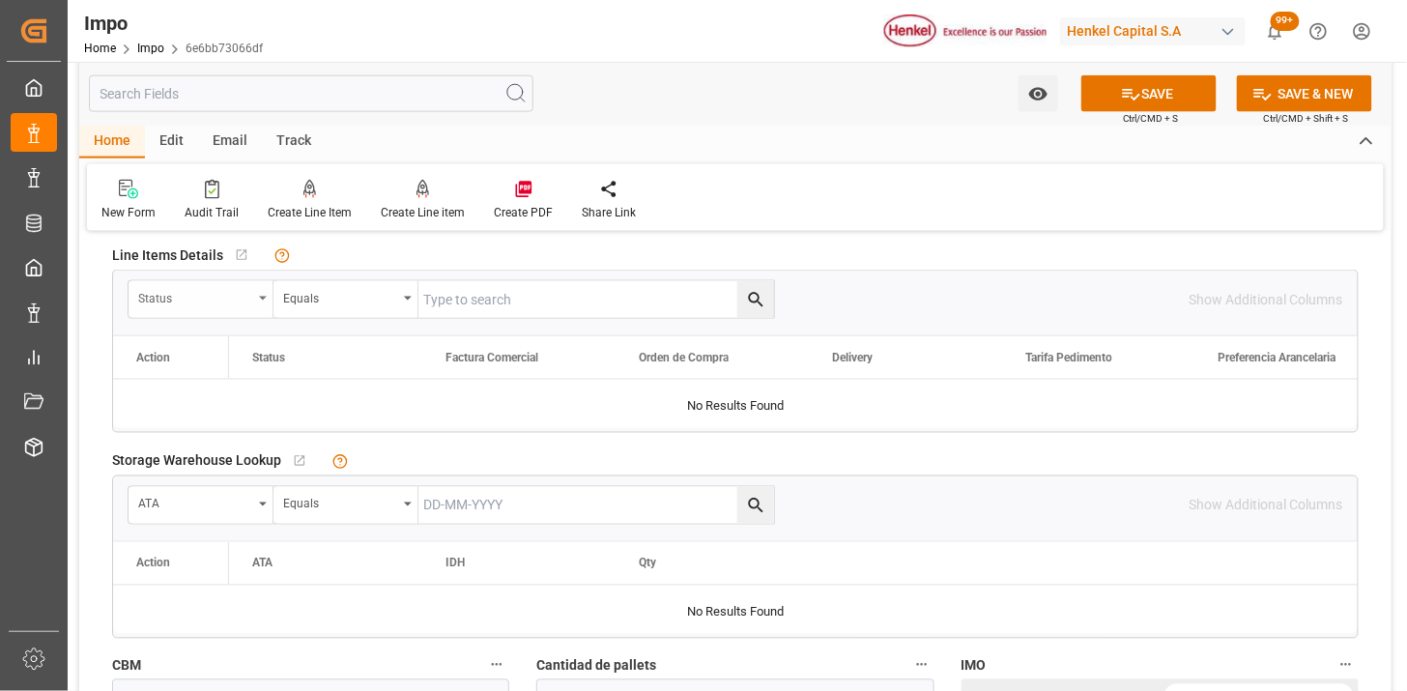
click at [237, 304] on div "Status" at bounding box center [195, 296] width 114 height 22
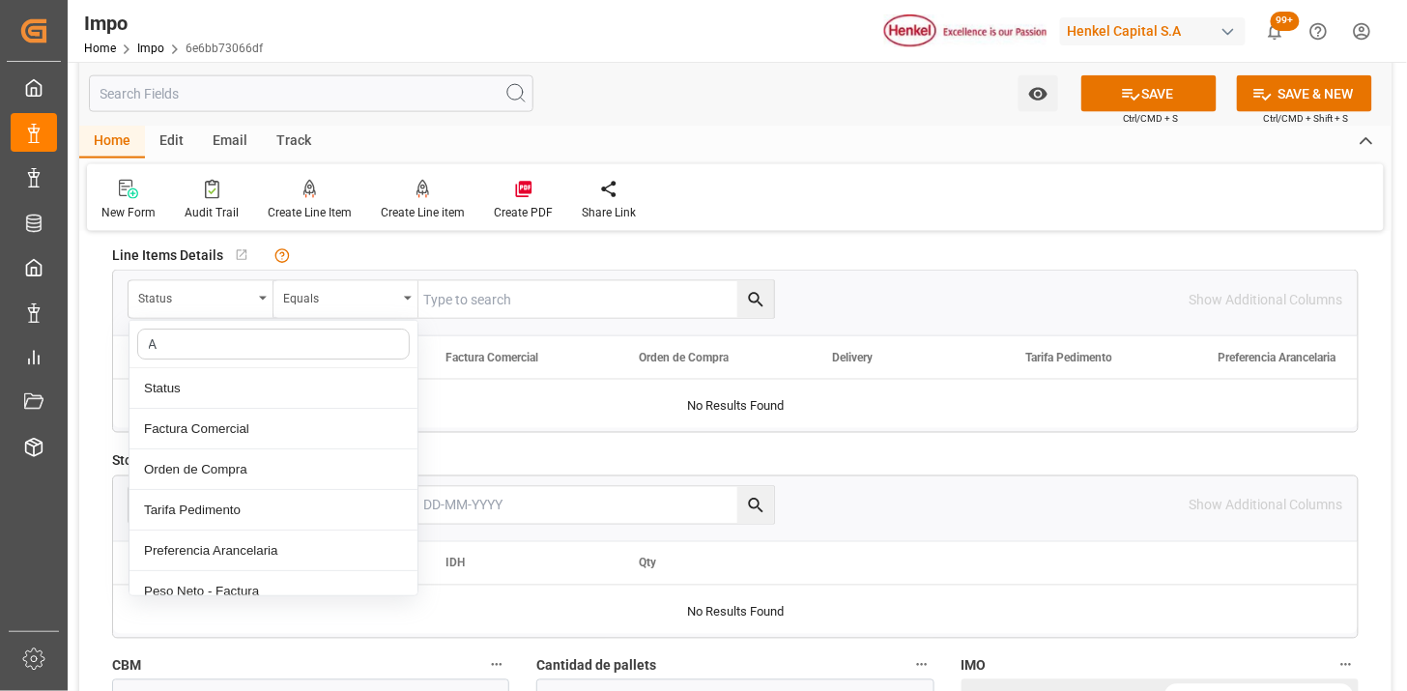
type input "AC"
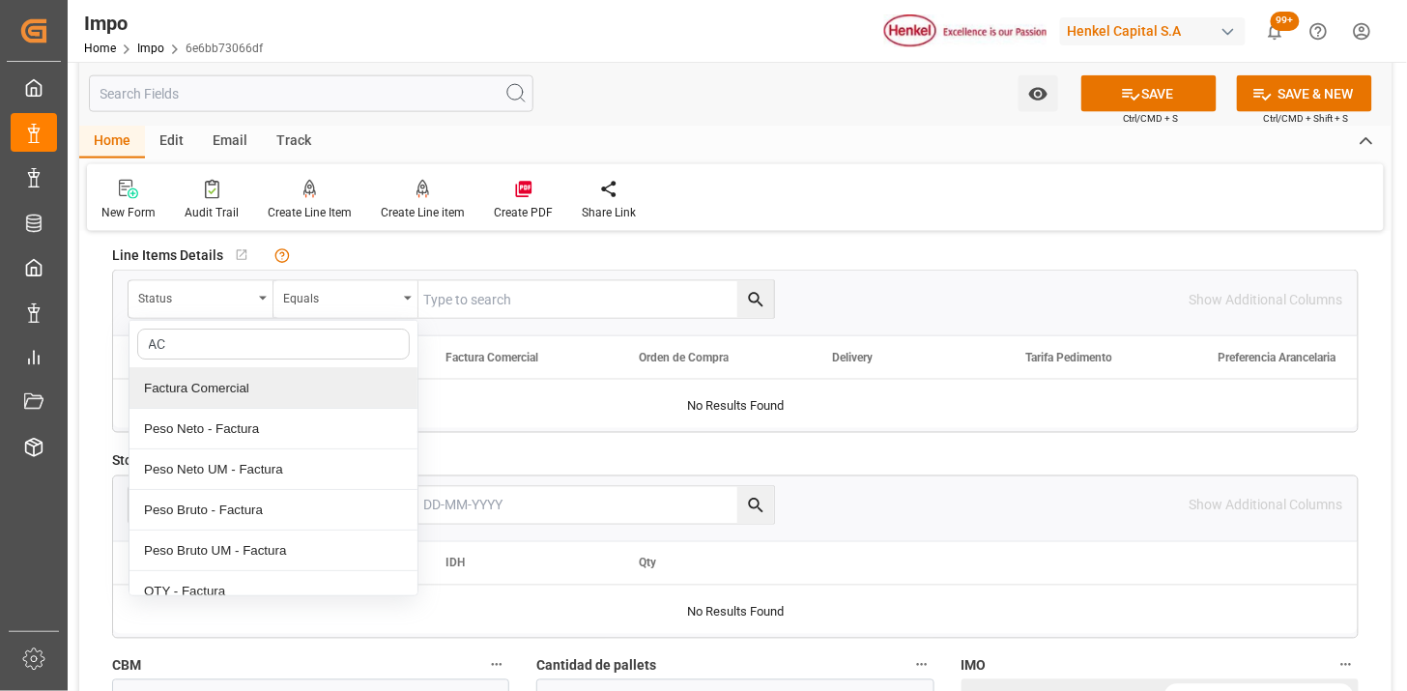
drag, startPoint x: 225, startPoint y: 394, endPoint x: 240, endPoint y: 392, distance: 14.6
click at [226, 394] on div "Factura Comercial" at bounding box center [274, 388] width 288 height 41
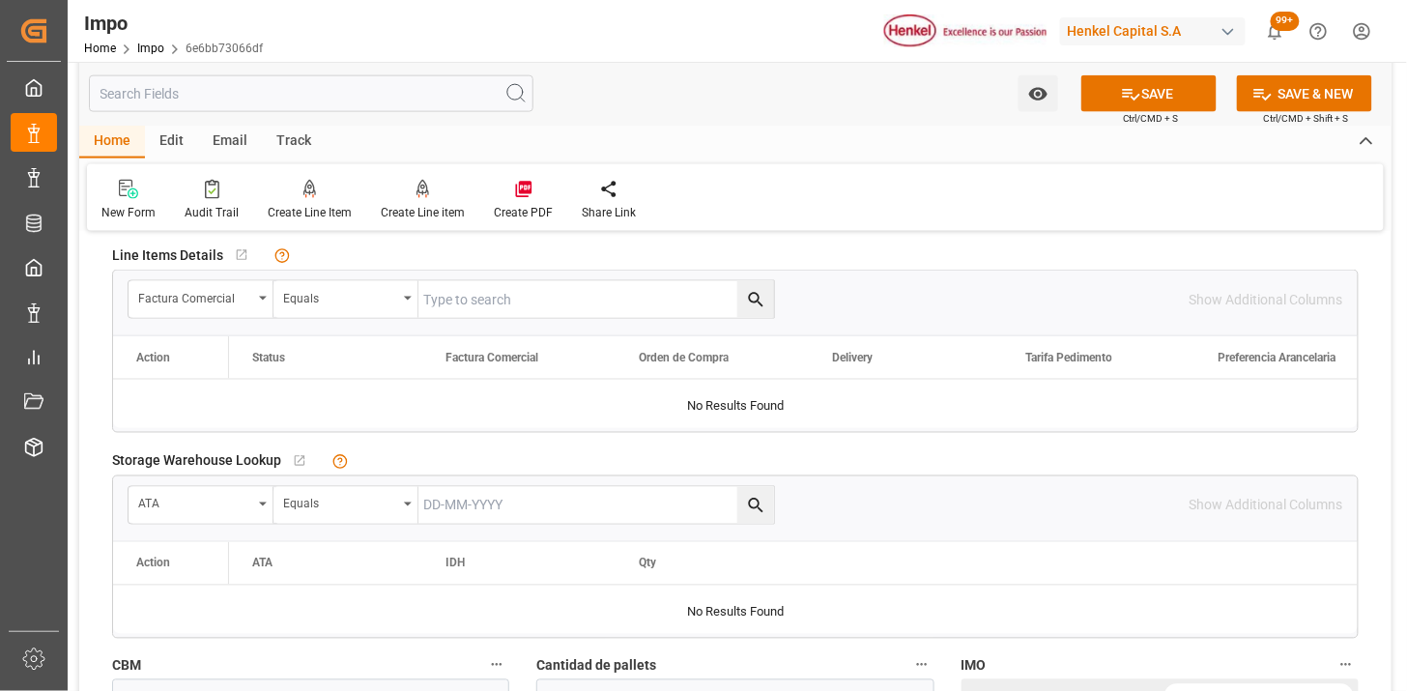
click at [483, 307] on input "text" at bounding box center [597, 299] width 356 height 37
paste input "116693704"
type input "116693704"
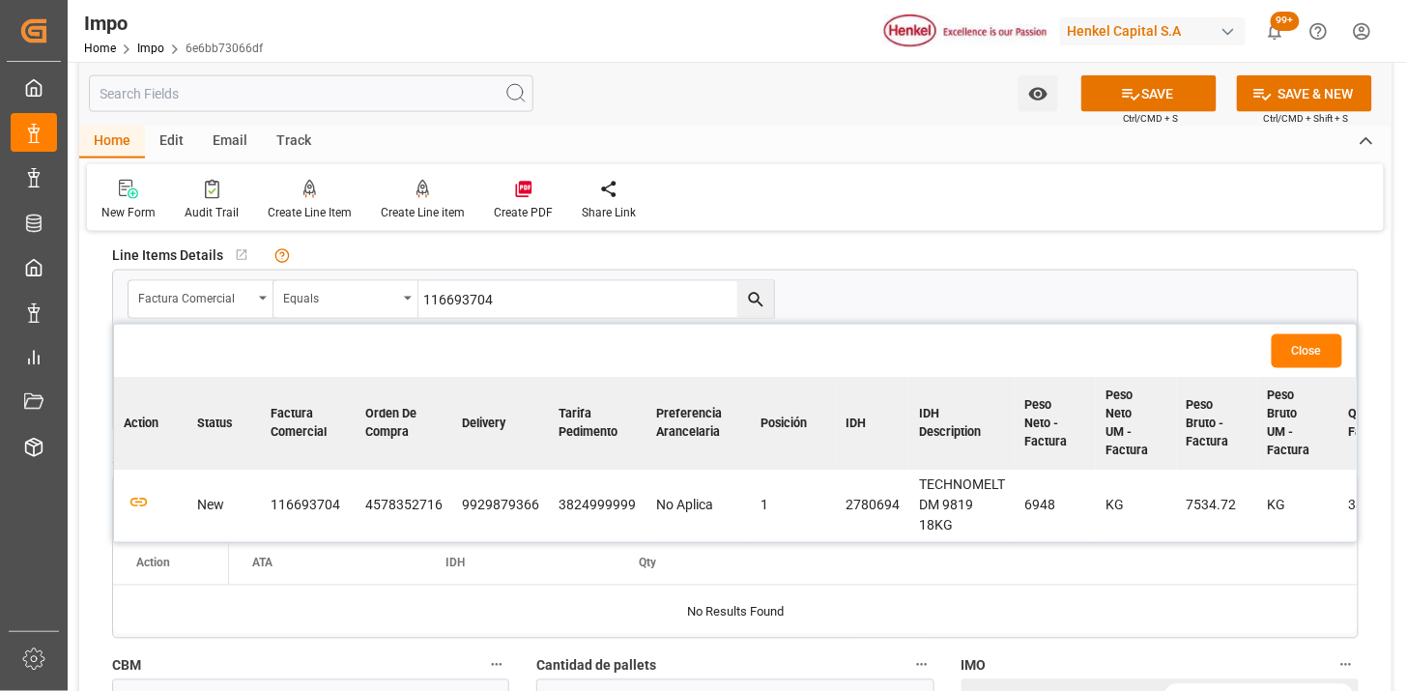
scroll to position [858, 0]
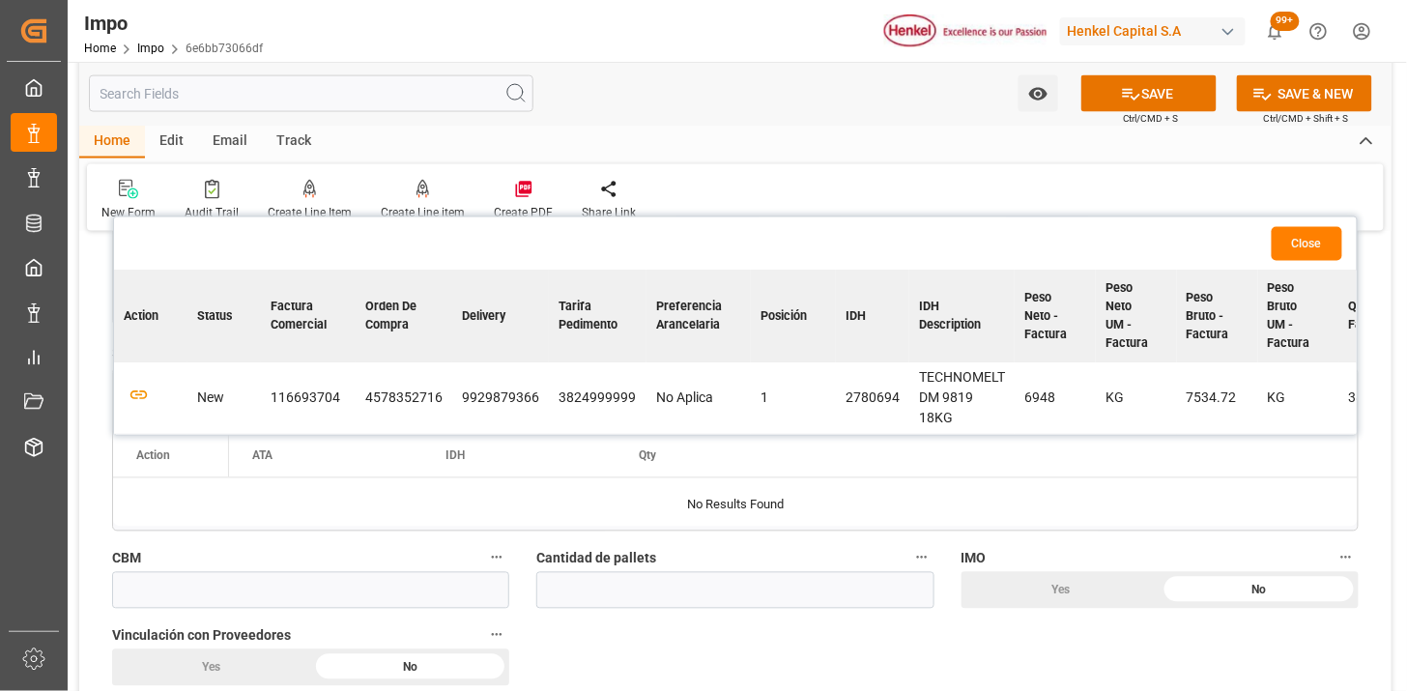
click at [1286, 249] on button "Close" at bounding box center [1307, 244] width 71 height 34
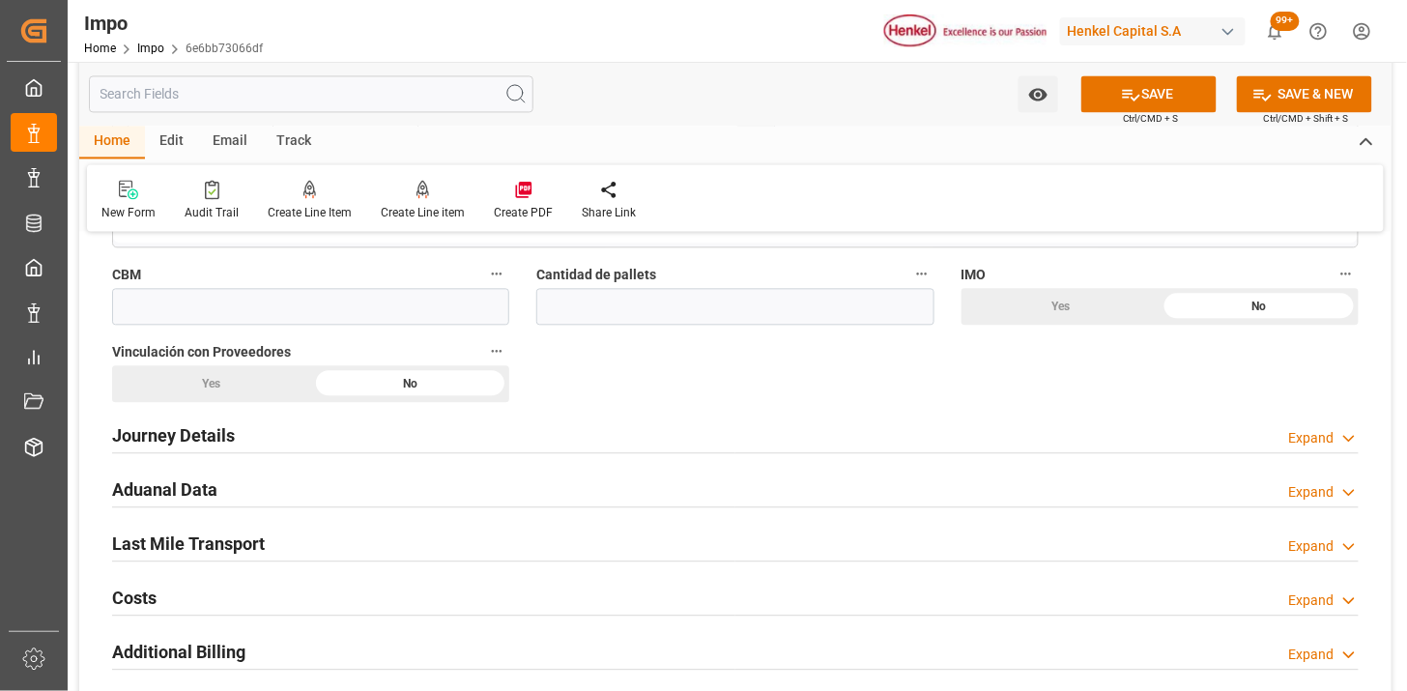
scroll to position [1181, 0]
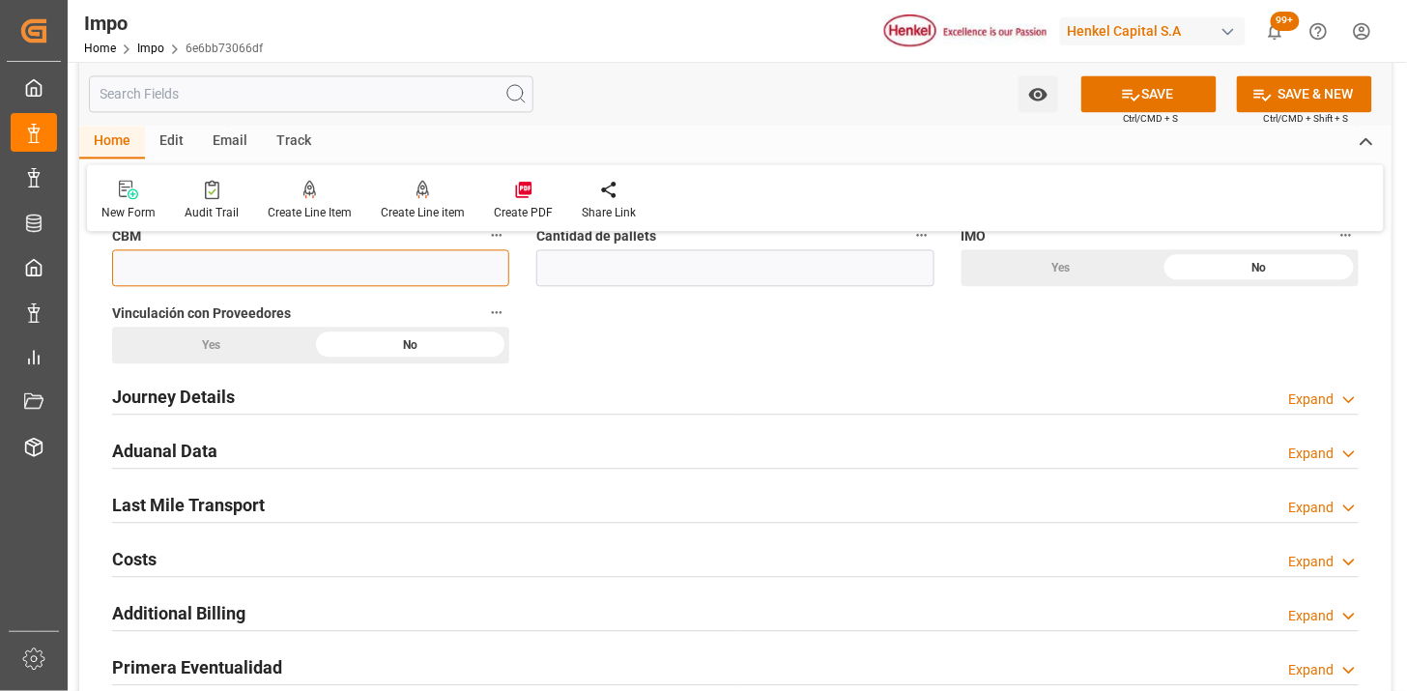
click at [184, 274] on input "text" at bounding box center [310, 267] width 397 height 37
type input "1"
type input "3"
type input "0"
type input "13.54"
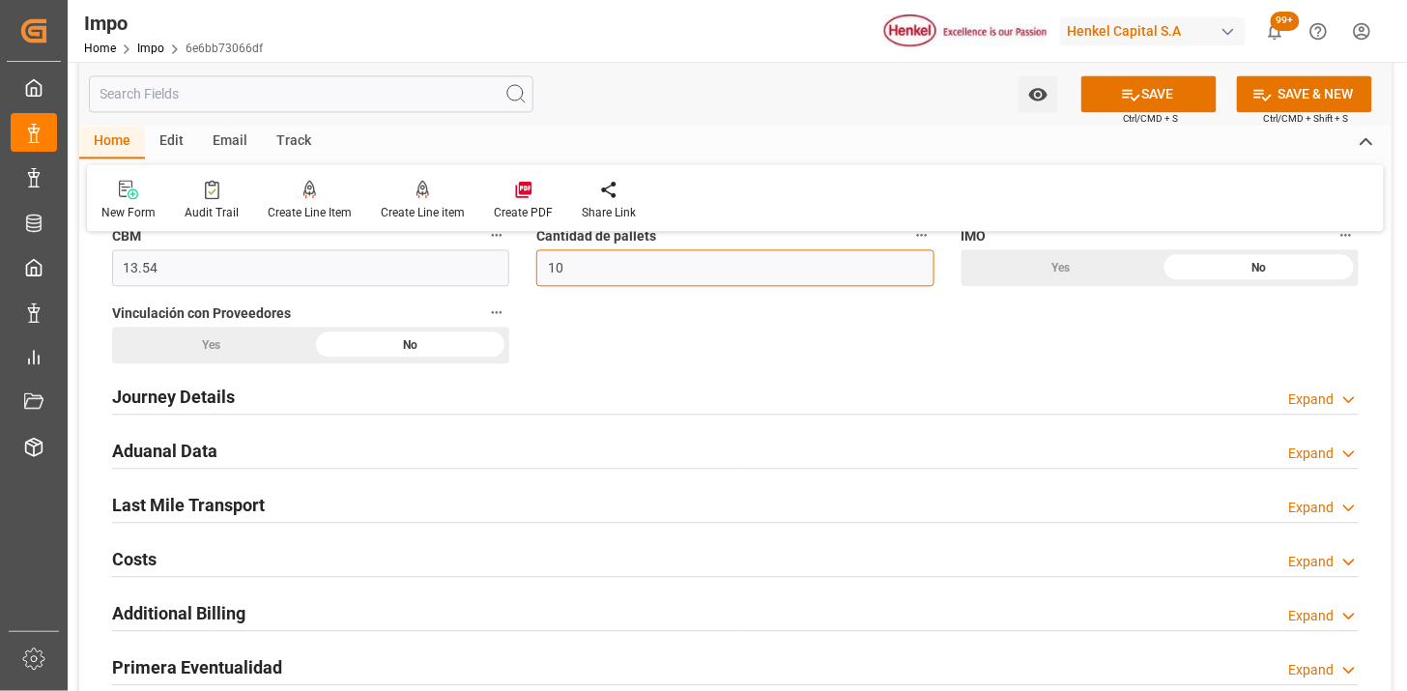
type input "10"
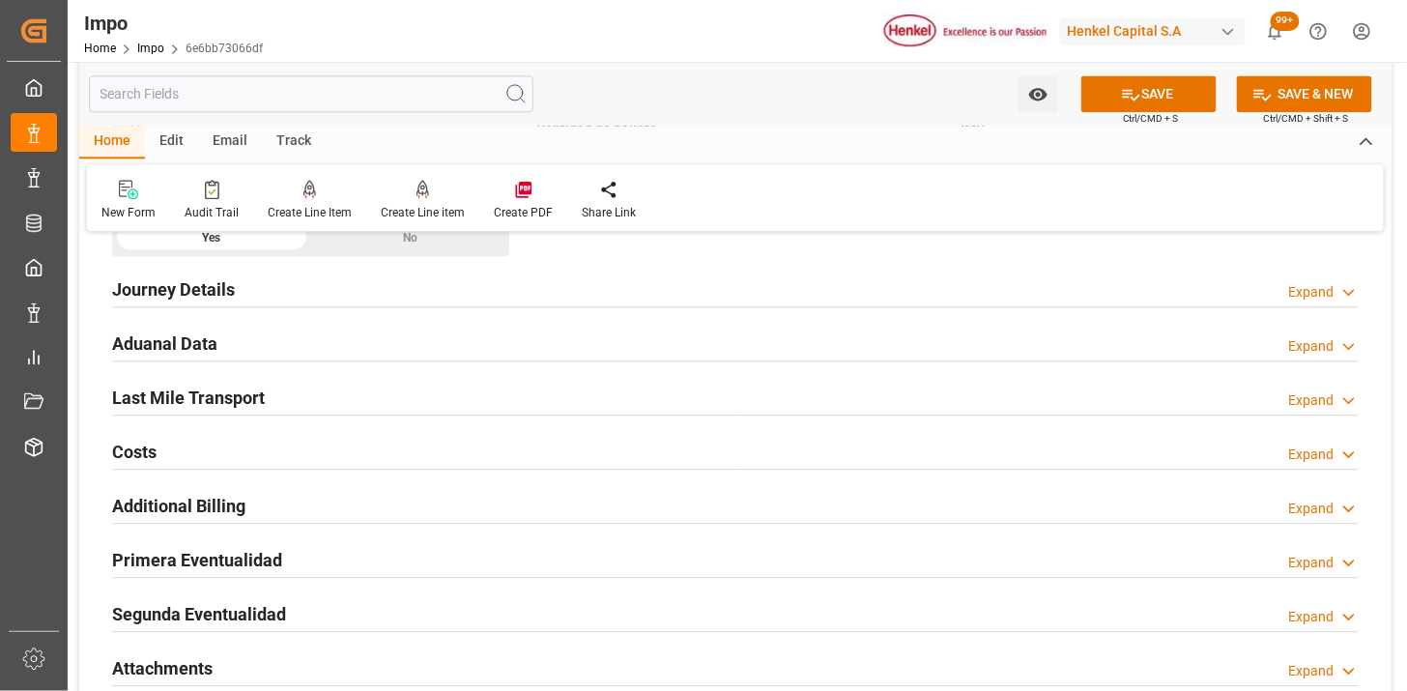
click at [311, 291] on div "Journey Details Expand" at bounding box center [735, 288] width 1247 height 37
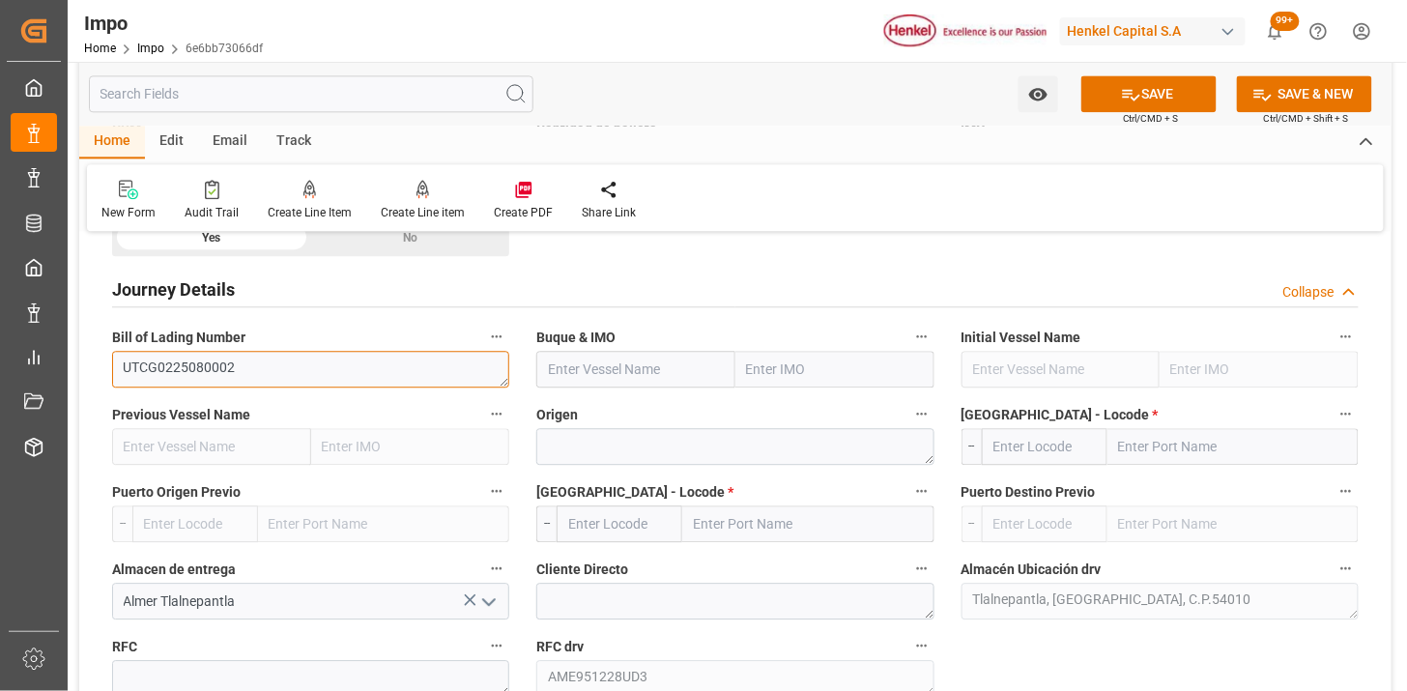
click at [497, 360] on textarea "UTCG0225080002" at bounding box center [310, 369] width 397 height 37
paste textarea "HTSH25080985"
paste textarea "5"
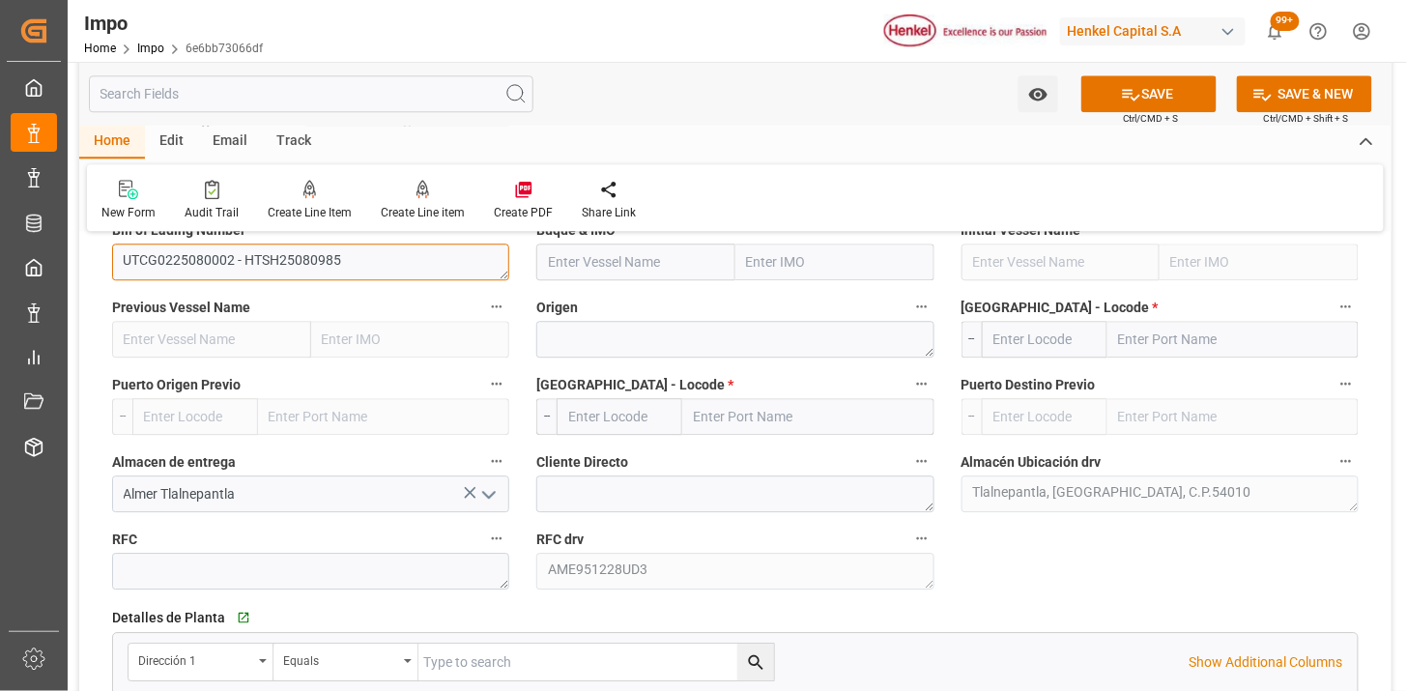
type textarea "UTCG0225080002 - HTSH25080985"
click at [644, 275] on input "text" at bounding box center [636, 262] width 199 height 37
paste input "MSC CANDIDA"
type input "MSC CANDIDA"
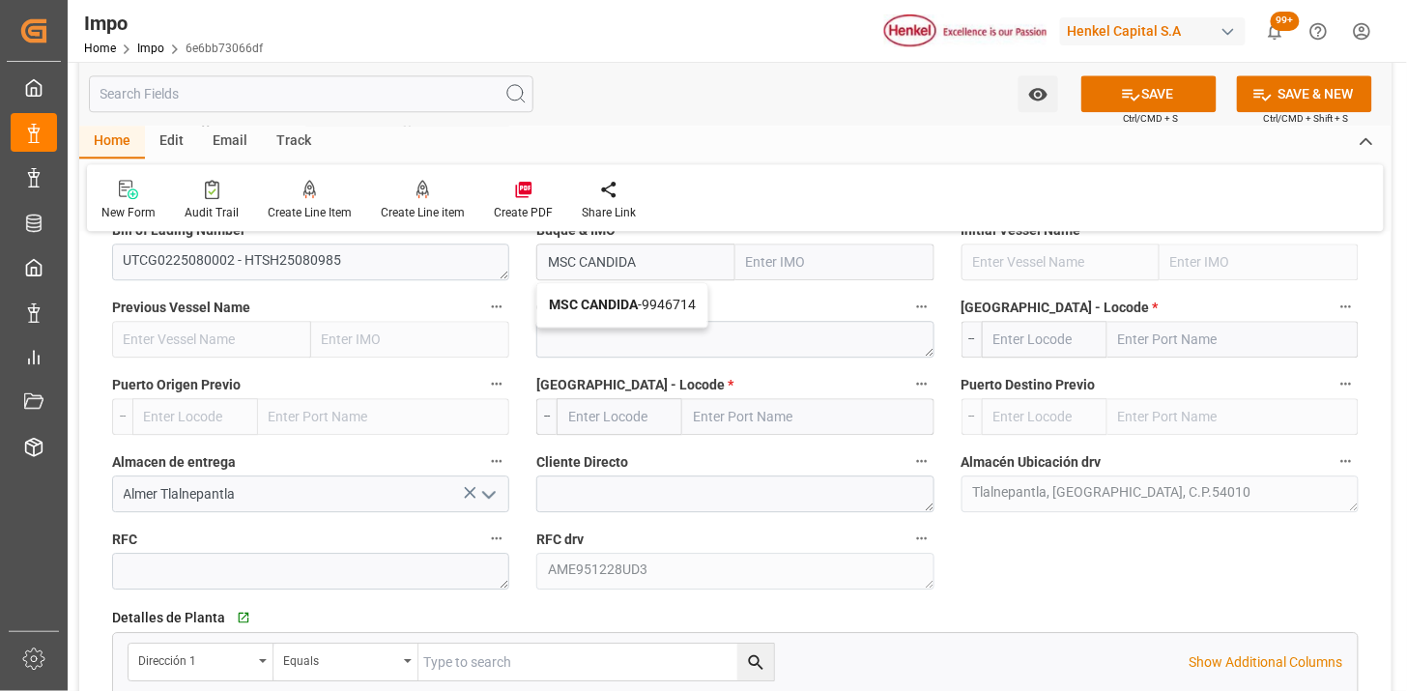
type input "9946714"
type input "MSC CANDIDA"
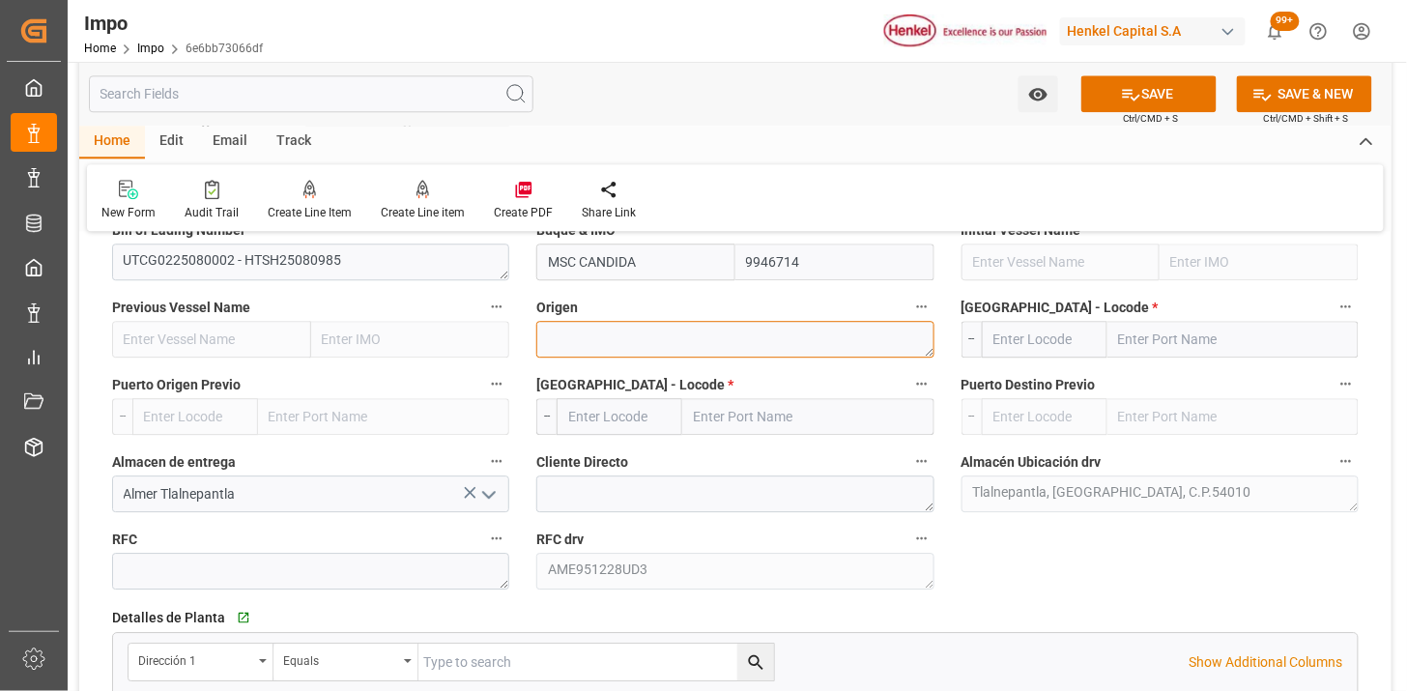
click at [670, 339] on textarea at bounding box center [735, 339] width 397 height 37
type textarea "CHINA"
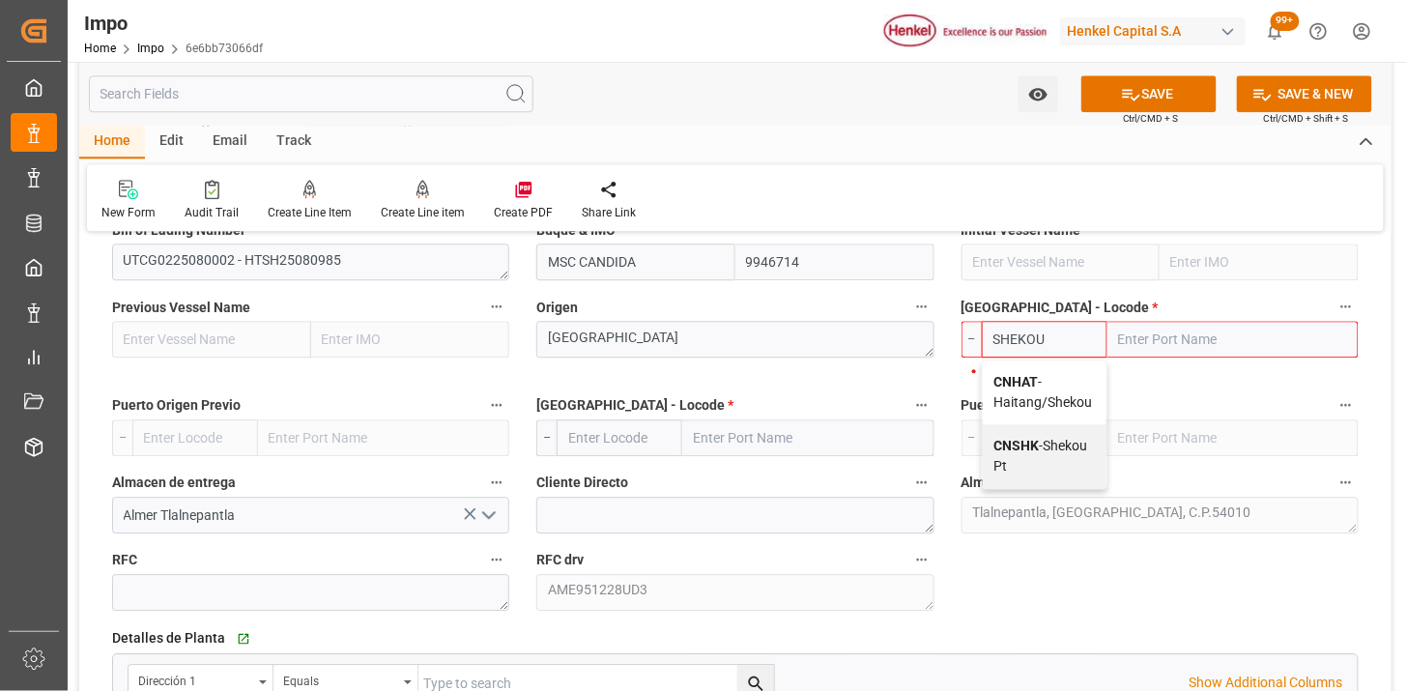
type input "CNSHK"
type input "Shekou Pt"
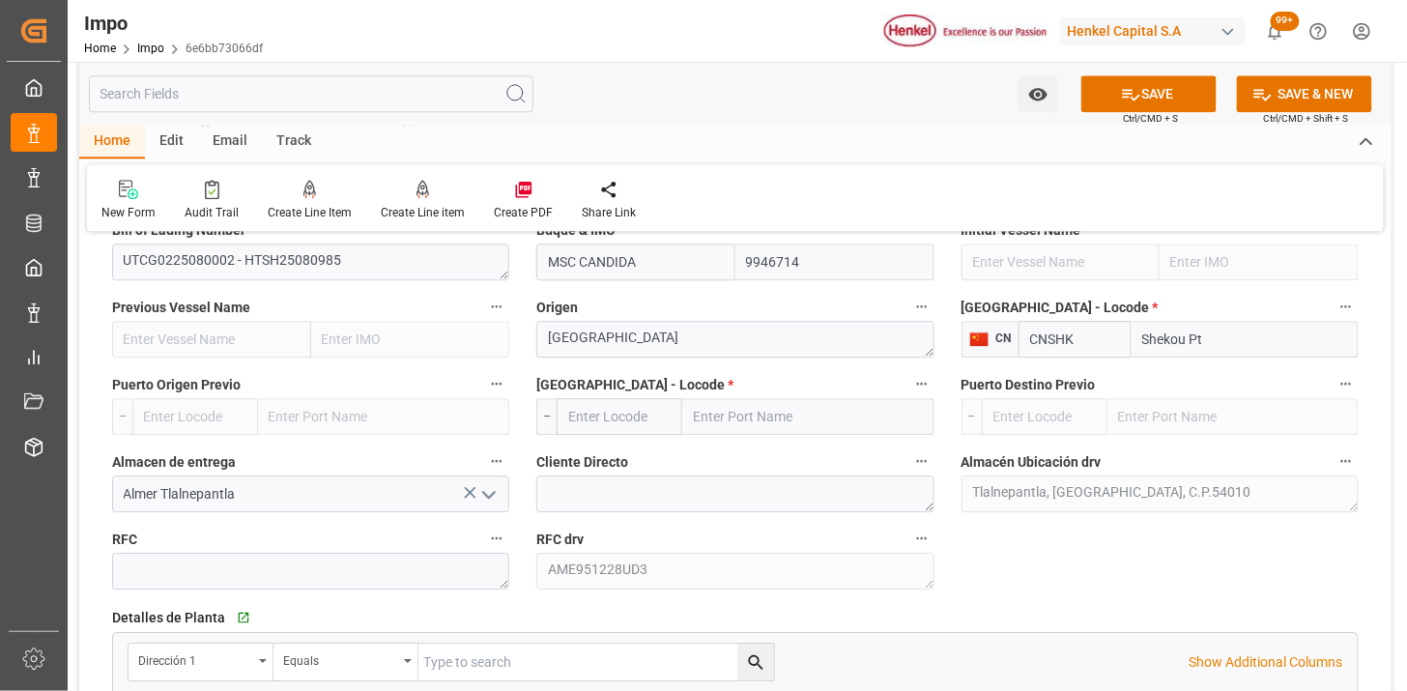
type input "CNSHK"
click at [596, 427] on input "text" at bounding box center [620, 416] width 126 height 37
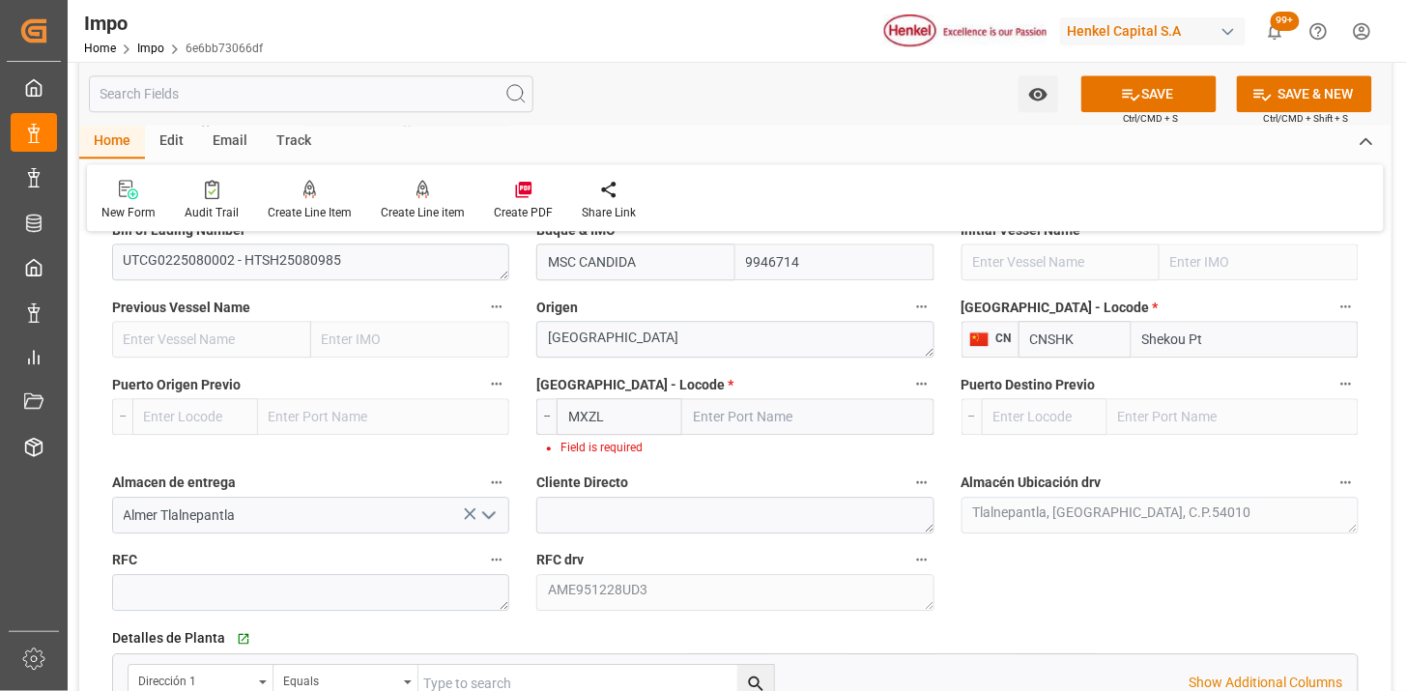
type input "MXZLO"
type input "Manzanillo"
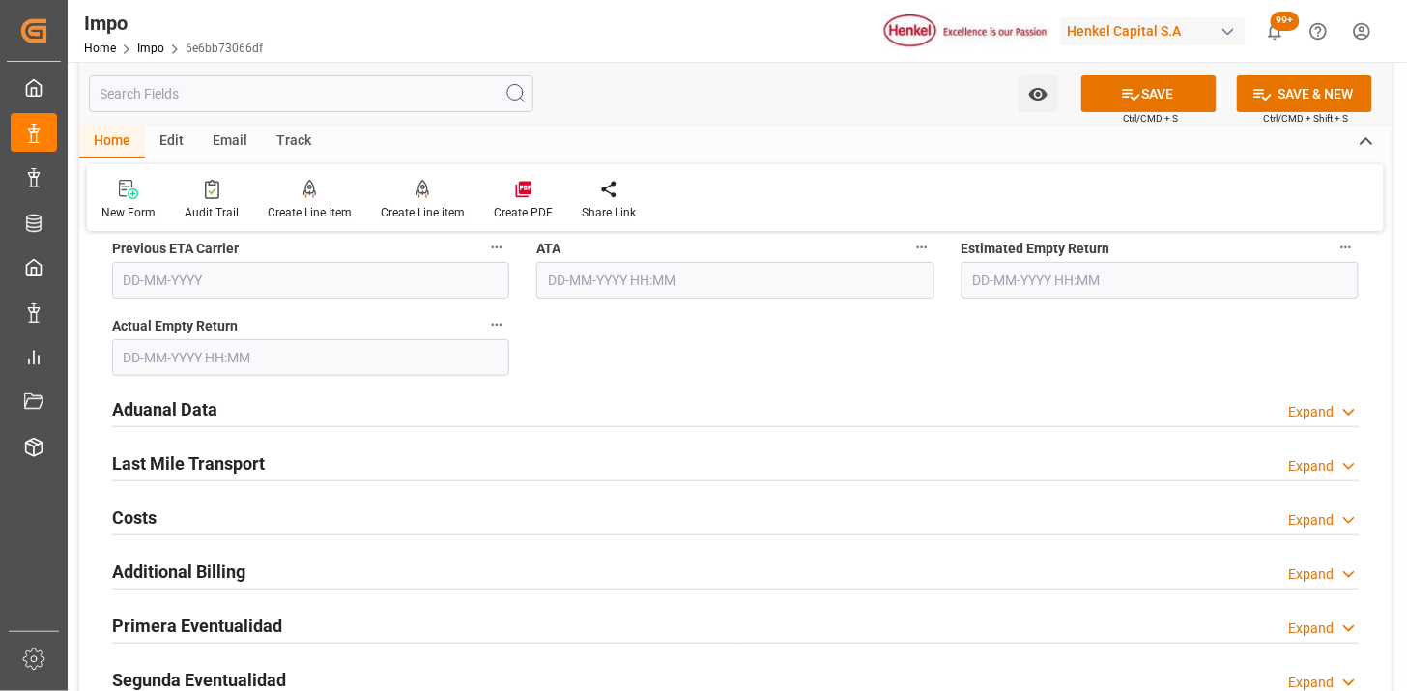
scroll to position [2255, 0]
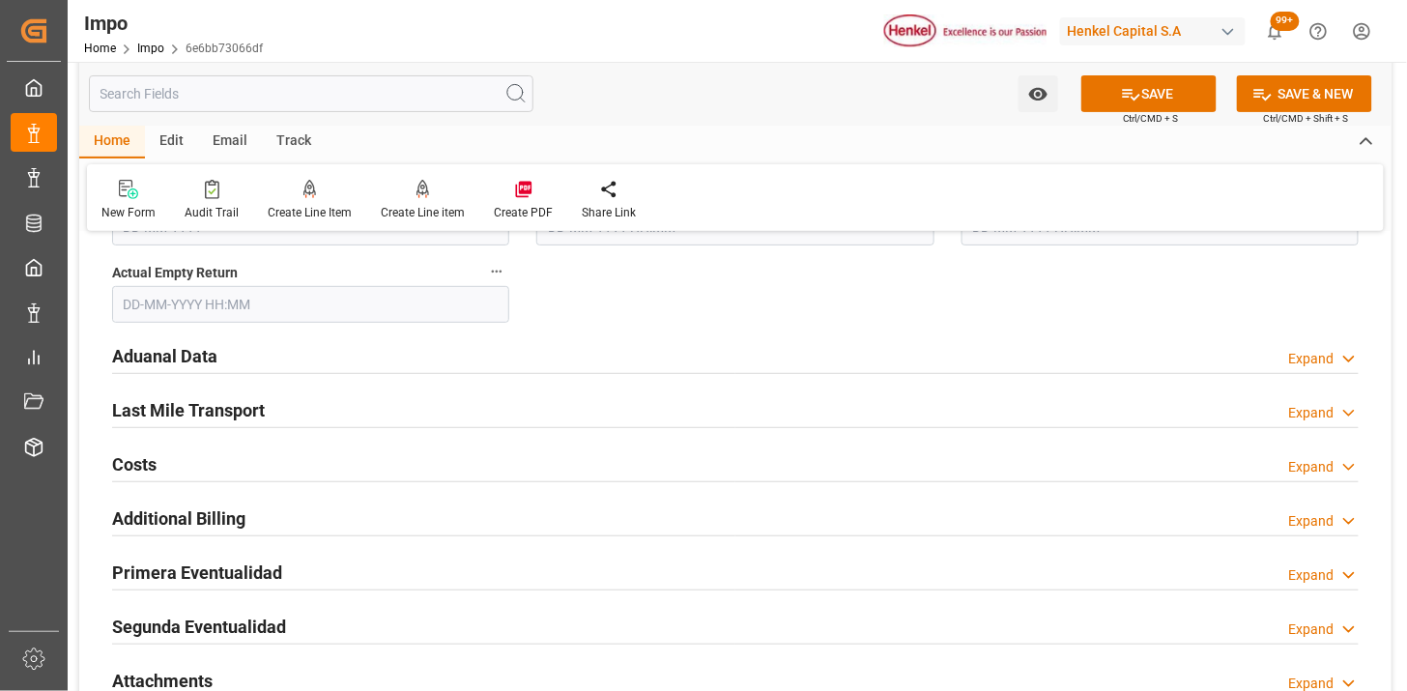
type input "MXZLO"
click at [409, 349] on div "Aduanal Data Expand" at bounding box center [735, 354] width 1247 height 37
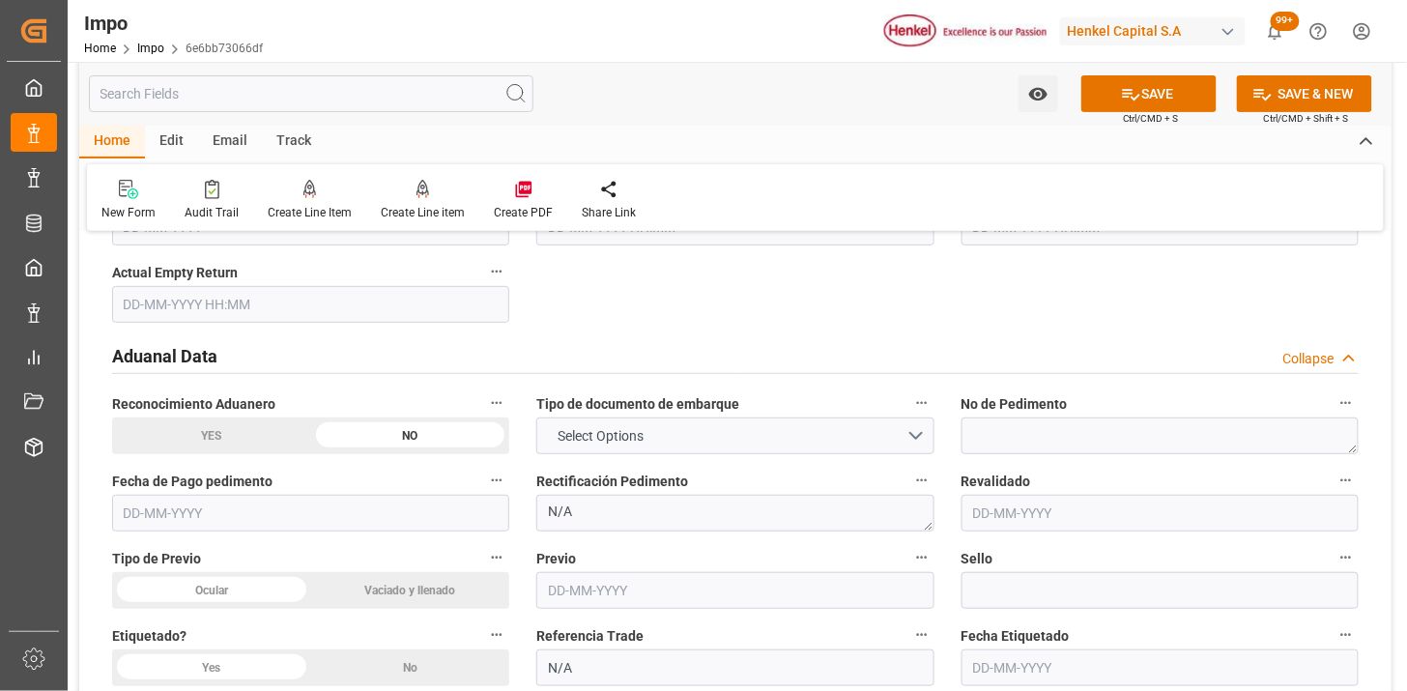
scroll to position [2363, 0]
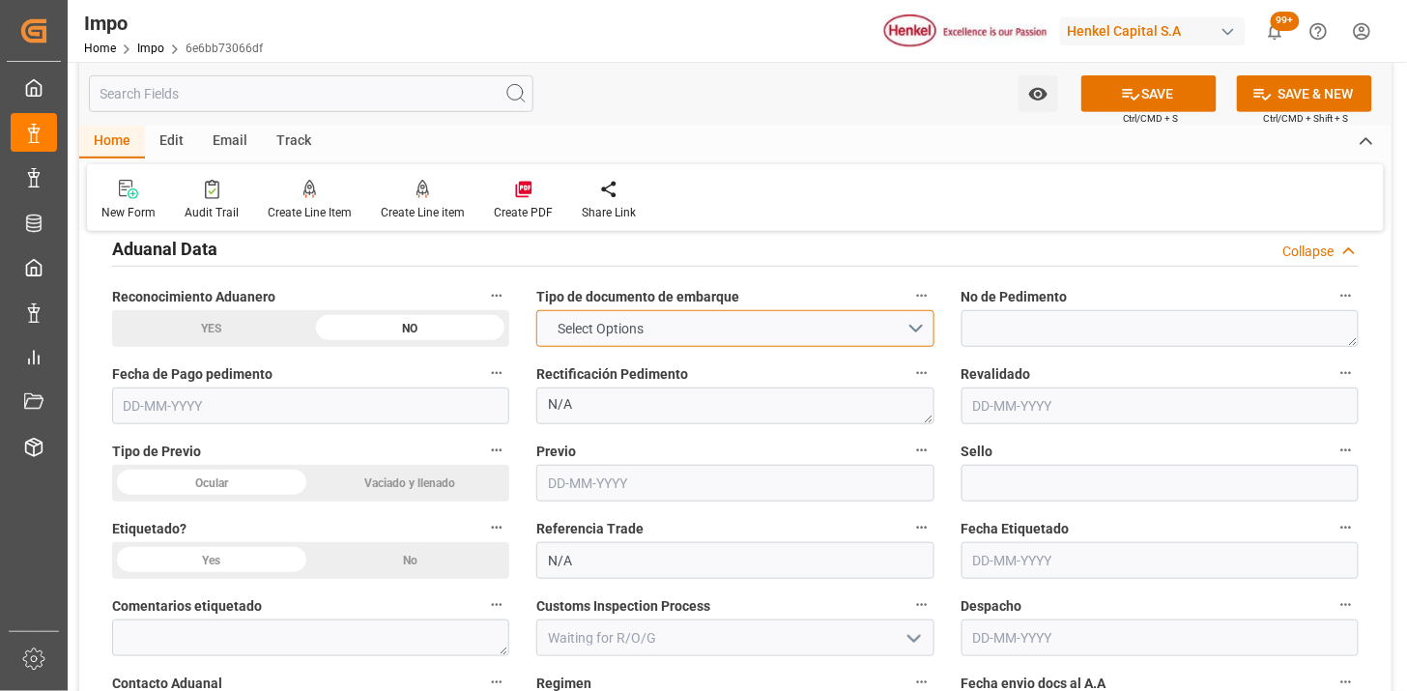
click at [595, 319] on span "Select Options" at bounding box center [600, 329] width 105 height 20
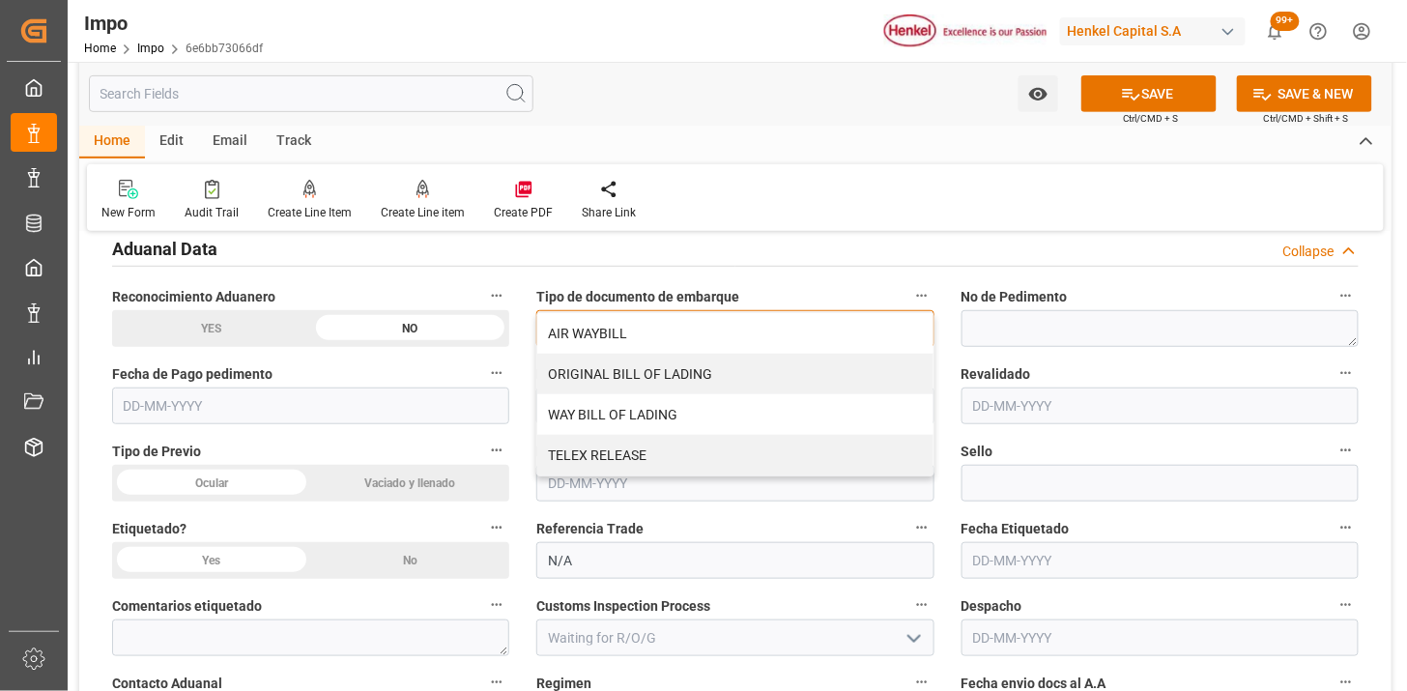
click at [624, 408] on div "WAY BILL OF LADING" at bounding box center [734, 414] width 395 height 41
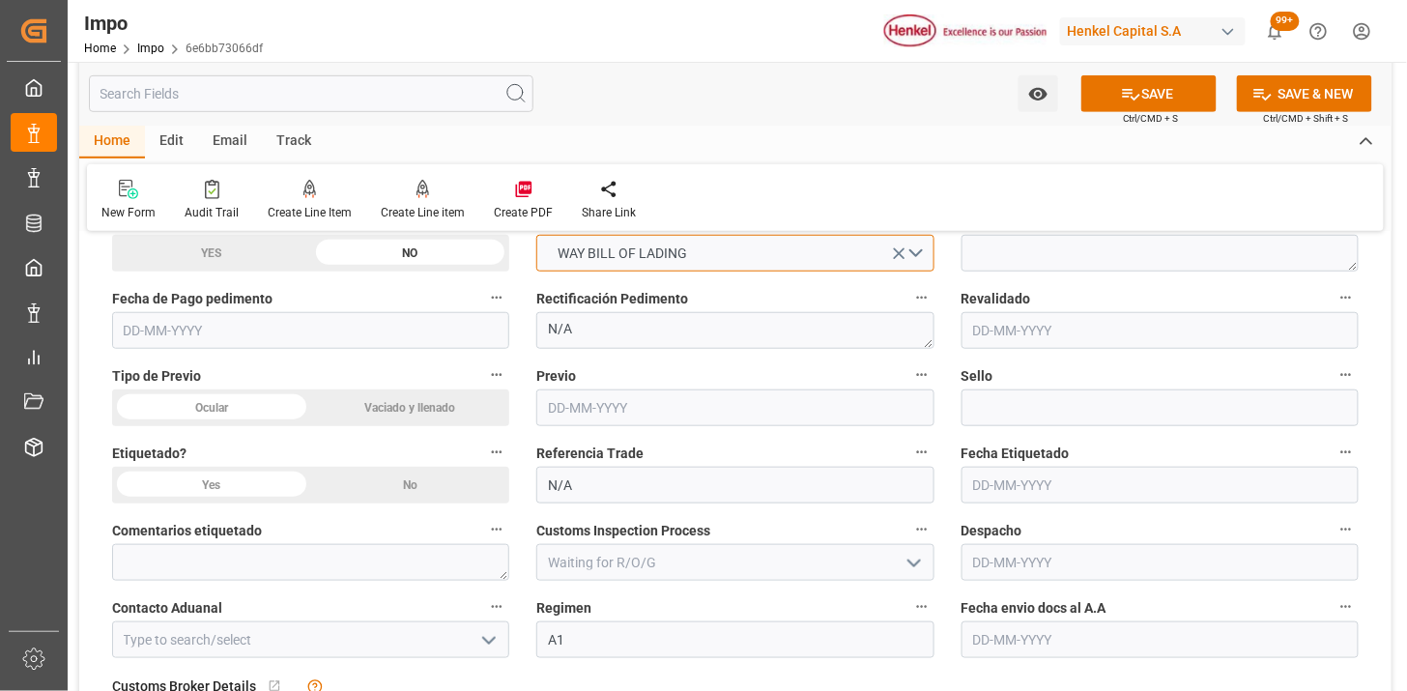
scroll to position [2470, 0]
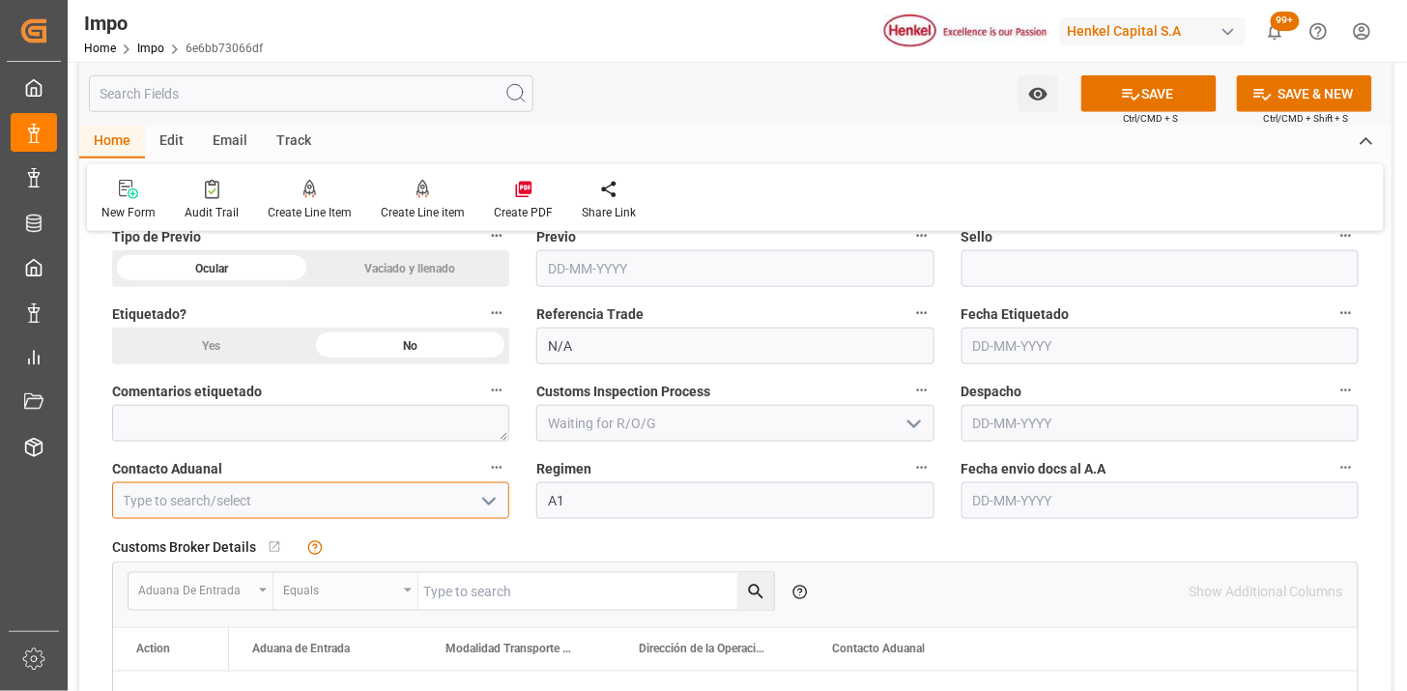
click at [361, 497] on input at bounding box center [310, 500] width 397 height 37
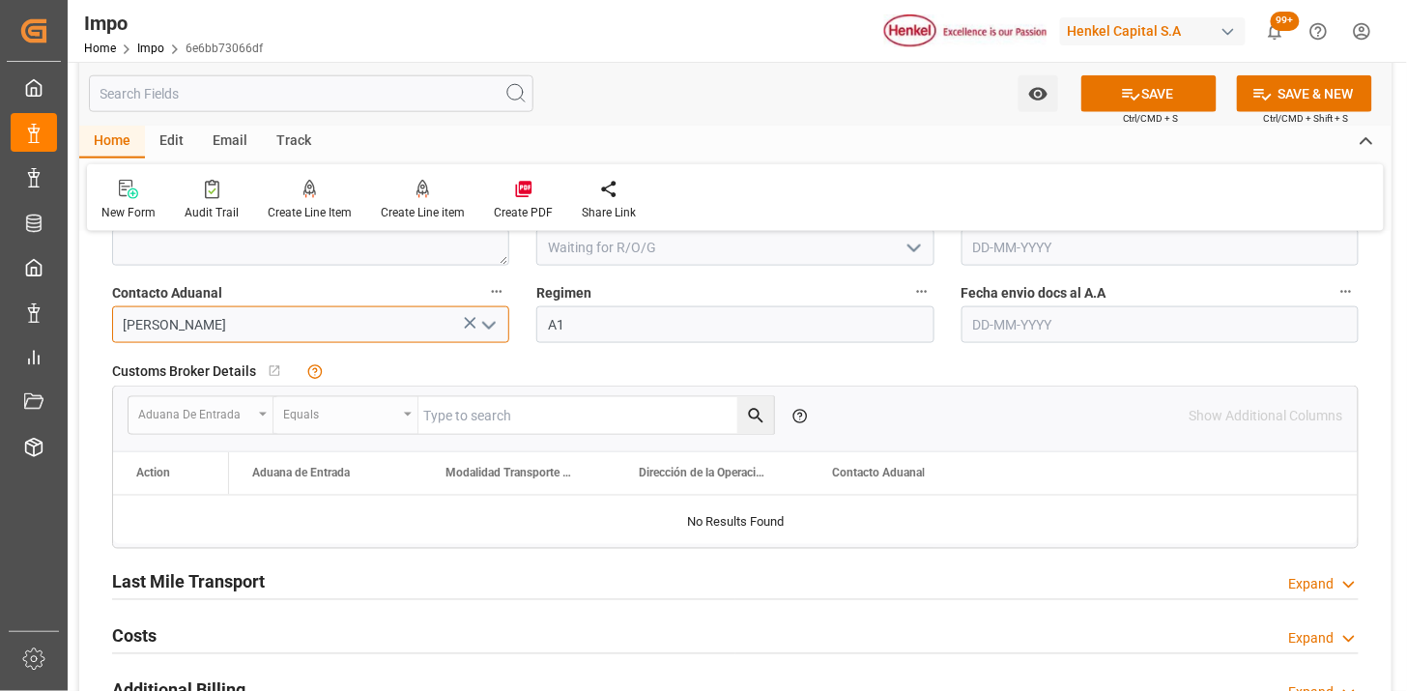
scroll to position [2792, 0]
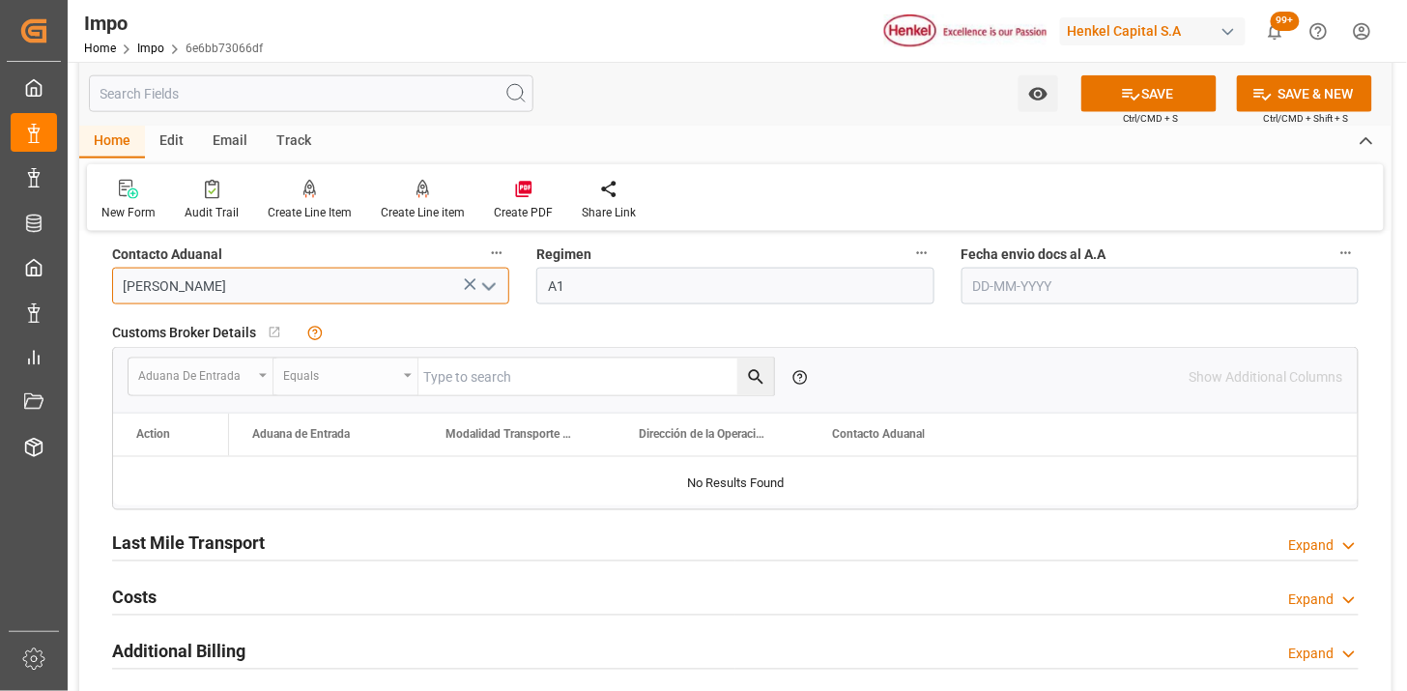
type input "ALFREDO SALINAS JACOBO"
click at [990, 286] on input "text" at bounding box center [1160, 286] width 397 height 37
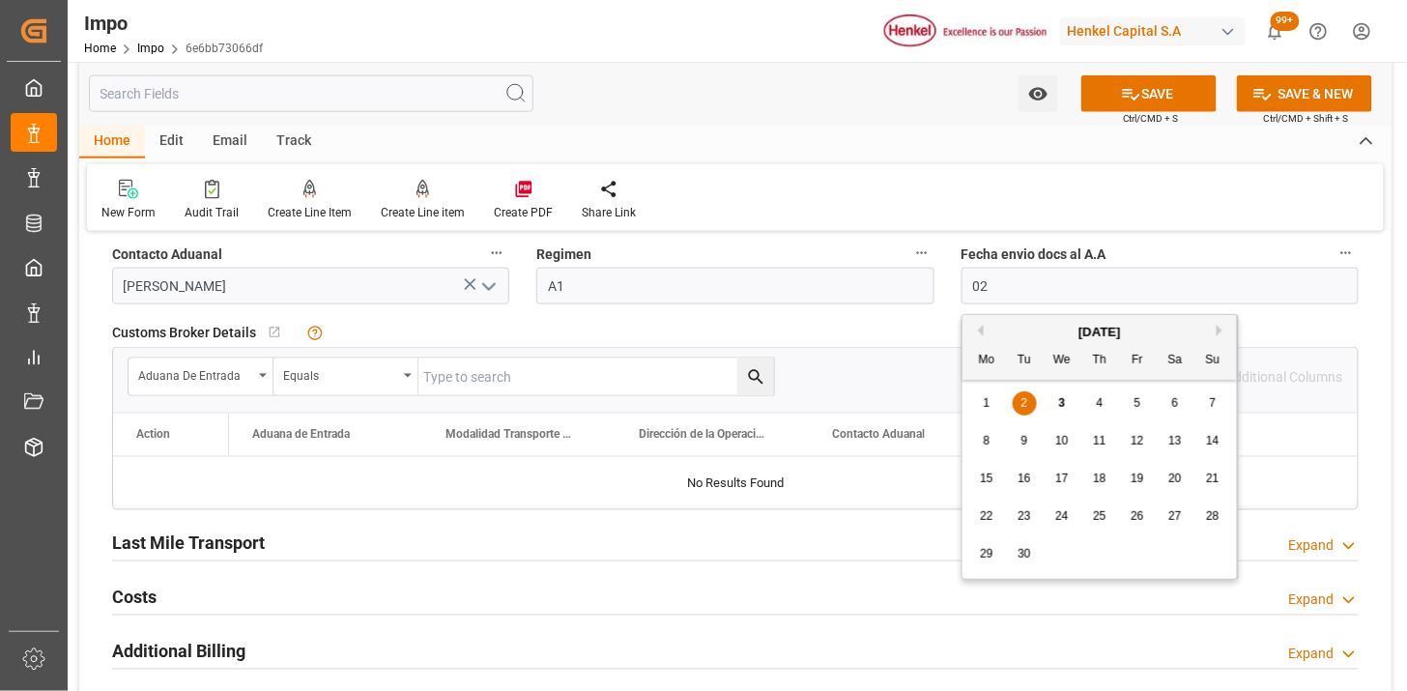
type input "[DATE]"
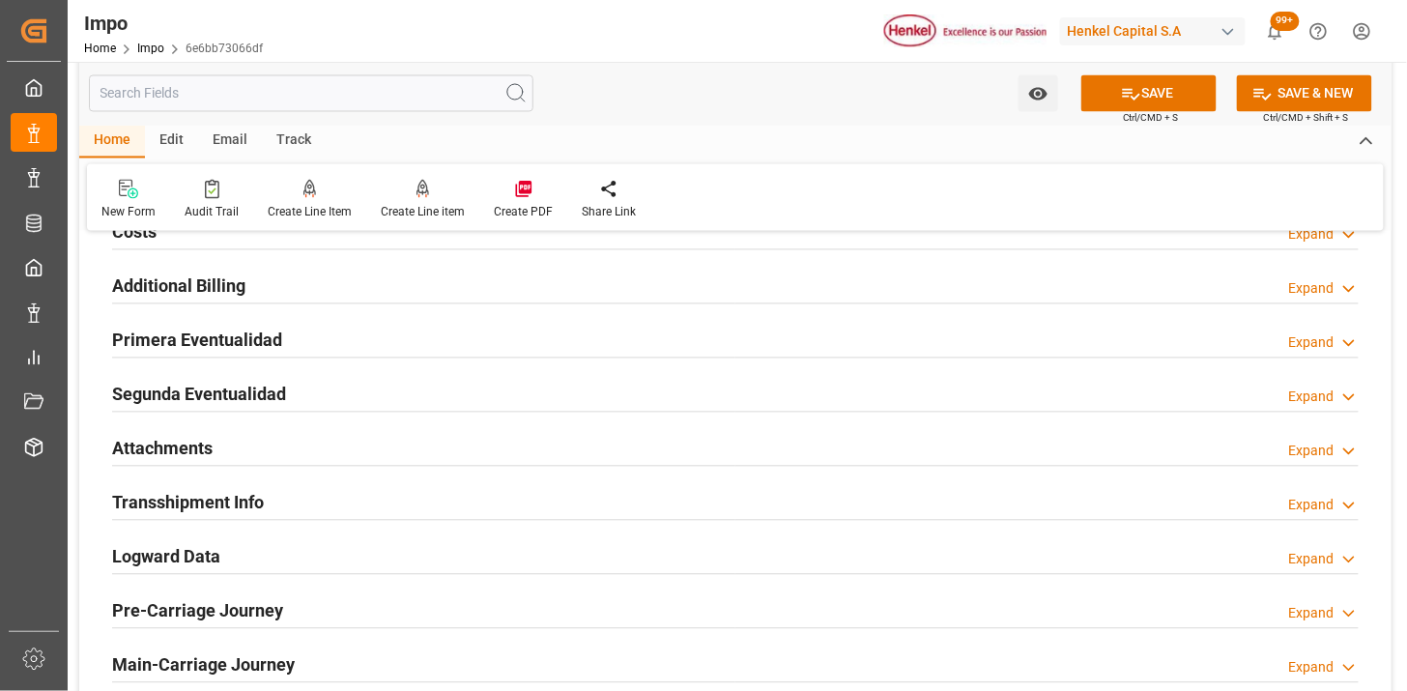
scroll to position [3222, 0]
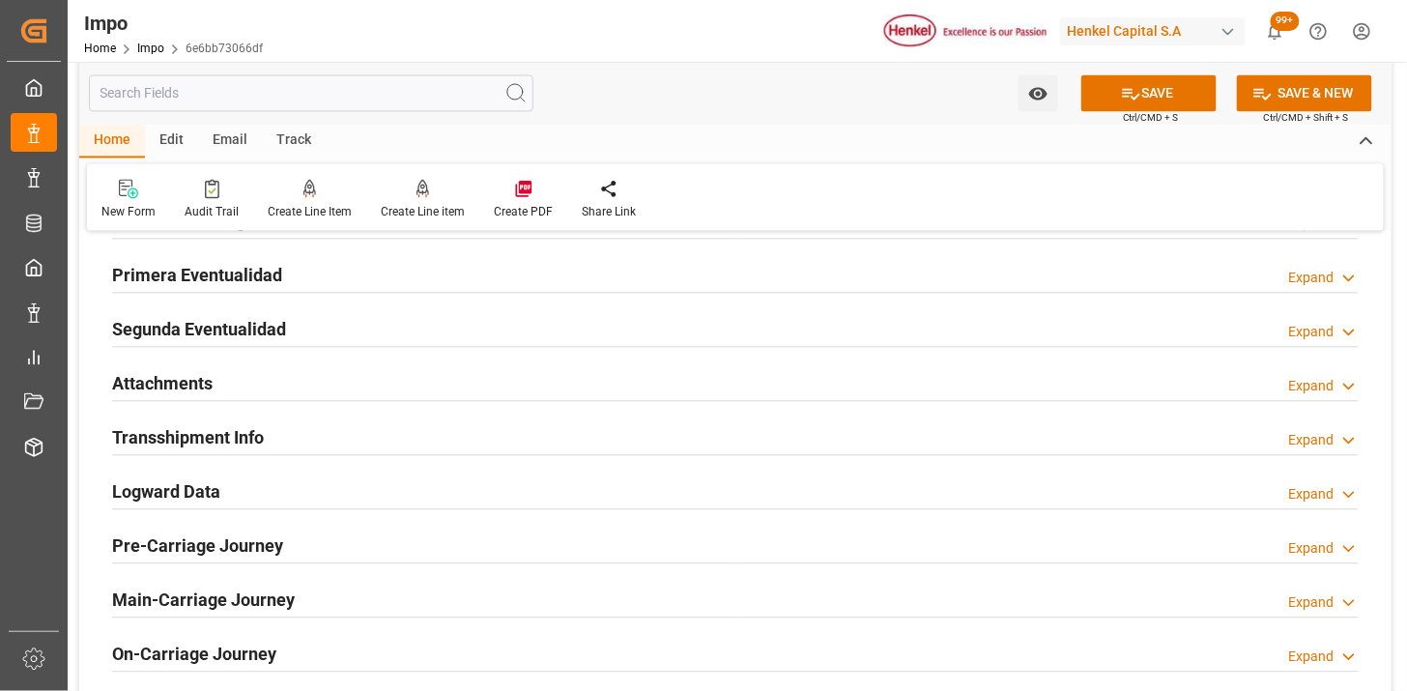
click at [156, 401] on div at bounding box center [735, 401] width 1247 height 1
click at [277, 375] on div "Attachments Expand" at bounding box center [735, 382] width 1247 height 37
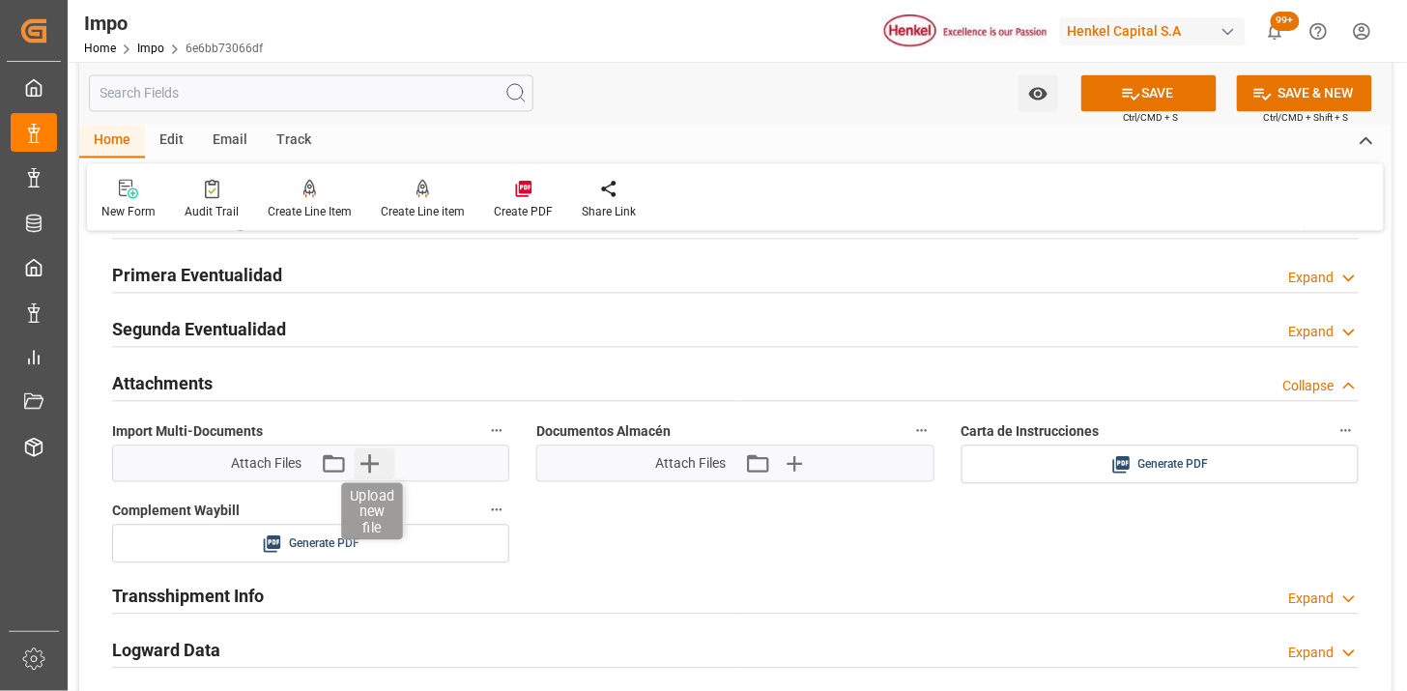
click at [375, 468] on icon "button" at bounding box center [369, 464] width 31 height 31
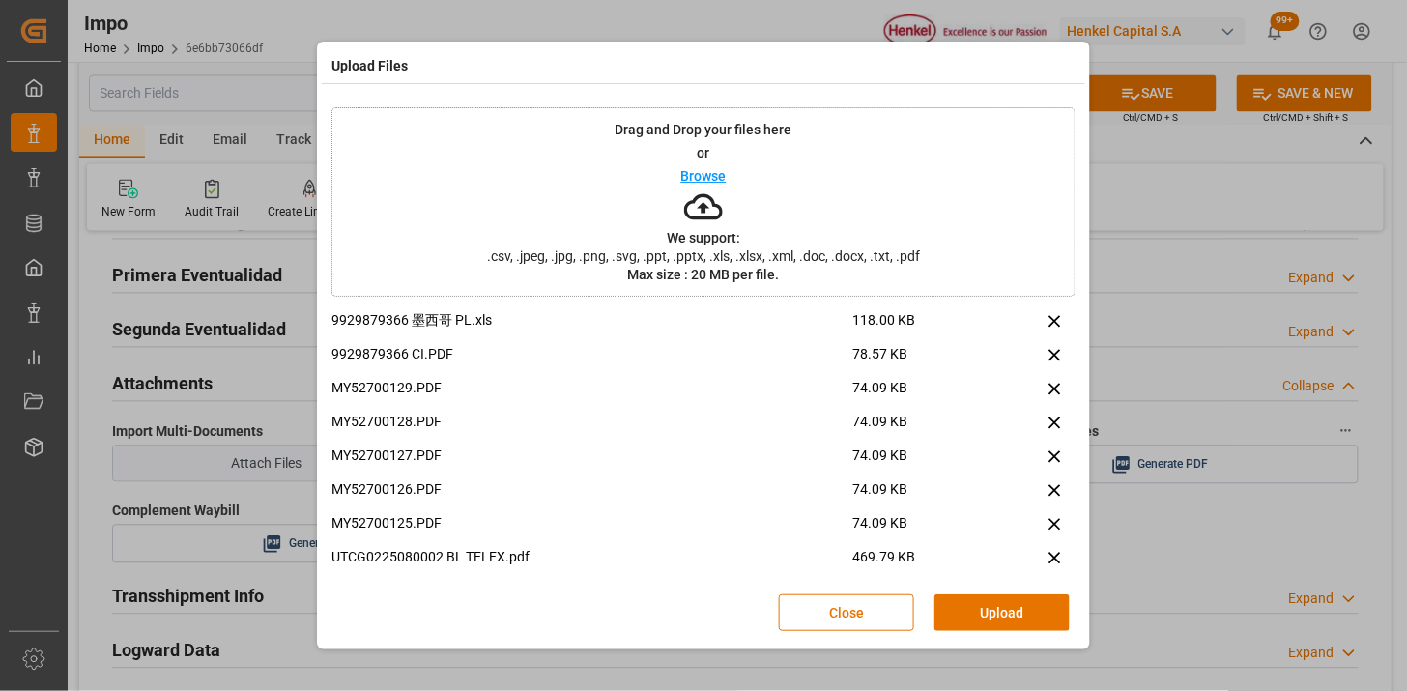
drag, startPoint x: 987, startPoint y: 611, endPoint x: 752, endPoint y: 487, distance: 265.5
click at [987, 606] on button "Upload" at bounding box center [1002, 613] width 135 height 37
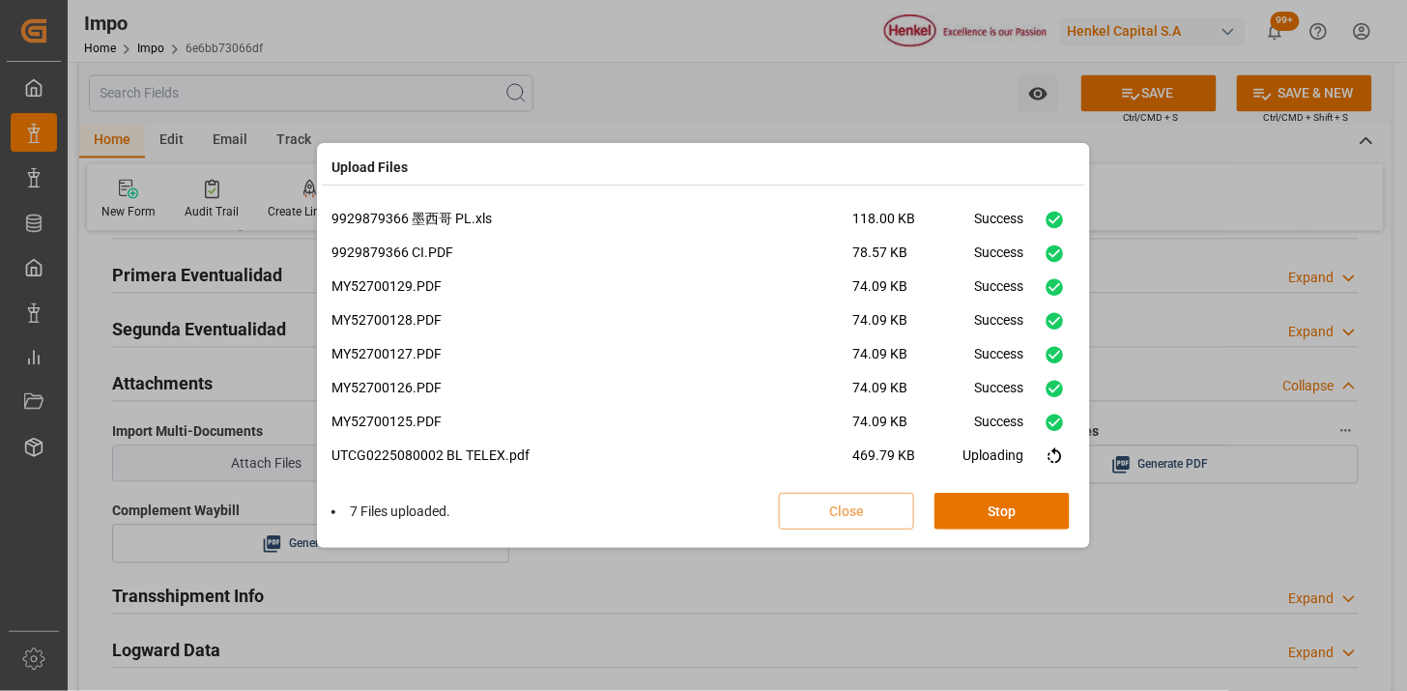
scroll to position [13, 0]
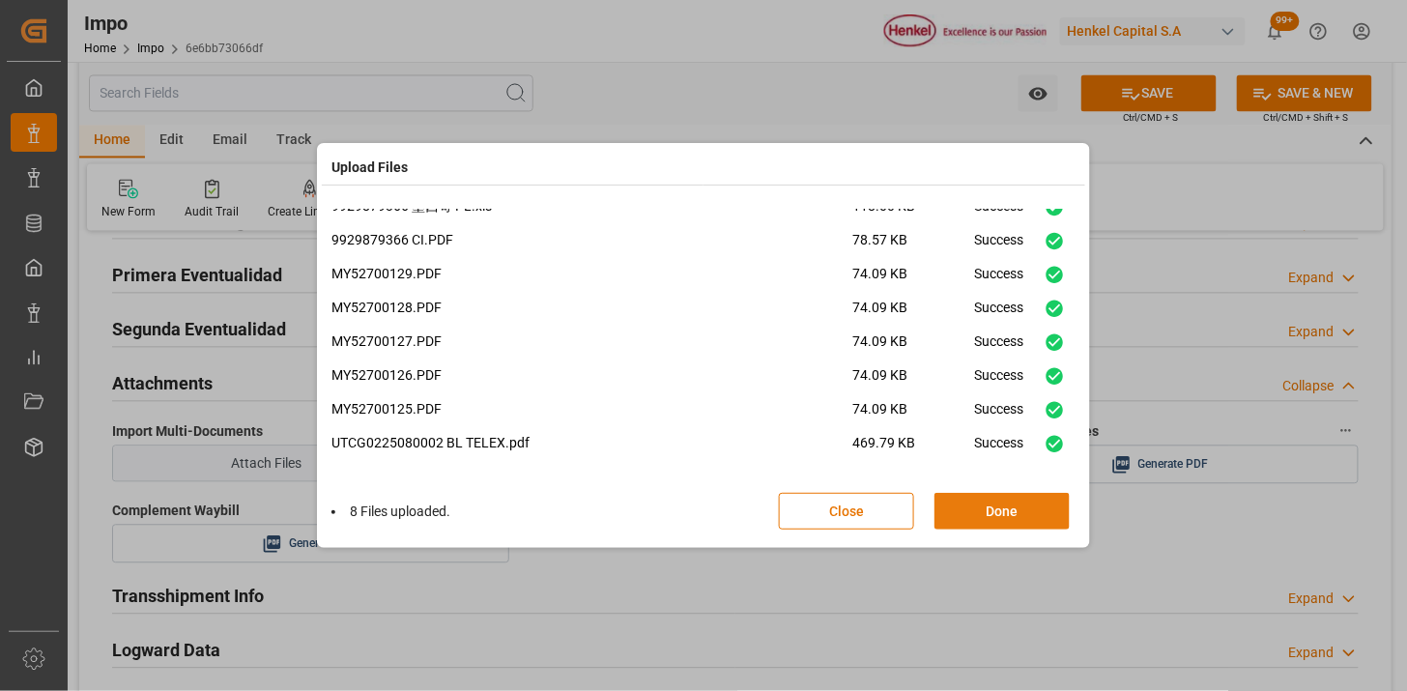
click at [971, 525] on button "Done" at bounding box center [1002, 511] width 135 height 37
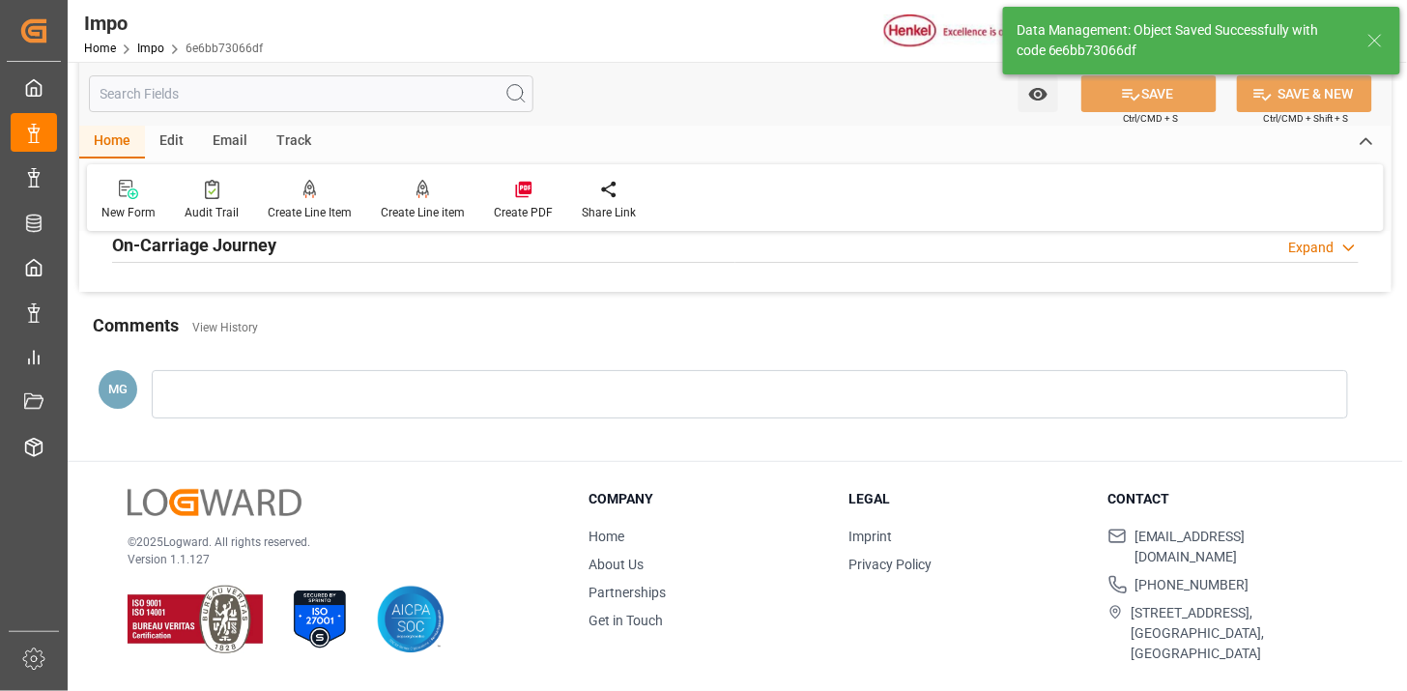
scroll to position [1572, 0]
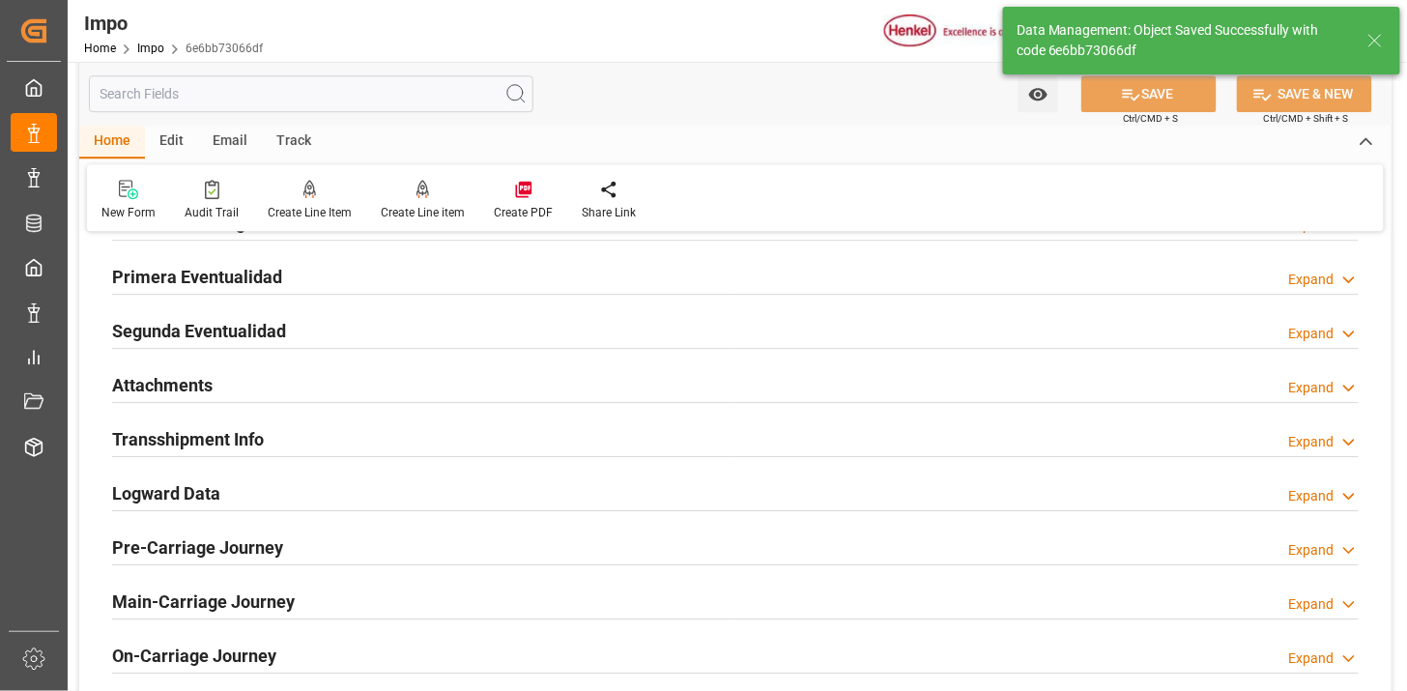
click at [329, 371] on div "Attachments Expand" at bounding box center [735, 383] width 1247 height 37
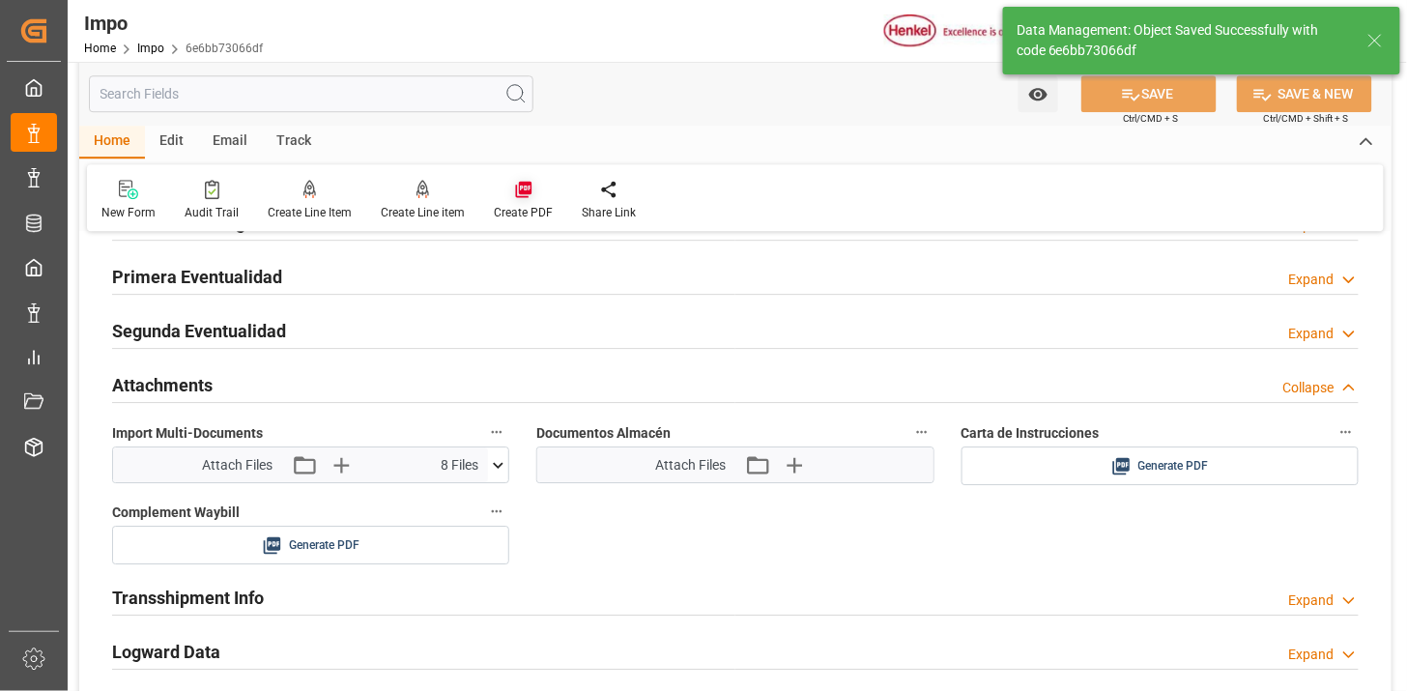
click at [516, 190] on icon at bounding box center [523, 190] width 16 height 16
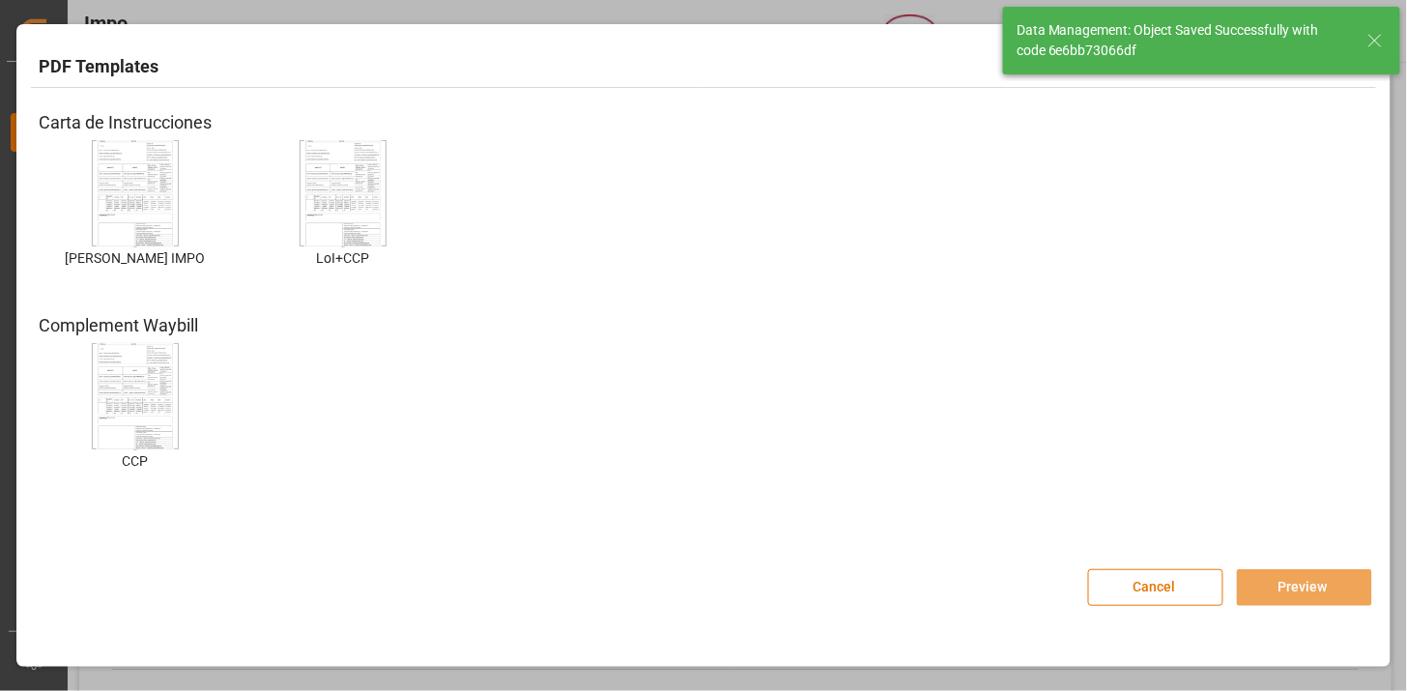
click at [121, 168] on img at bounding box center [135, 193] width 77 height 109
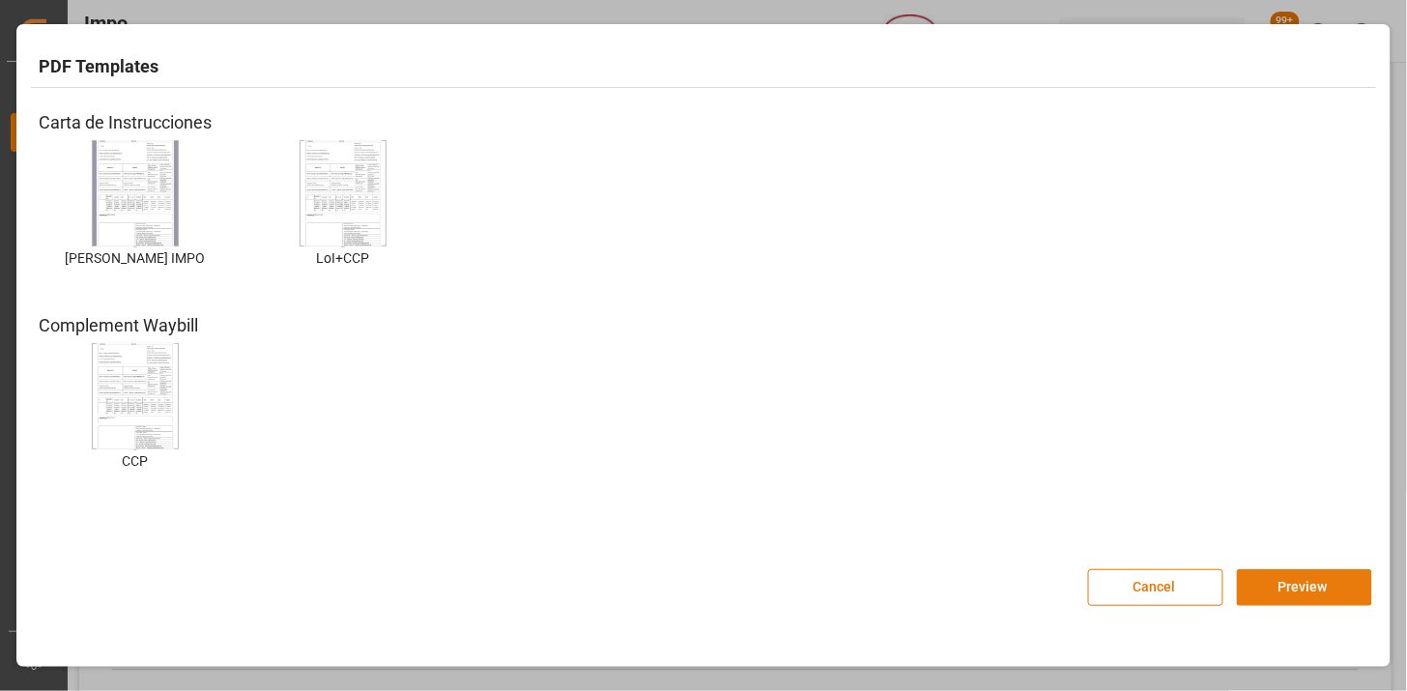
drag, startPoint x: 1257, startPoint y: 584, endPoint x: 1025, endPoint y: 487, distance: 251.3
click at [1259, 584] on button "Preview" at bounding box center [1304, 587] width 135 height 37
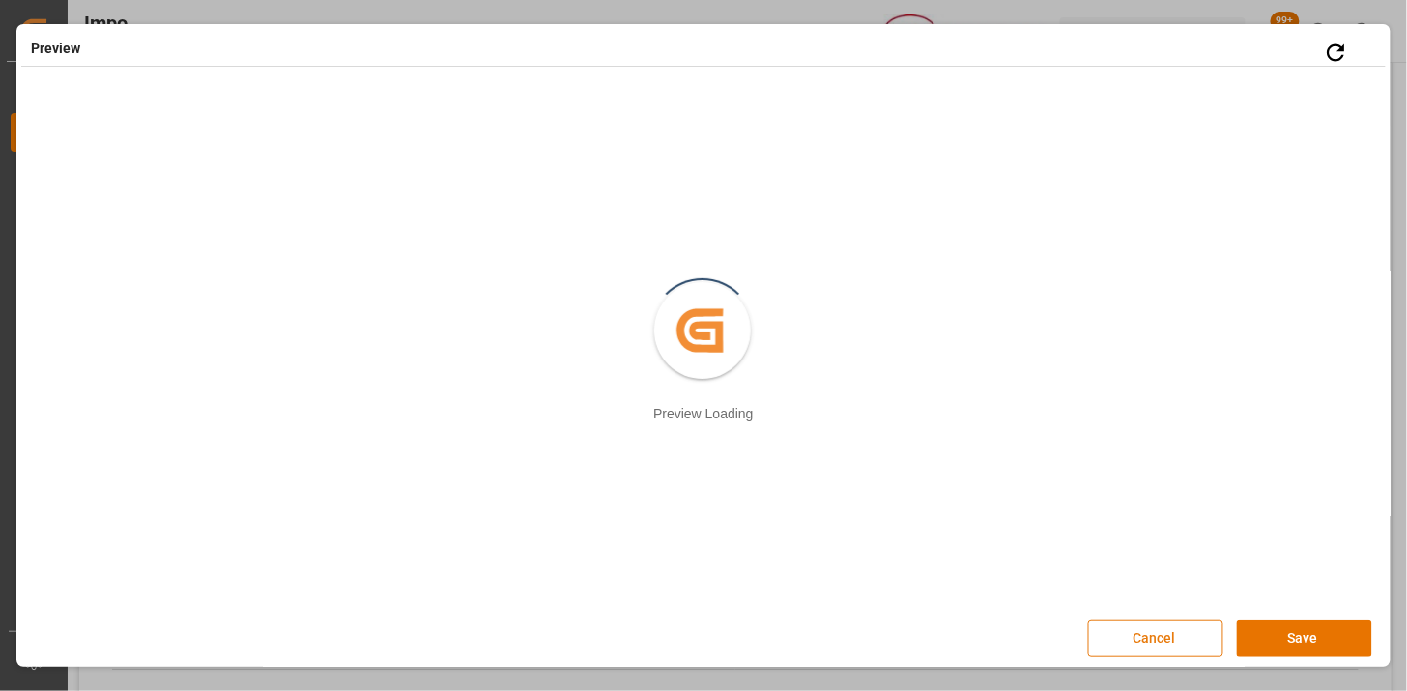
click at [1171, 634] on button "Cancel" at bounding box center [1155, 639] width 135 height 37
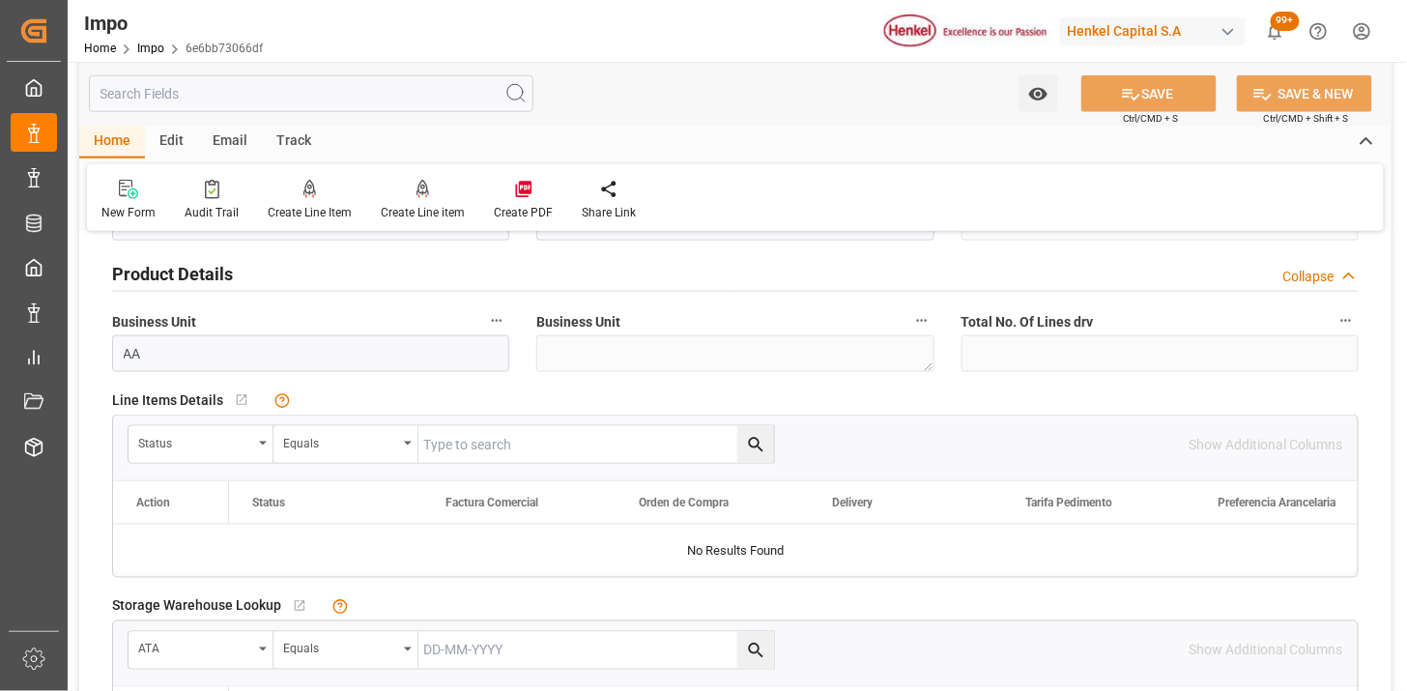
scroll to position [605, 0]
click at [225, 445] on div "Status" at bounding box center [195, 442] width 114 height 22
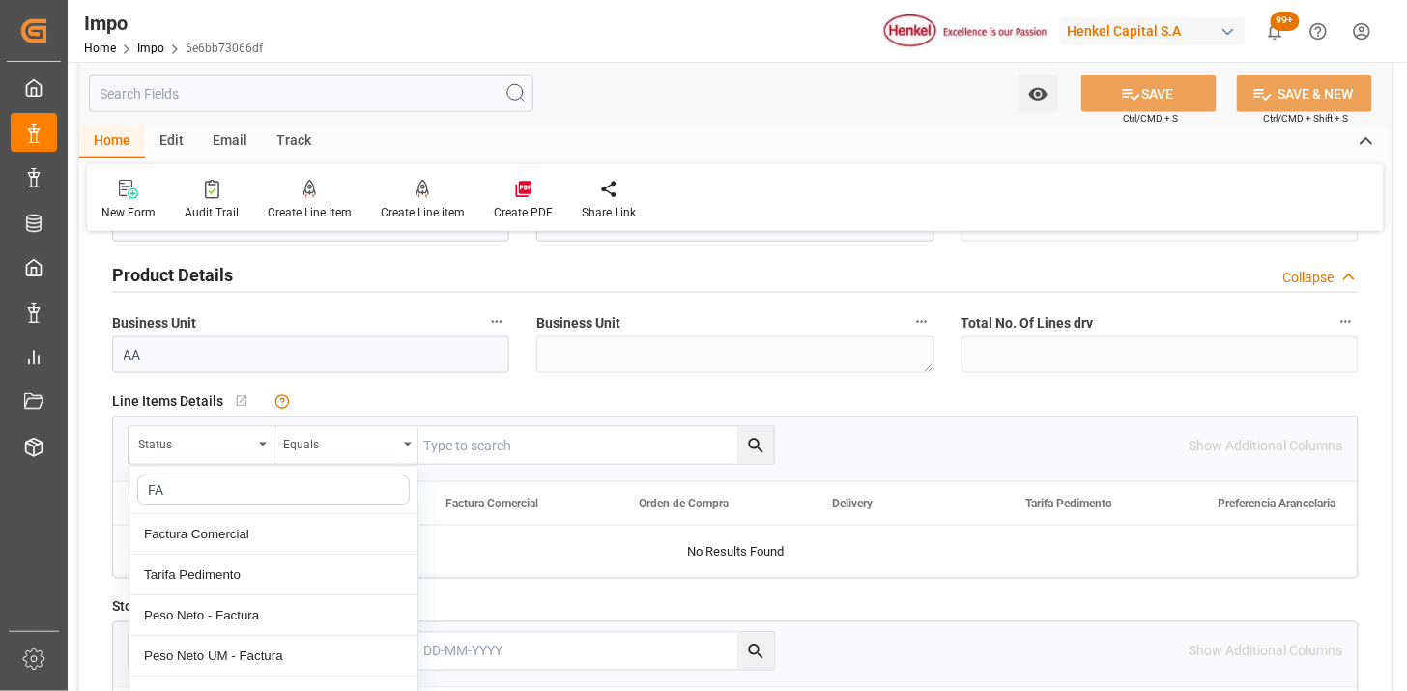
type input "FAC"
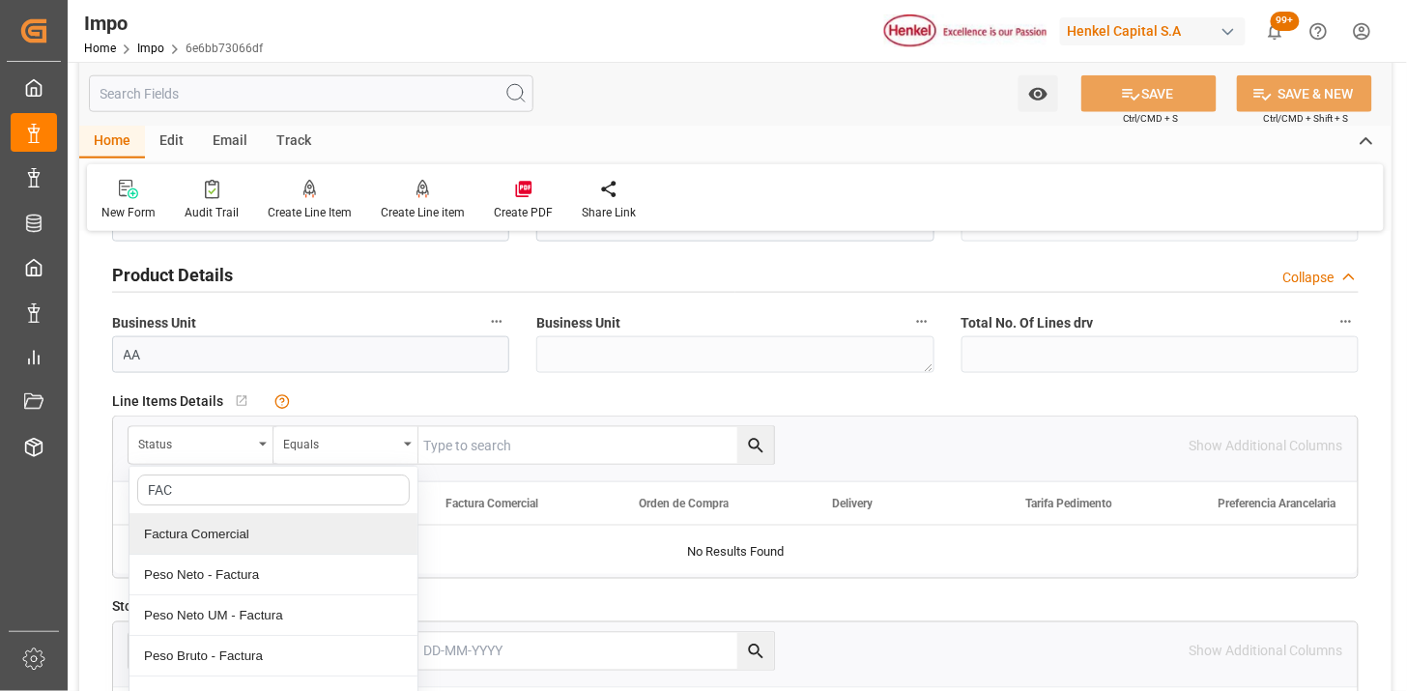
click at [267, 537] on div "Factura Comercial" at bounding box center [274, 534] width 288 height 41
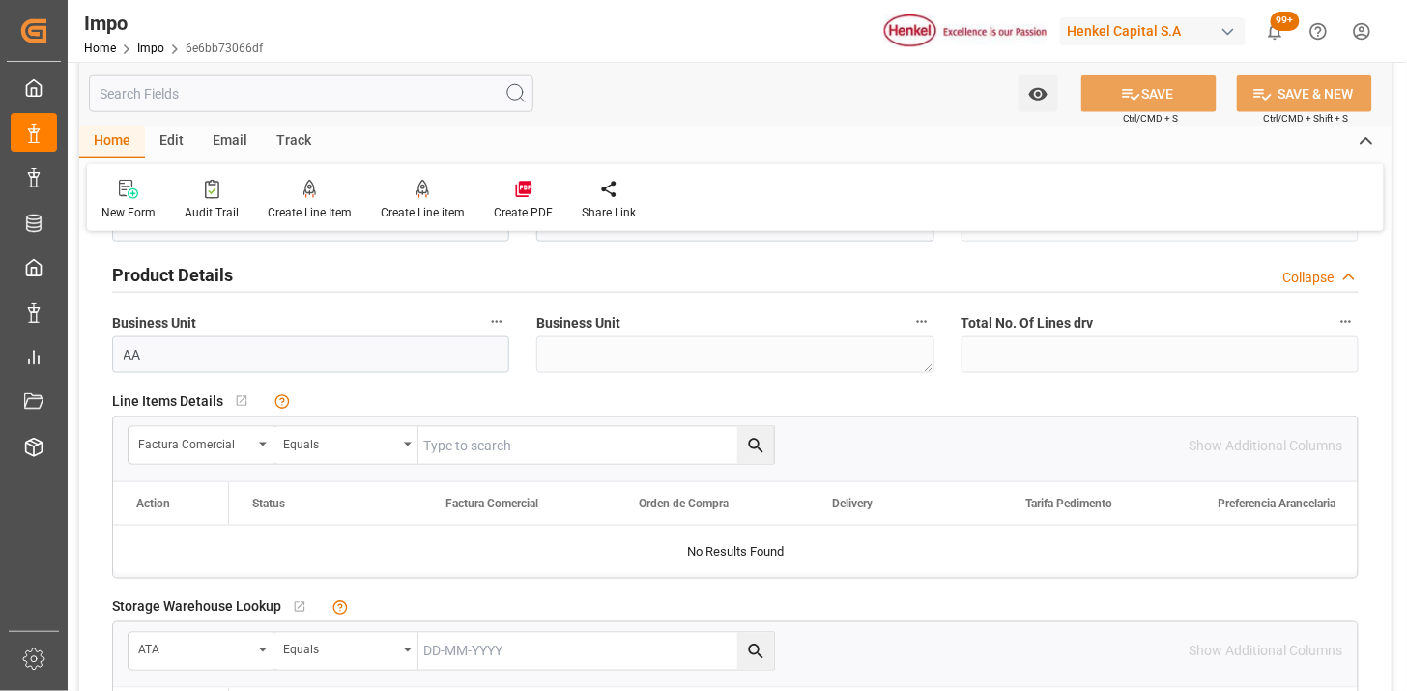
click at [488, 427] on input "text" at bounding box center [597, 445] width 356 height 37
paste input "116693704"
type input "116693704"
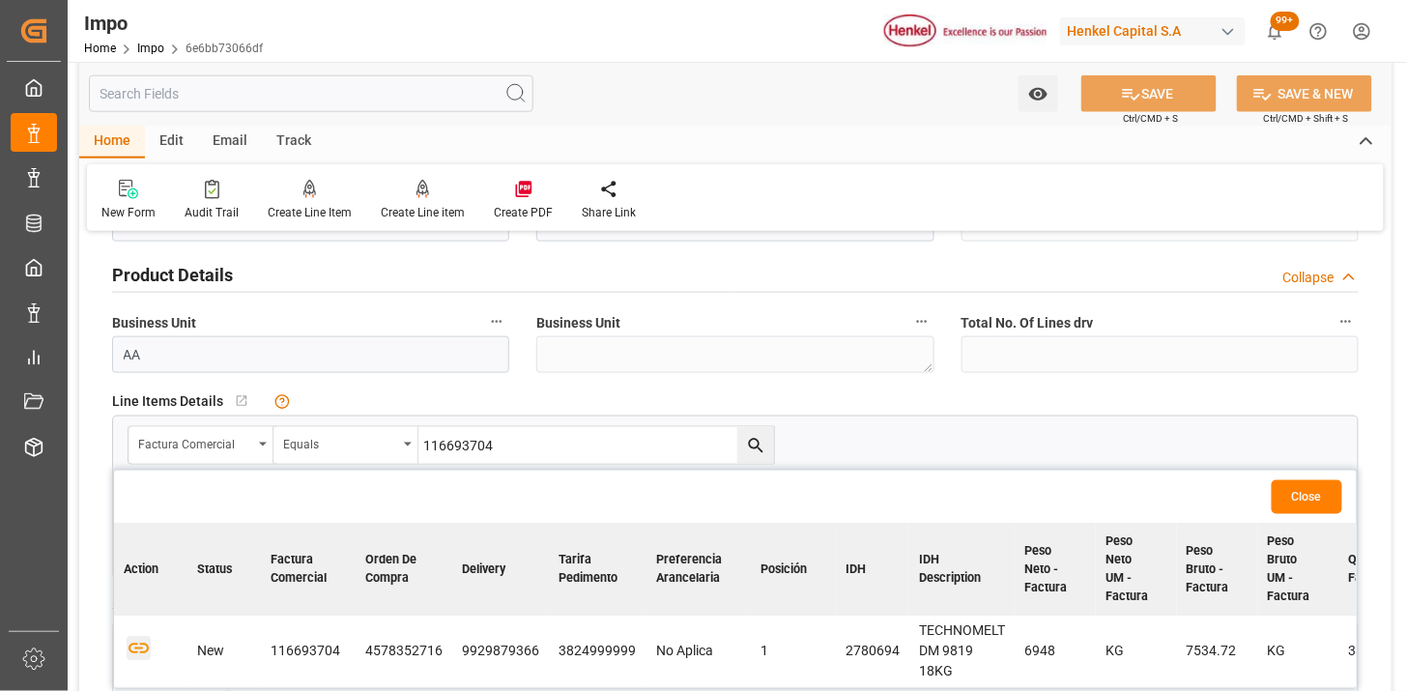
click at [148, 646] on icon "button" at bounding box center [139, 649] width 20 height 11
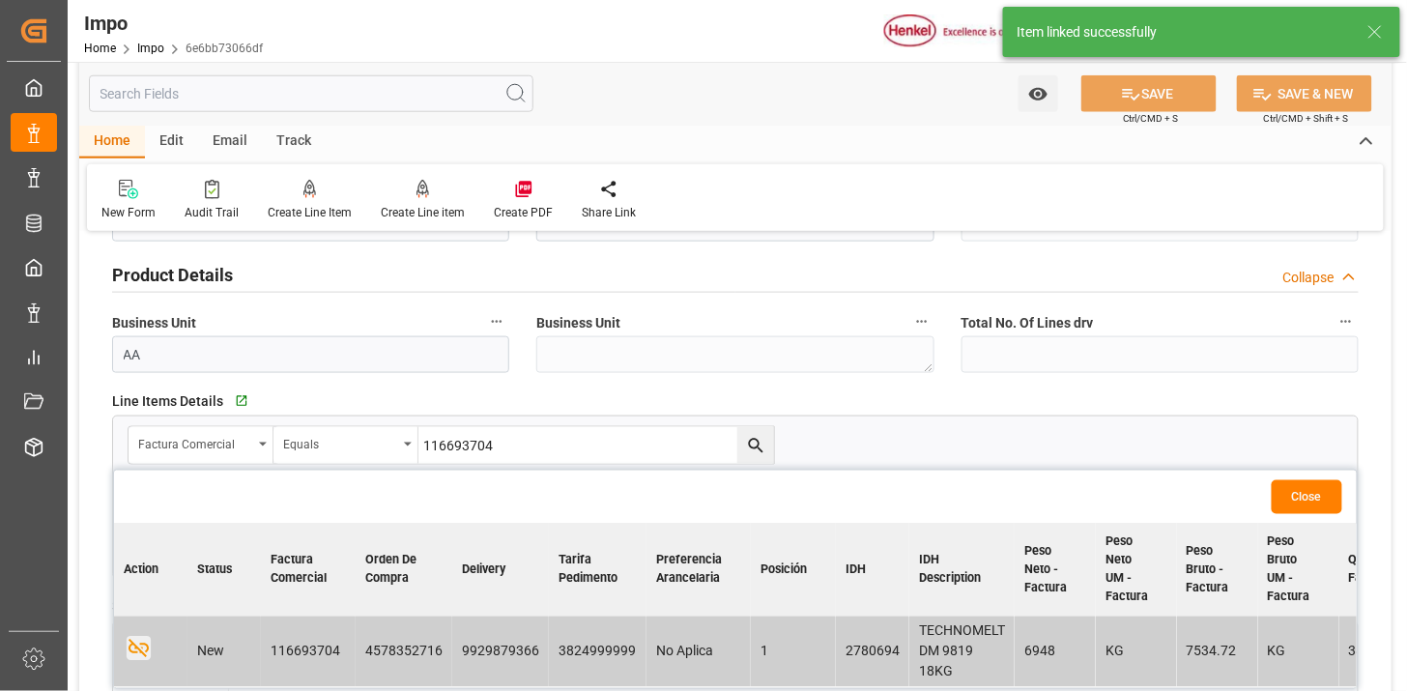
click at [1325, 490] on button "Close" at bounding box center [1307, 497] width 71 height 34
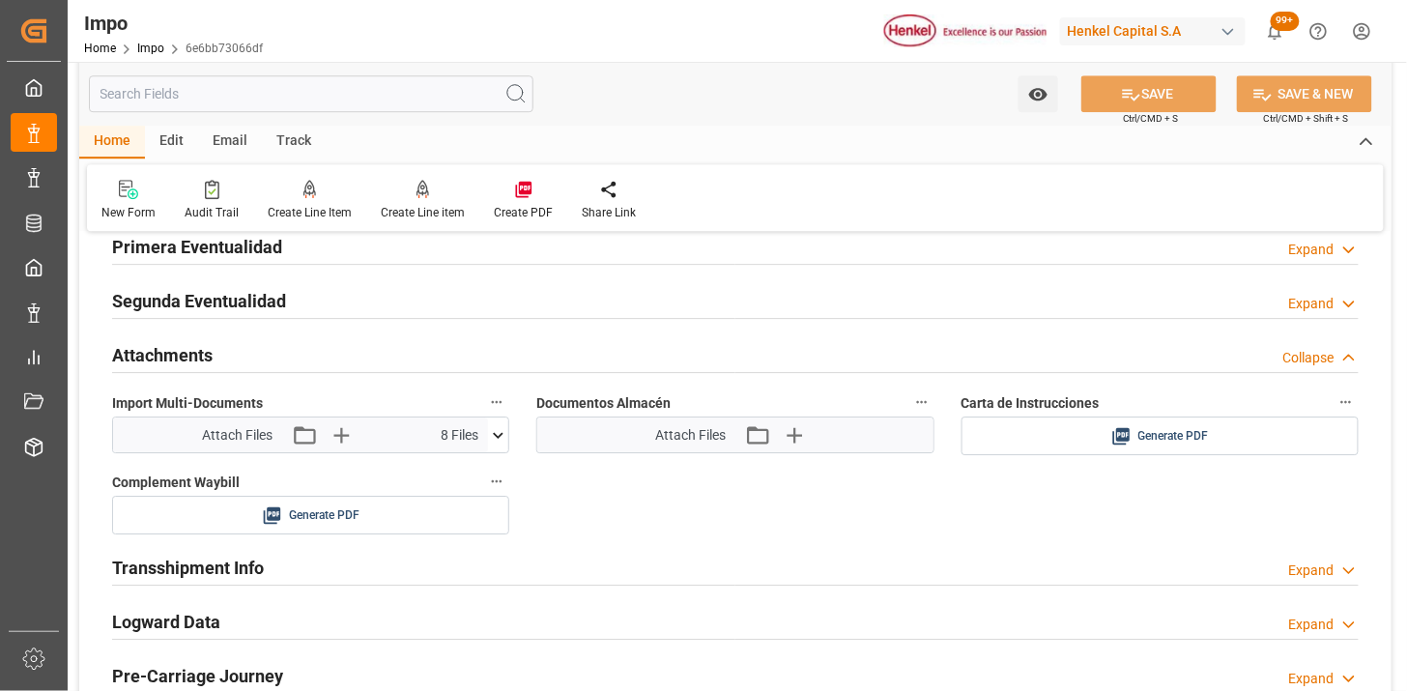
scroll to position [1610, 0]
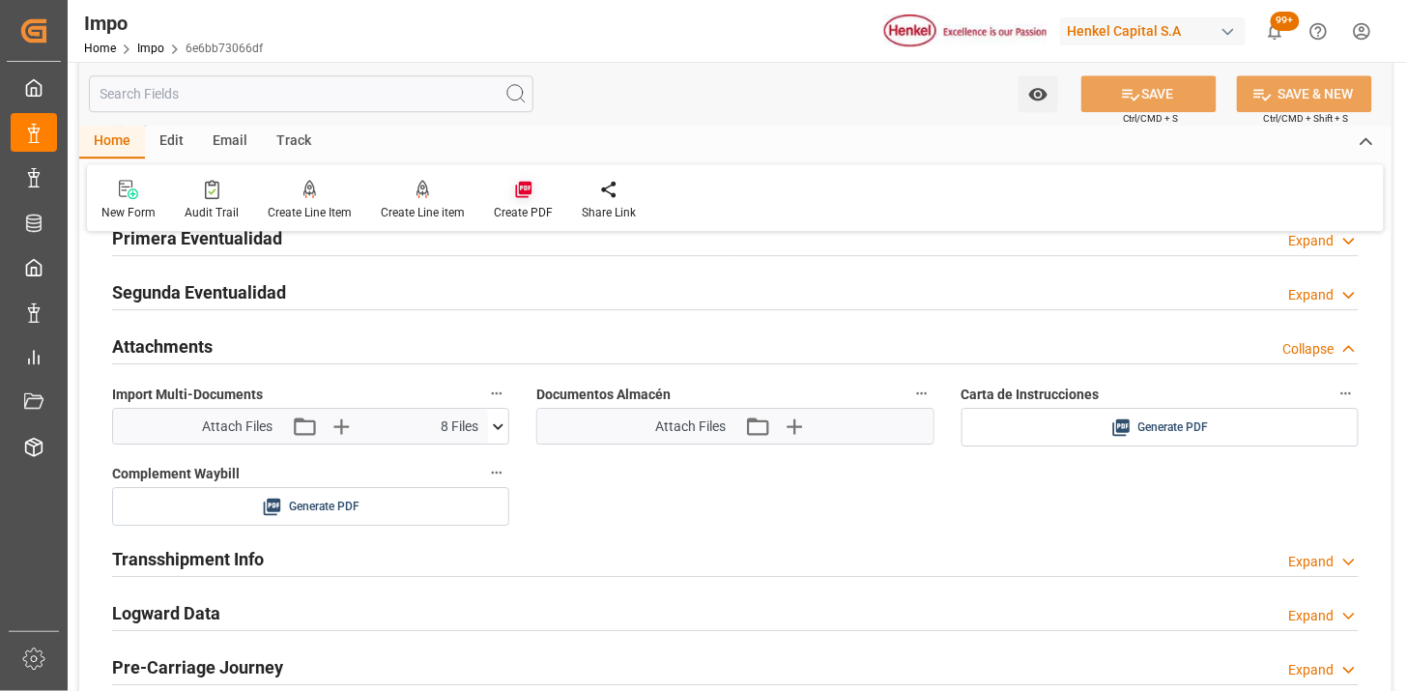
click at [517, 194] on icon at bounding box center [523, 189] width 19 height 19
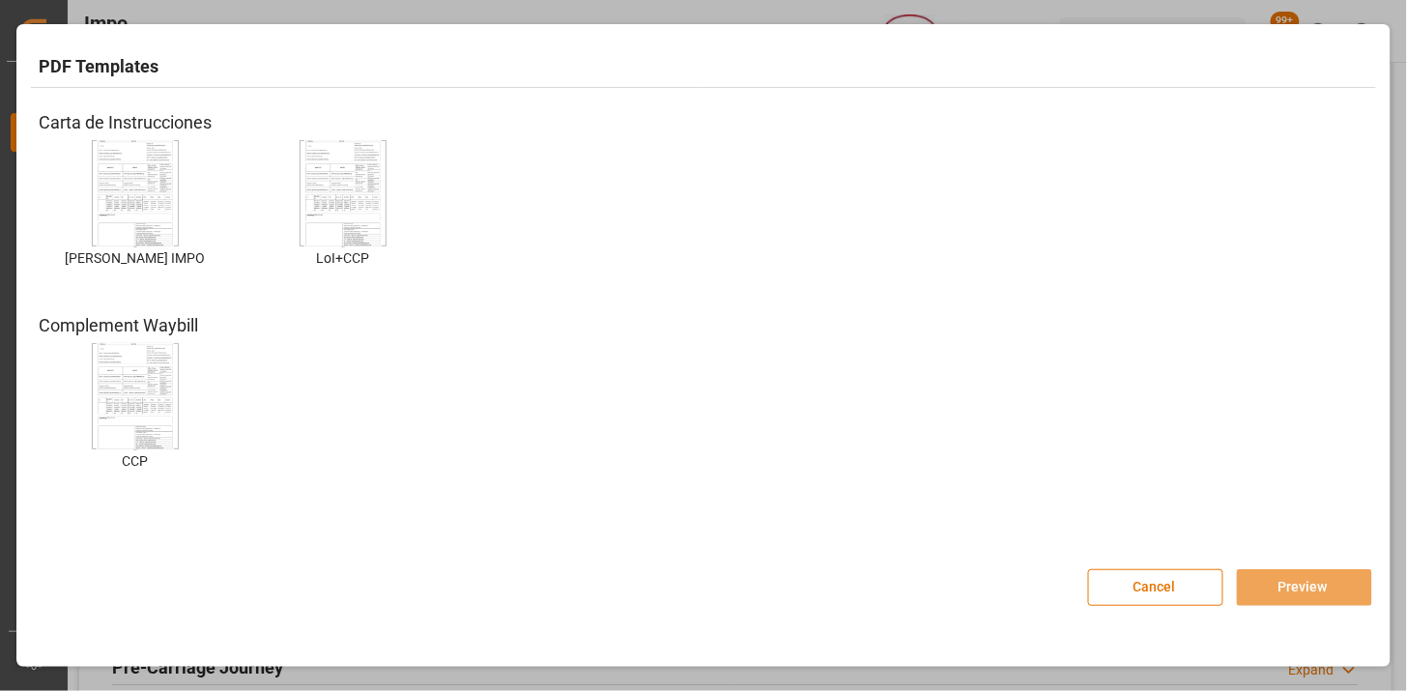
click at [159, 194] on img at bounding box center [135, 193] width 77 height 109
click at [1250, 594] on button "Preview" at bounding box center [1304, 587] width 135 height 37
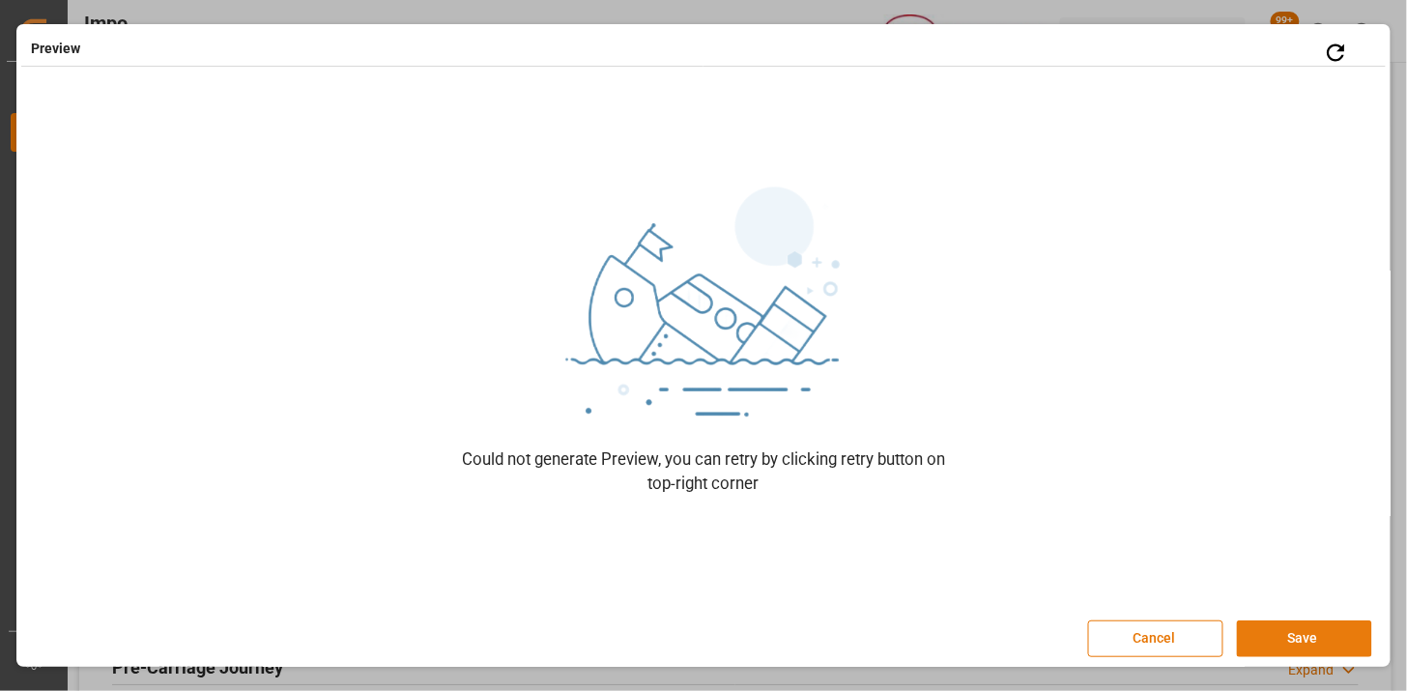
click at [1301, 634] on button "Save" at bounding box center [1304, 639] width 135 height 37
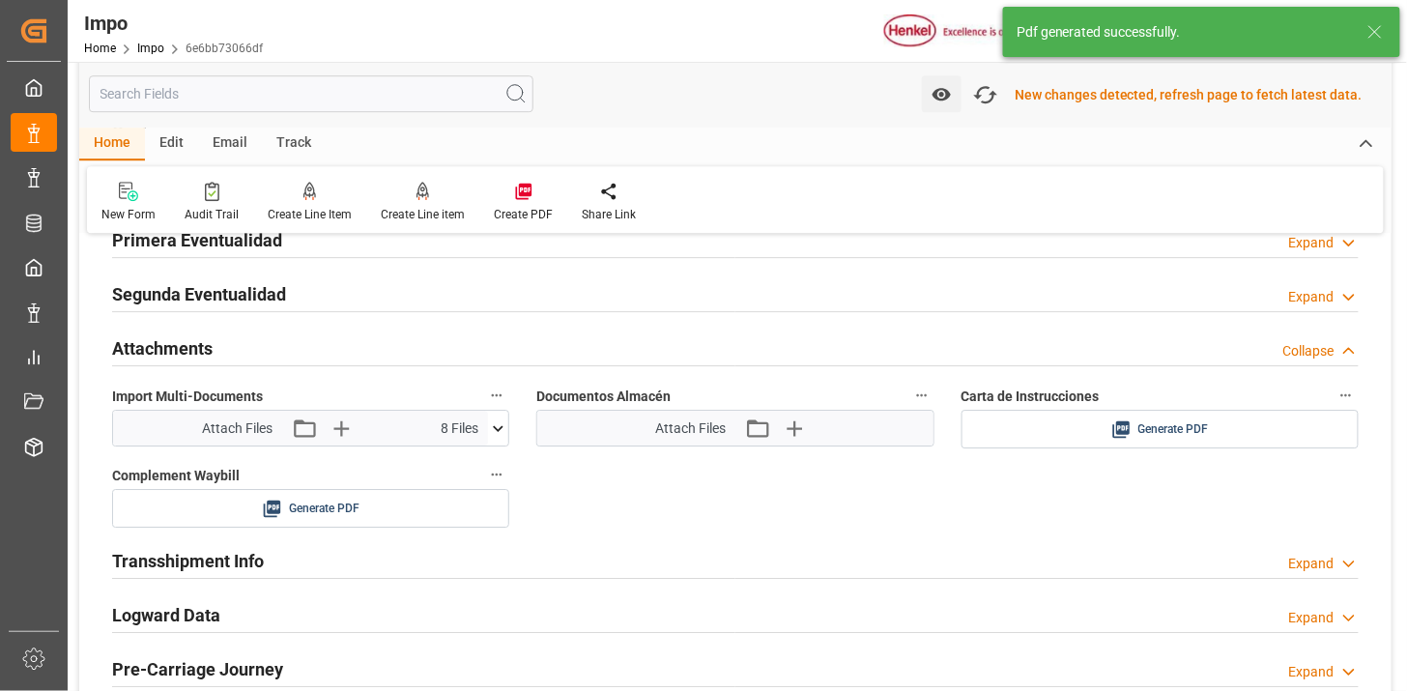
scroll to position [1612, 0]
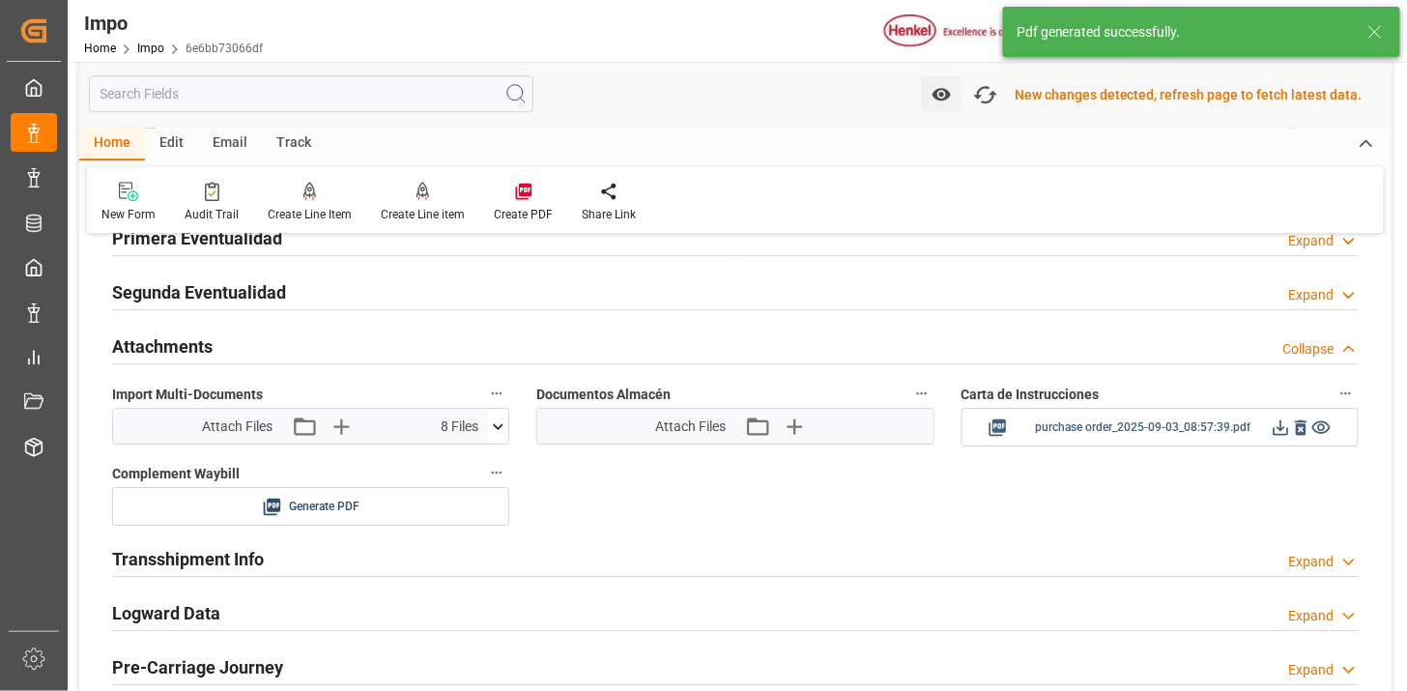
click at [1278, 437] on icon at bounding box center [1281, 428] width 20 height 20
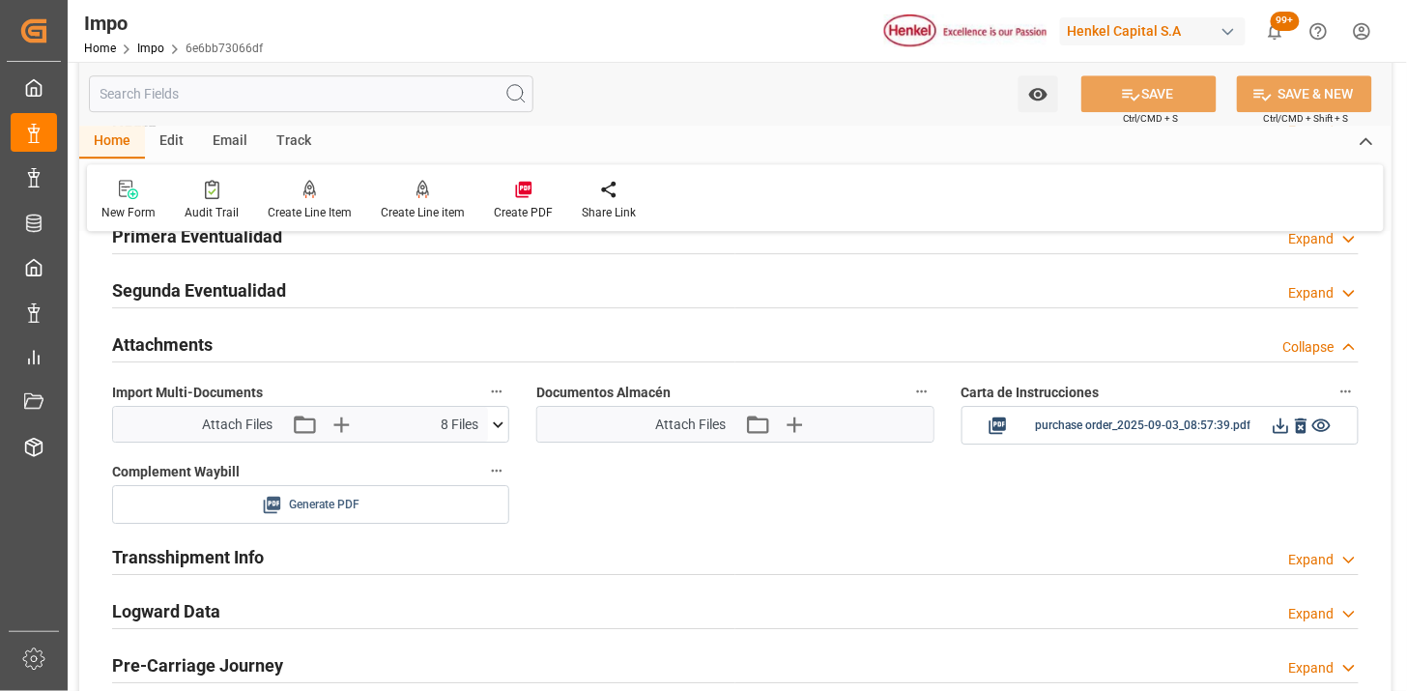
scroll to position [1610, 0]
